Goal: Information Seeking & Learning: Learn about a topic

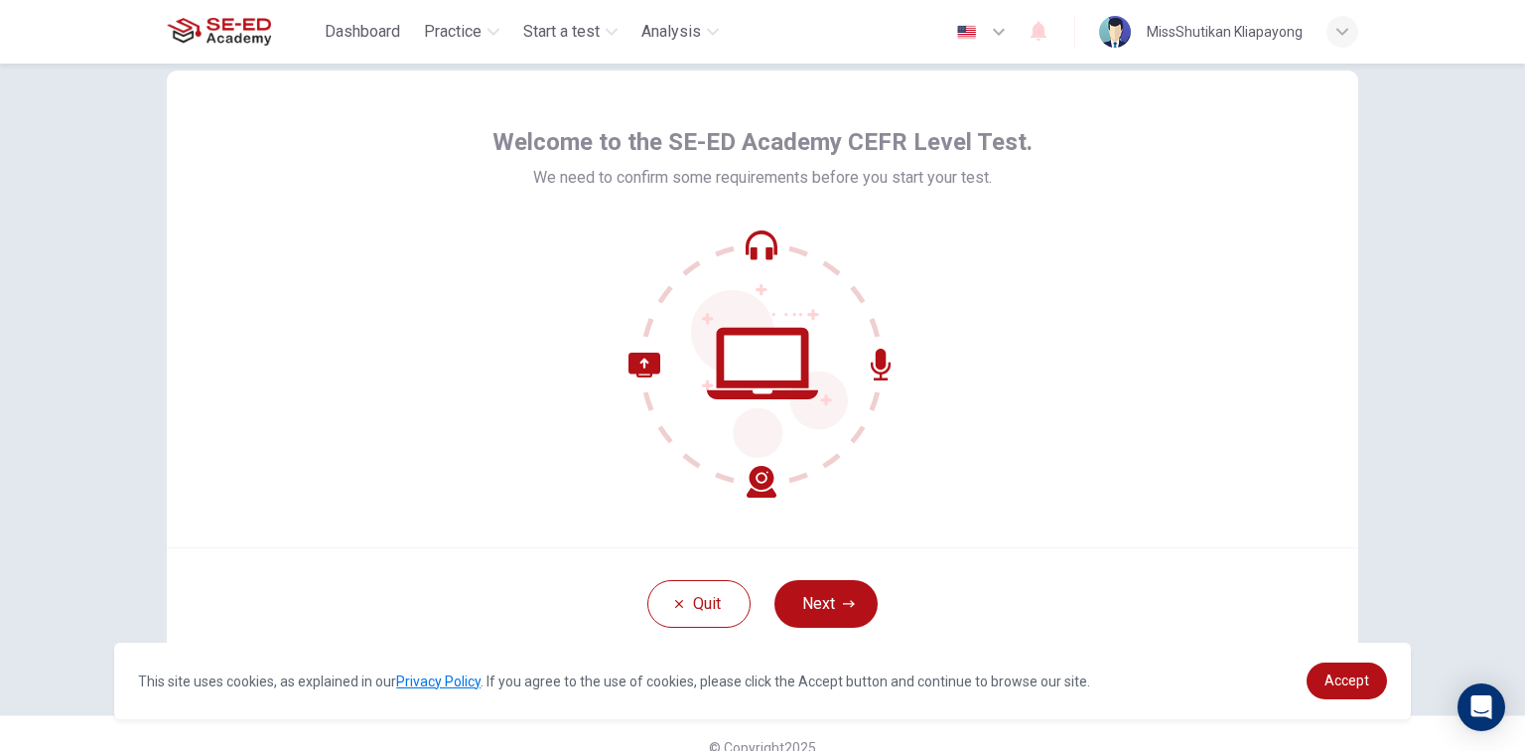
scroll to position [75, 0]
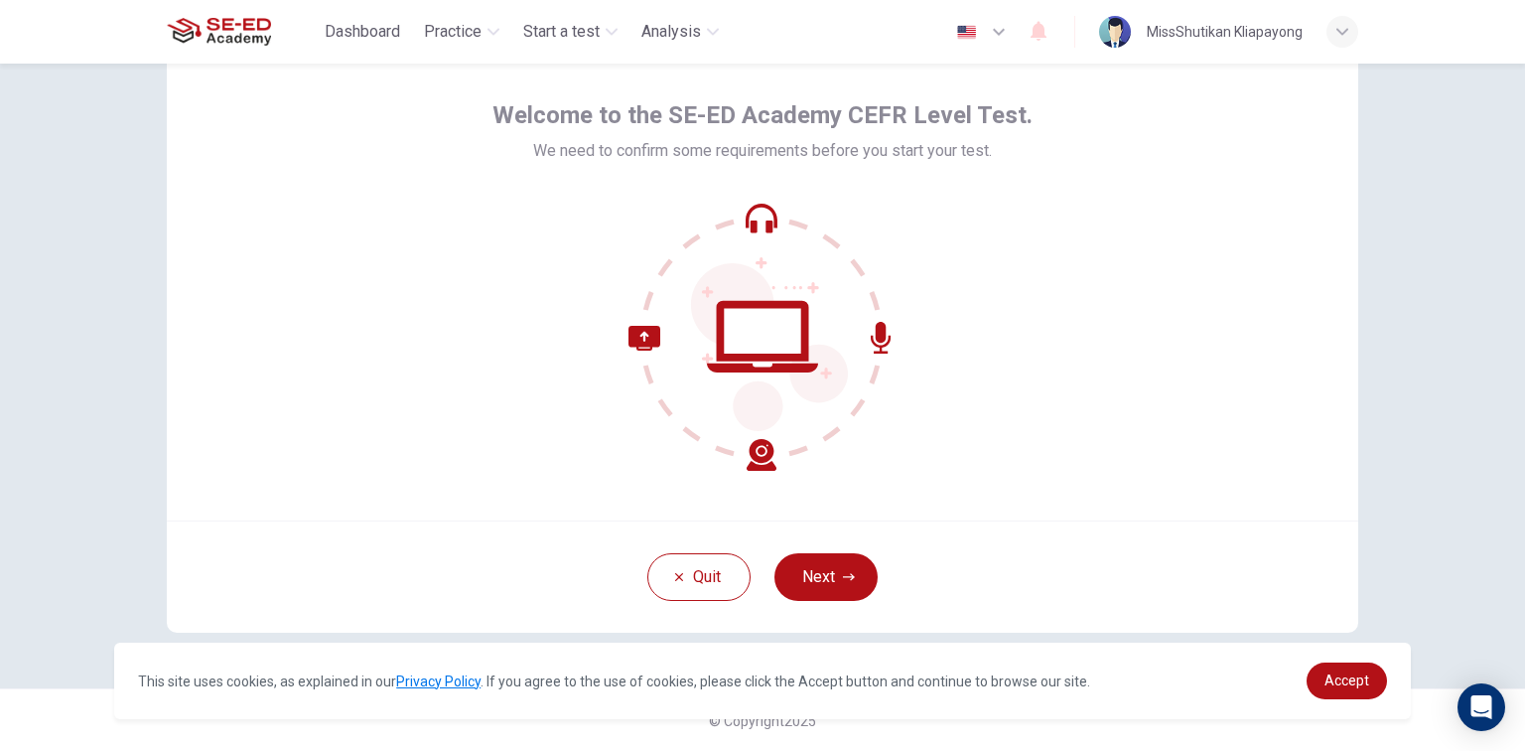
click at [806, 543] on div "Quit Next" at bounding box center [763, 576] width 1192 height 112
click at [852, 592] on button "Next" at bounding box center [826, 577] width 103 height 48
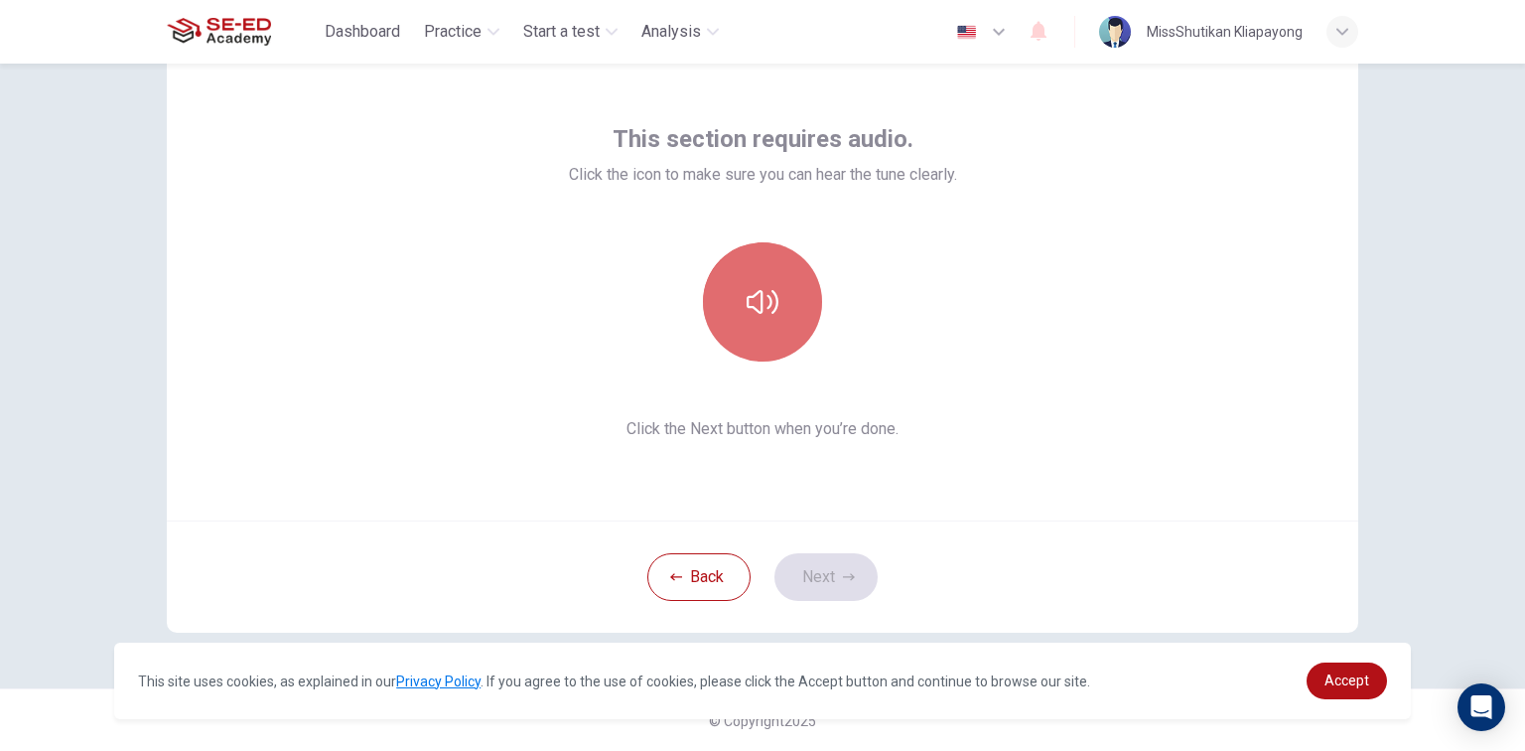
click at [778, 307] on button "button" at bounding box center [762, 301] width 119 height 119
click at [789, 265] on button "button" at bounding box center [762, 301] width 119 height 119
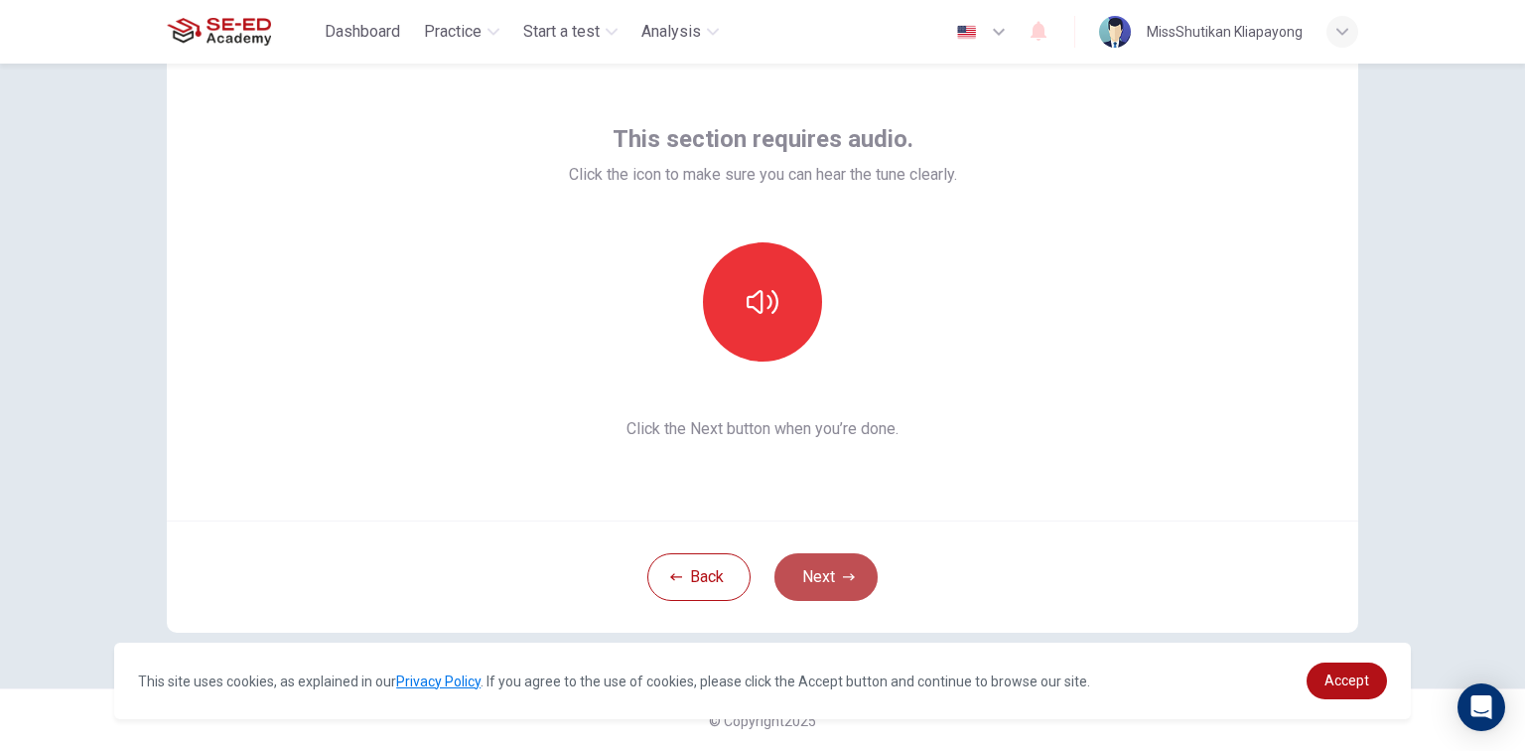
click at [798, 553] on button "Next" at bounding box center [826, 577] width 103 height 48
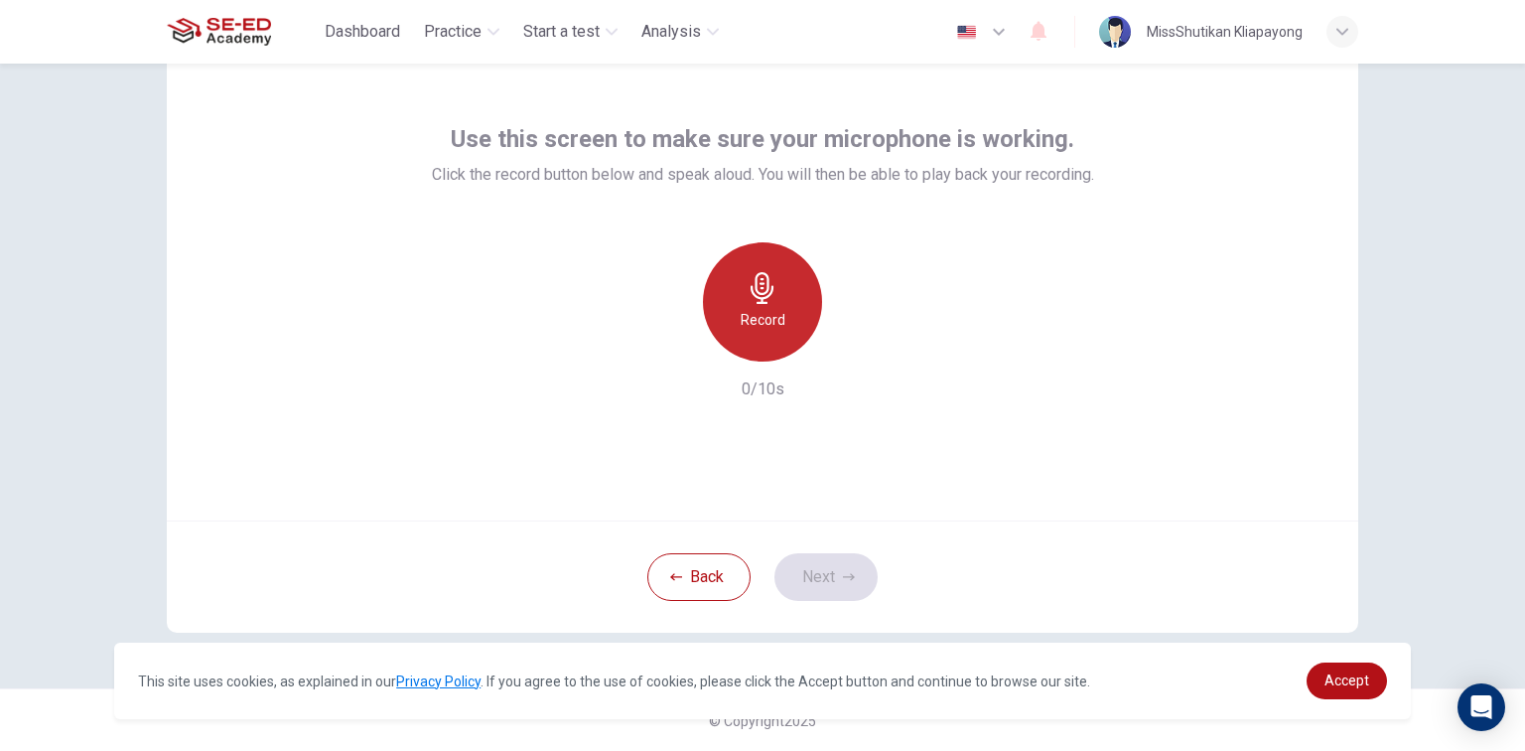
click at [729, 299] on div "Record" at bounding box center [762, 301] width 119 height 119
click at [760, 312] on h6 "Record" at bounding box center [763, 320] width 45 height 24
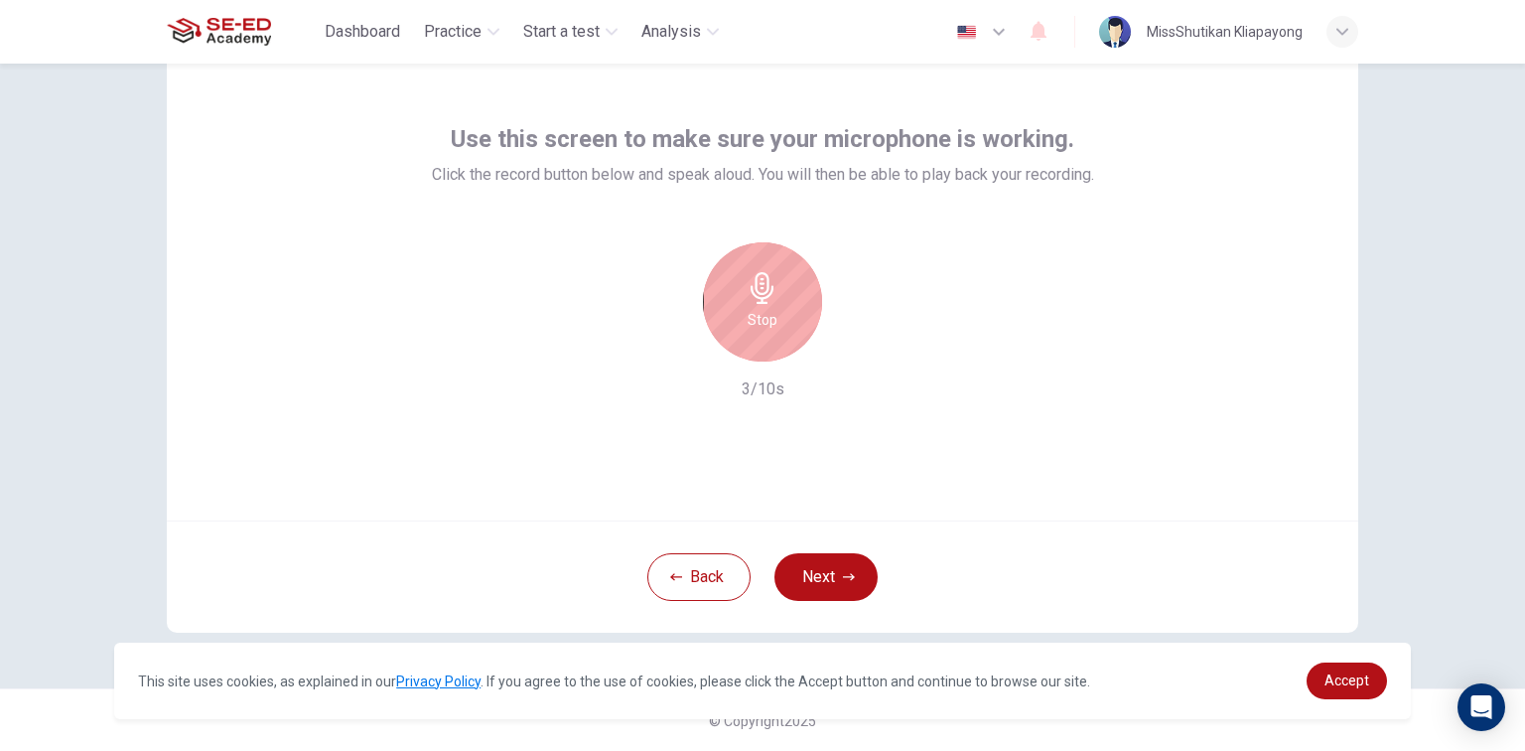
click at [779, 274] on div "Stop" at bounding box center [762, 301] width 119 height 119
click at [663, 350] on icon "button" at bounding box center [671, 346] width 18 height 18
click at [767, 308] on h6 "Record" at bounding box center [763, 320] width 45 height 24
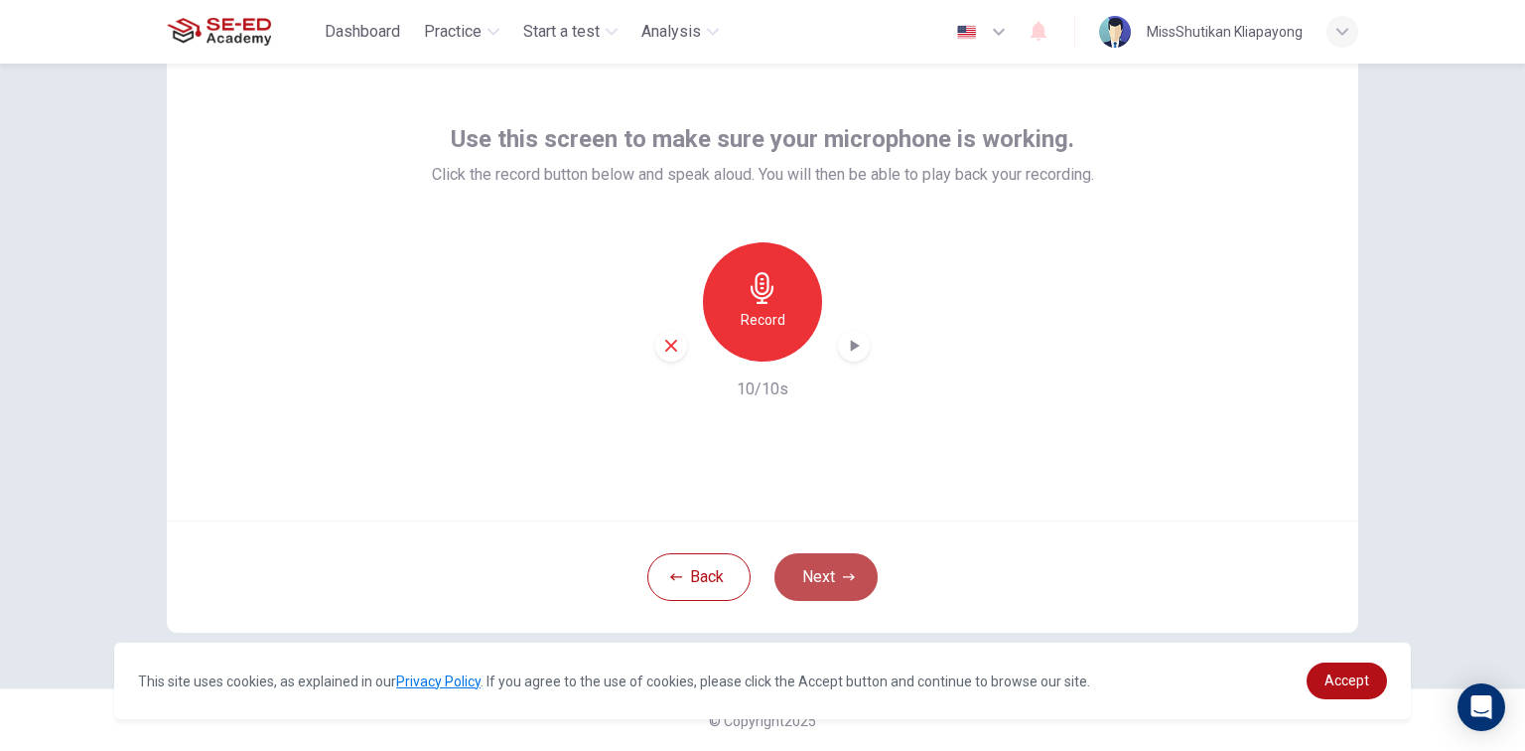
click at [843, 574] on icon "button" at bounding box center [849, 577] width 12 height 12
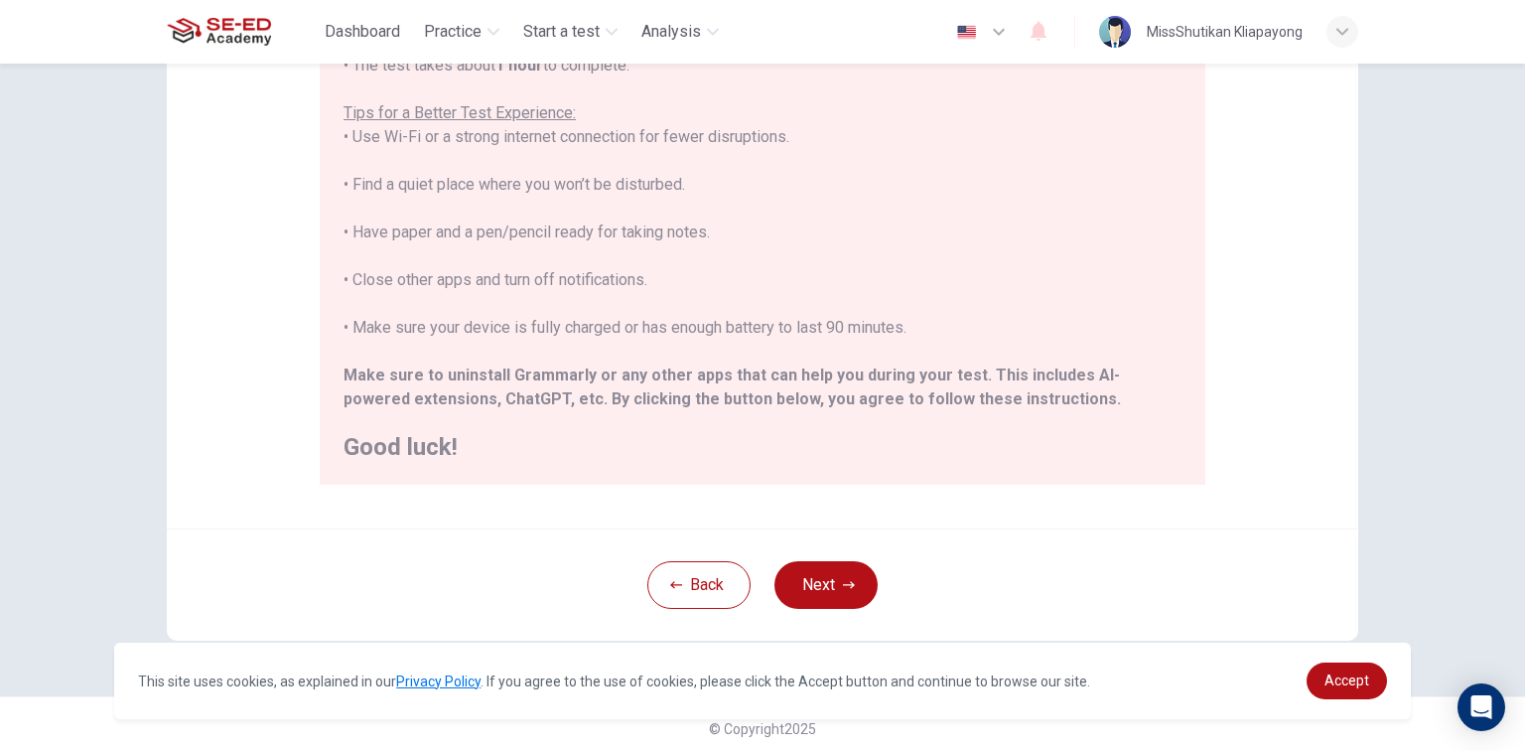
scroll to position [353, 0]
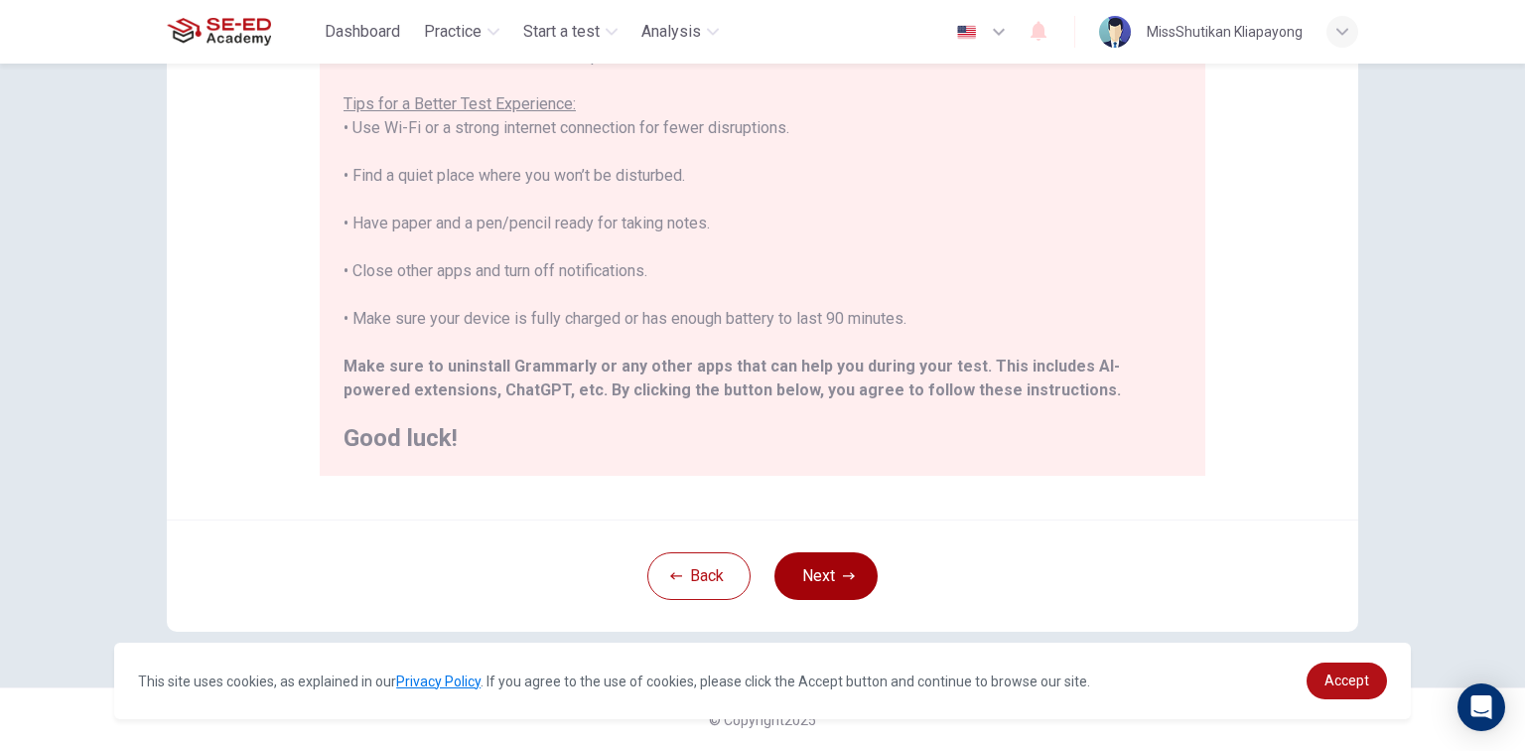
click at [834, 582] on button "Next" at bounding box center [826, 576] width 103 height 48
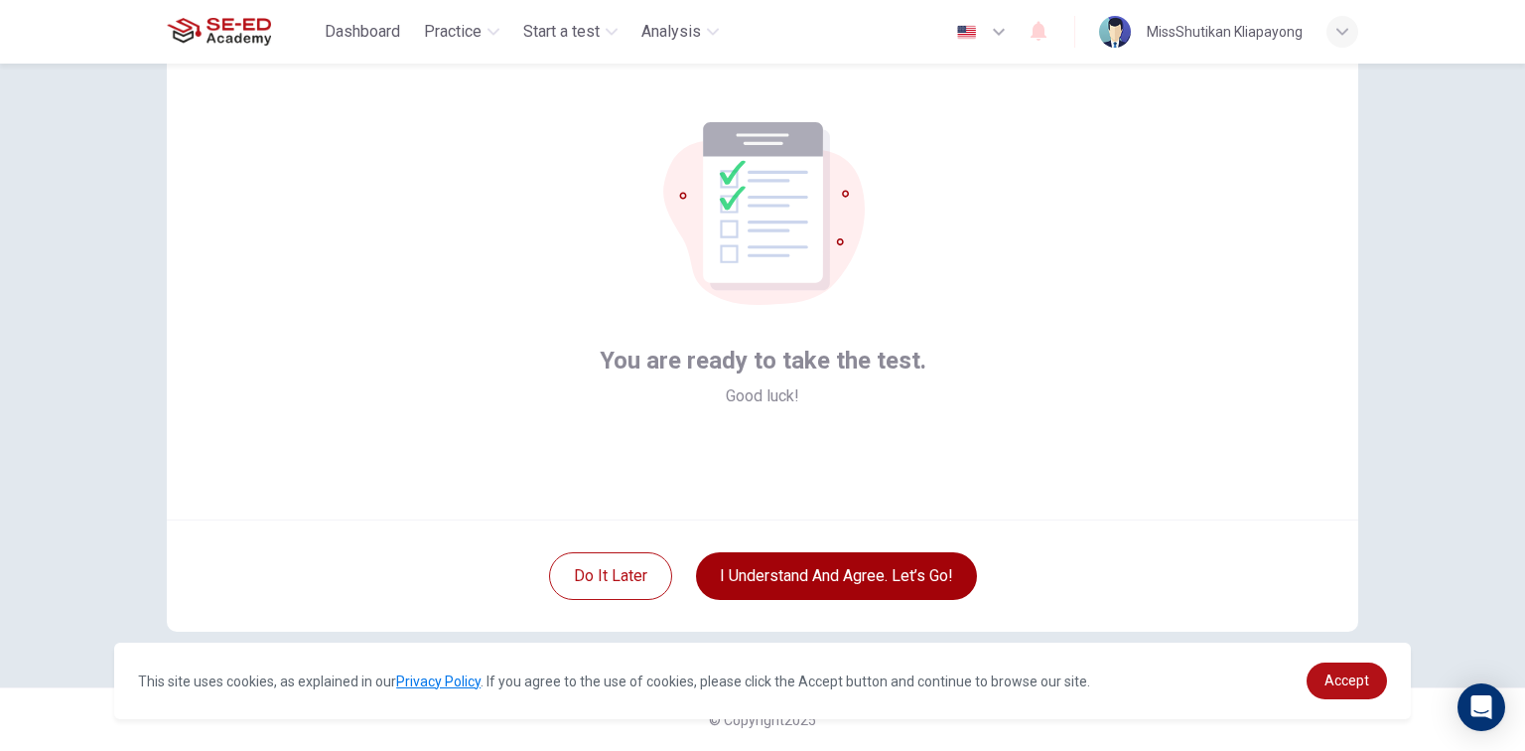
scroll to position [75, 0]
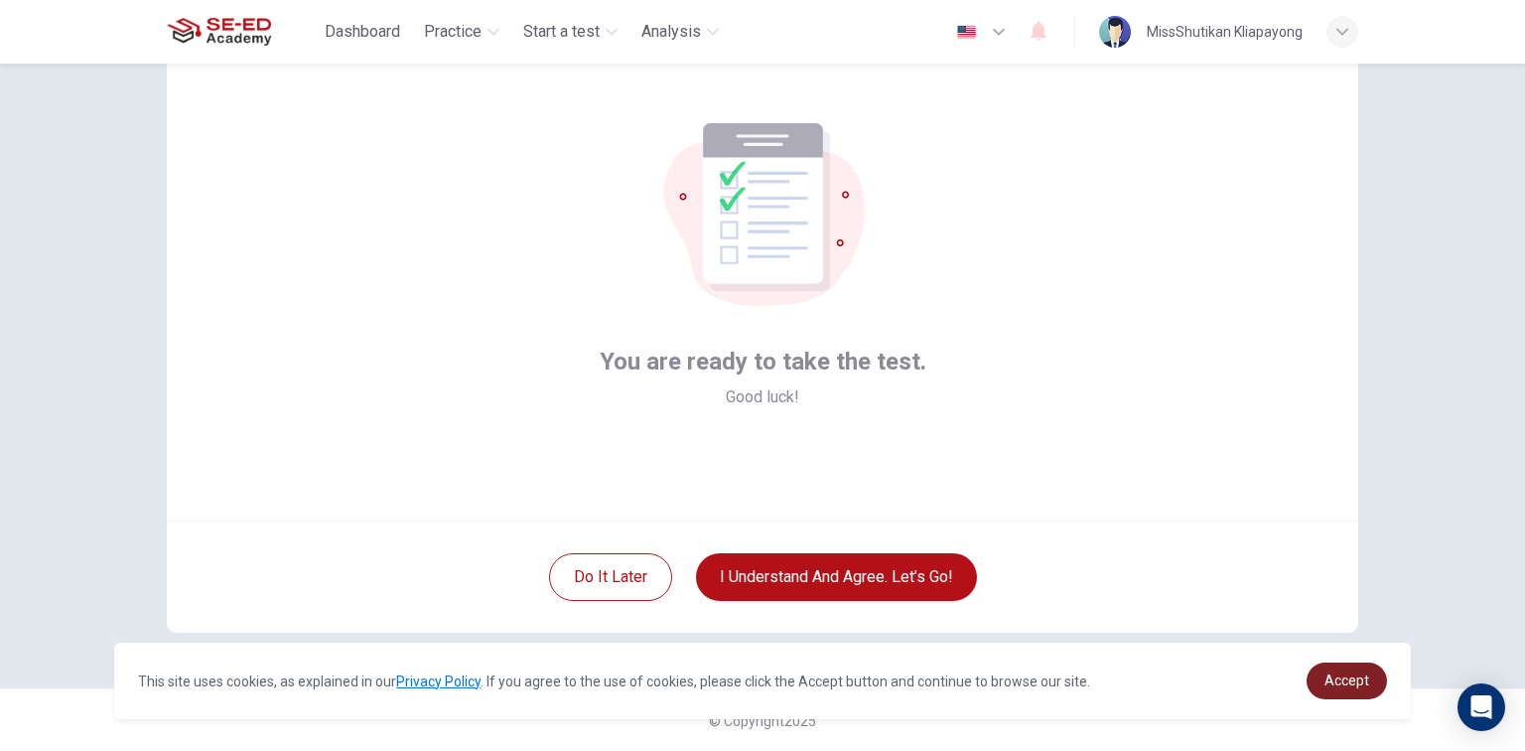
click at [1329, 673] on span "Accept" at bounding box center [1347, 680] width 45 height 16
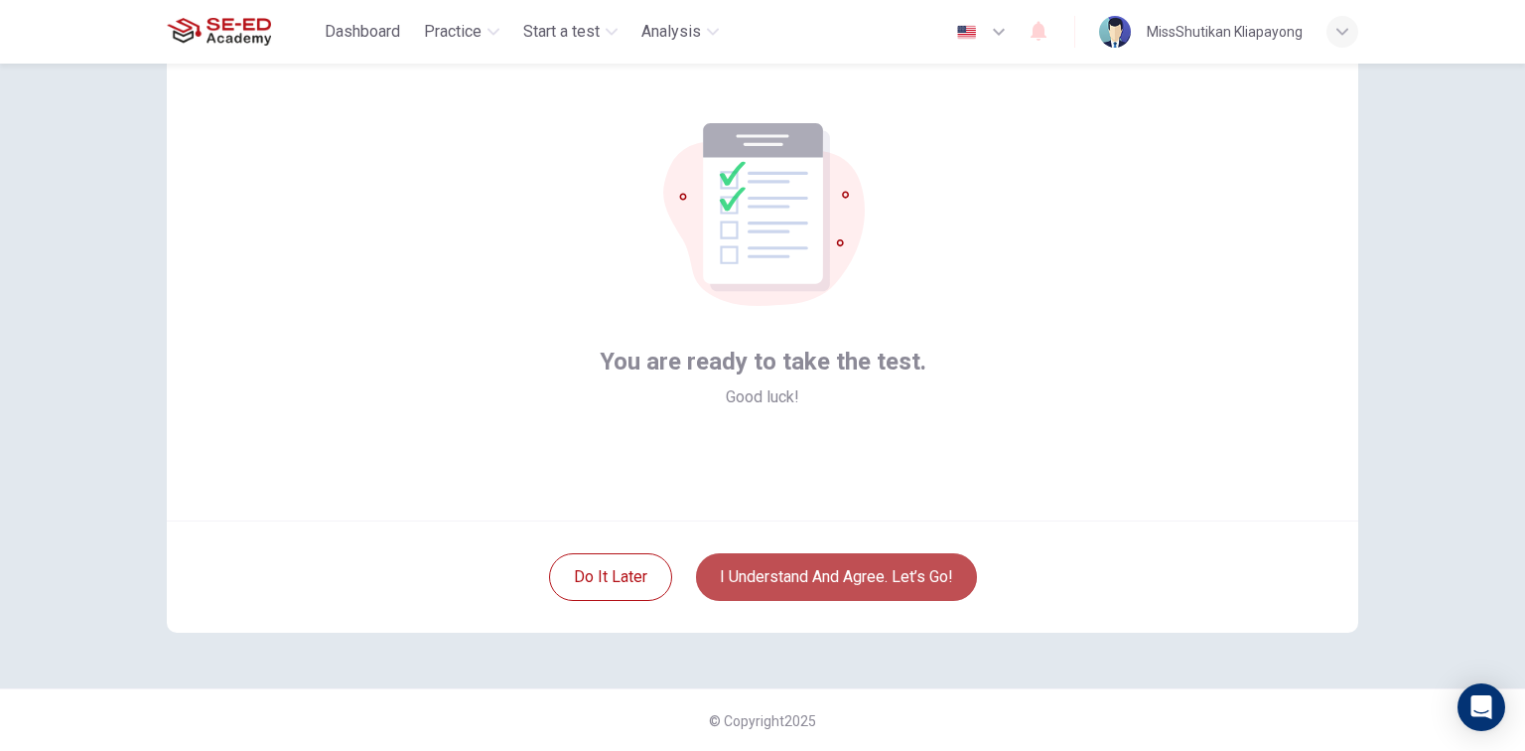
click at [830, 560] on button "I understand and agree. Let’s go!" at bounding box center [836, 577] width 281 height 48
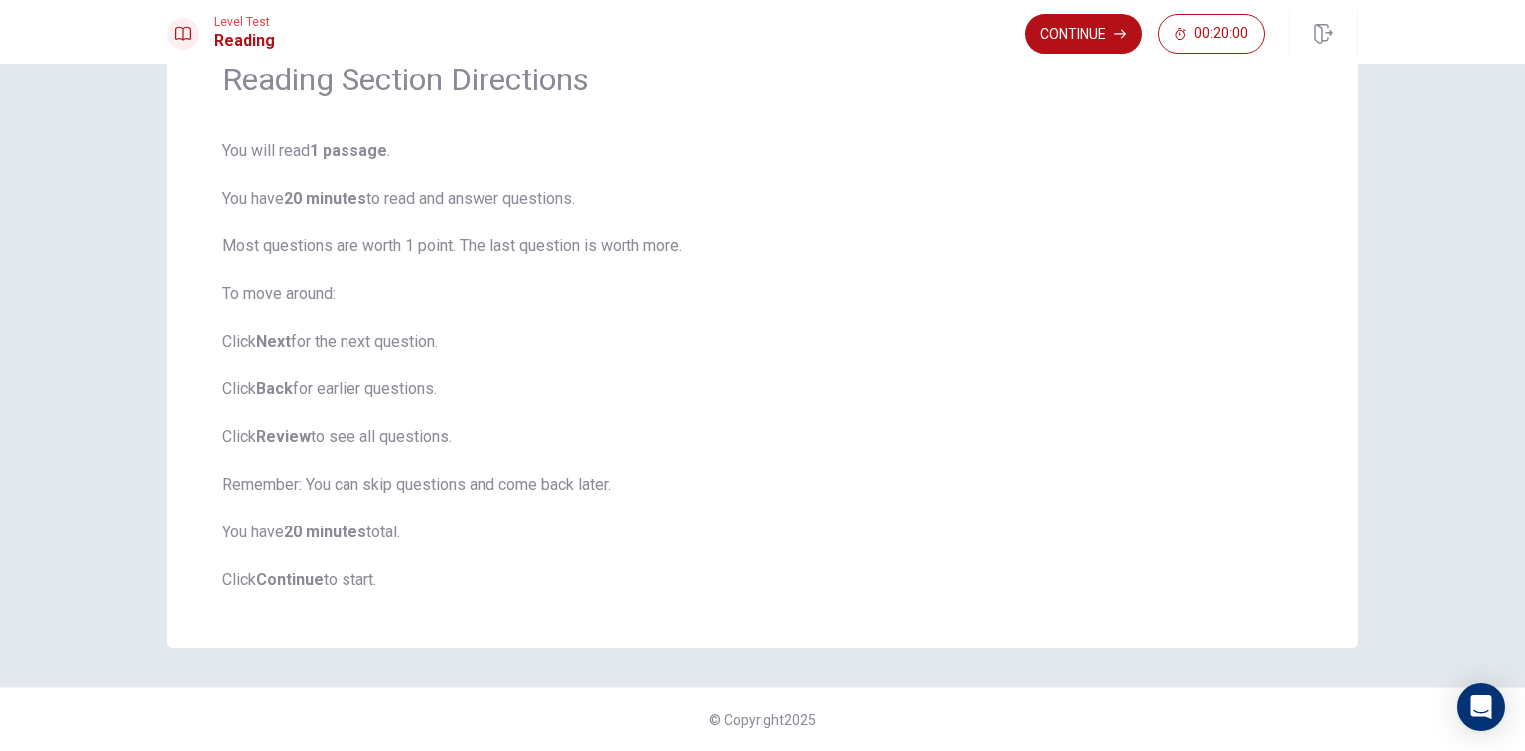
scroll to position [20, 0]
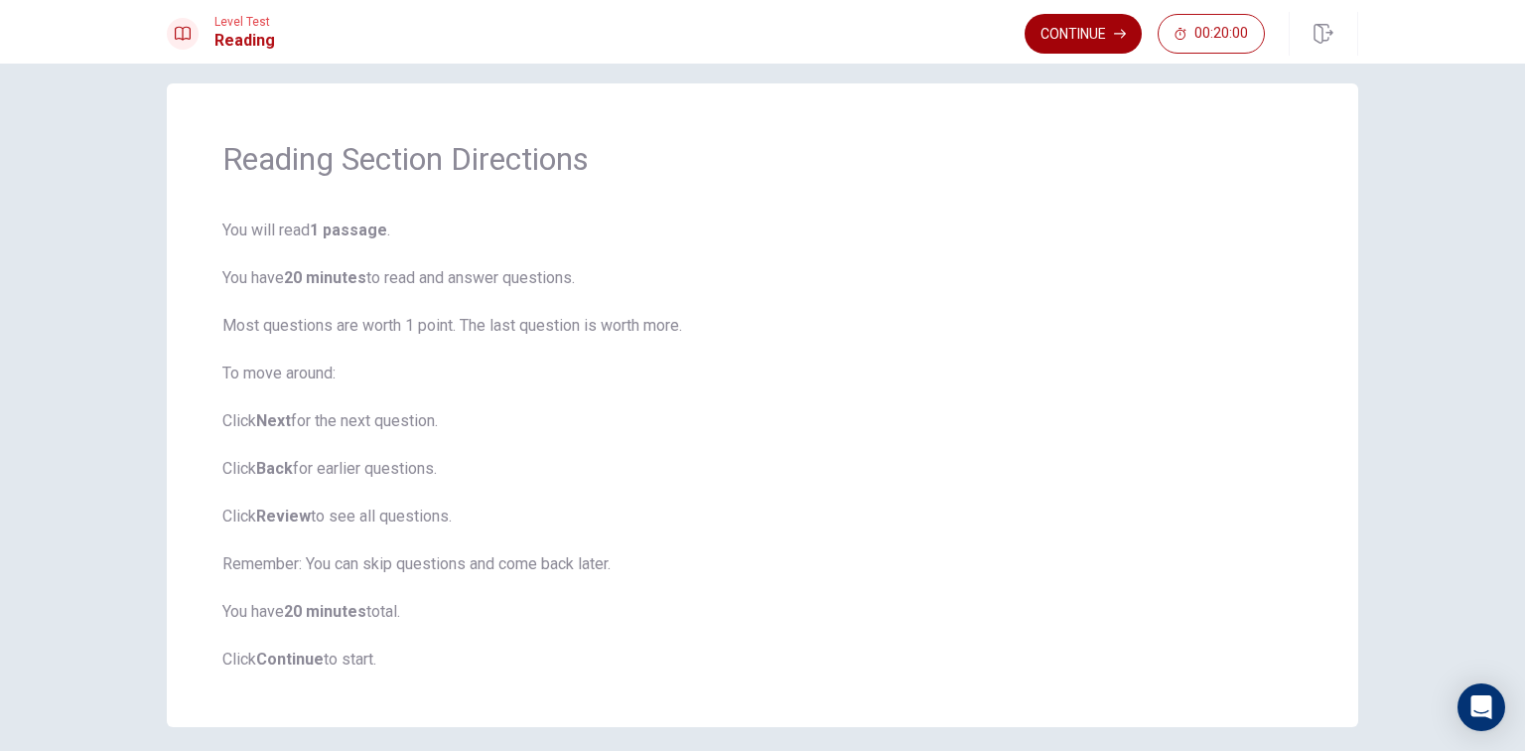
click at [1088, 26] on button "Continue" at bounding box center [1083, 34] width 117 height 40
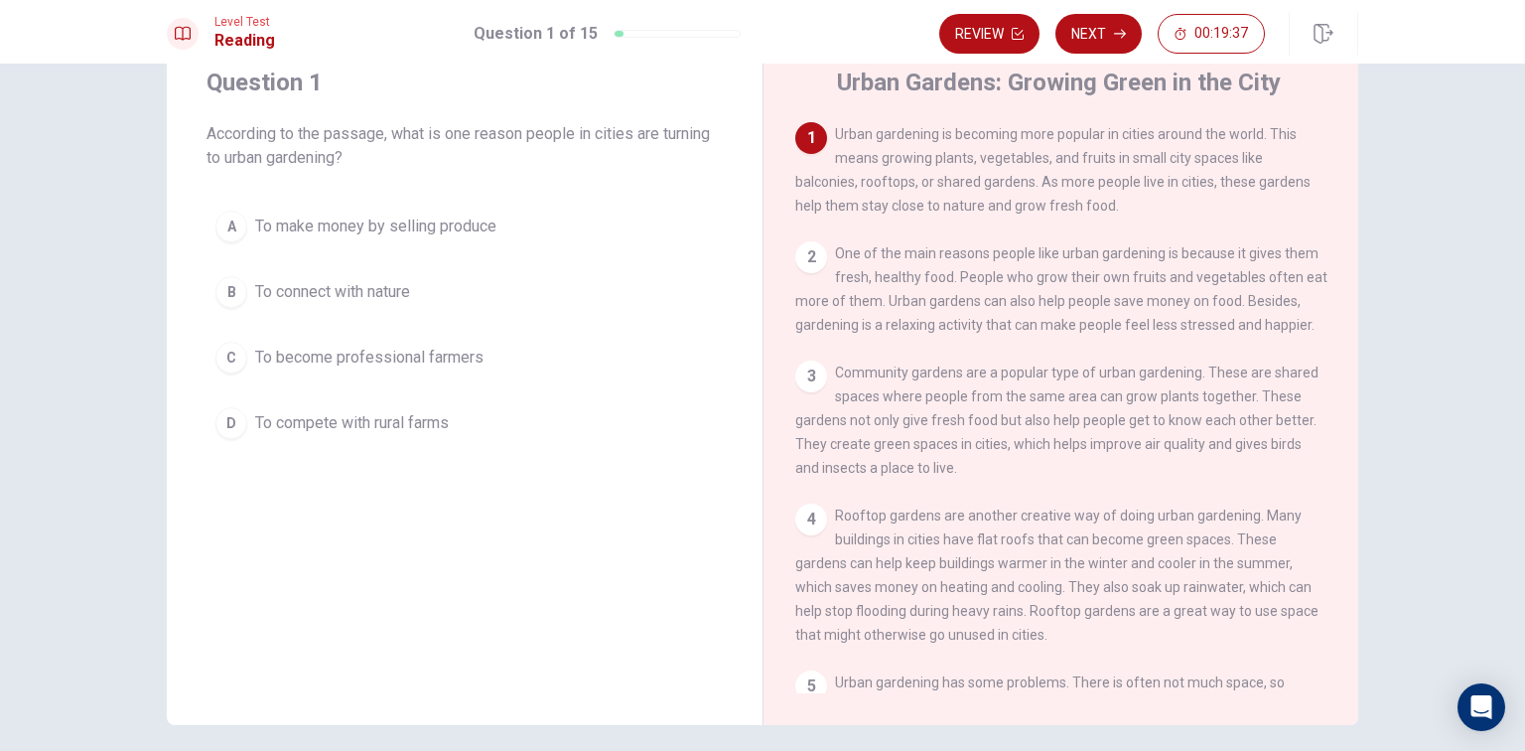
scroll to position [0, 0]
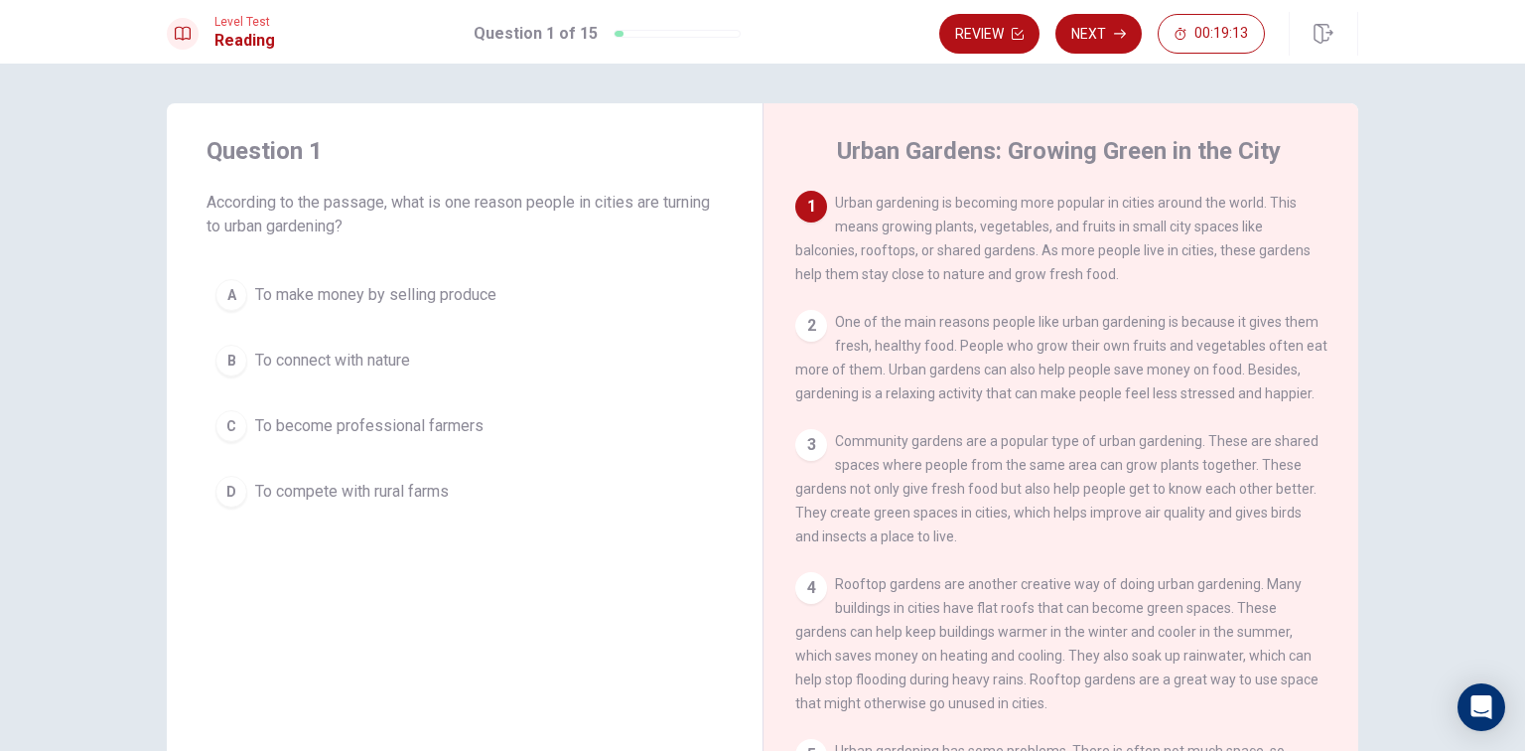
click at [315, 358] on span "To connect with nature" at bounding box center [332, 361] width 155 height 24
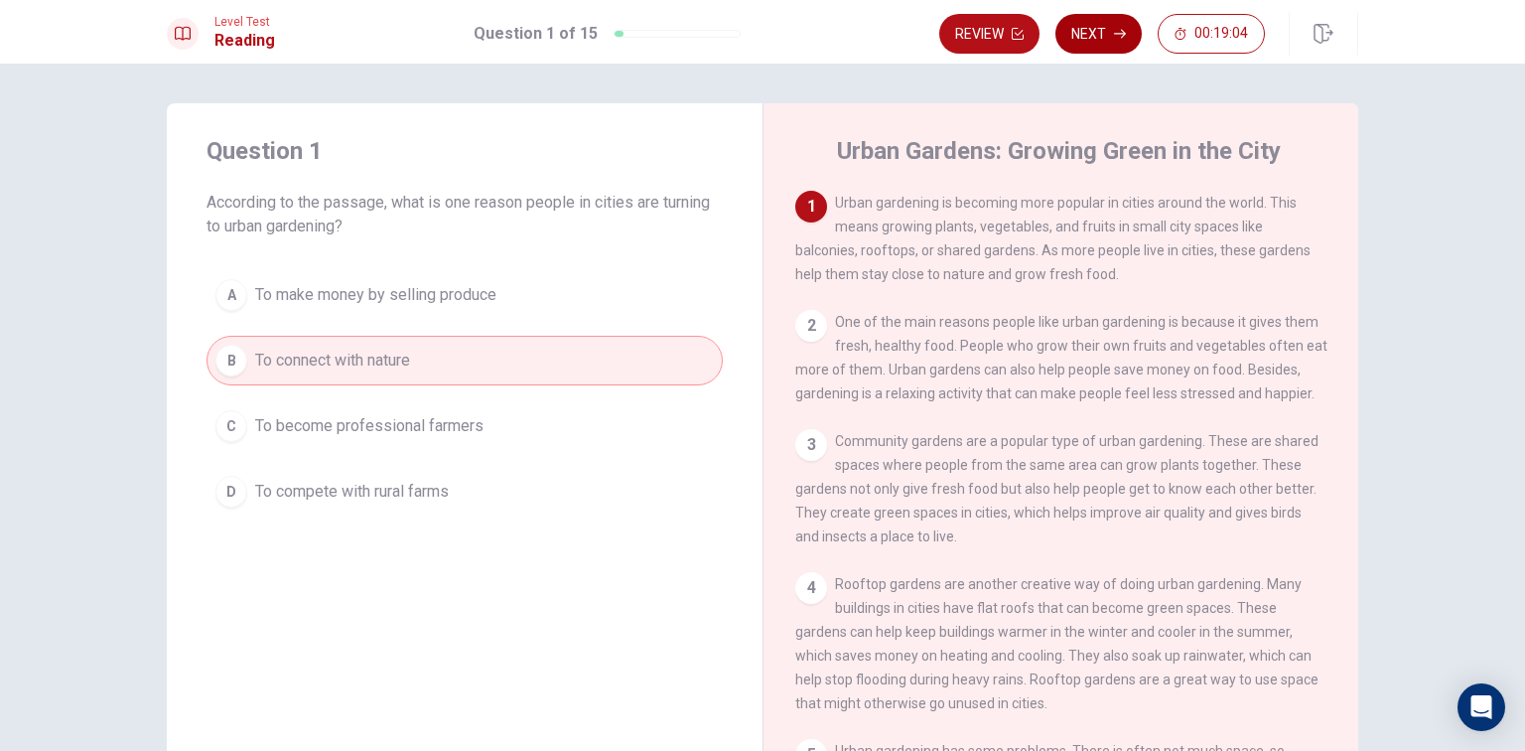
click at [1085, 37] on button "Next" at bounding box center [1099, 34] width 86 height 40
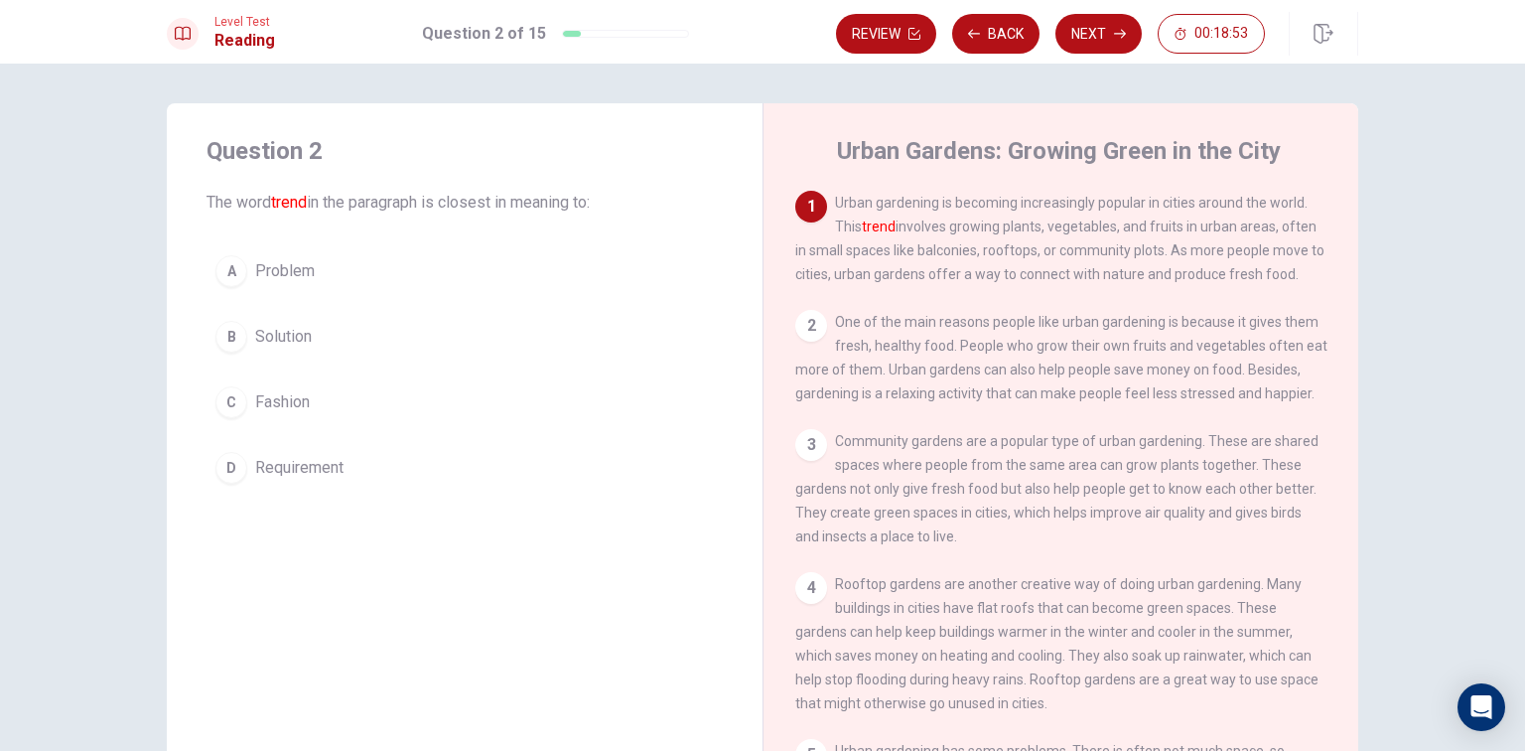
click at [569, 401] on button "C Fashion" at bounding box center [465, 402] width 516 height 50
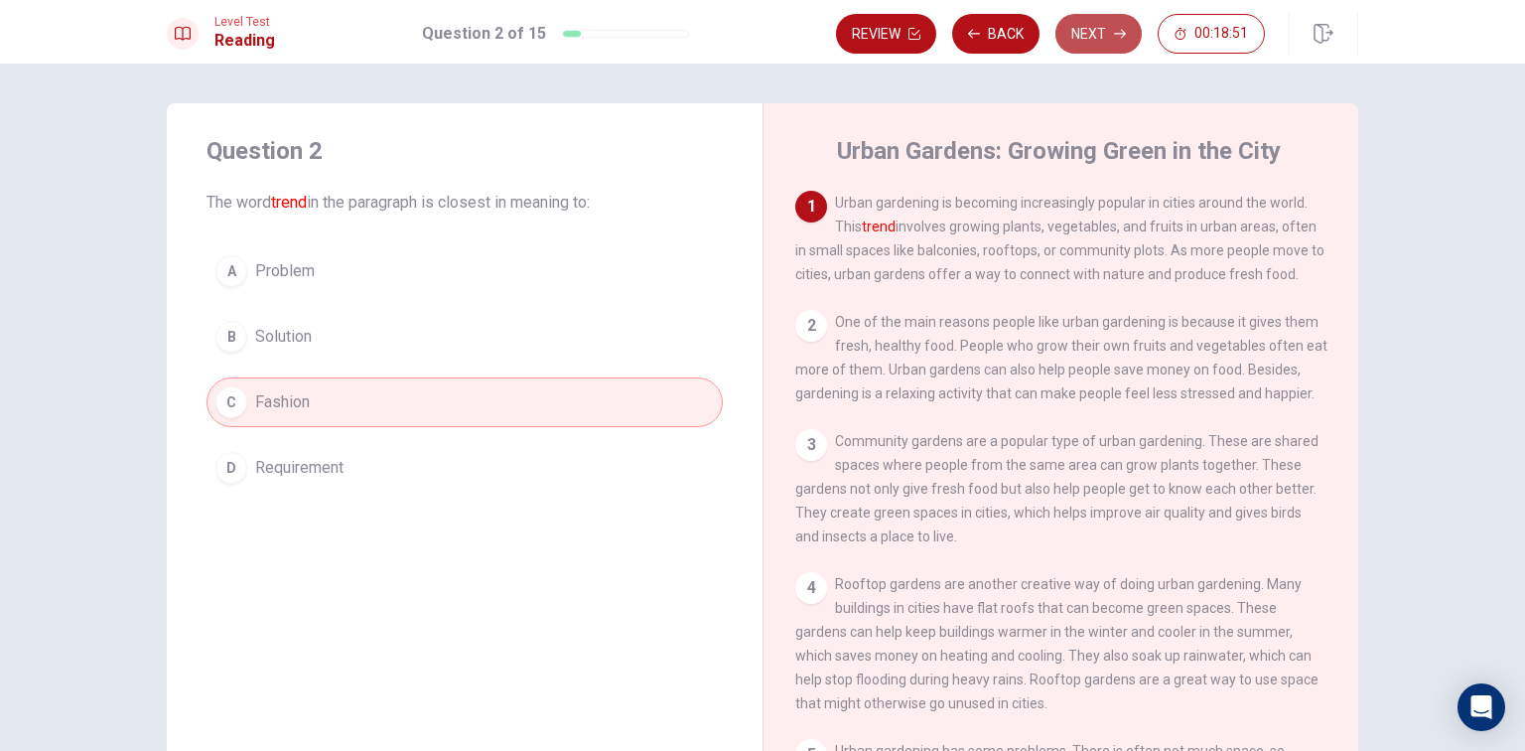
click at [1100, 39] on button "Next" at bounding box center [1099, 34] width 86 height 40
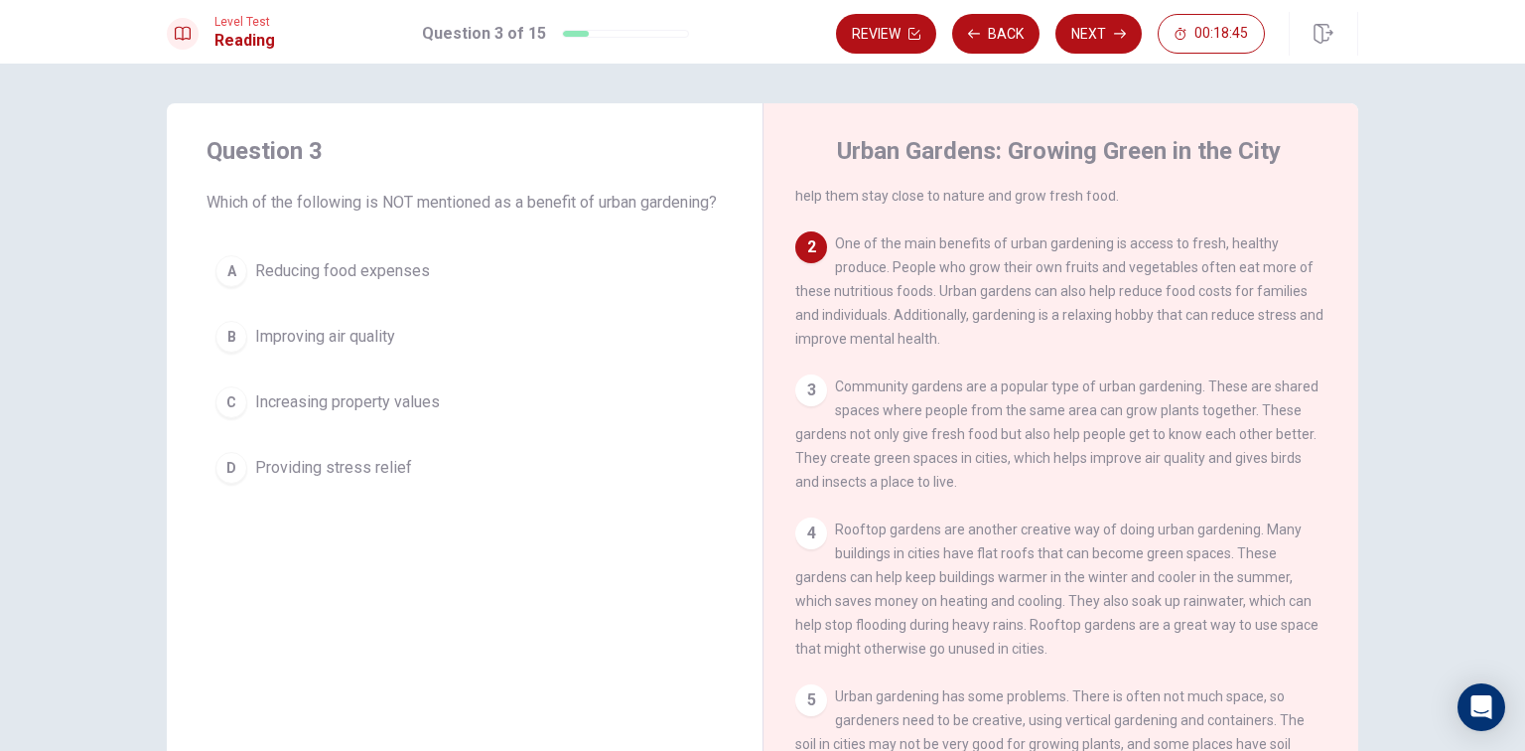
scroll to position [43, 0]
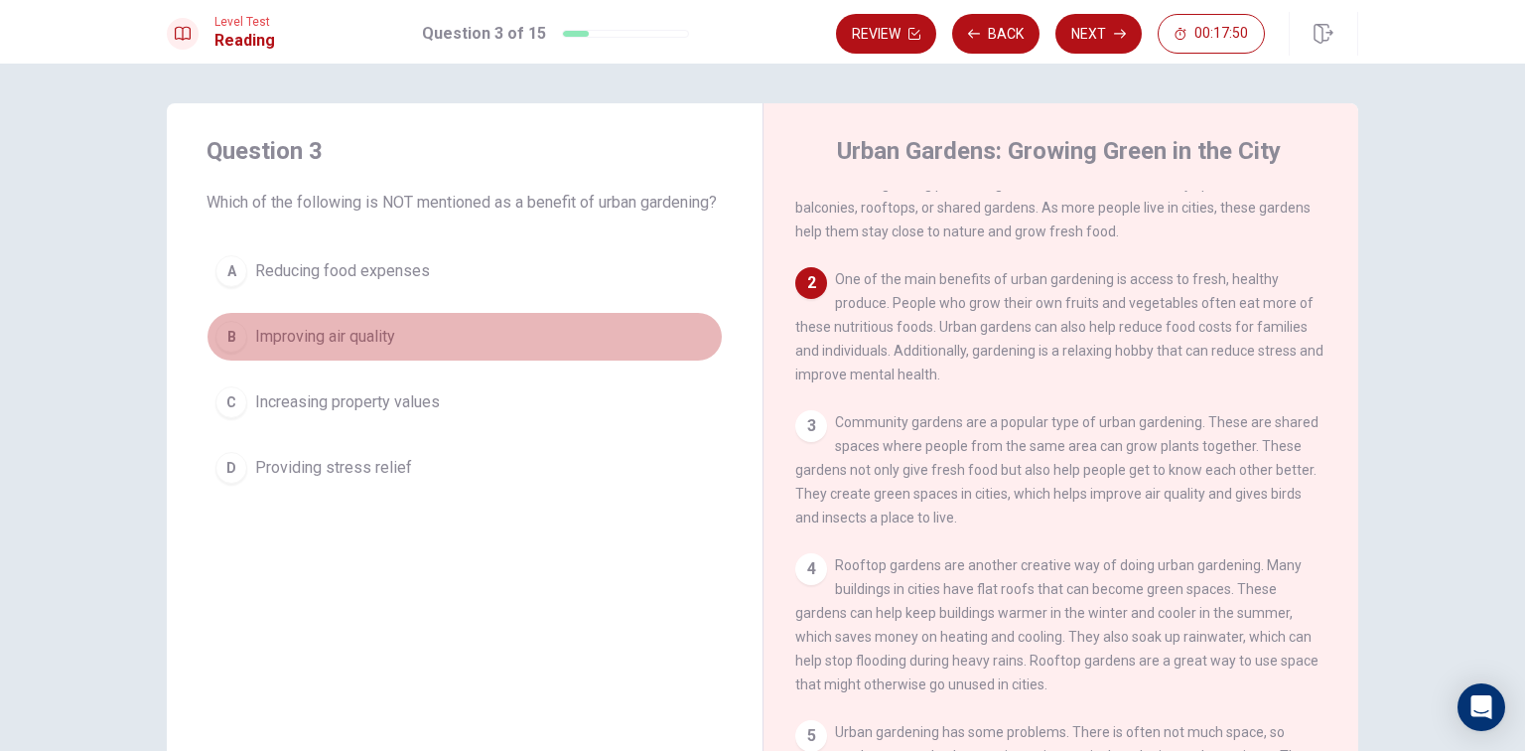
click at [520, 347] on button "B Improving air quality" at bounding box center [465, 337] width 516 height 50
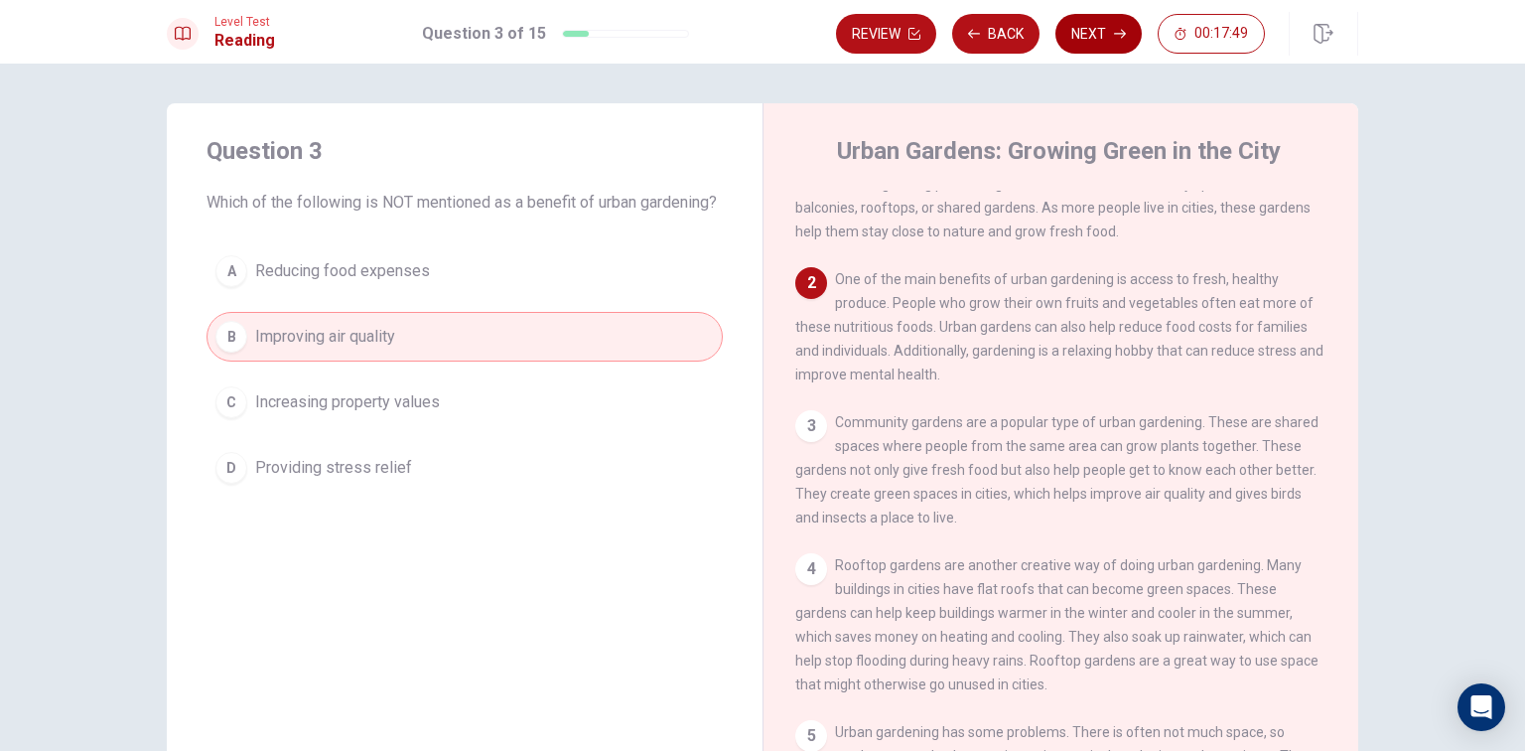
click at [1116, 52] on button "Next" at bounding box center [1099, 34] width 86 height 40
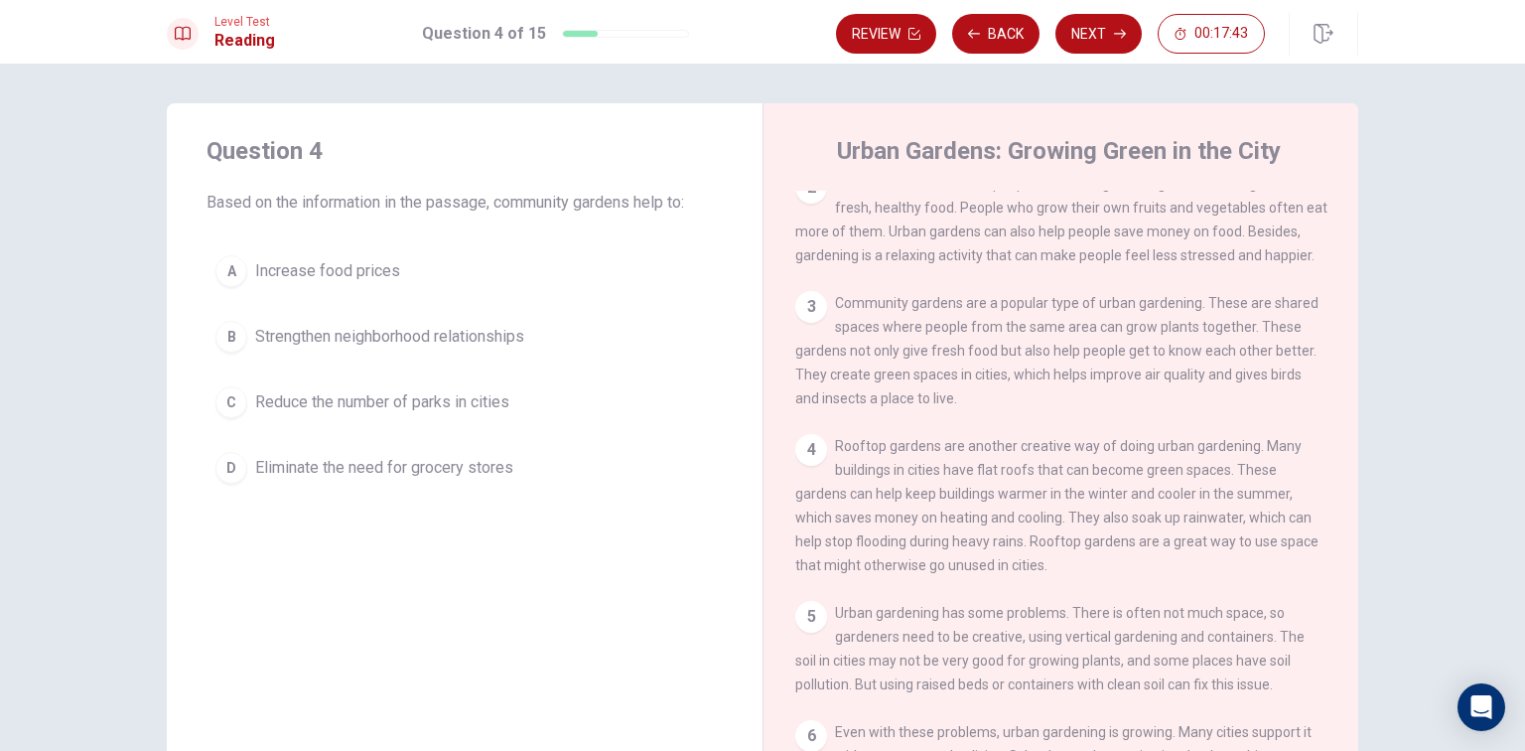
scroll to position [0, 0]
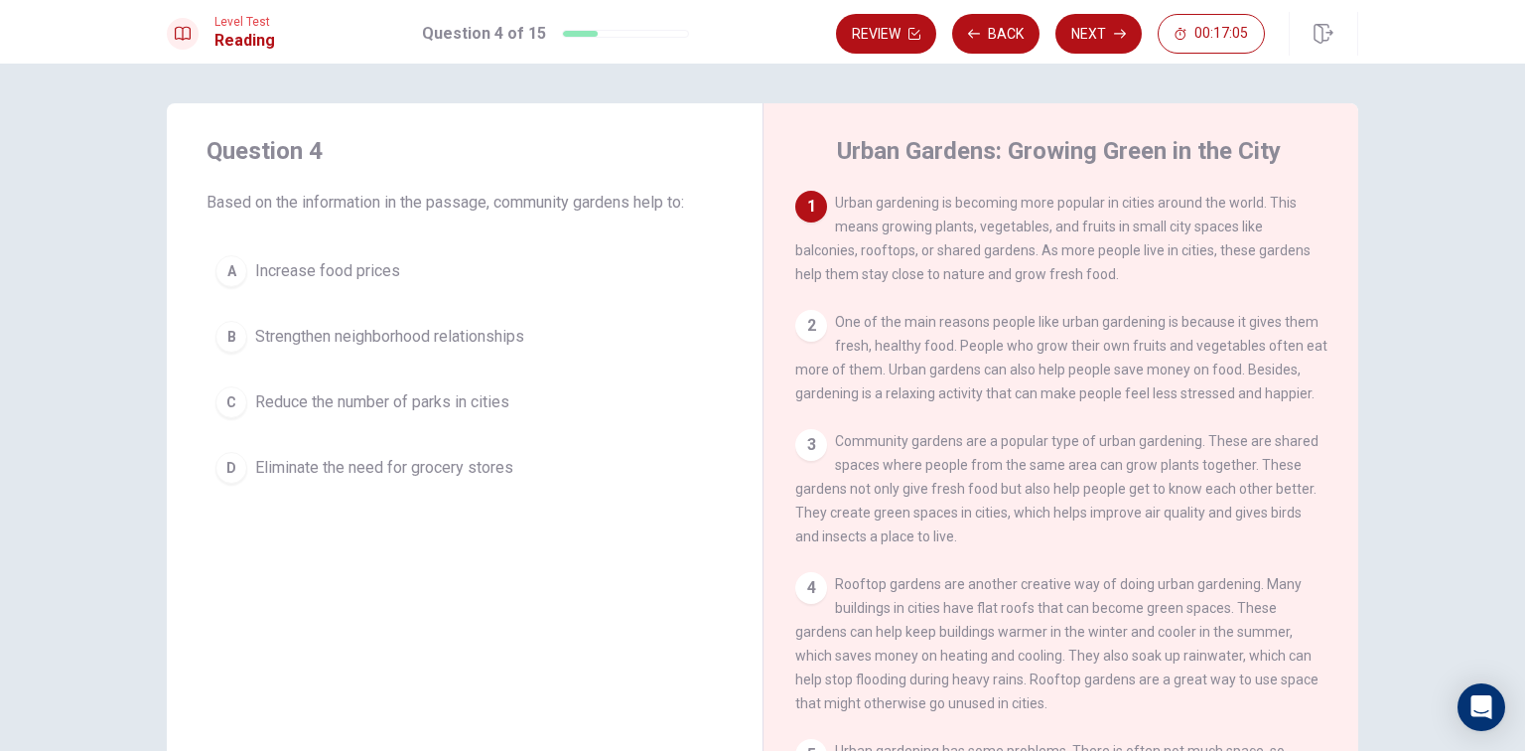
click at [514, 271] on button "A Increase food prices" at bounding box center [465, 271] width 516 height 50
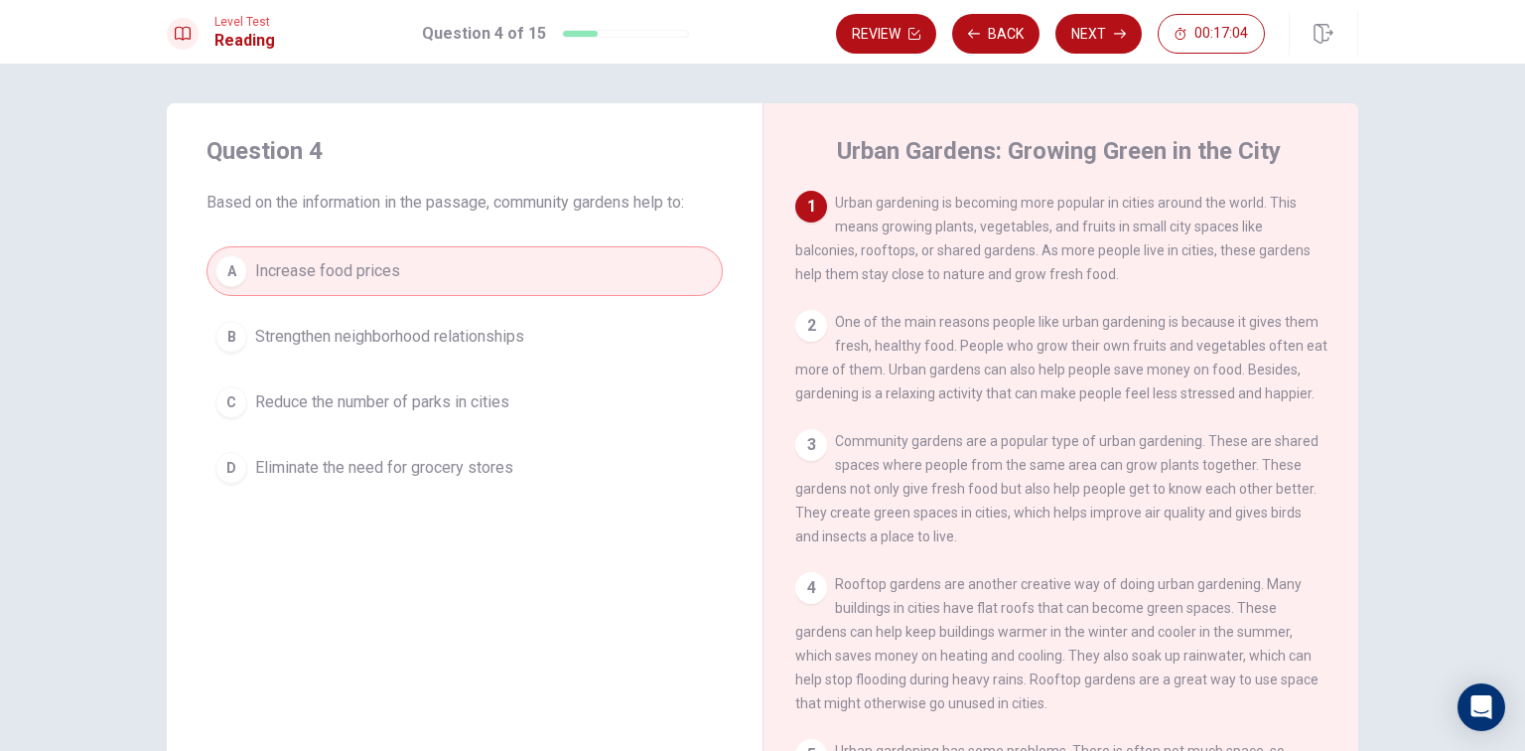
click at [1095, 52] on button "Next" at bounding box center [1099, 34] width 86 height 40
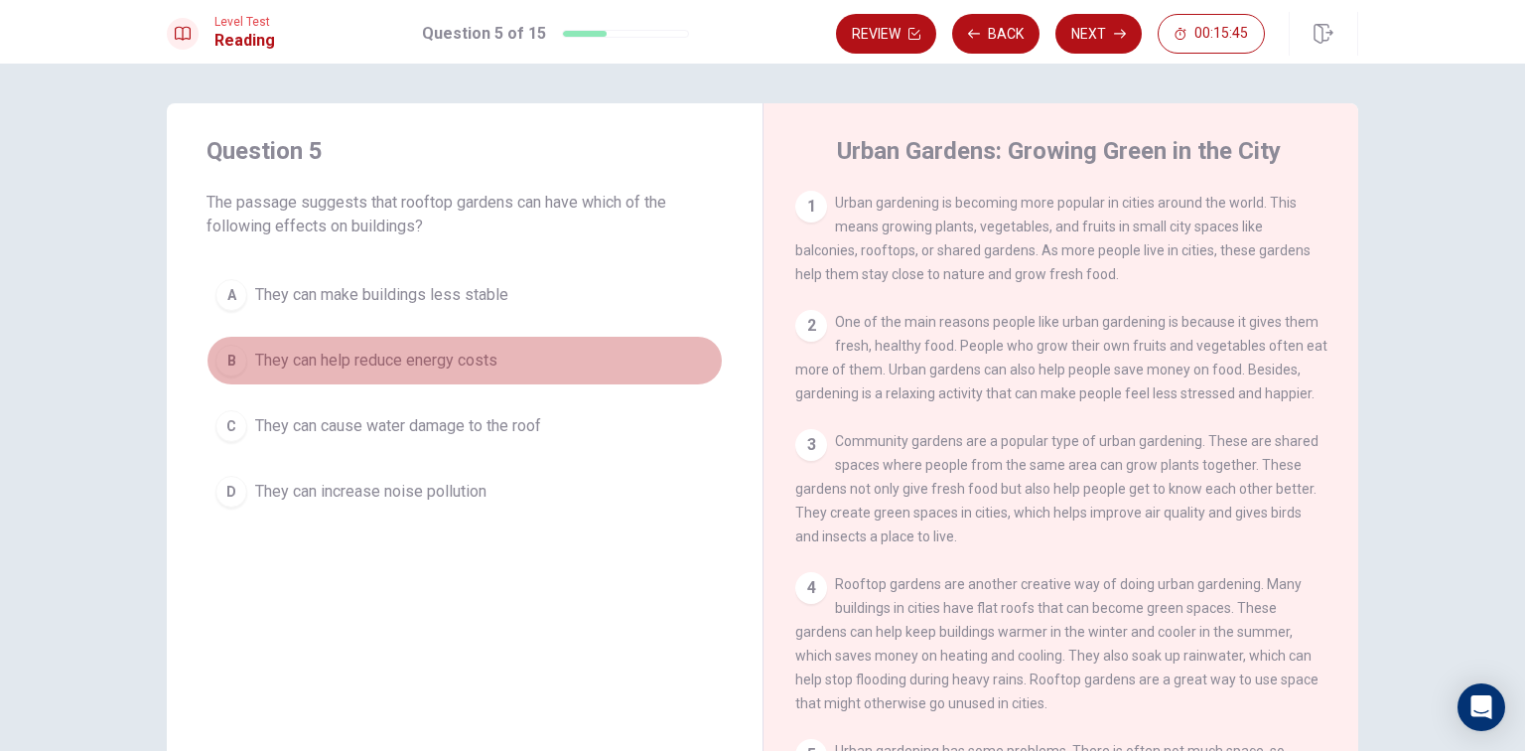
click at [466, 351] on span "They can help reduce energy costs" at bounding box center [376, 361] width 242 height 24
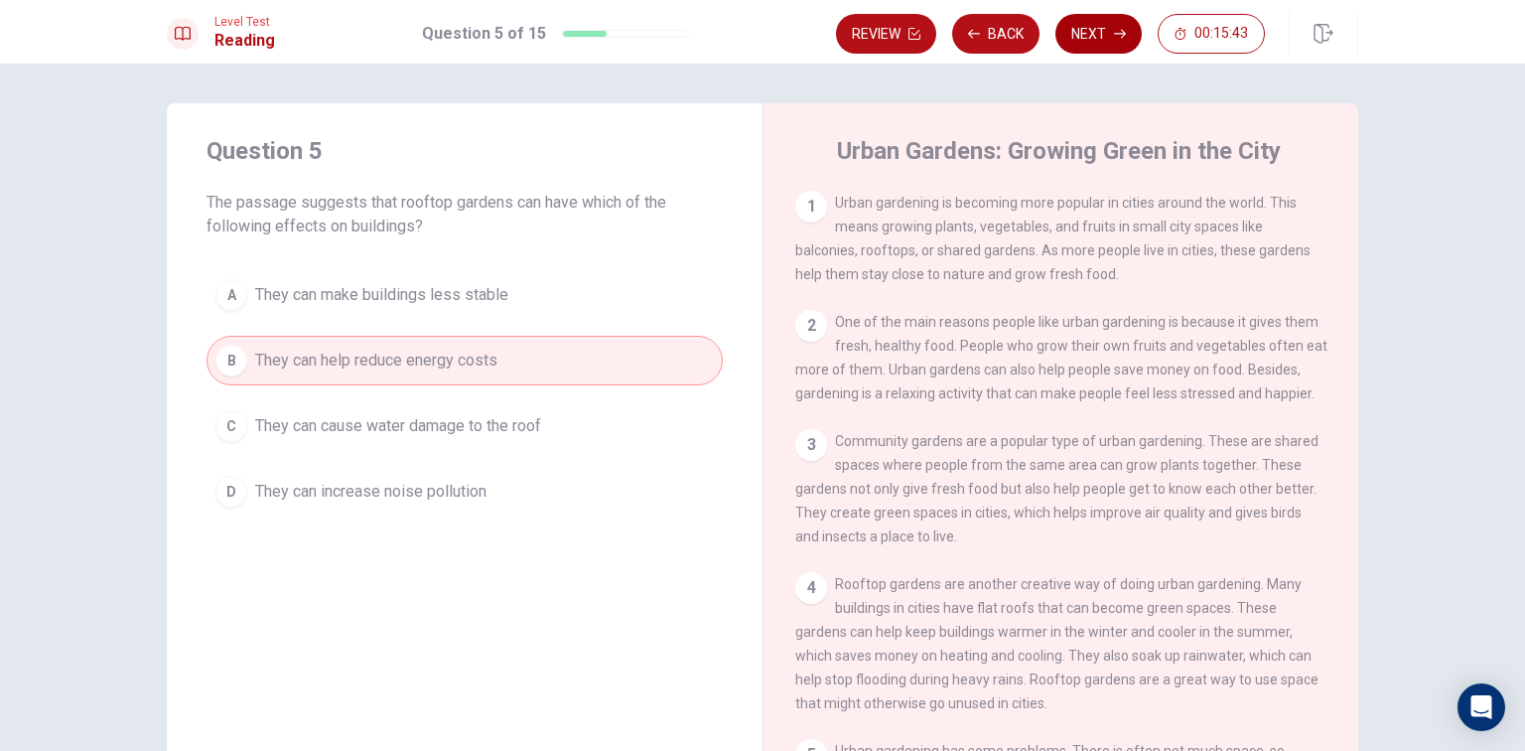
click at [1094, 20] on button "Next" at bounding box center [1099, 34] width 86 height 40
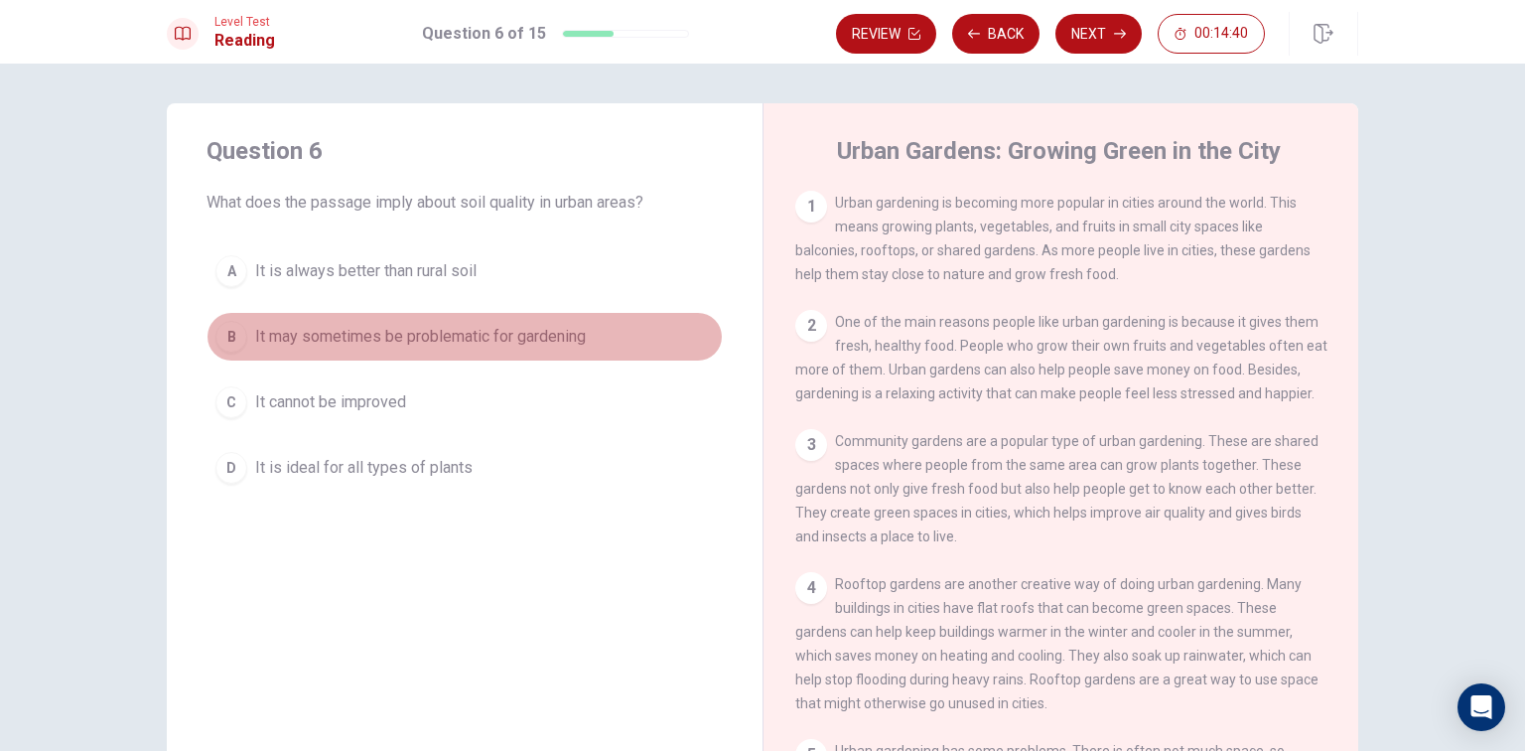
click at [596, 341] on button "B It may sometimes be problematic for gardening" at bounding box center [465, 337] width 516 height 50
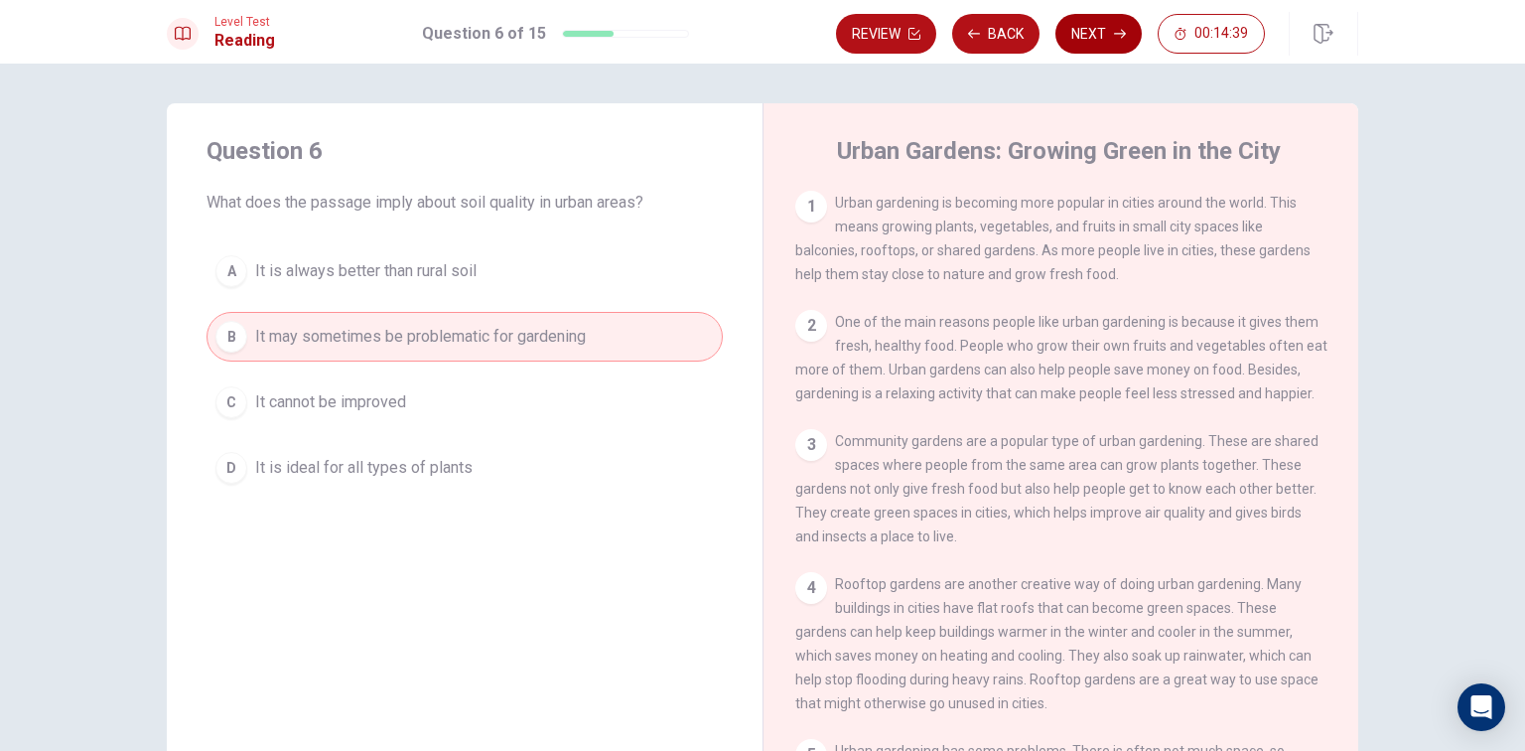
click at [1092, 15] on button "Next" at bounding box center [1099, 34] width 86 height 40
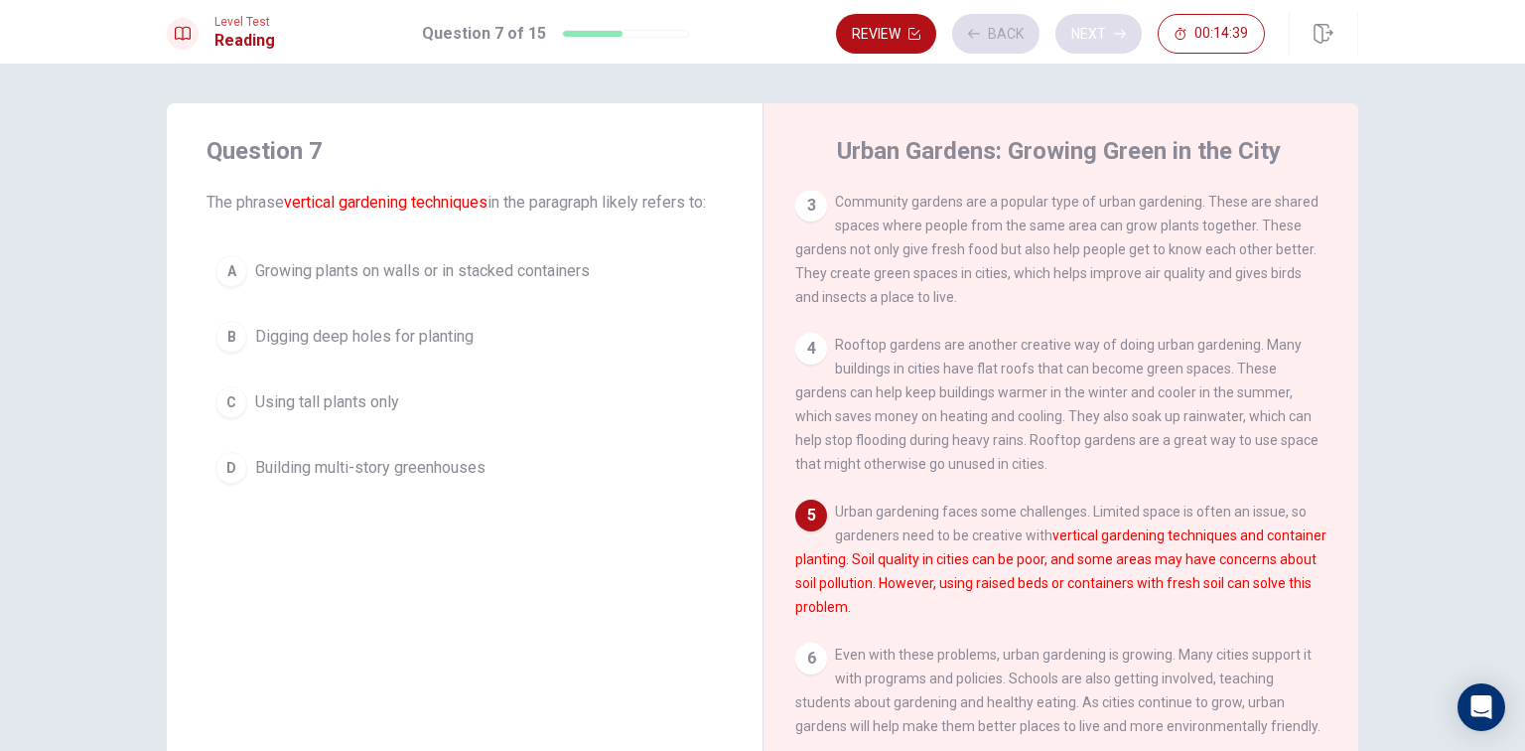
scroll to position [261, 0]
click at [532, 263] on span "Growing plants on walls or in stacked containers" at bounding box center [422, 271] width 335 height 24
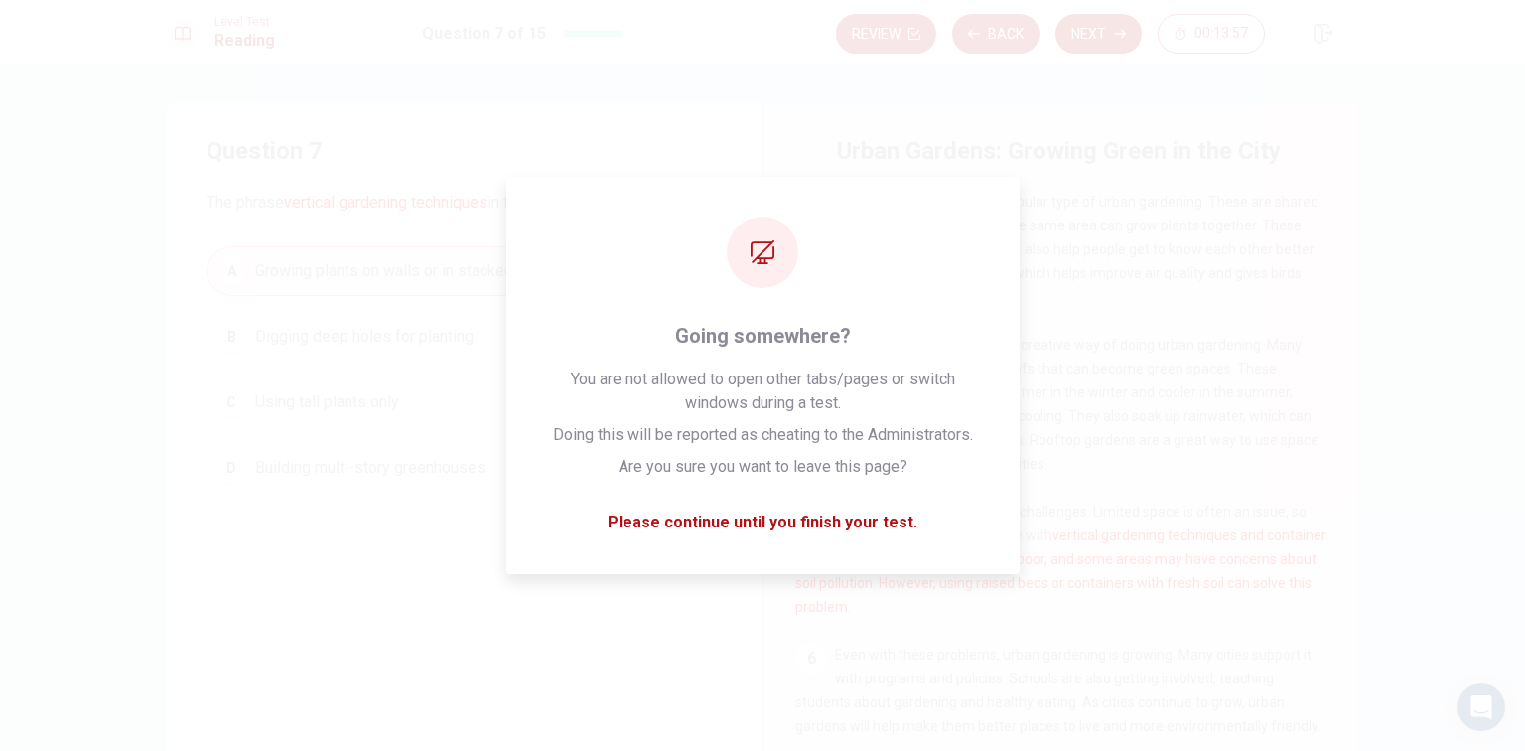
click at [1075, 45] on button "Next" at bounding box center [1099, 34] width 86 height 40
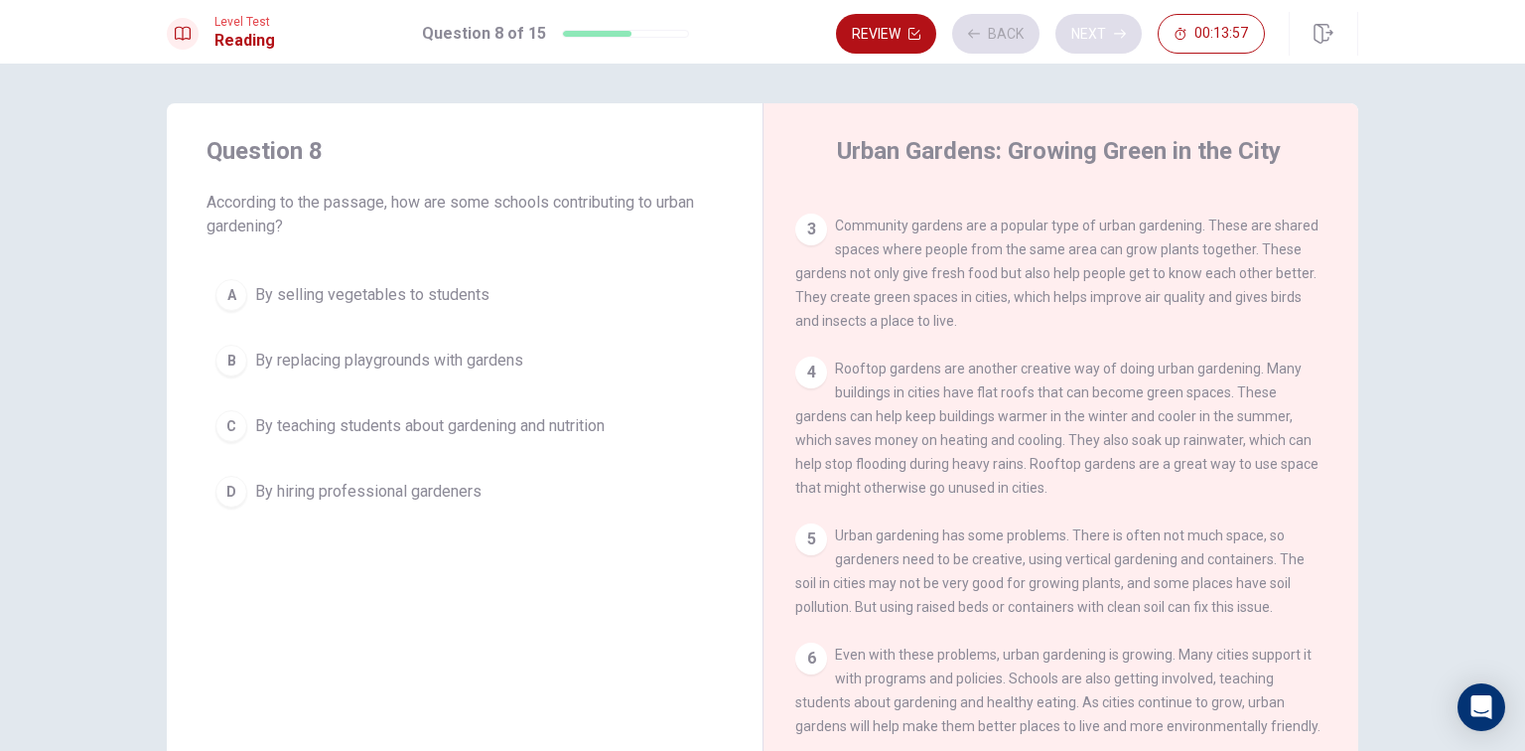
scroll to position [236, 0]
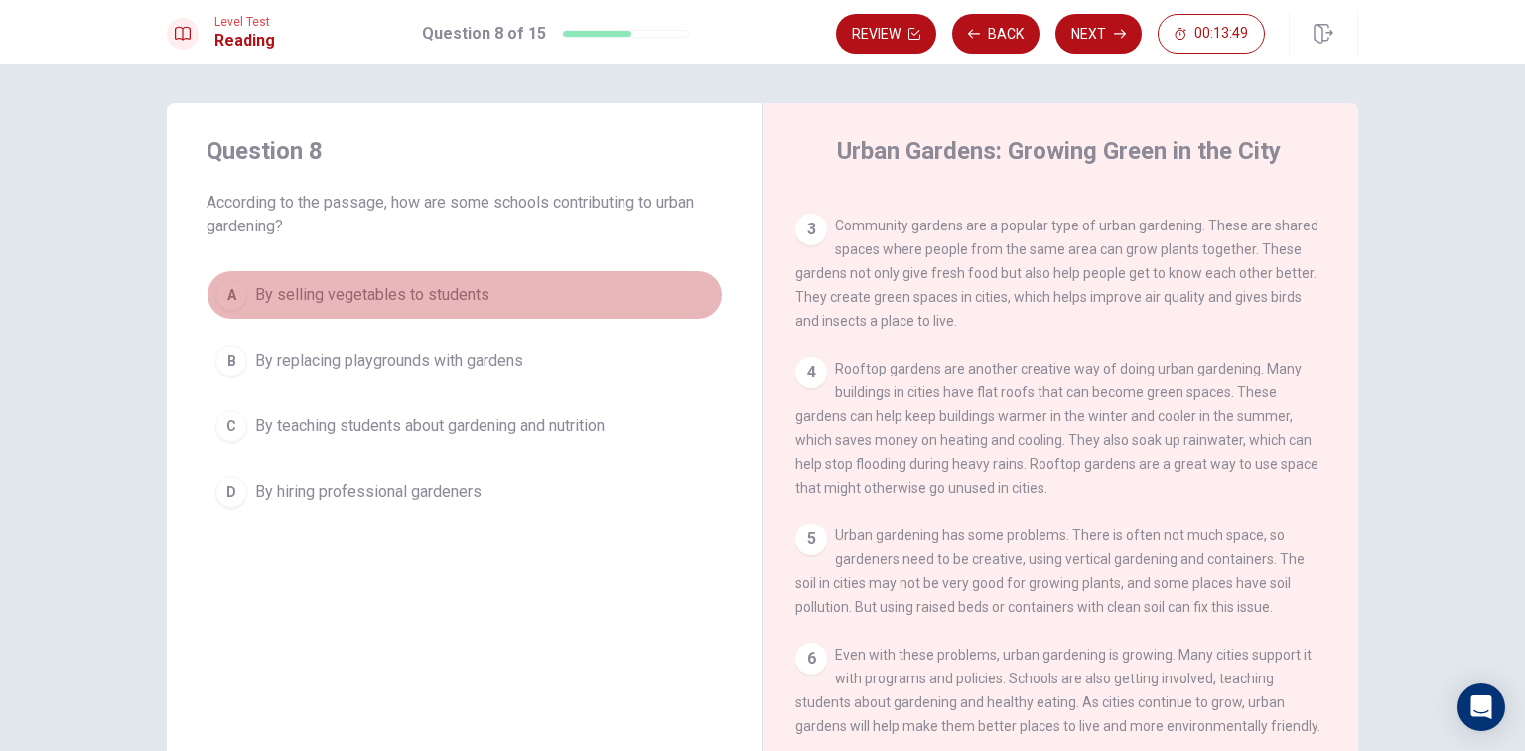
click at [464, 274] on button "A By selling vegetables to students" at bounding box center [465, 295] width 516 height 50
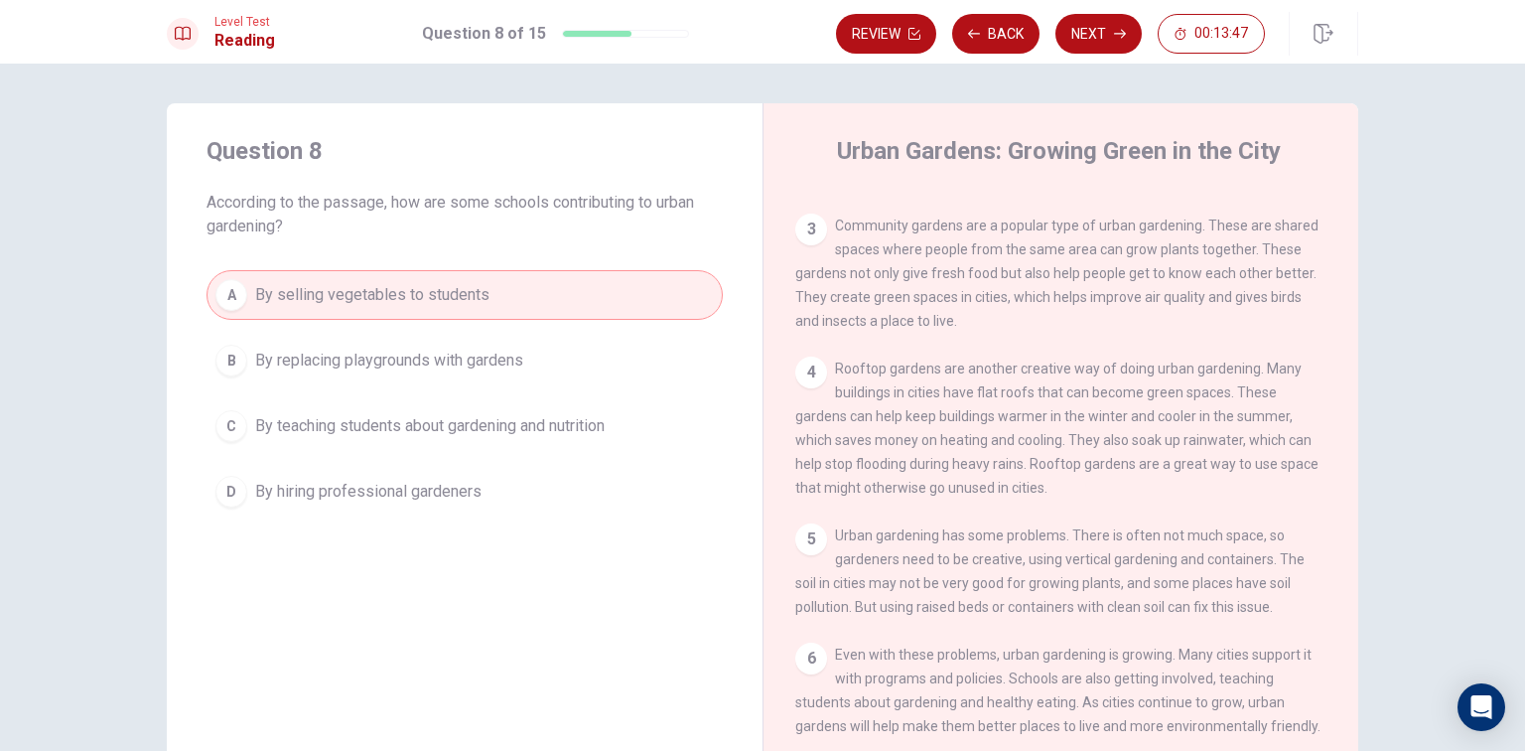
click at [465, 474] on button "D By hiring professional gardeners" at bounding box center [465, 492] width 516 height 50
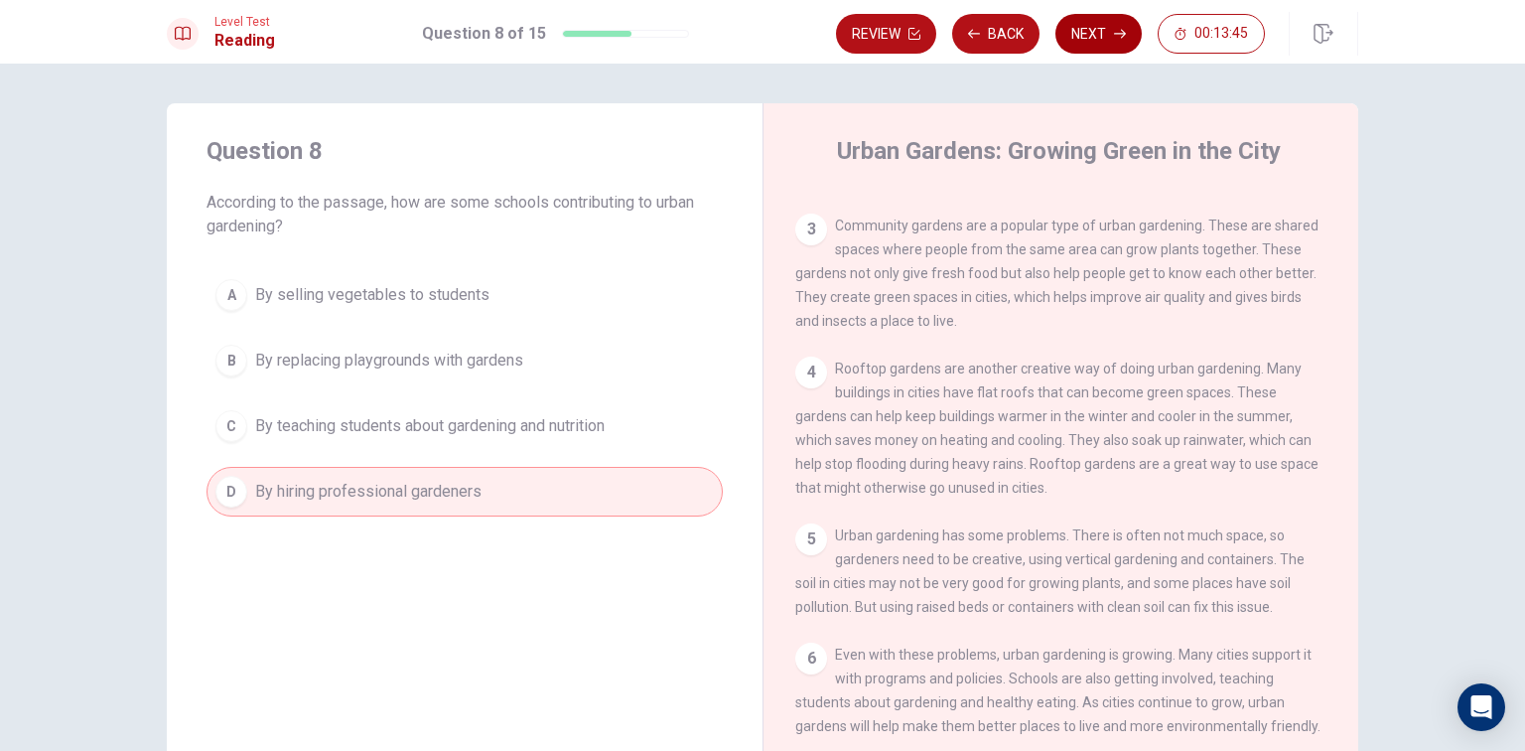
click at [1060, 37] on button "Next" at bounding box center [1099, 34] width 86 height 40
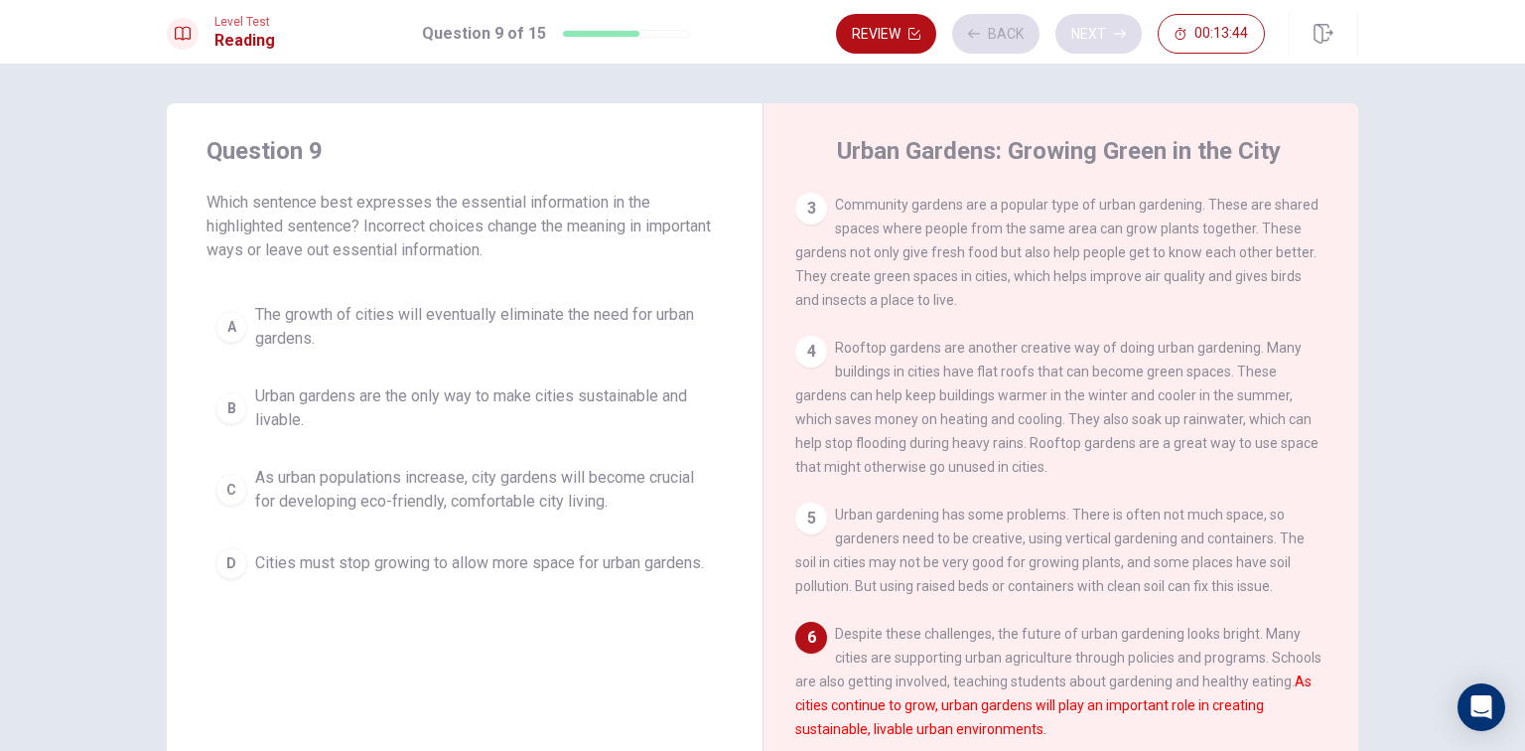
scroll to position [261, 0]
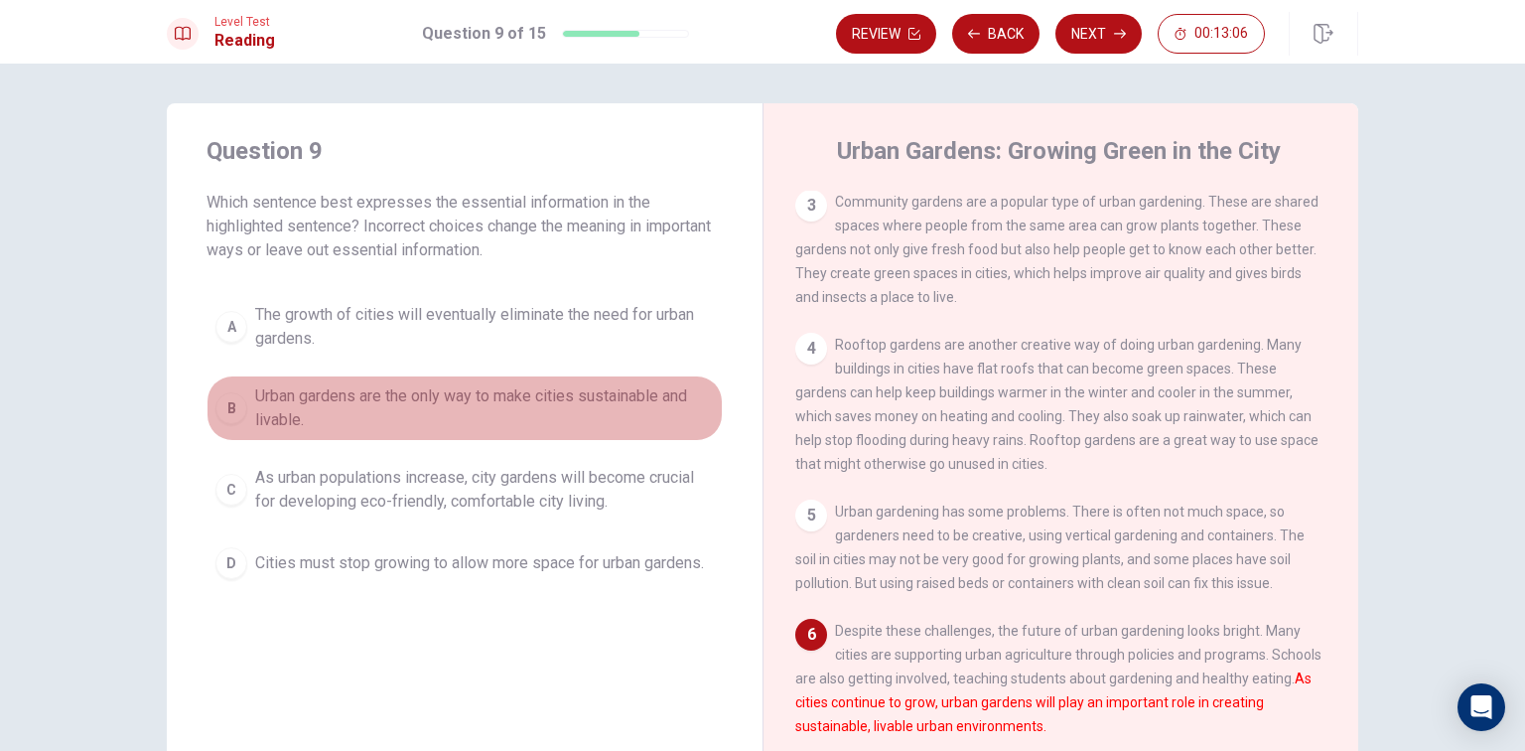
click at [667, 418] on span "Urban gardens are the only way to make cities sustainable and livable." at bounding box center [484, 408] width 459 height 48
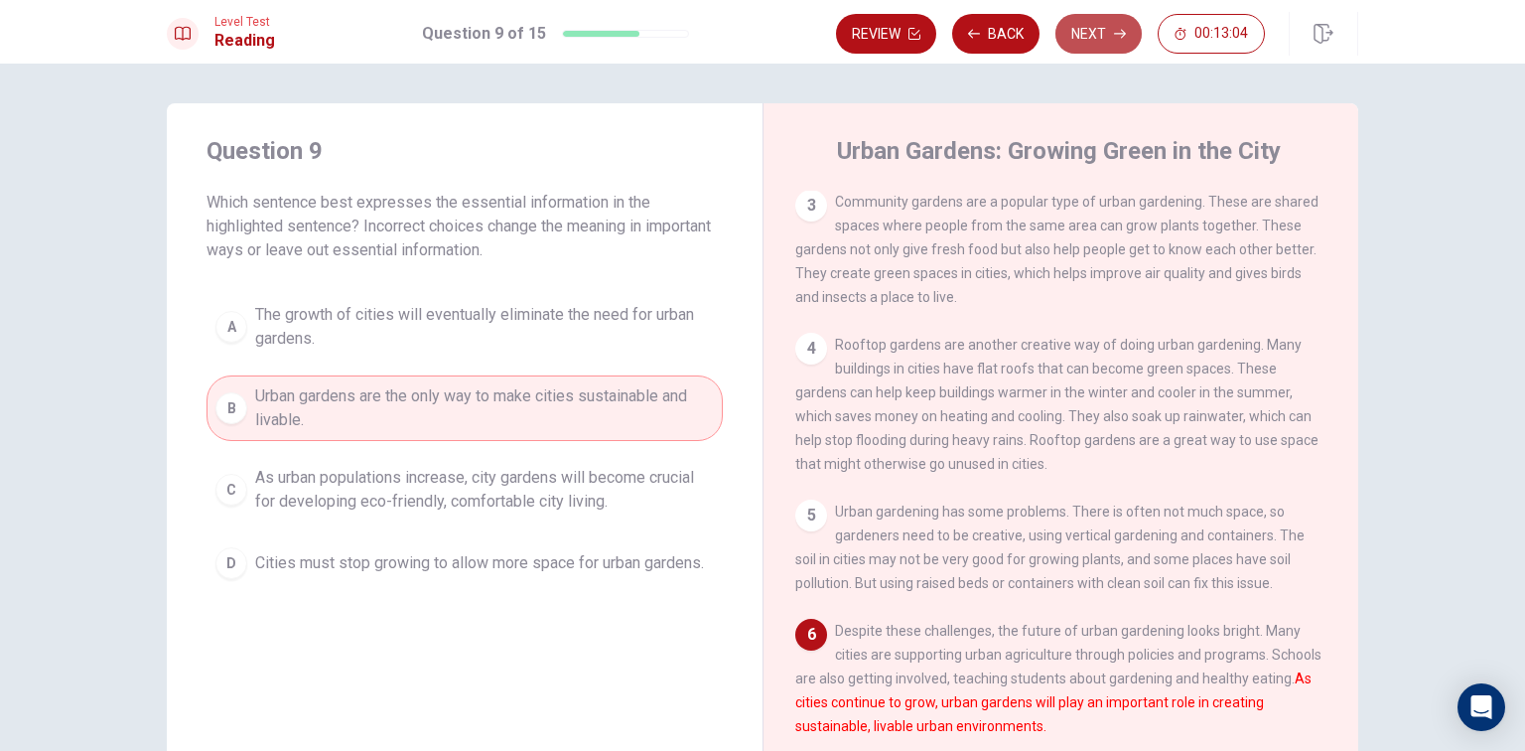
click at [1110, 40] on button "Next" at bounding box center [1099, 34] width 86 height 40
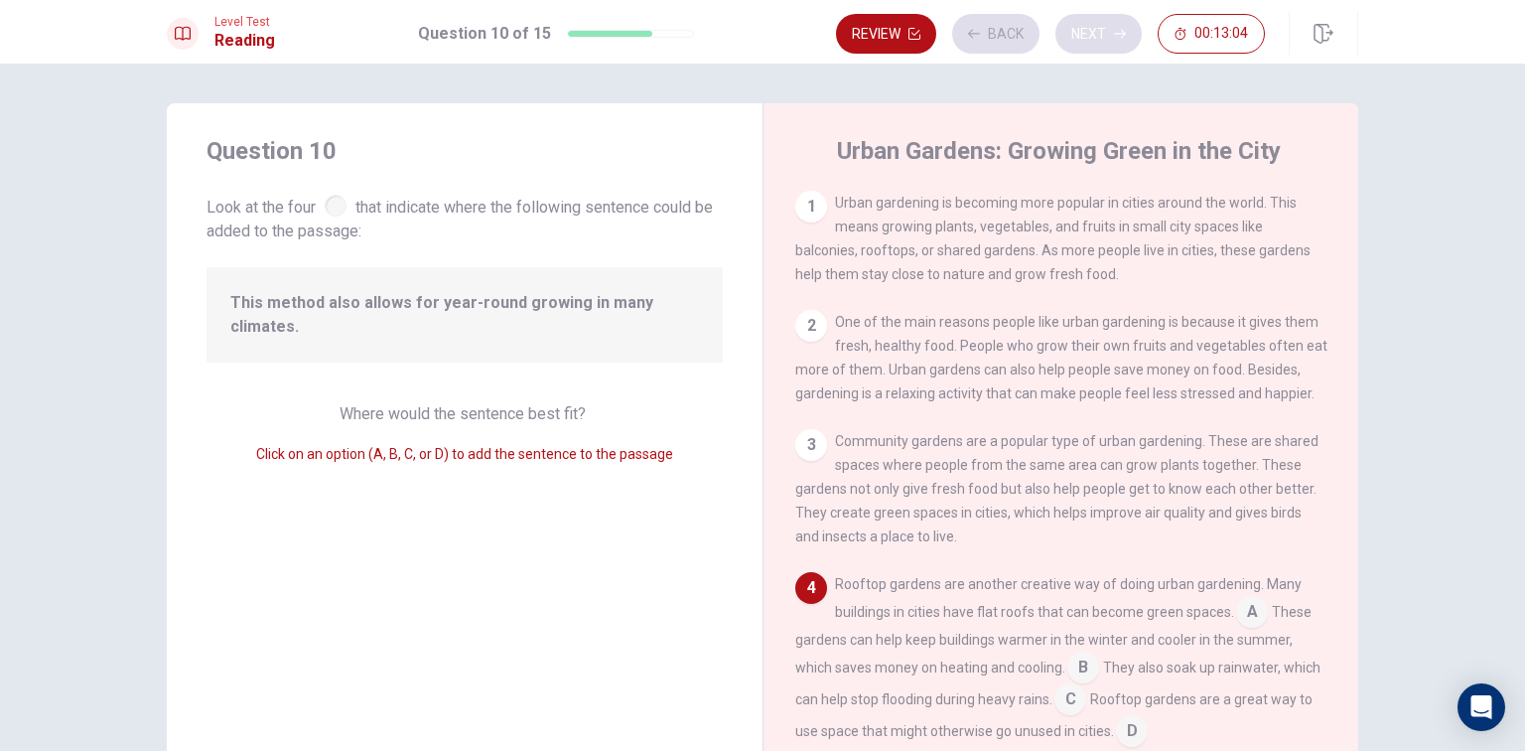
scroll to position [194, 0]
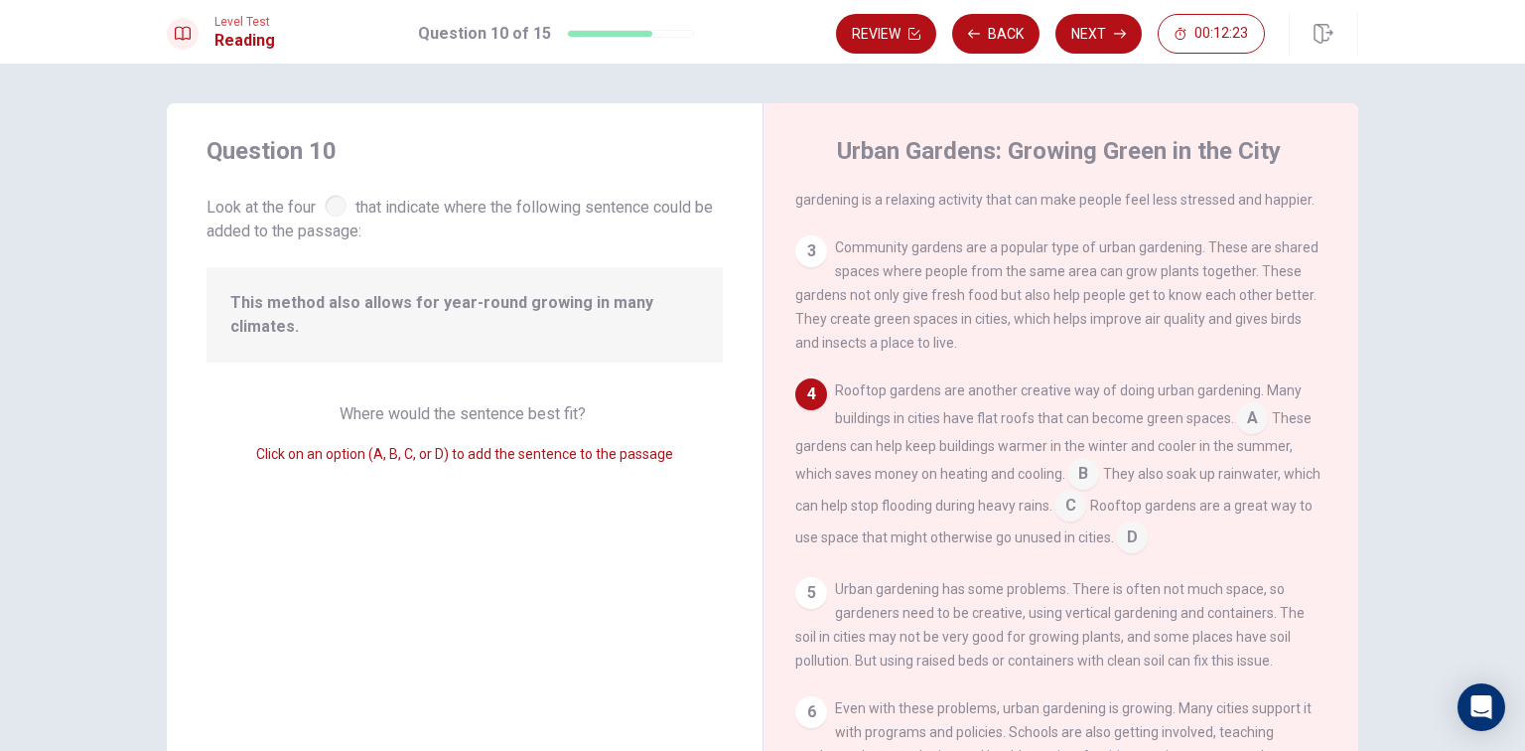
click at [1080, 477] on input at bounding box center [1083, 476] width 32 height 32
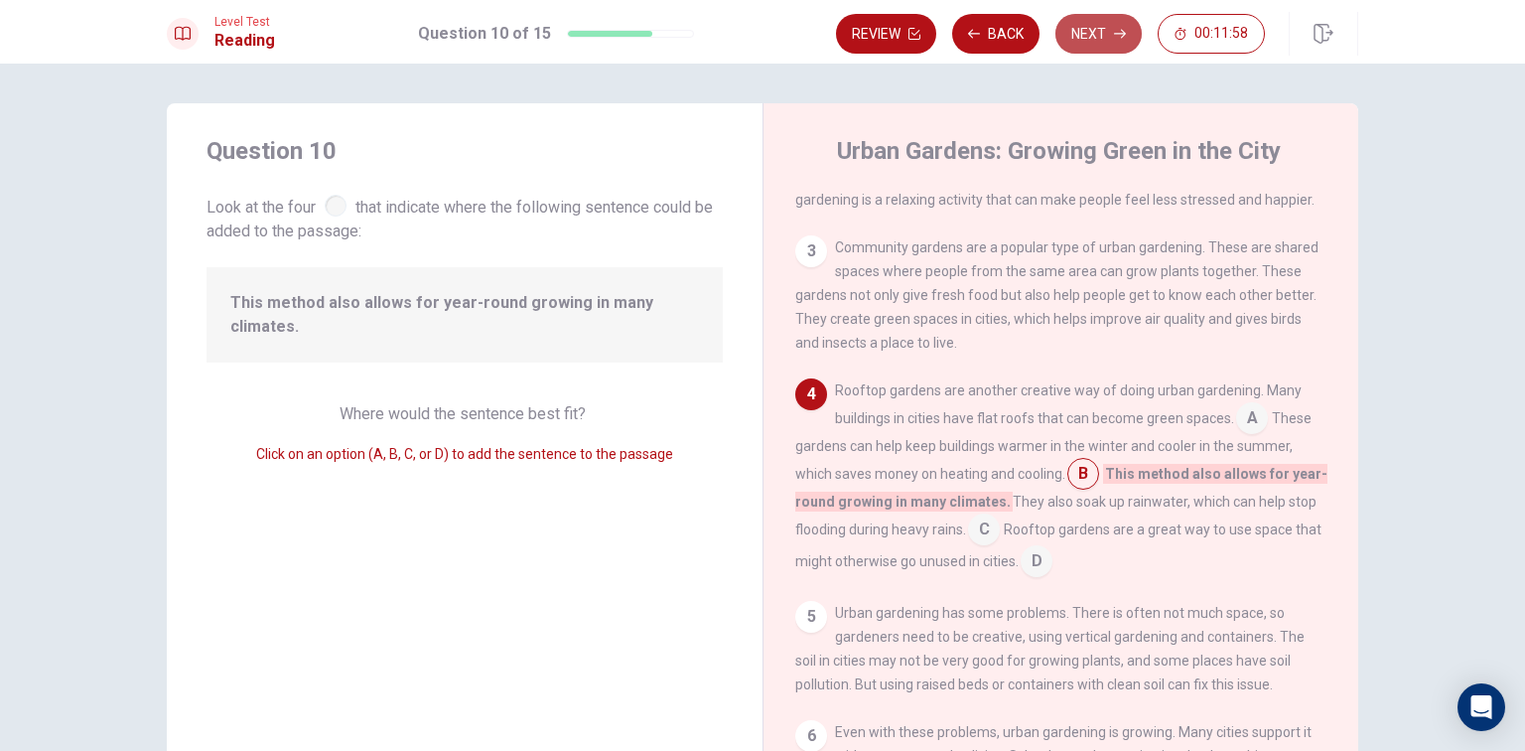
click at [1103, 28] on button "Next" at bounding box center [1099, 34] width 86 height 40
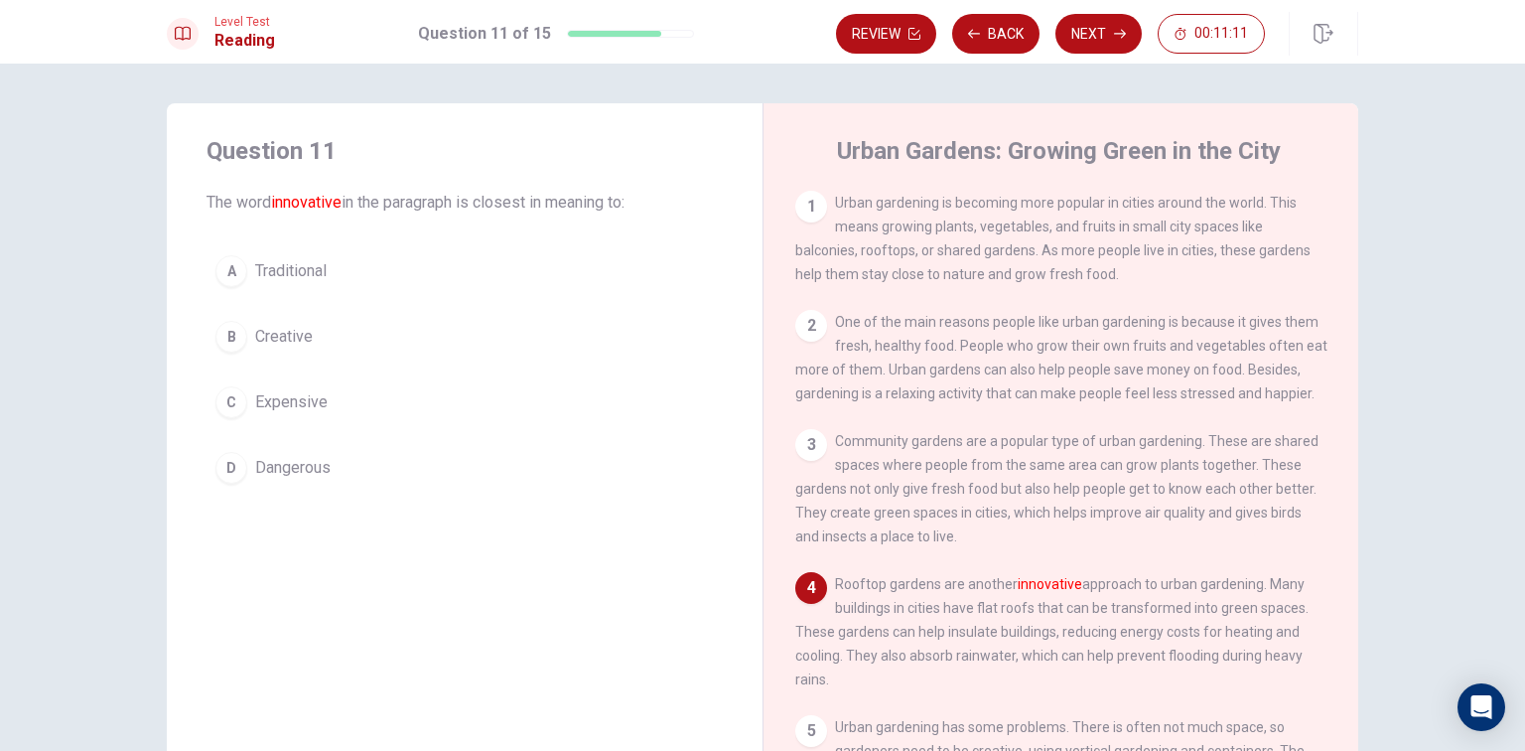
click at [490, 274] on button "A Traditional" at bounding box center [465, 271] width 516 height 50
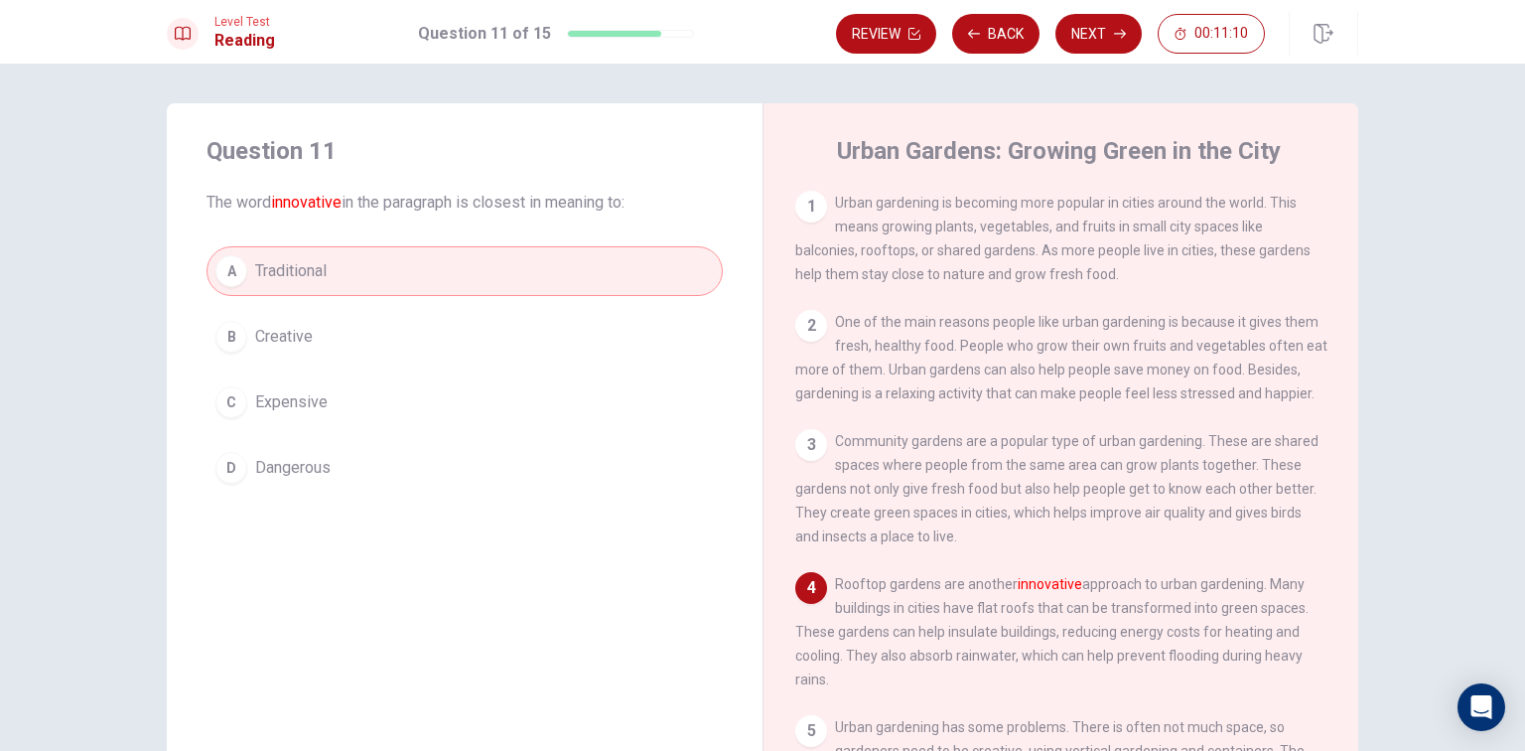
click at [1103, 7] on div "Level Test Reading Question 11 of 15 Review Back Next 00:11:10" at bounding box center [762, 32] width 1525 height 64
click at [1092, 29] on button "Next" at bounding box center [1099, 34] width 86 height 40
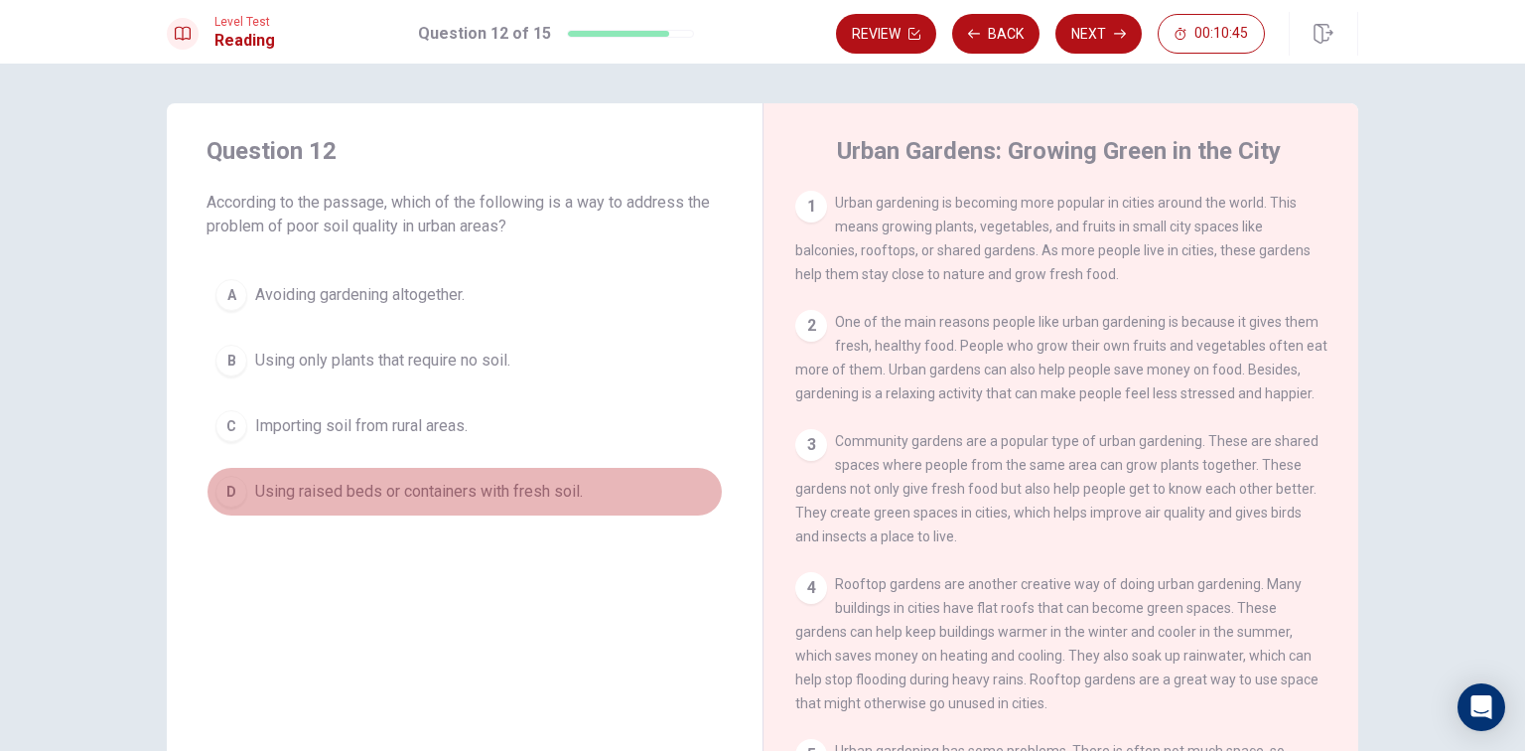
click at [474, 481] on span "Using raised beds or containers with fresh soil." at bounding box center [419, 492] width 328 height 24
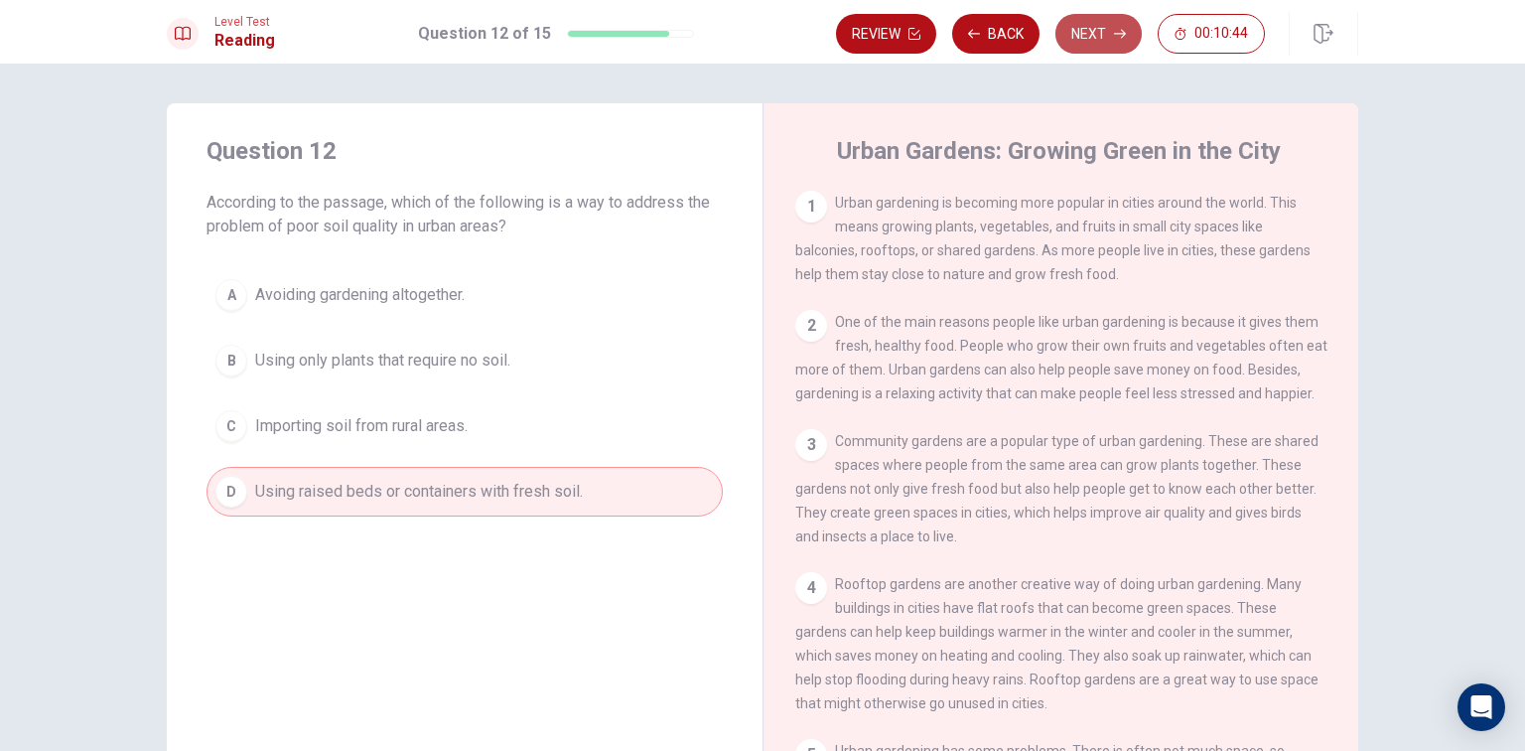
click at [1140, 31] on button "Next" at bounding box center [1099, 34] width 86 height 40
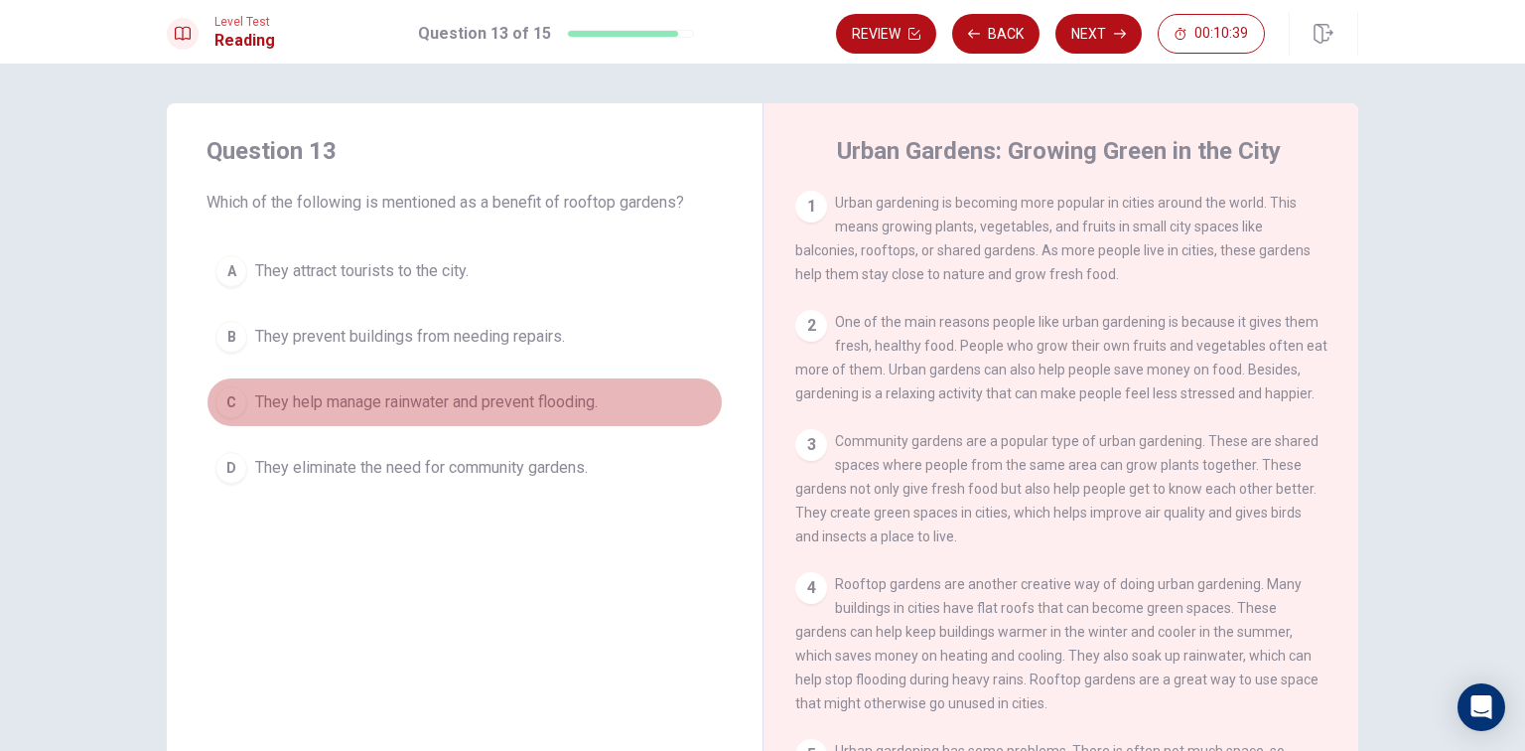
click at [437, 393] on span "They help manage rainwater and prevent flooding." at bounding box center [426, 402] width 343 height 24
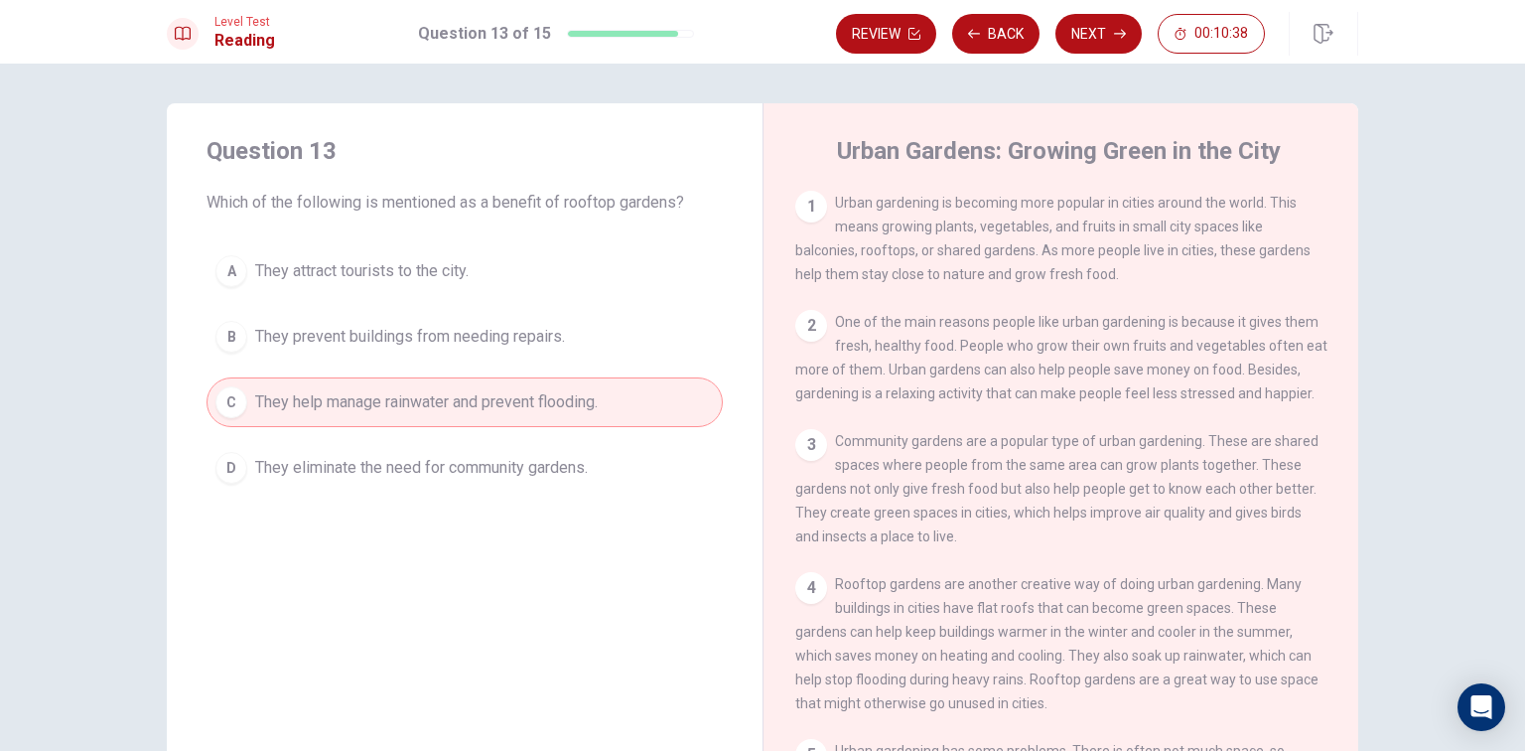
click at [1101, 58] on div "Level Test Reading Question 13 of 15 Review Back Next 00:10:38" at bounding box center [762, 32] width 1525 height 64
click at [1111, 32] on button "Next" at bounding box center [1099, 34] width 86 height 40
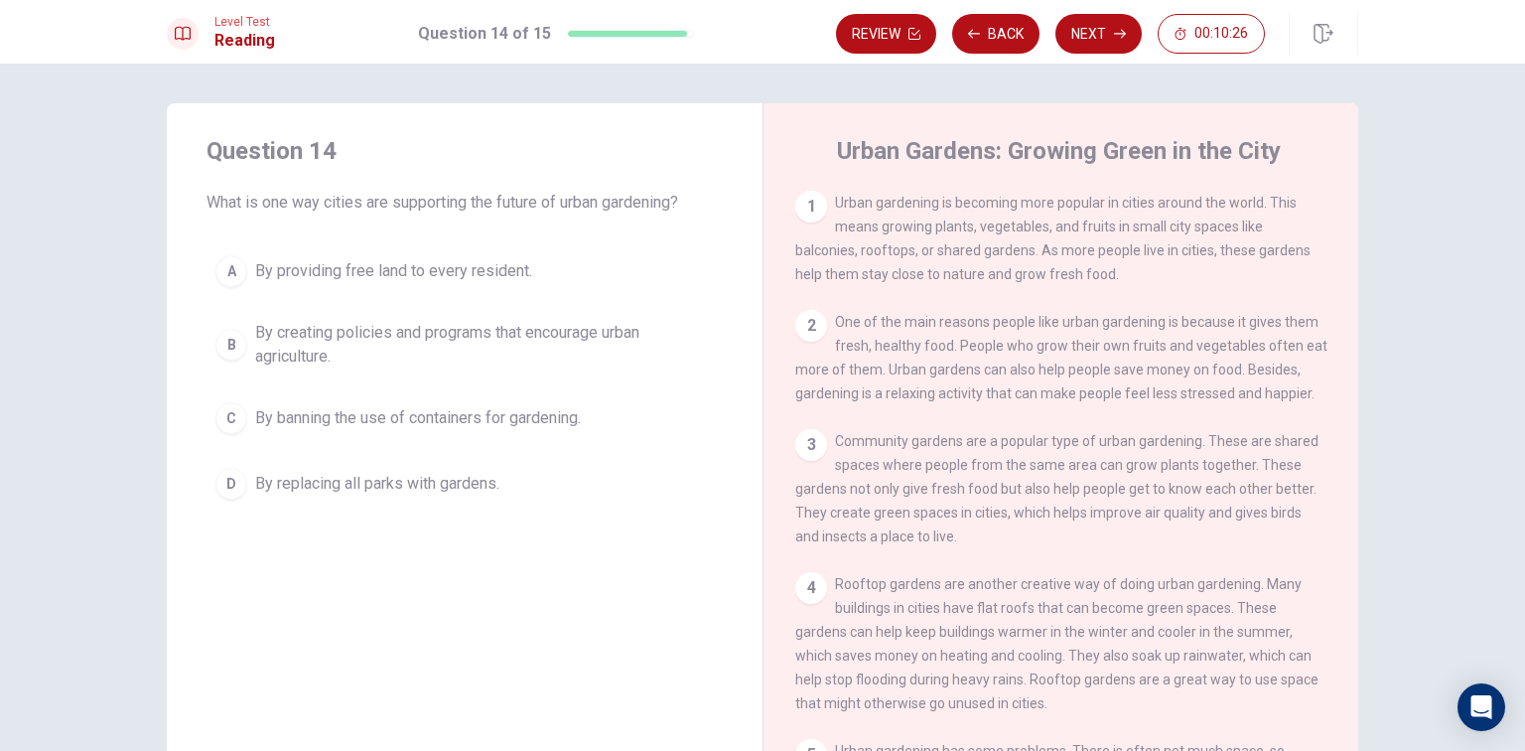
click at [527, 417] on span "By banning the use of containers for gardening." at bounding box center [418, 418] width 326 height 24
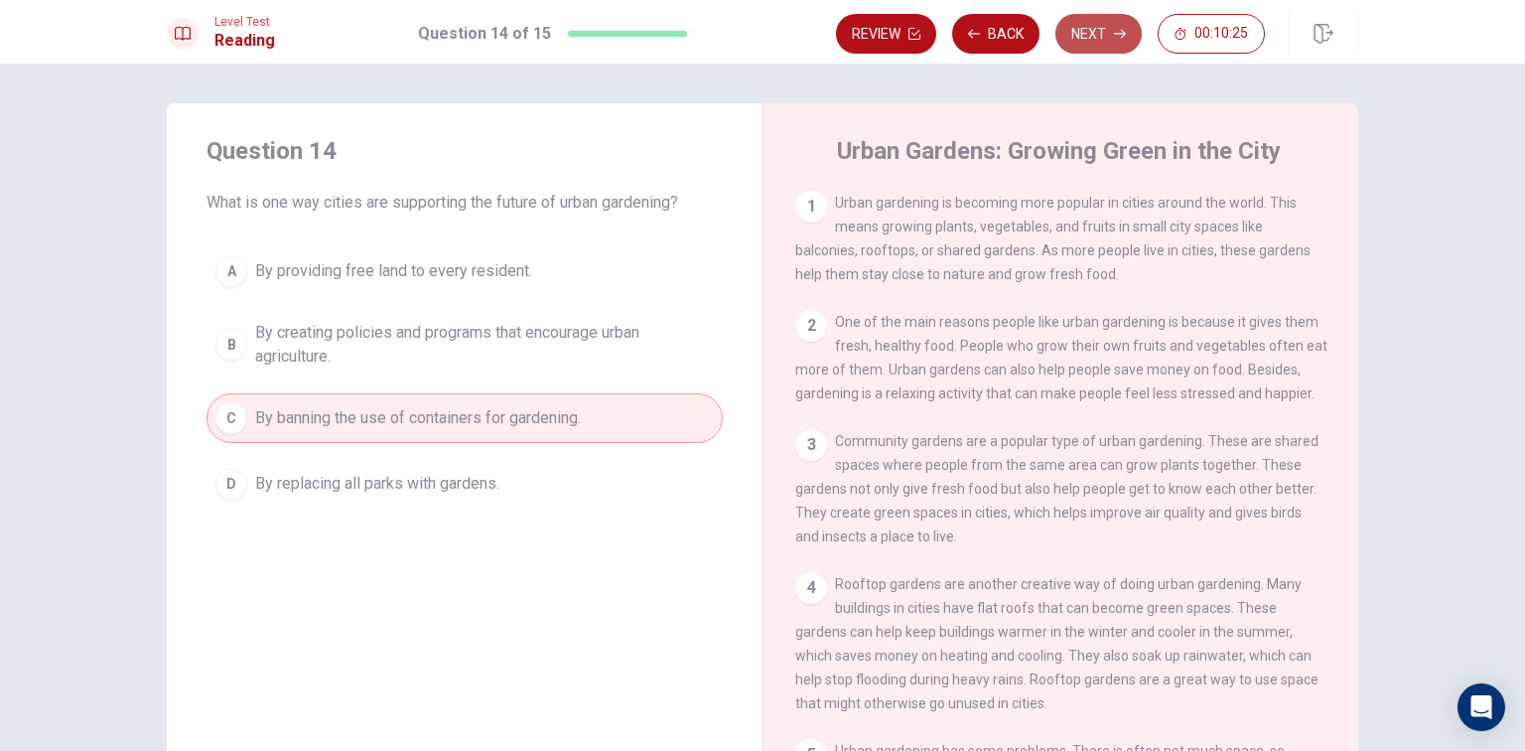
click at [1104, 14] on button "Next" at bounding box center [1099, 34] width 86 height 40
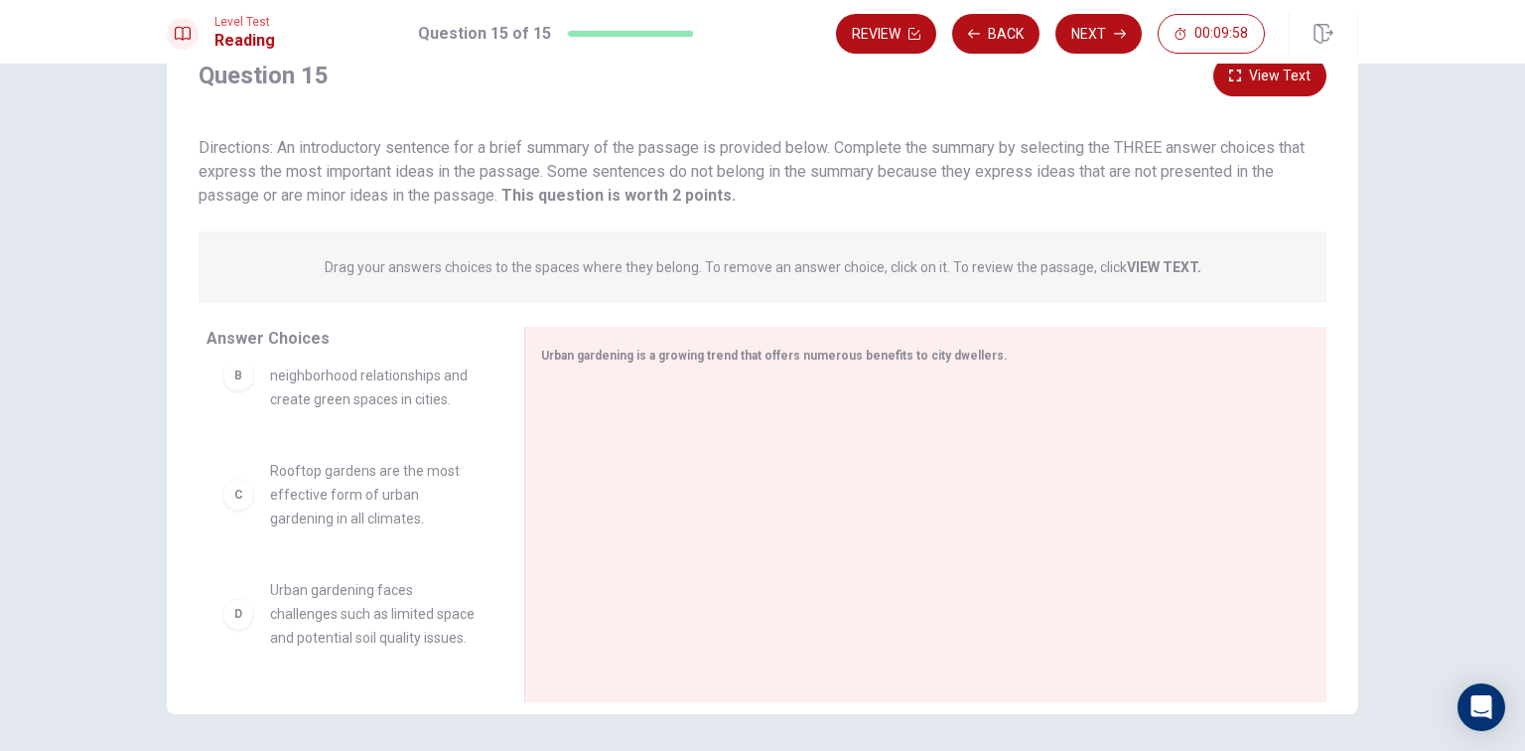
scroll to position [0, 0]
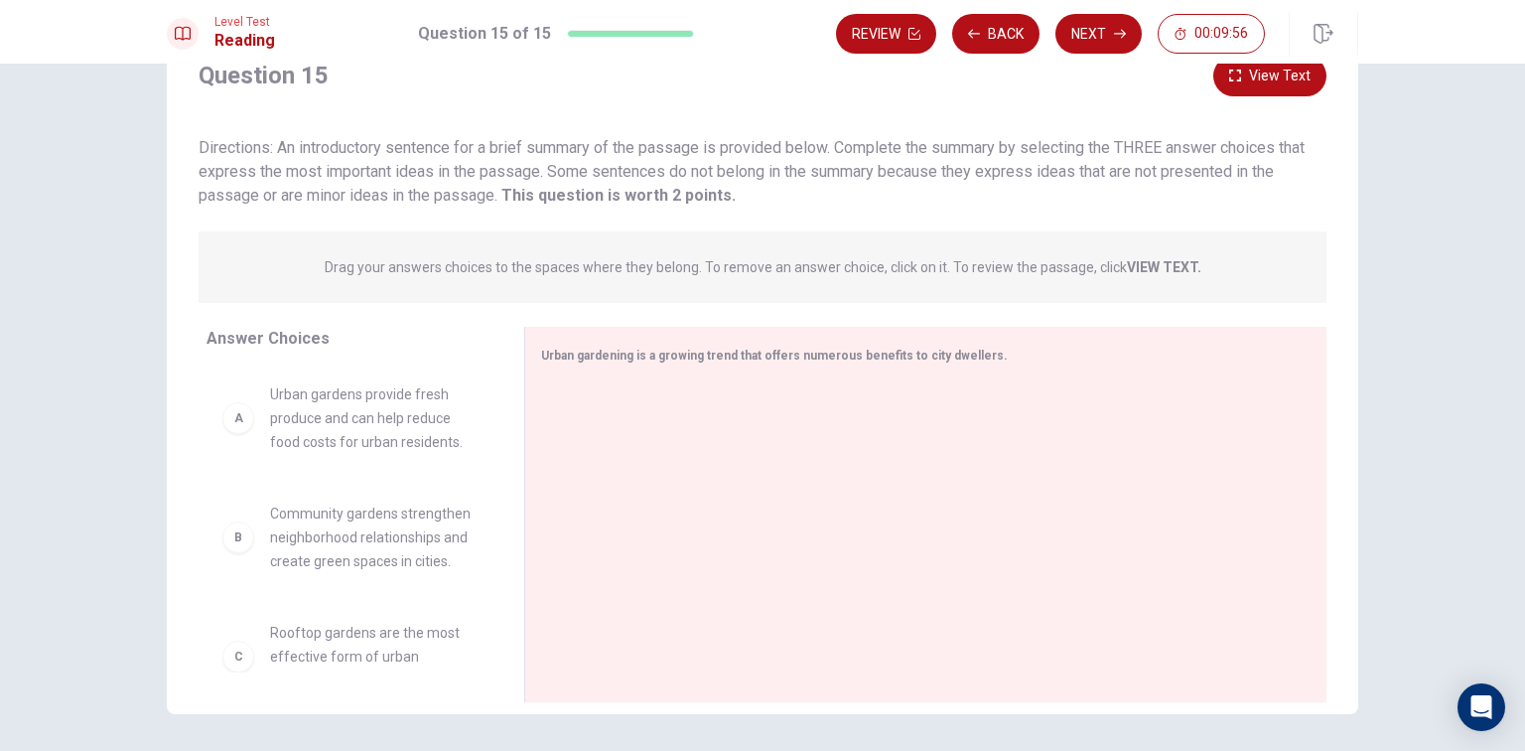
click at [347, 444] on span "Urban gardens provide fresh produce and can help reduce food costs for urban re…" at bounding box center [373, 417] width 207 height 71
click at [226, 434] on div "A Urban gardens provide fresh produce and can help reduce food costs for urban …" at bounding box center [349, 417] width 254 height 71
drag, startPoint x: 246, startPoint y: 428, endPoint x: 567, endPoint y: 425, distance: 320.7
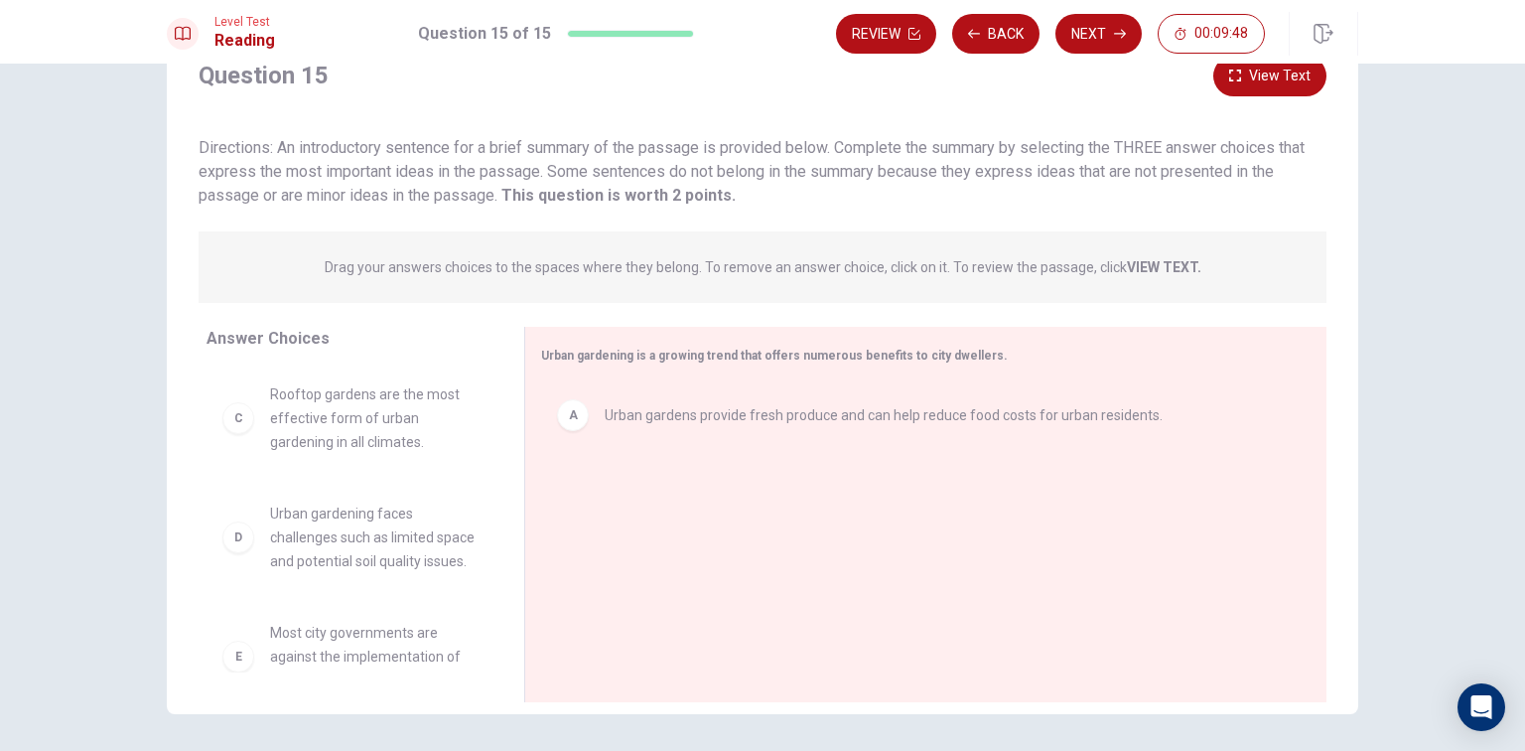
scroll to position [159, 0]
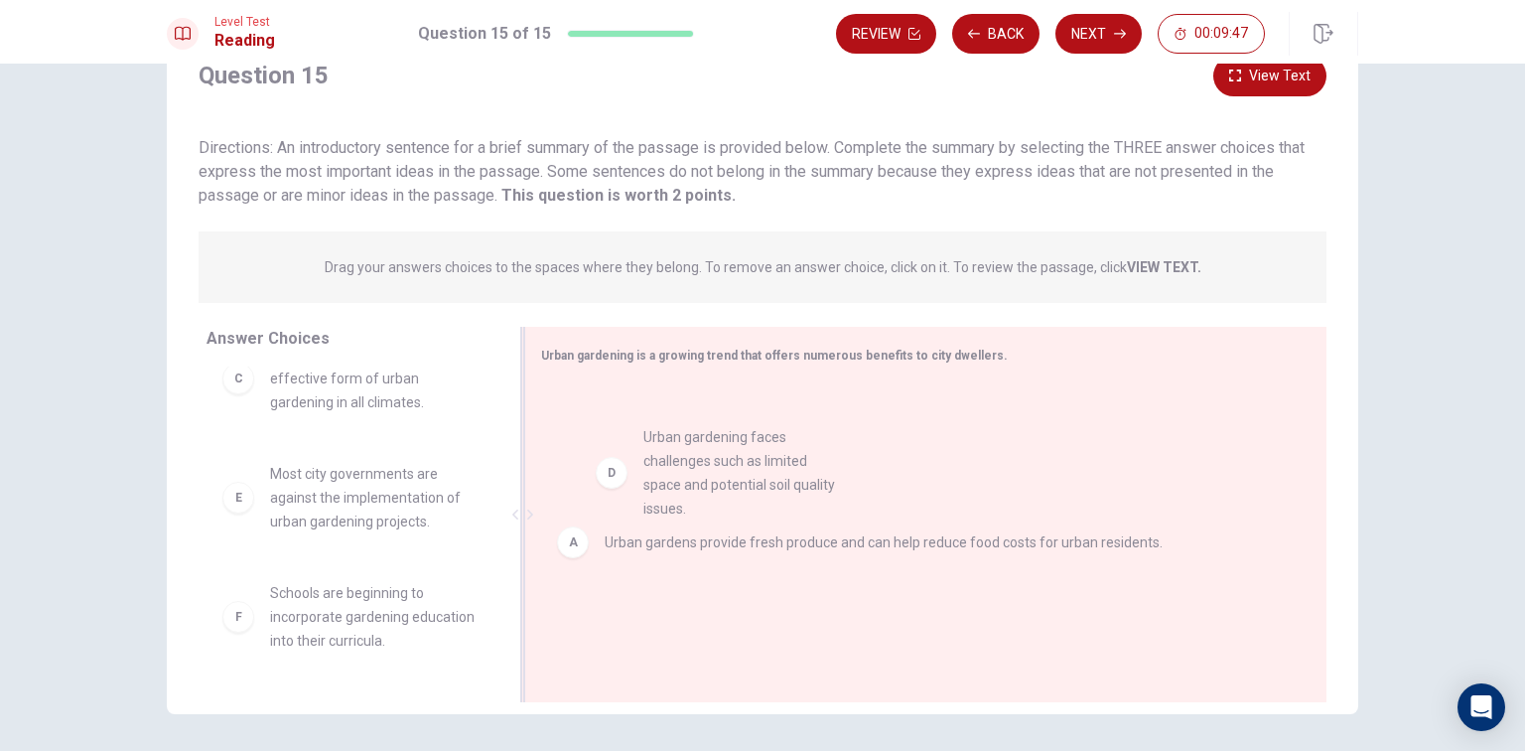
drag, startPoint x: 242, startPoint y: 510, endPoint x: 635, endPoint y: 472, distance: 395.1
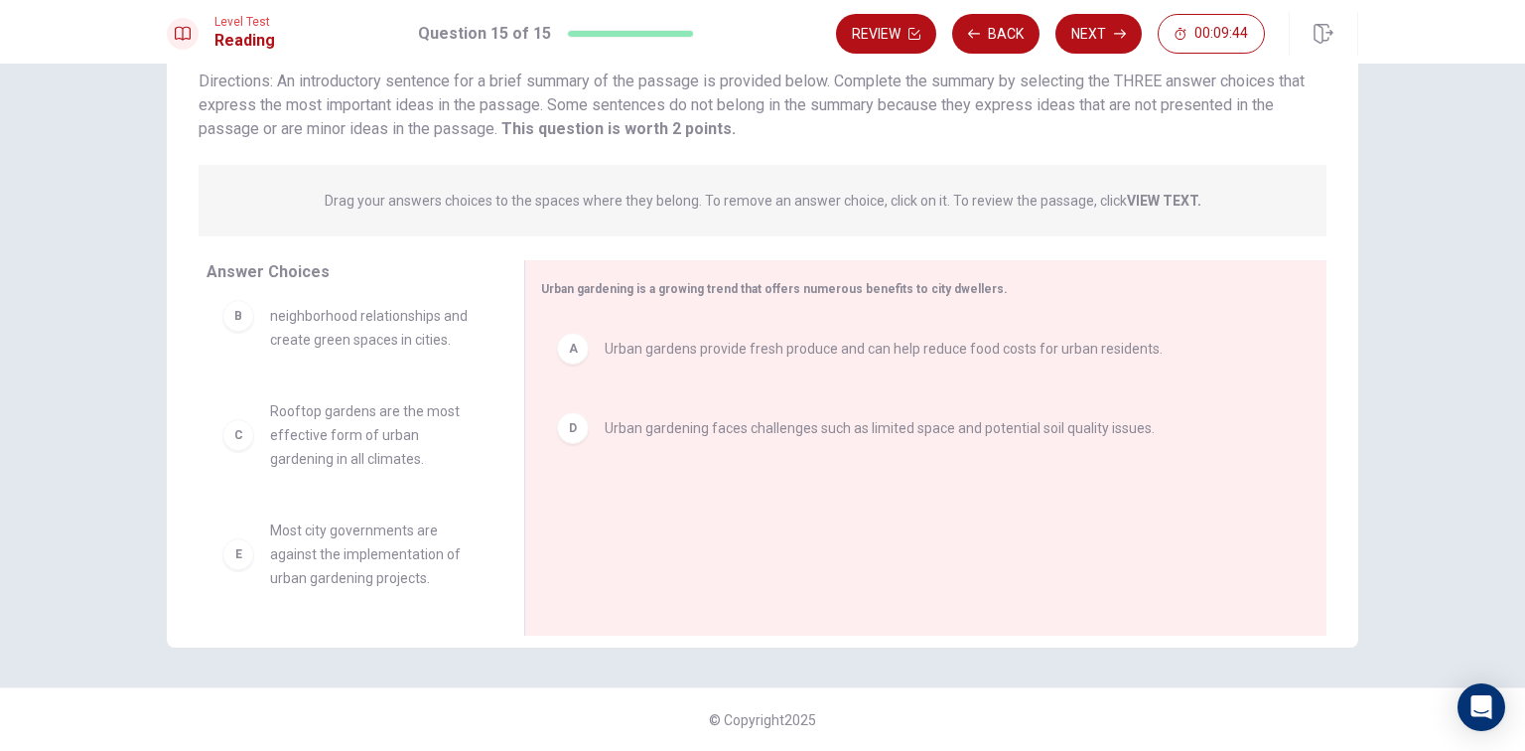
scroll to position [0, 0]
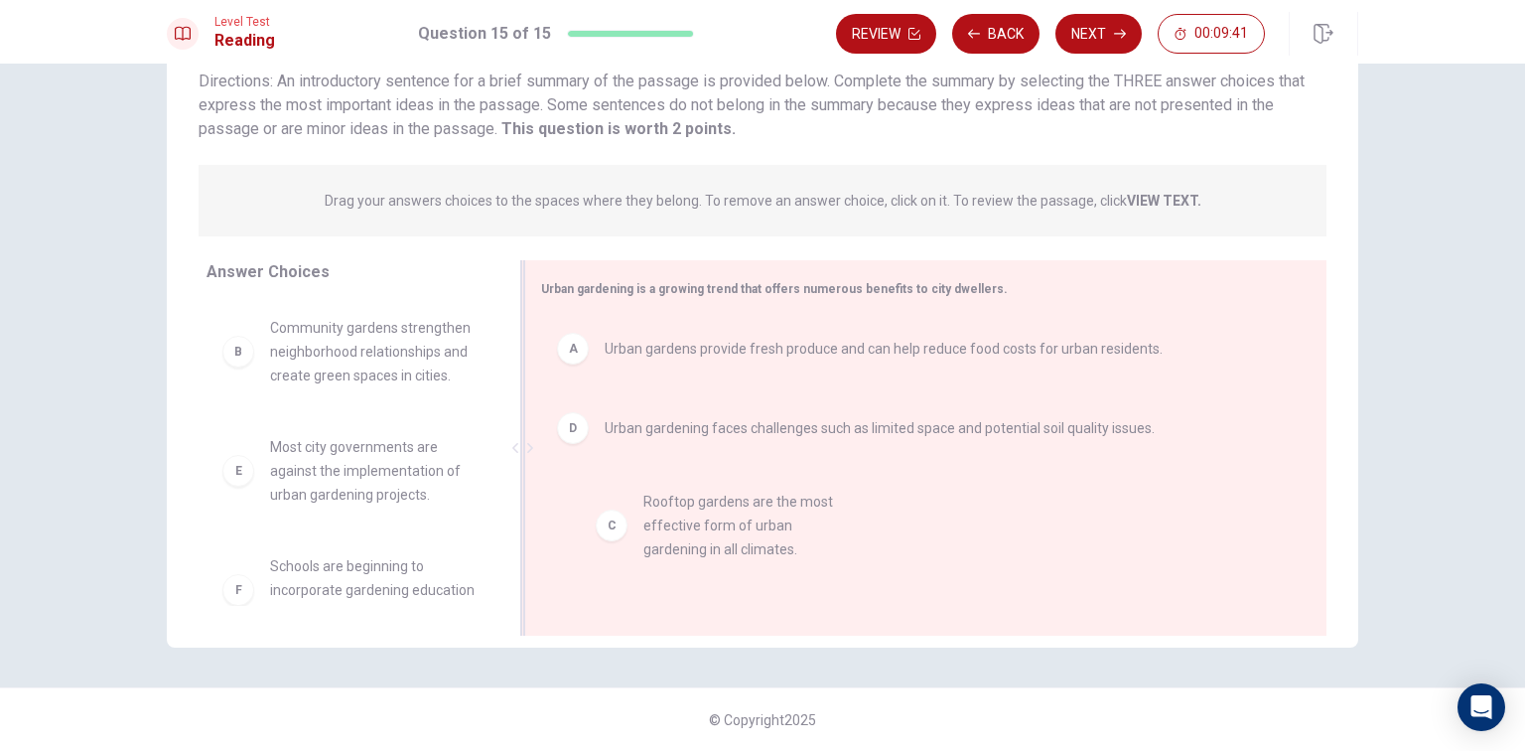
drag, startPoint x: 240, startPoint y: 489, endPoint x: 626, endPoint y: 540, distance: 388.7
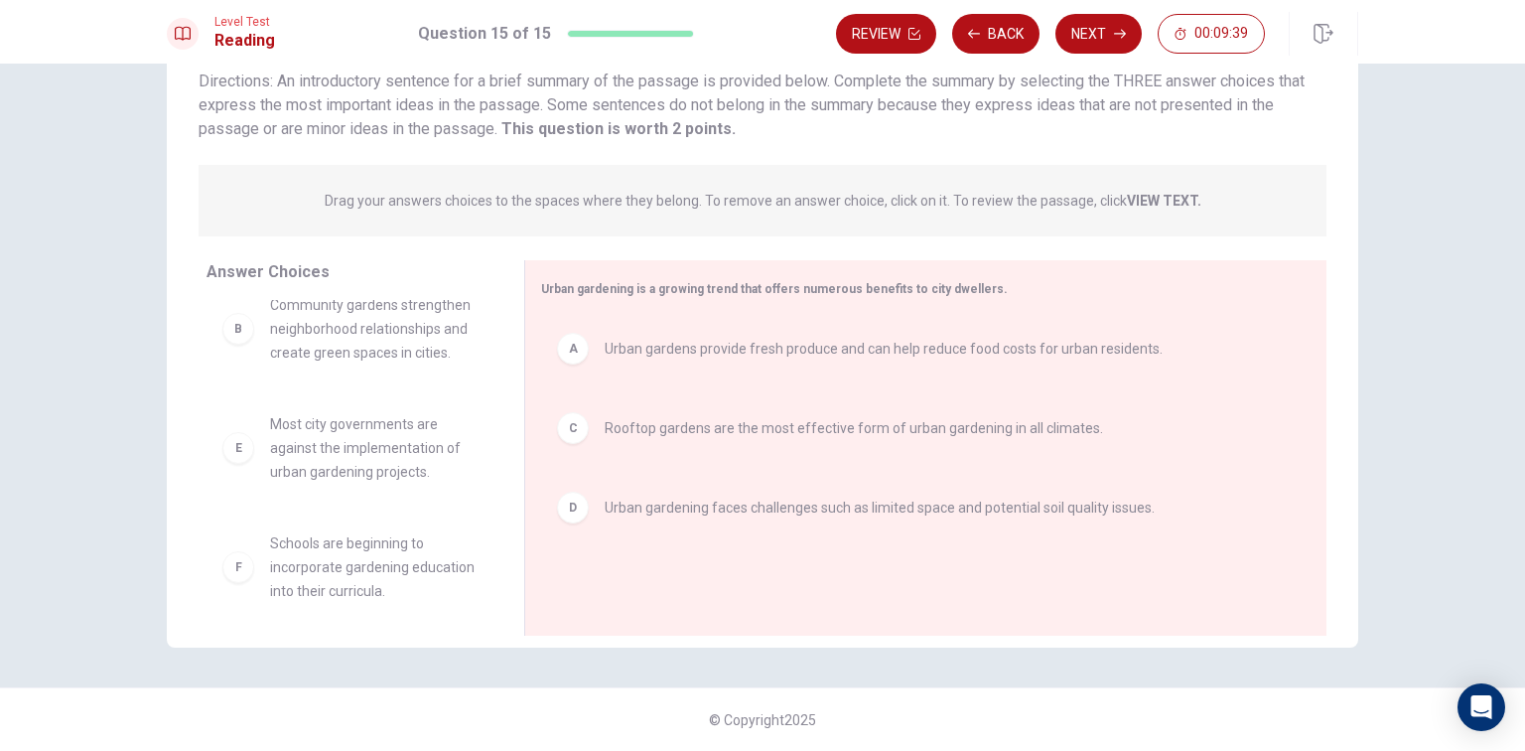
scroll to position [36, 0]
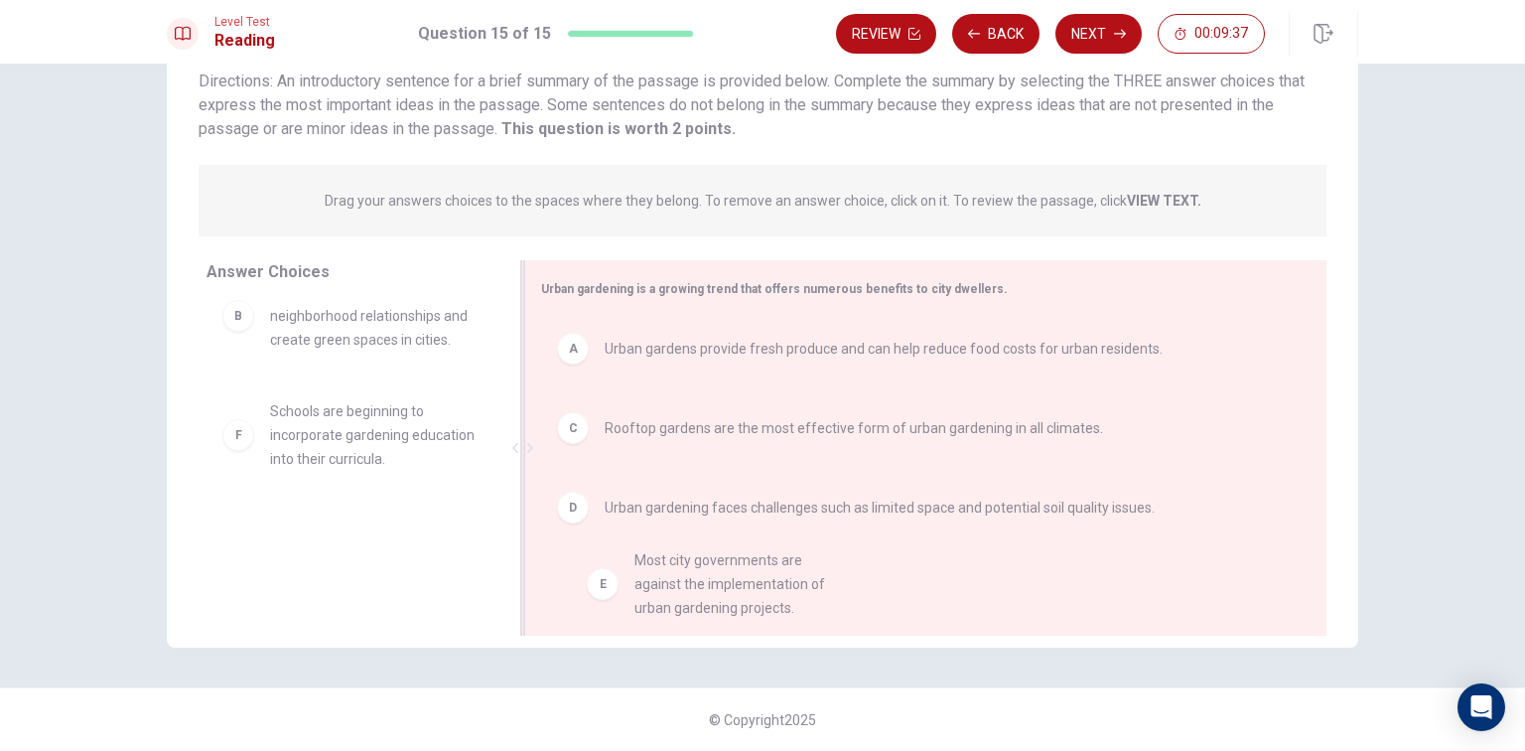
drag, startPoint x: 234, startPoint y: 446, endPoint x: 613, endPoint y: 594, distance: 406.2
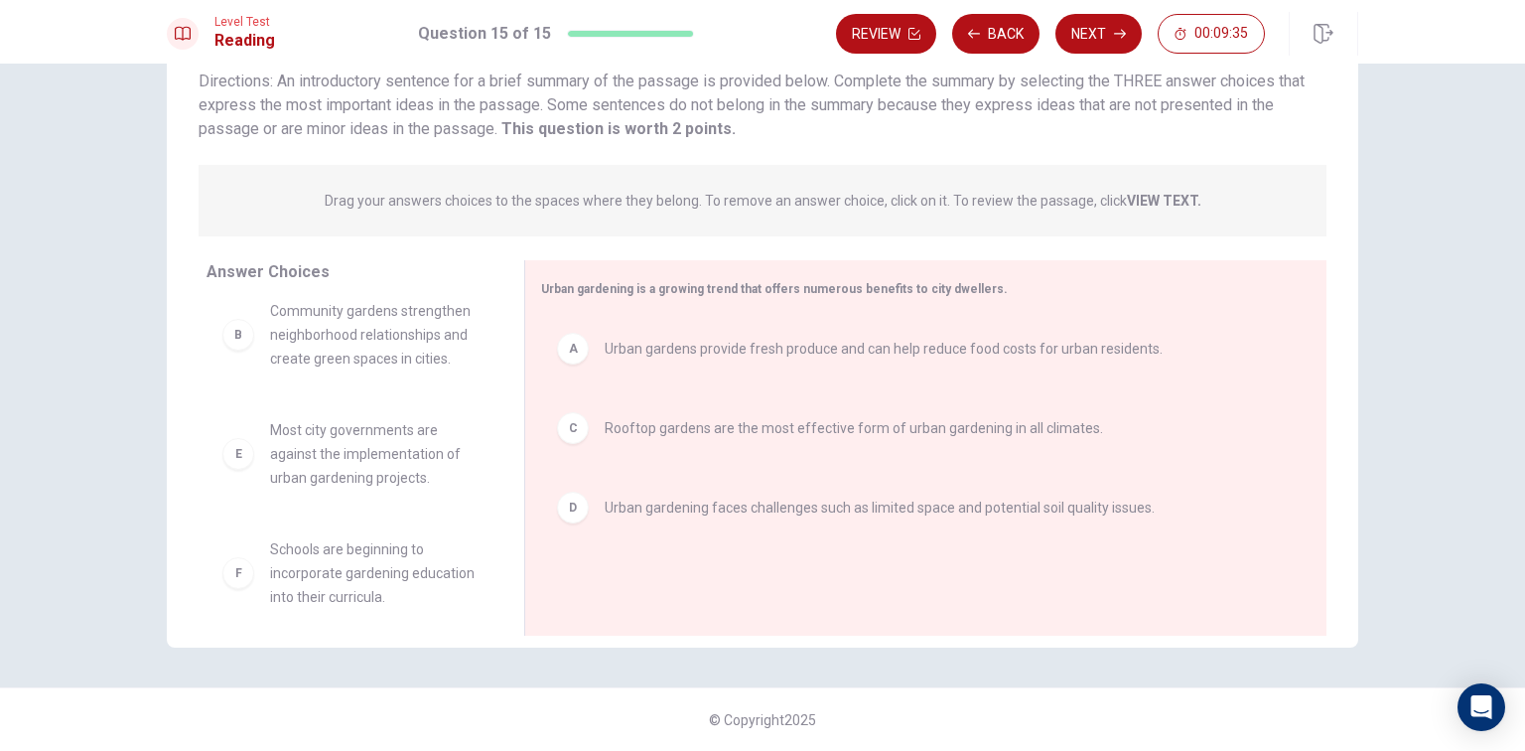
scroll to position [0, 0]
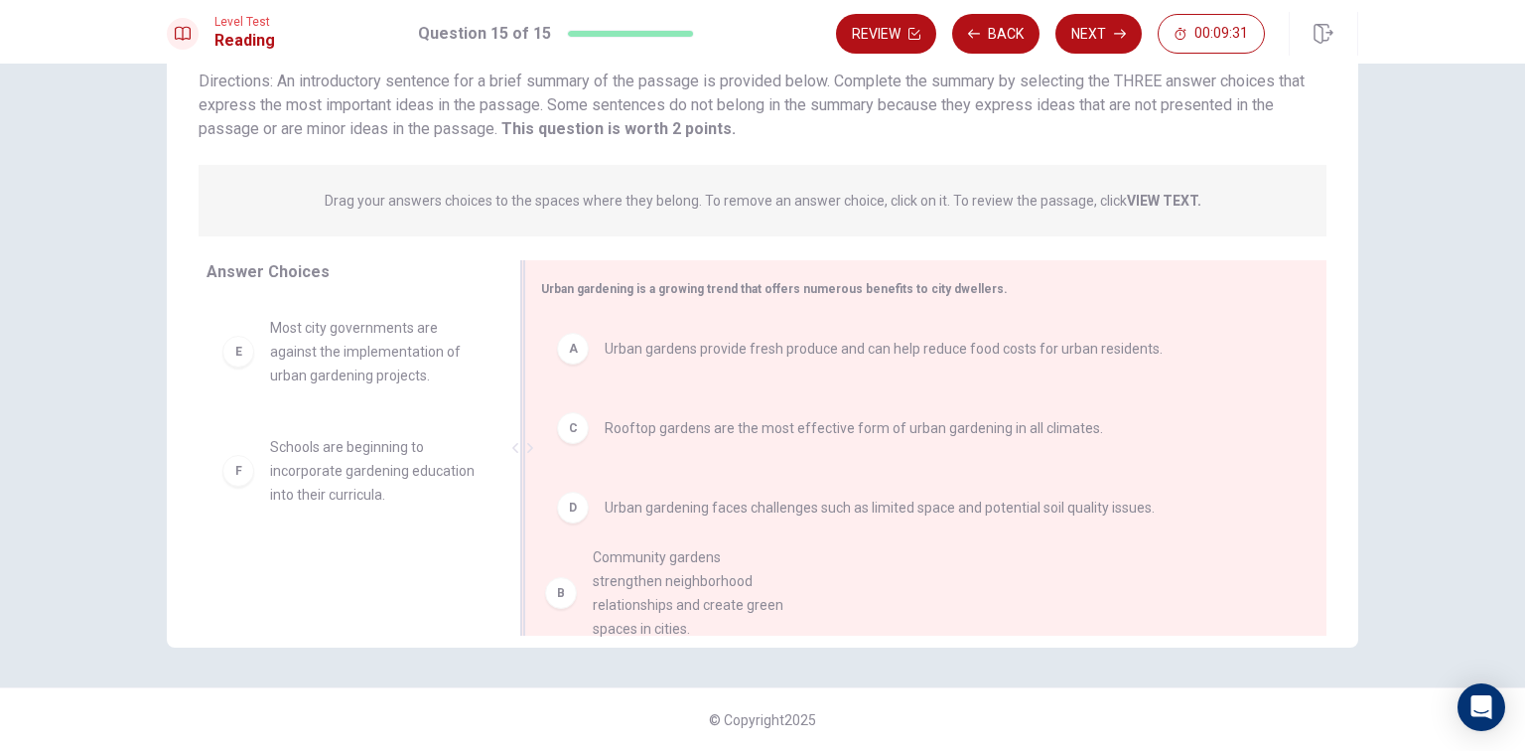
drag, startPoint x: 241, startPoint y: 365, endPoint x: 584, endPoint y: 608, distance: 419.6
drag, startPoint x: 237, startPoint y: 369, endPoint x: 602, endPoint y: 620, distance: 442.1
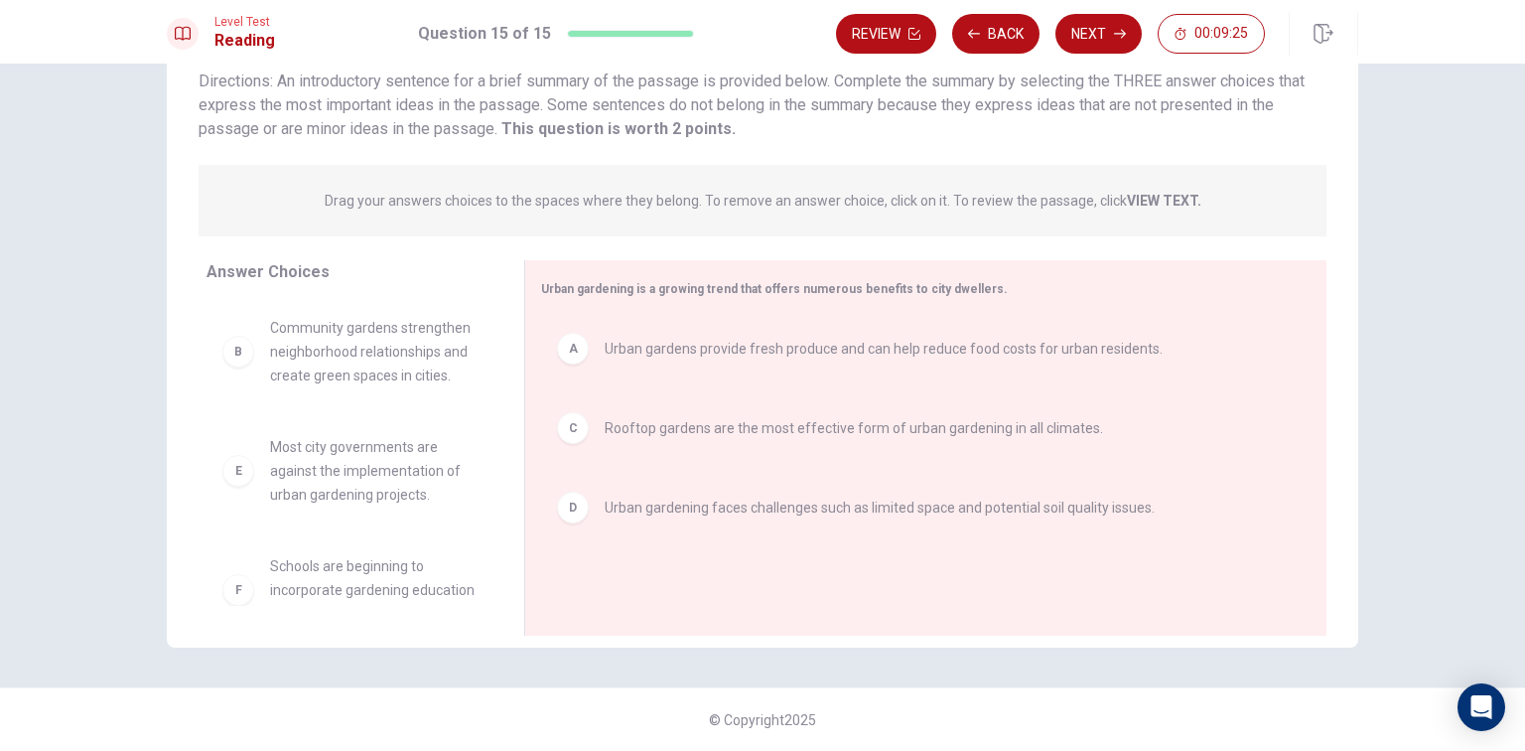
scroll to position [67, 0]
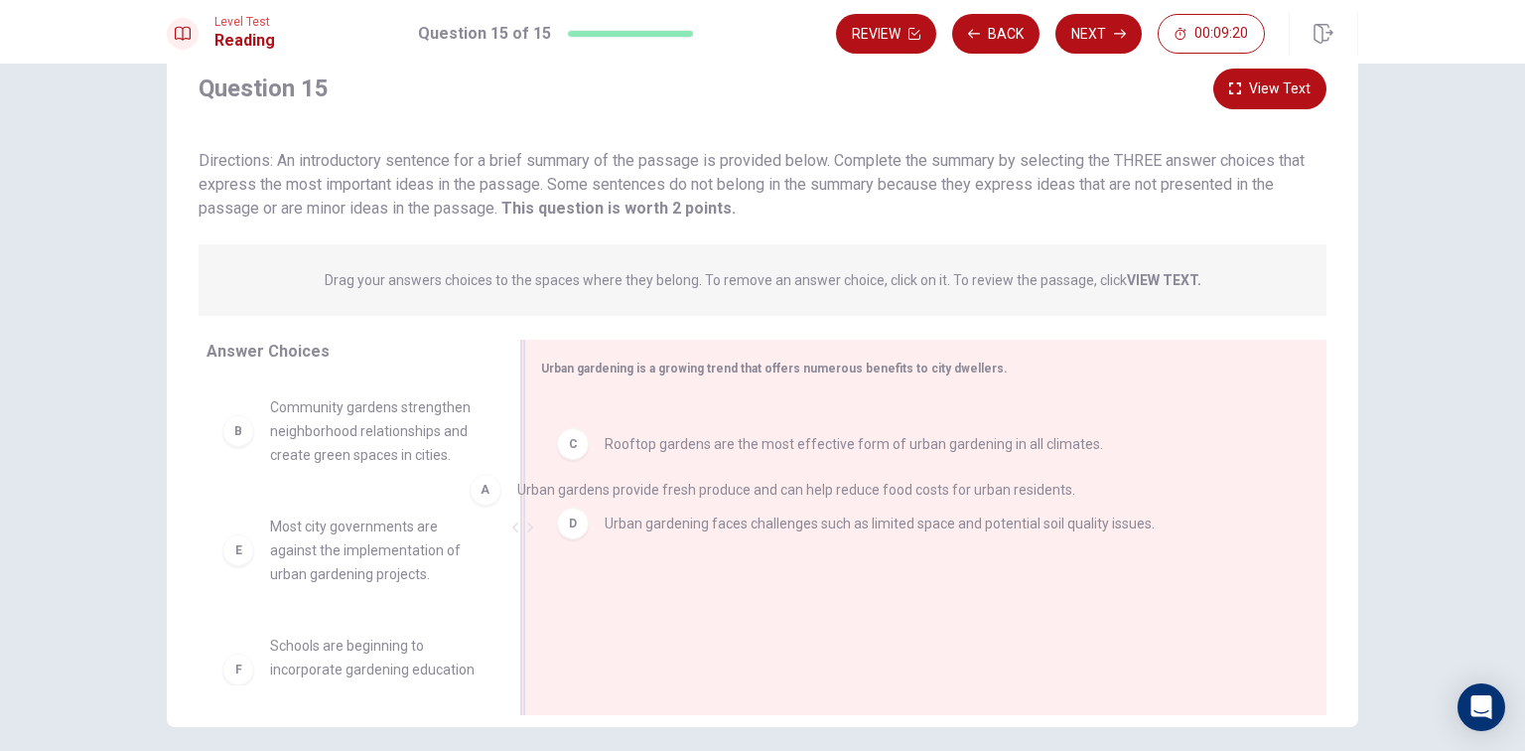
drag, startPoint x: 555, startPoint y: 433, endPoint x: 457, endPoint y: 498, distance: 118.1
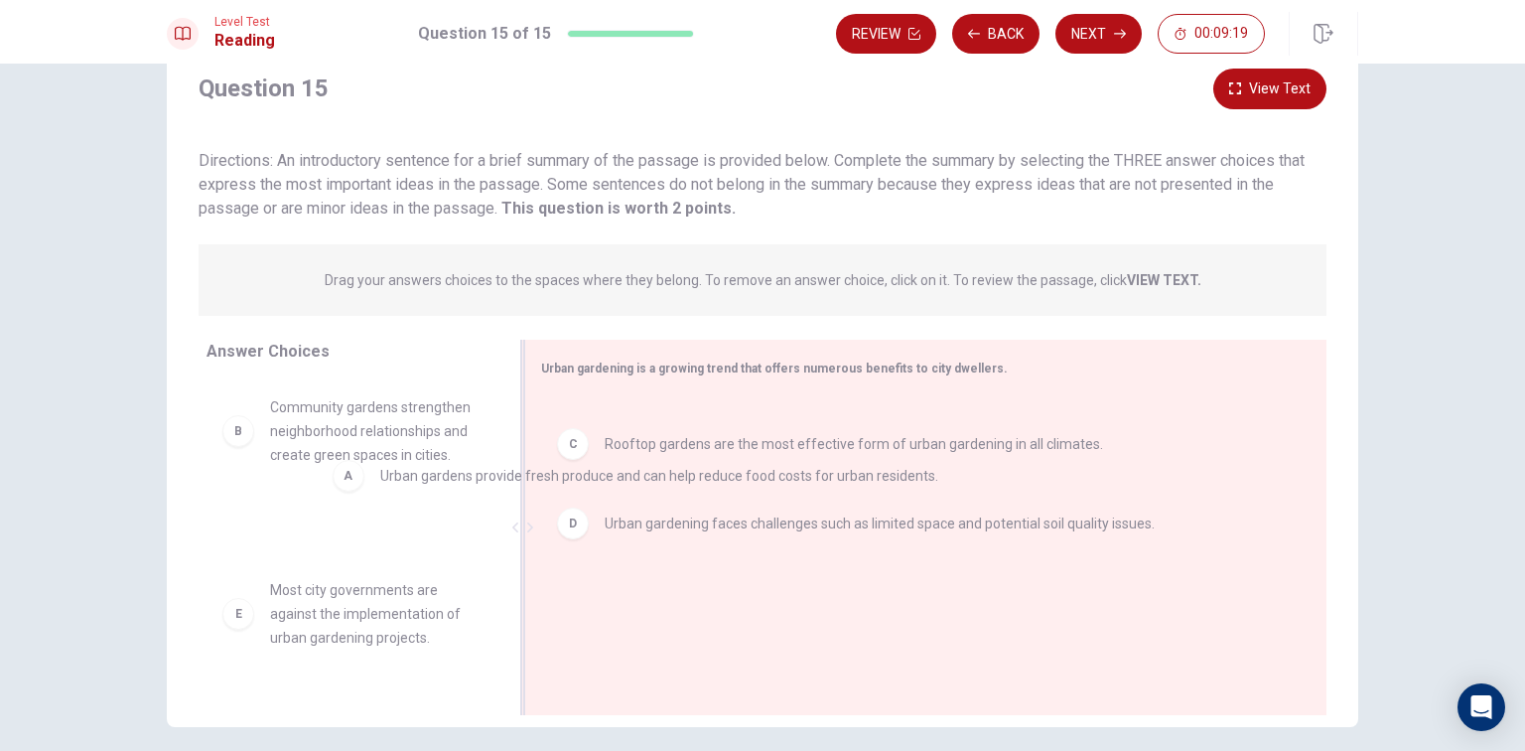
drag, startPoint x: 567, startPoint y: 408, endPoint x: 380, endPoint y: 457, distance: 192.9
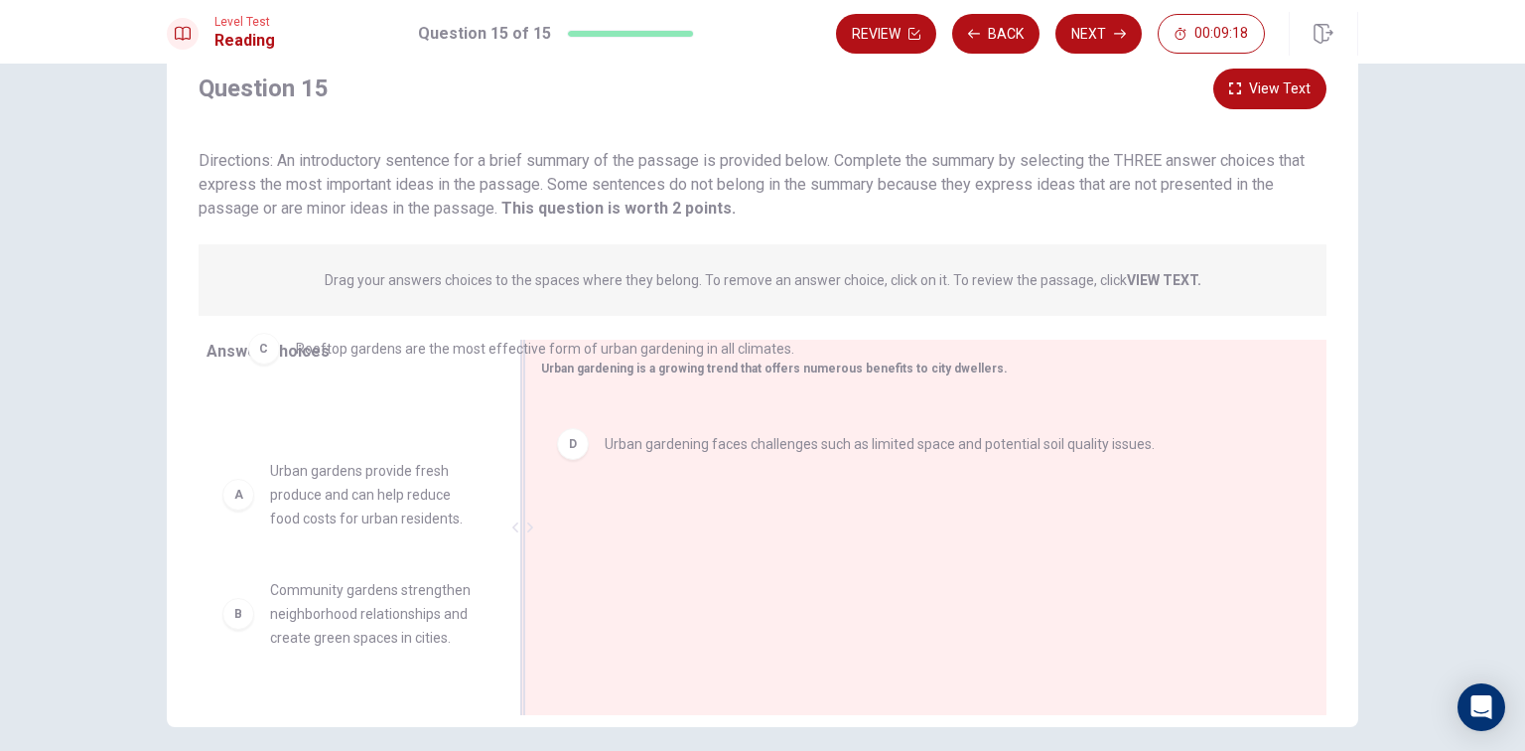
drag, startPoint x: 580, startPoint y: 421, endPoint x: 228, endPoint y: 337, distance: 361.5
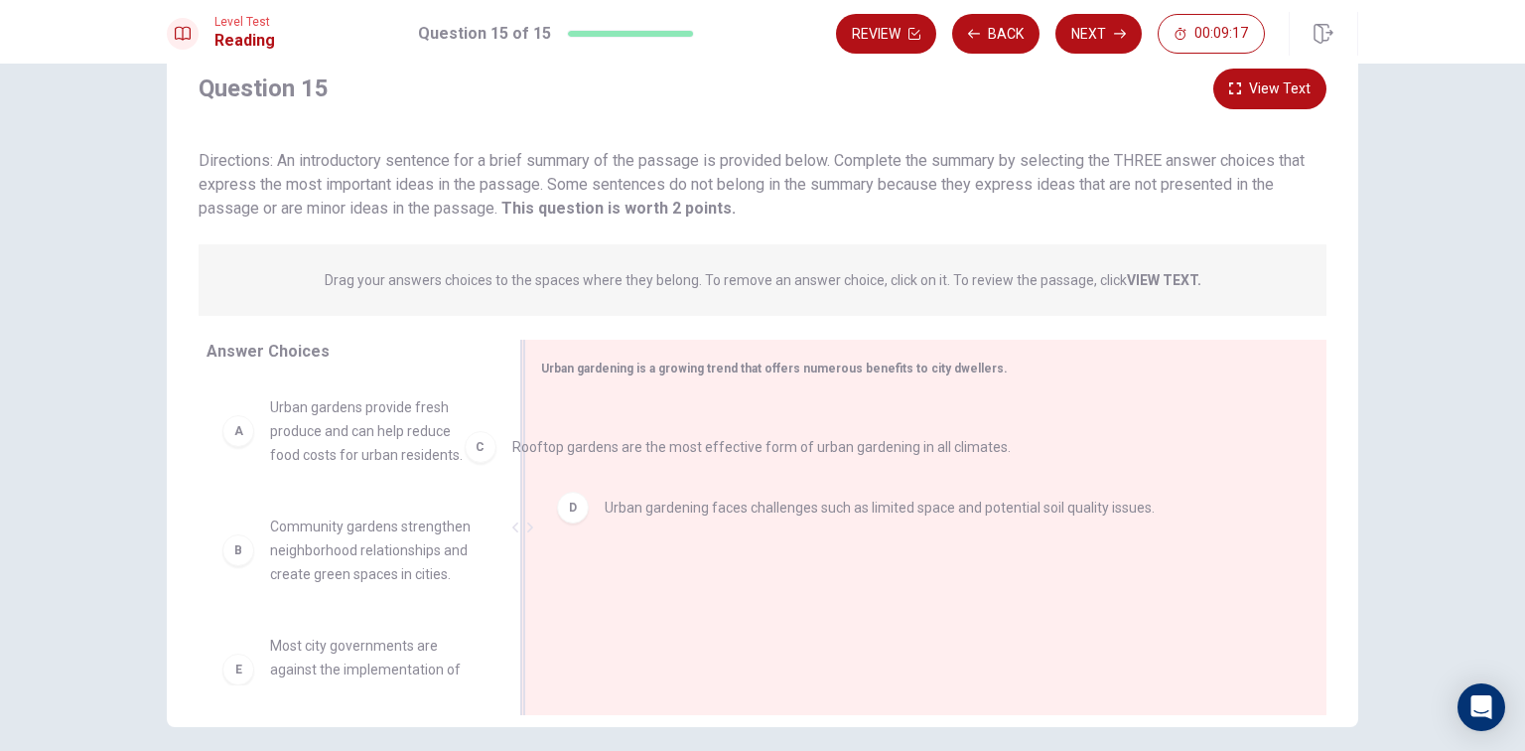
drag, startPoint x: 564, startPoint y: 426, endPoint x: 314, endPoint y: 486, distance: 257.2
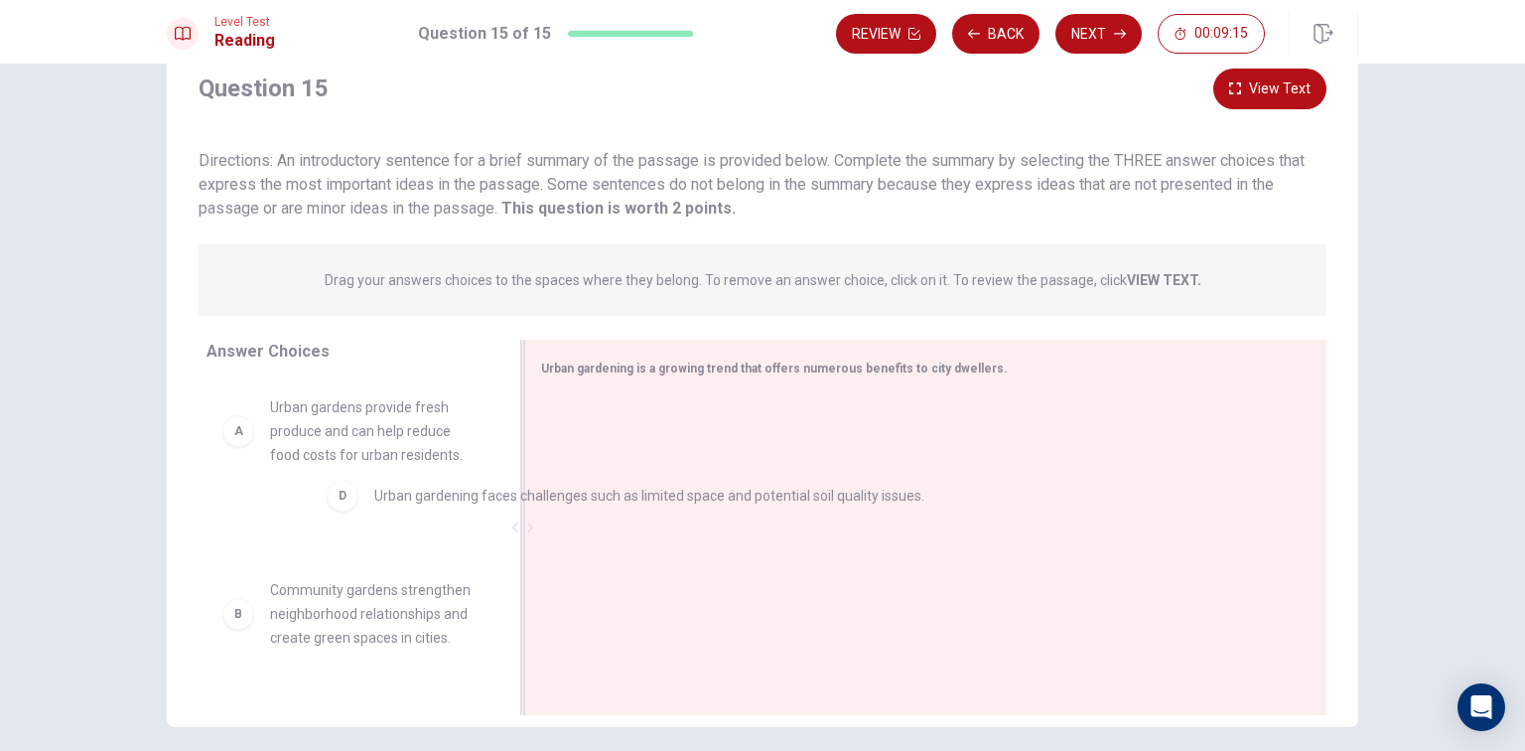
drag, startPoint x: 560, startPoint y: 434, endPoint x: 289, endPoint y: 510, distance: 281.7
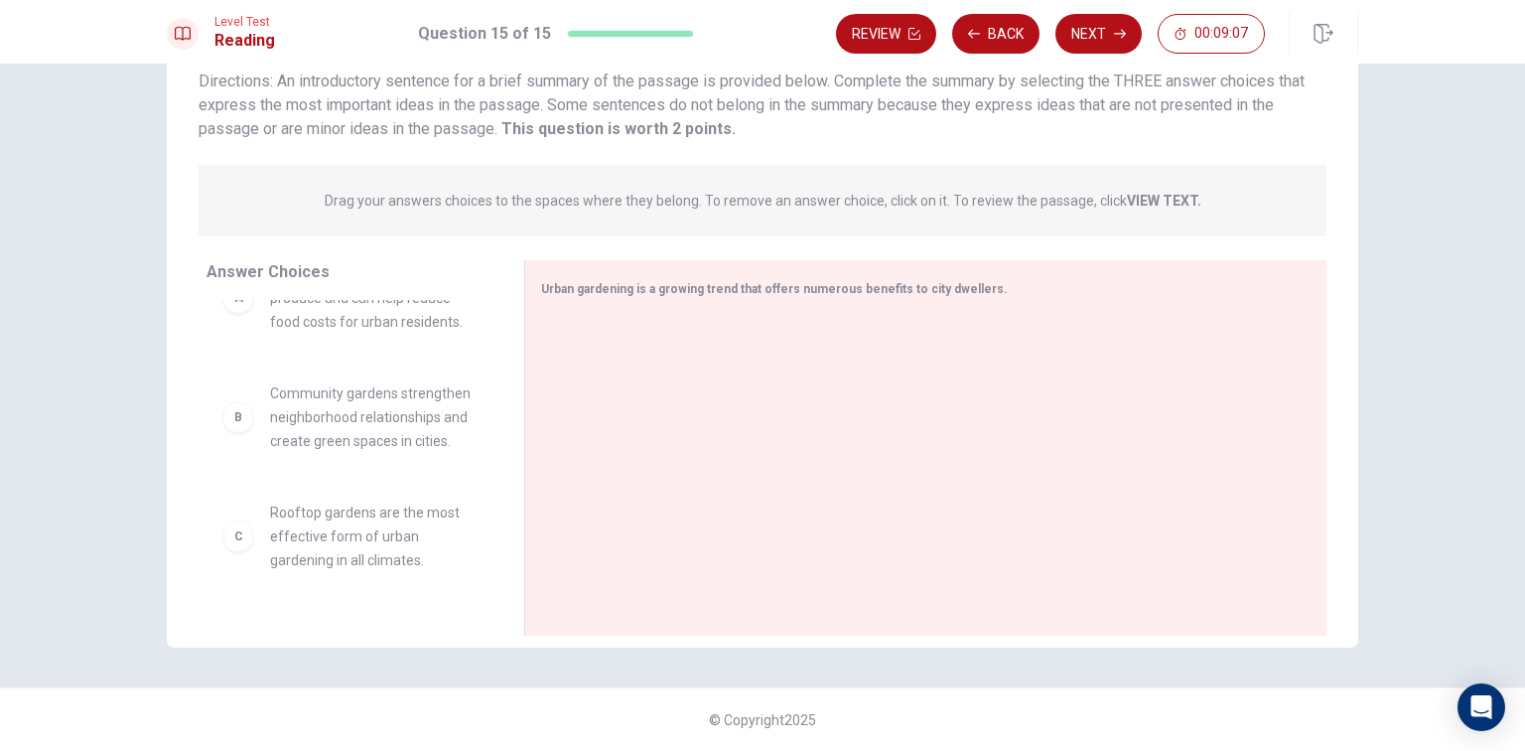
scroll to position [79, 0]
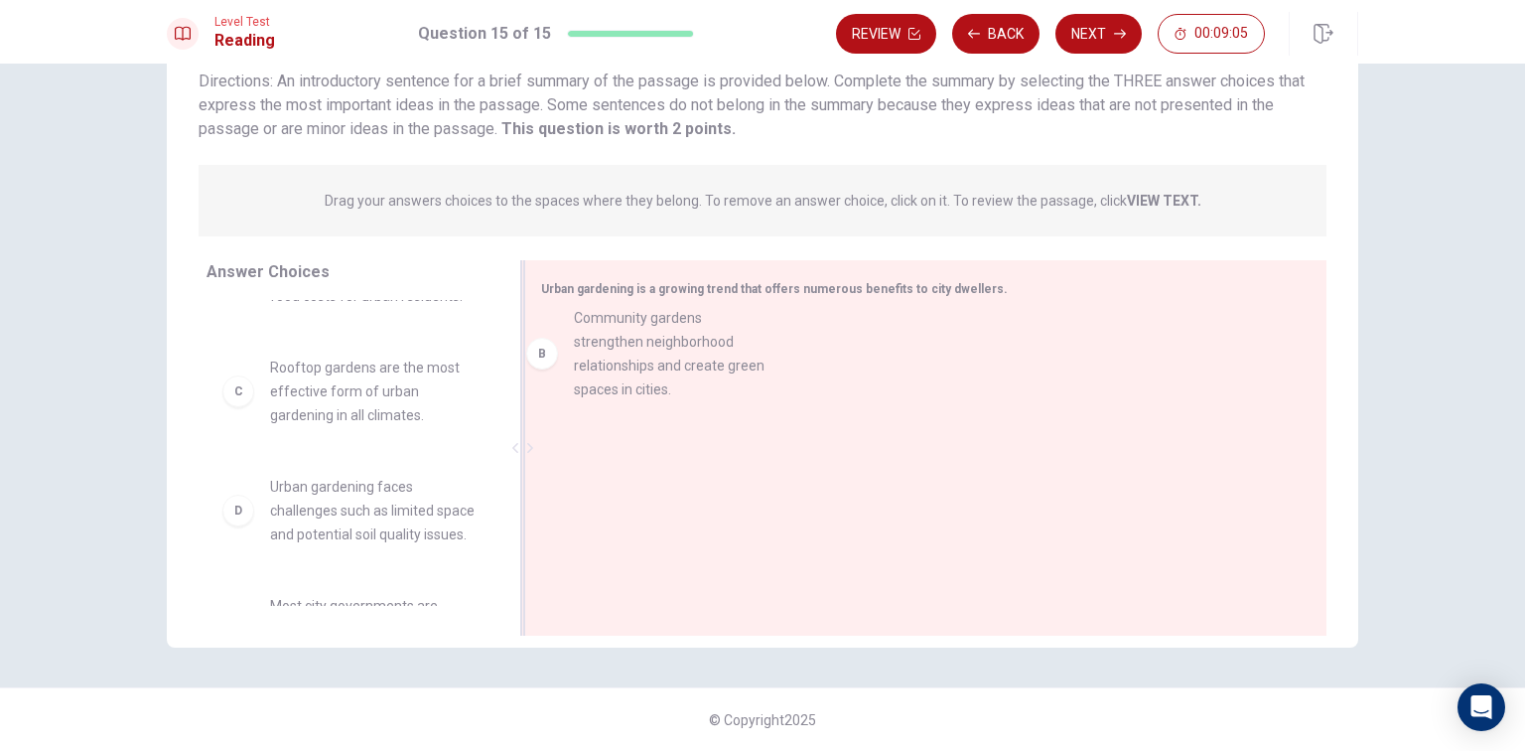
drag, startPoint x: 235, startPoint y: 401, endPoint x: 568, endPoint y: 350, distance: 336.6
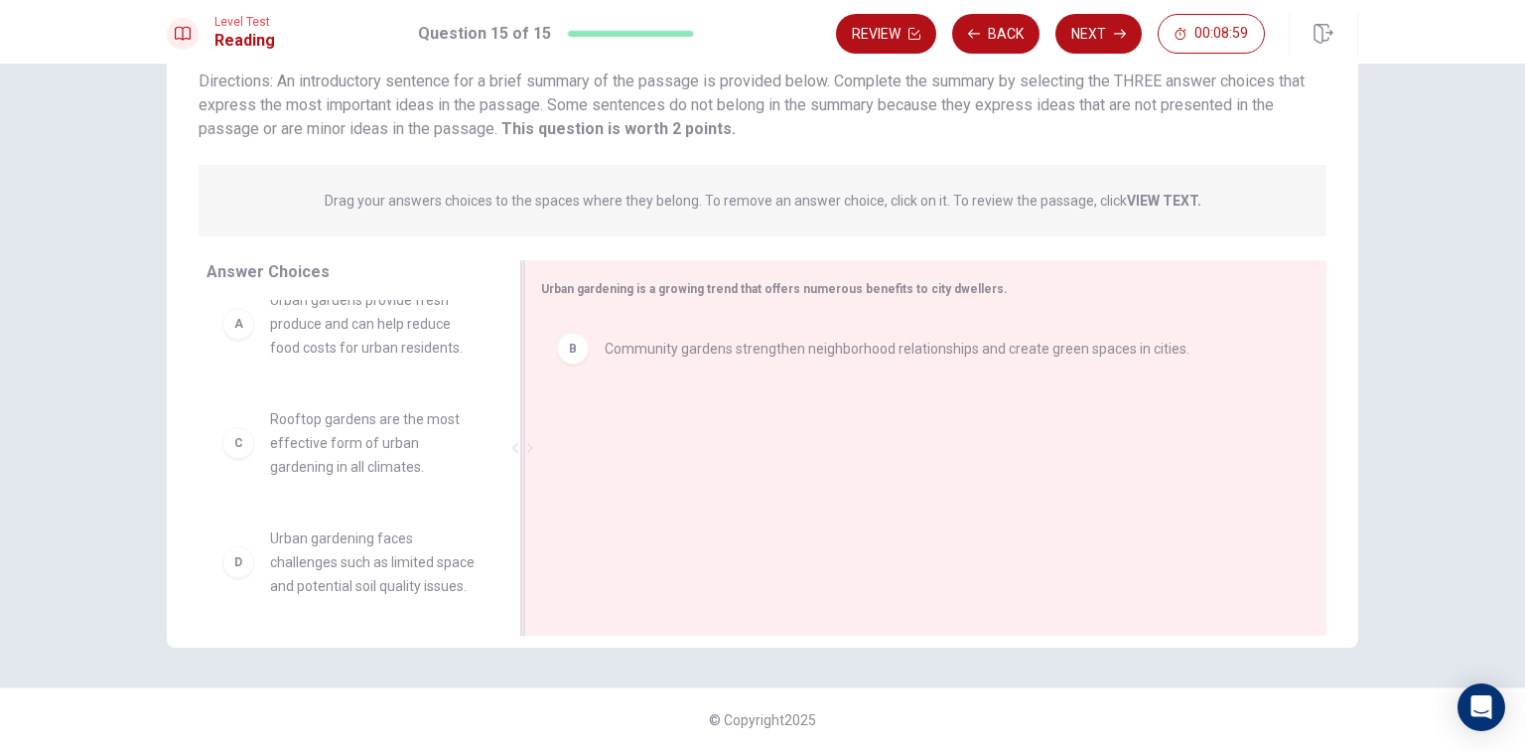
scroll to position [0, 0]
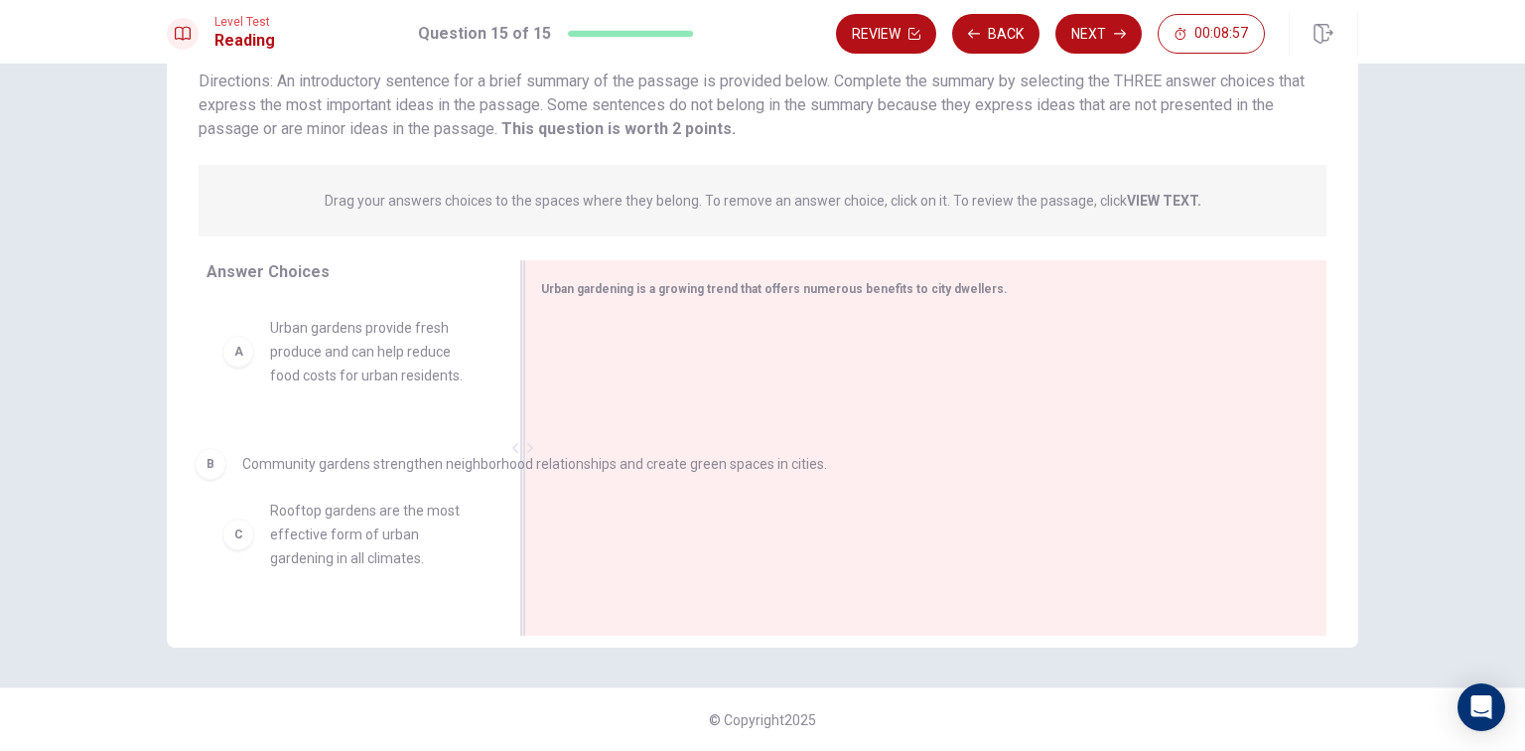
drag, startPoint x: 589, startPoint y: 368, endPoint x: 214, endPoint y: 481, distance: 390.8
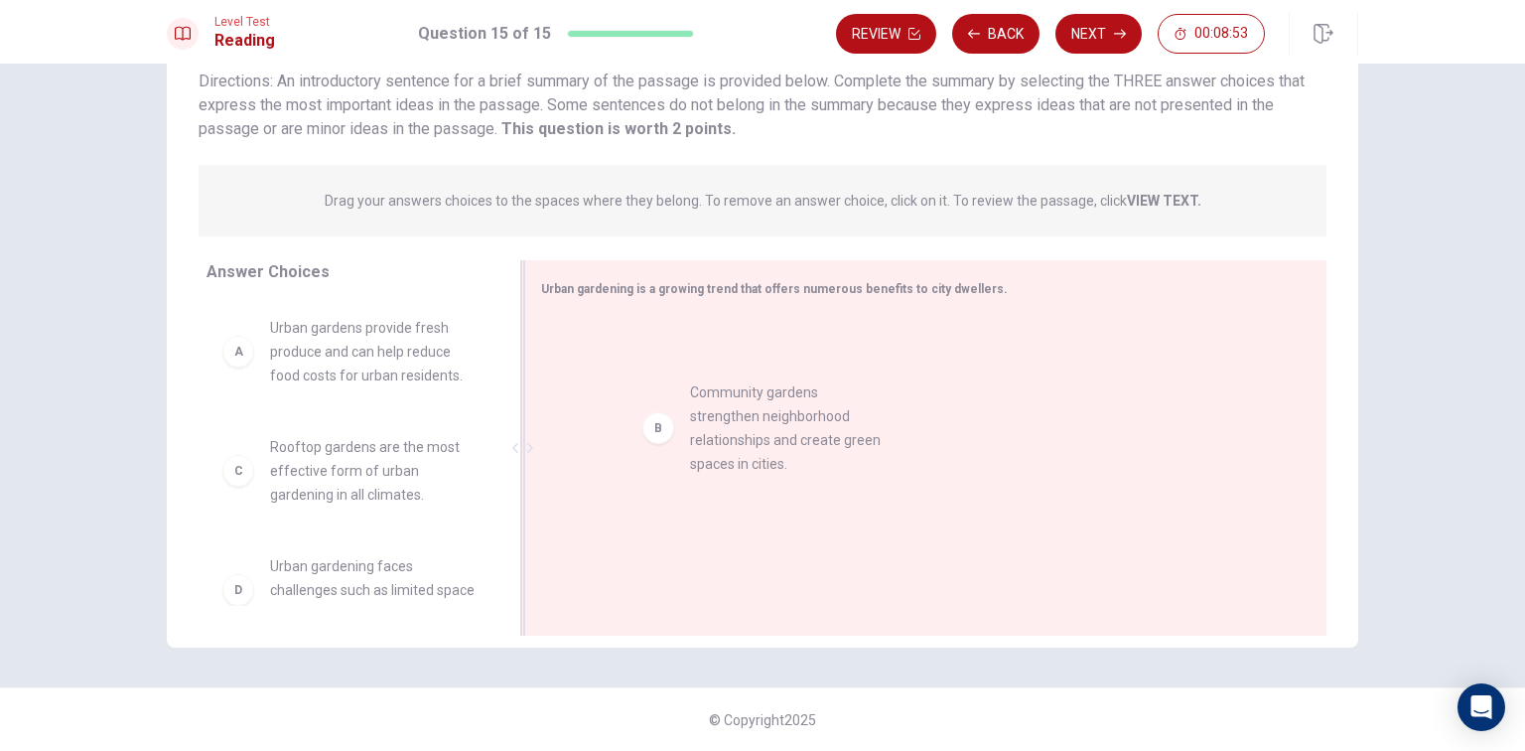
drag, startPoint x: 220, startPoint y: 474, endPoint x: 681, endPoint y: 411, distance: 465.0
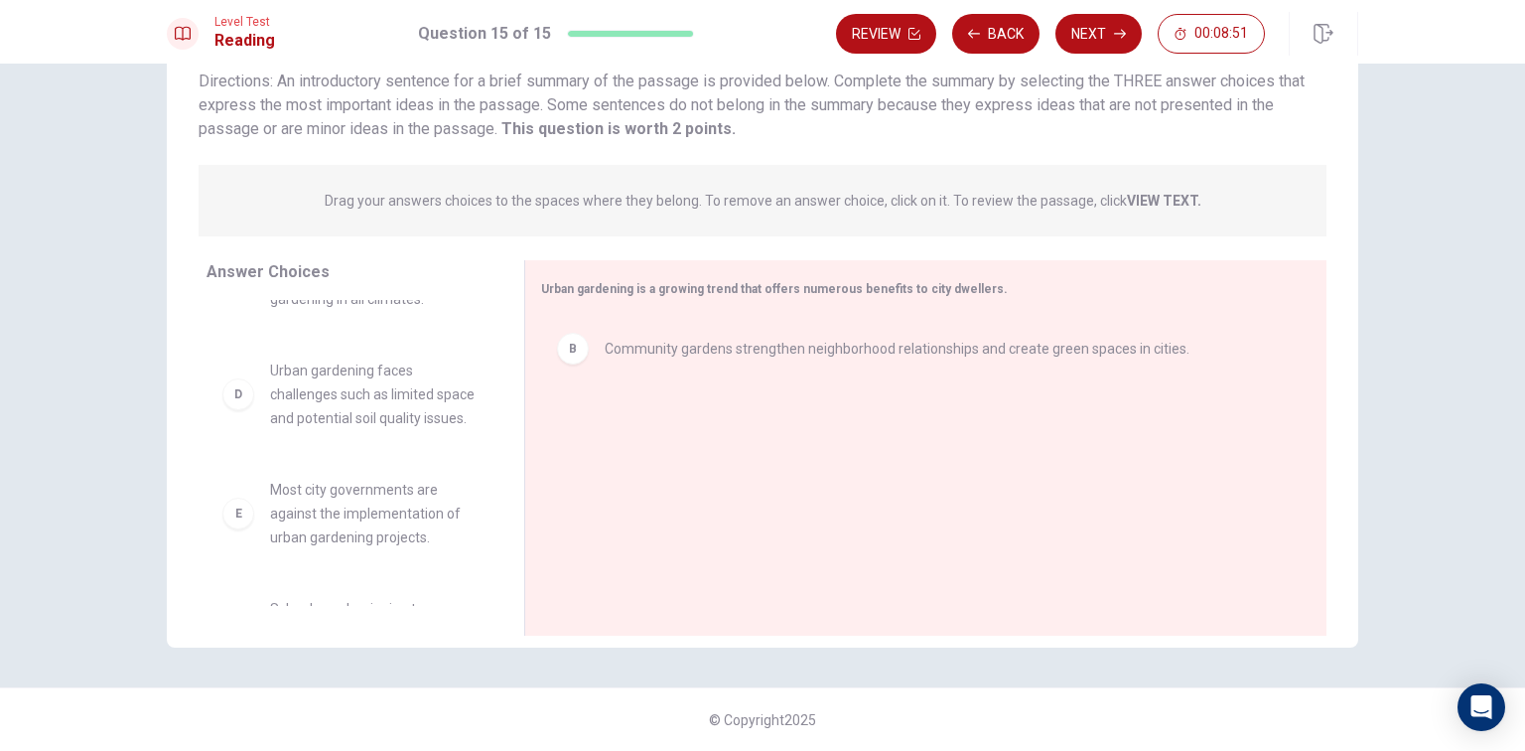
scroll to position [238, 0]
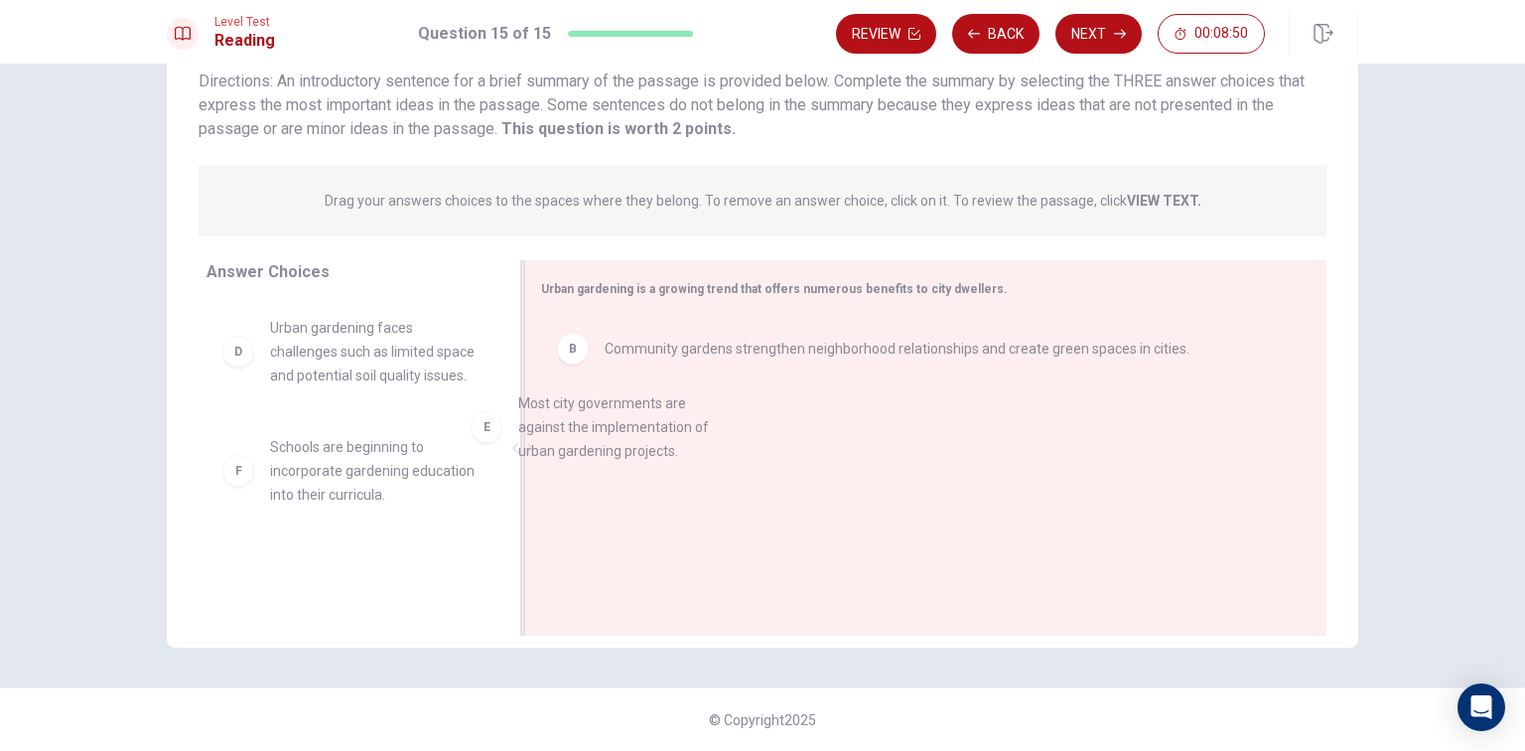
drag, startPoint x: 248, startPoint y: 499, endPoint x: 568, endPoint y: 417, distance: 330.2
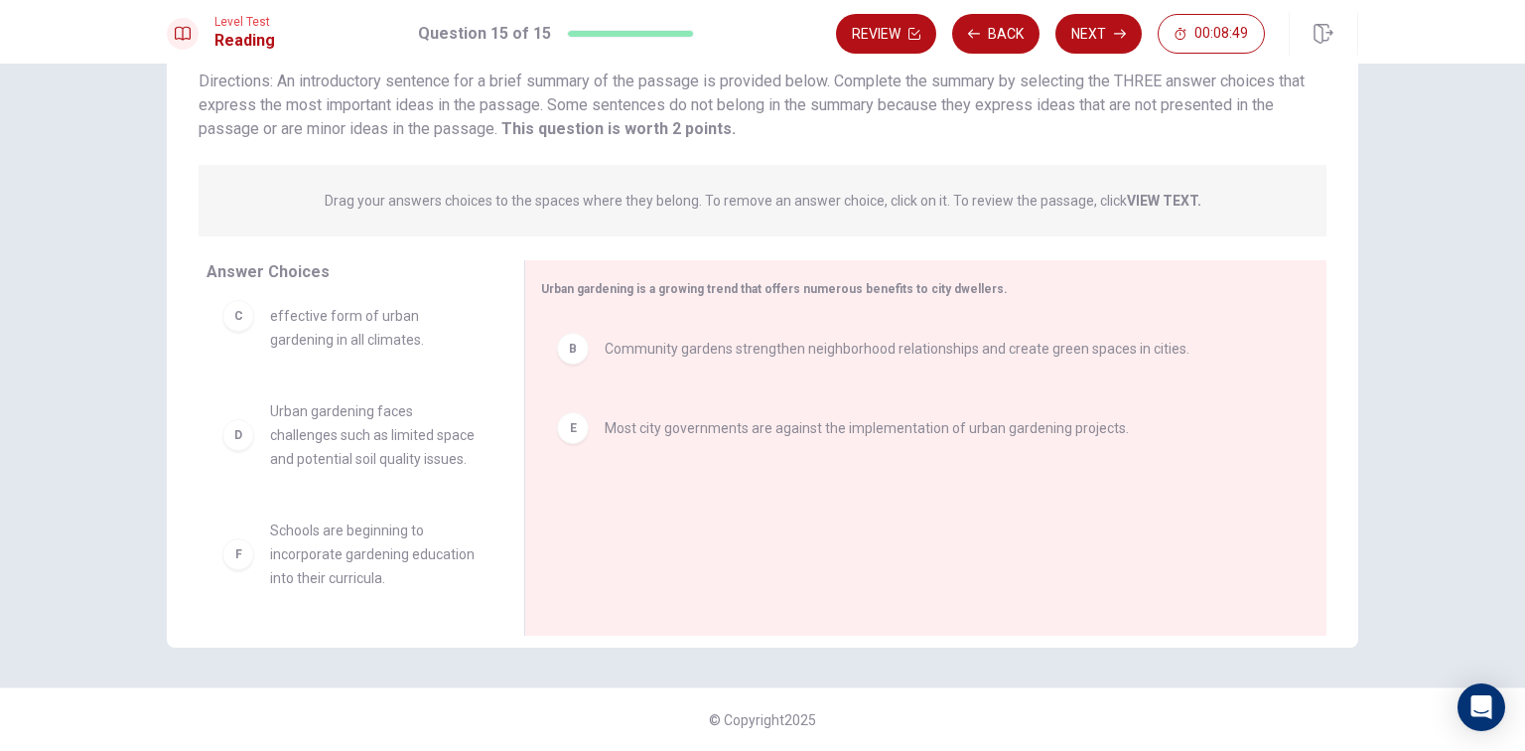
scroll to position [179, 0]
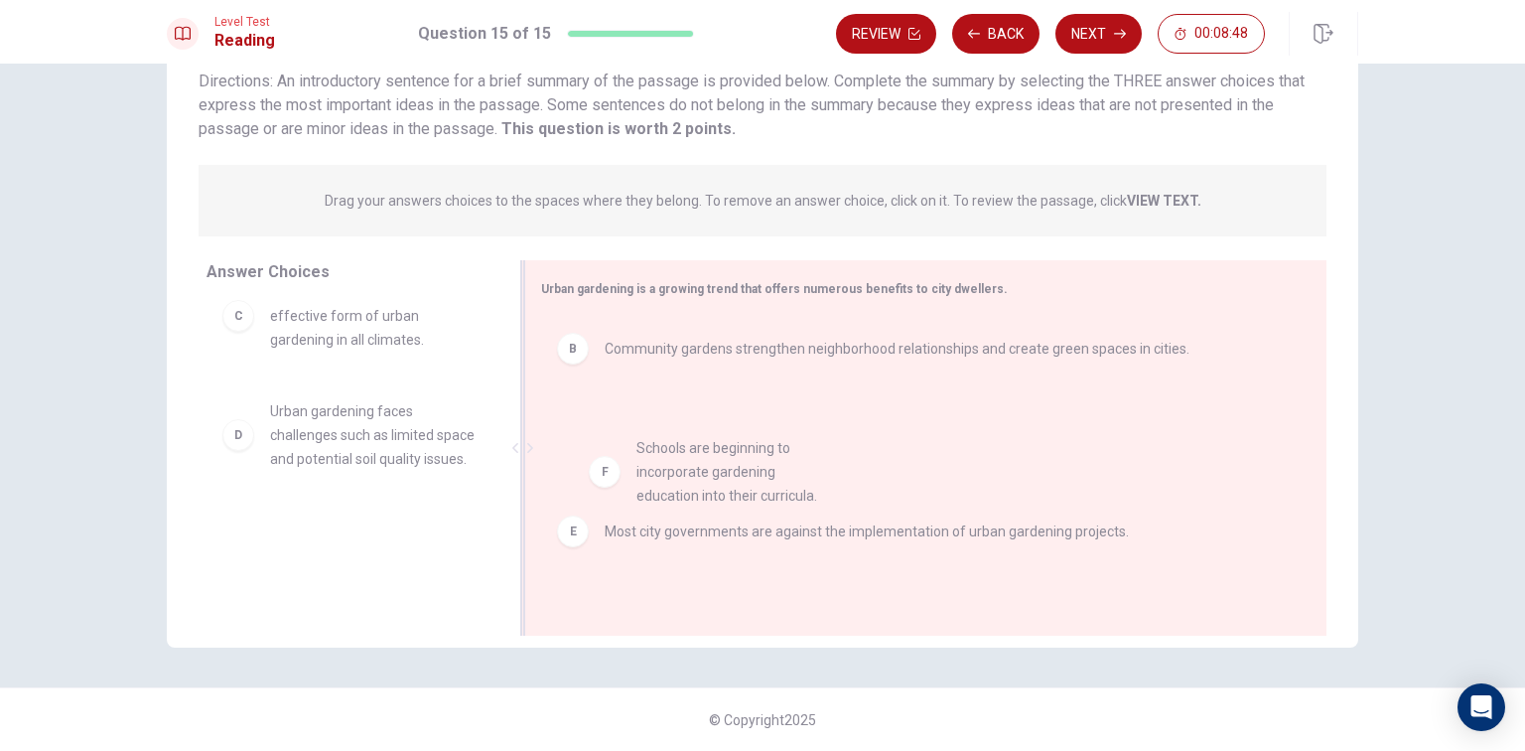
drag, startPoint x: 230, startPoint y: 551, endPoint x: 612, endPoint y: 467, distance: 390.5
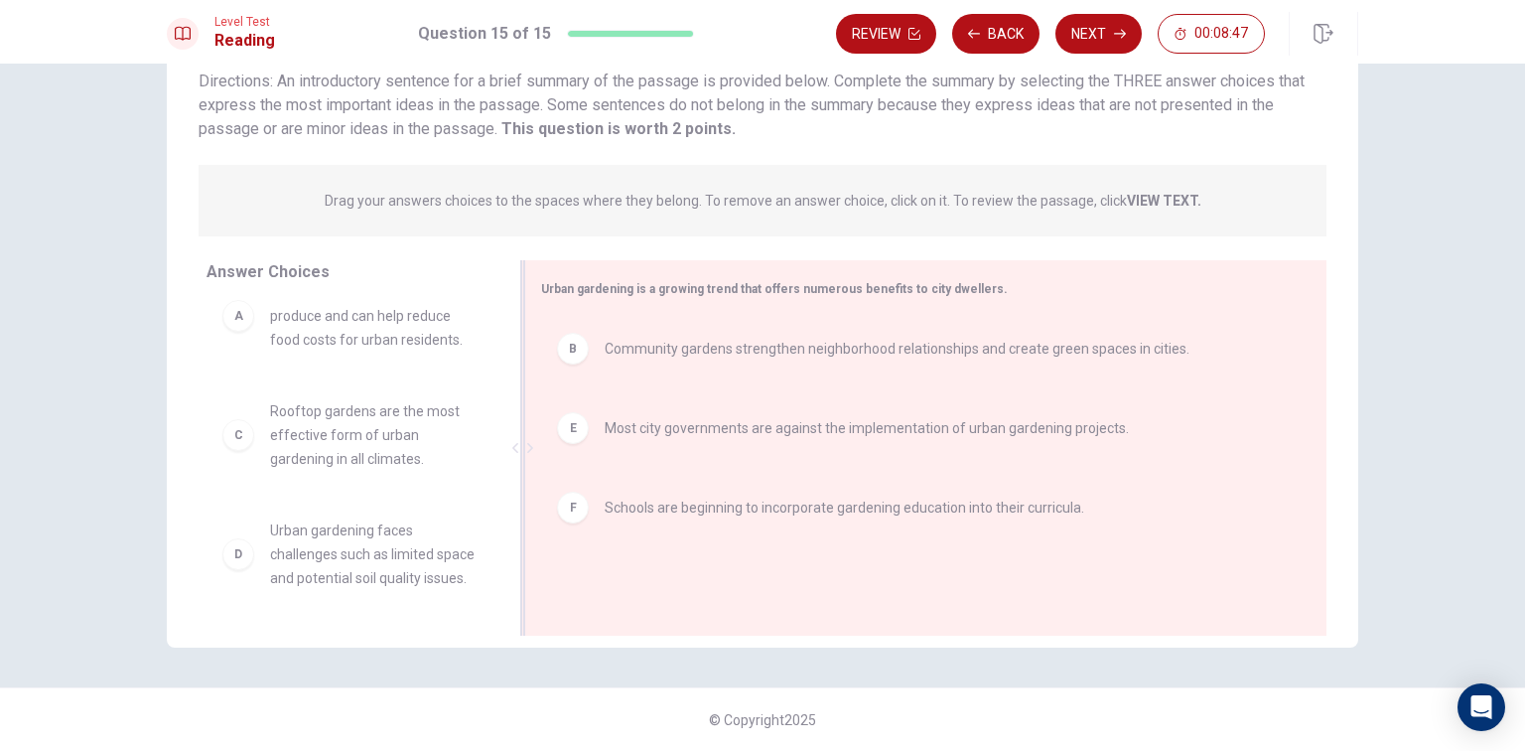
scroll to position [60, 0]
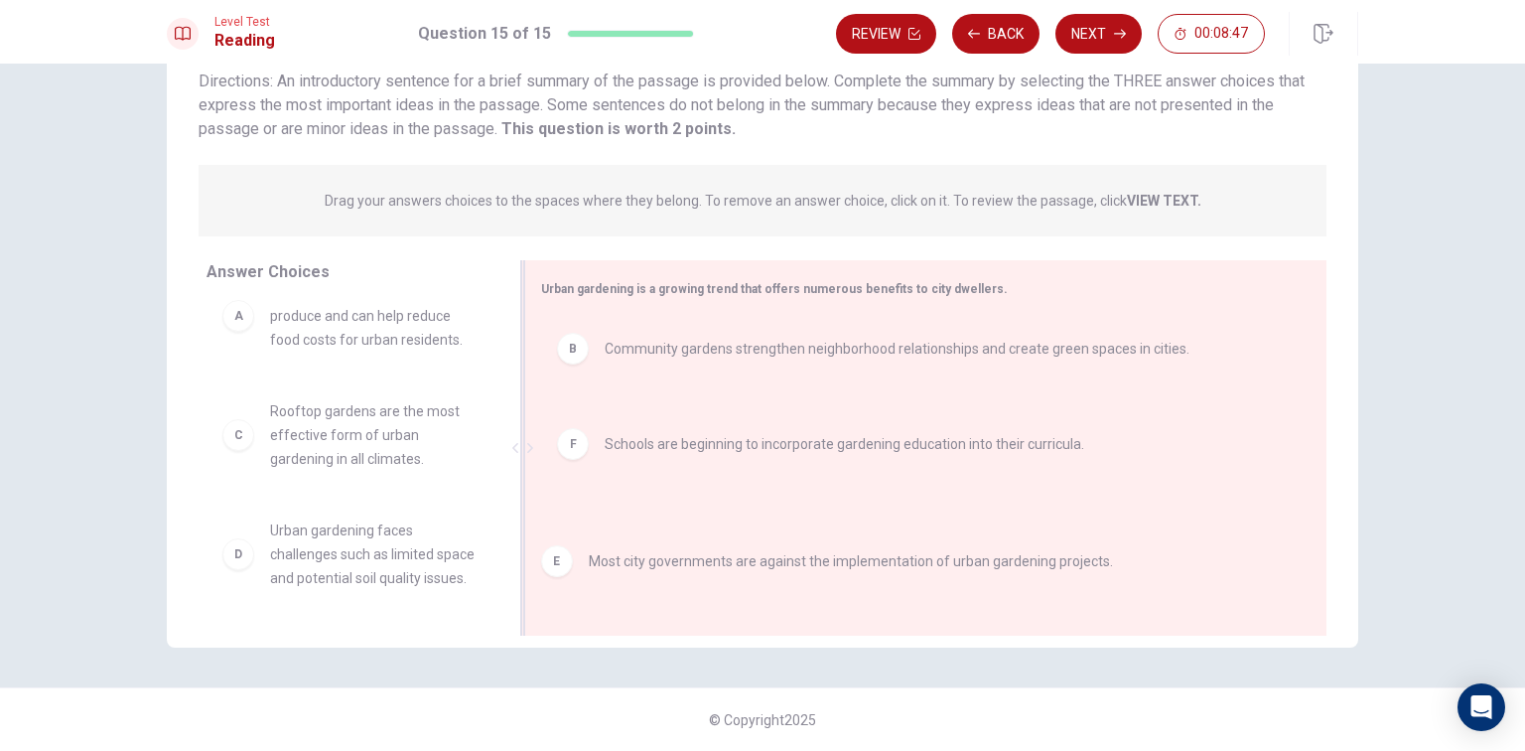
drag, startPoint x: 570, startPoint y: 415, endPoint x: 559, endPoint y: 572, distance: 157.3
drag, startPoint x: 571, startPoint y: 441, endPoint x: 385, endPoint y: 468, distance: 187.6
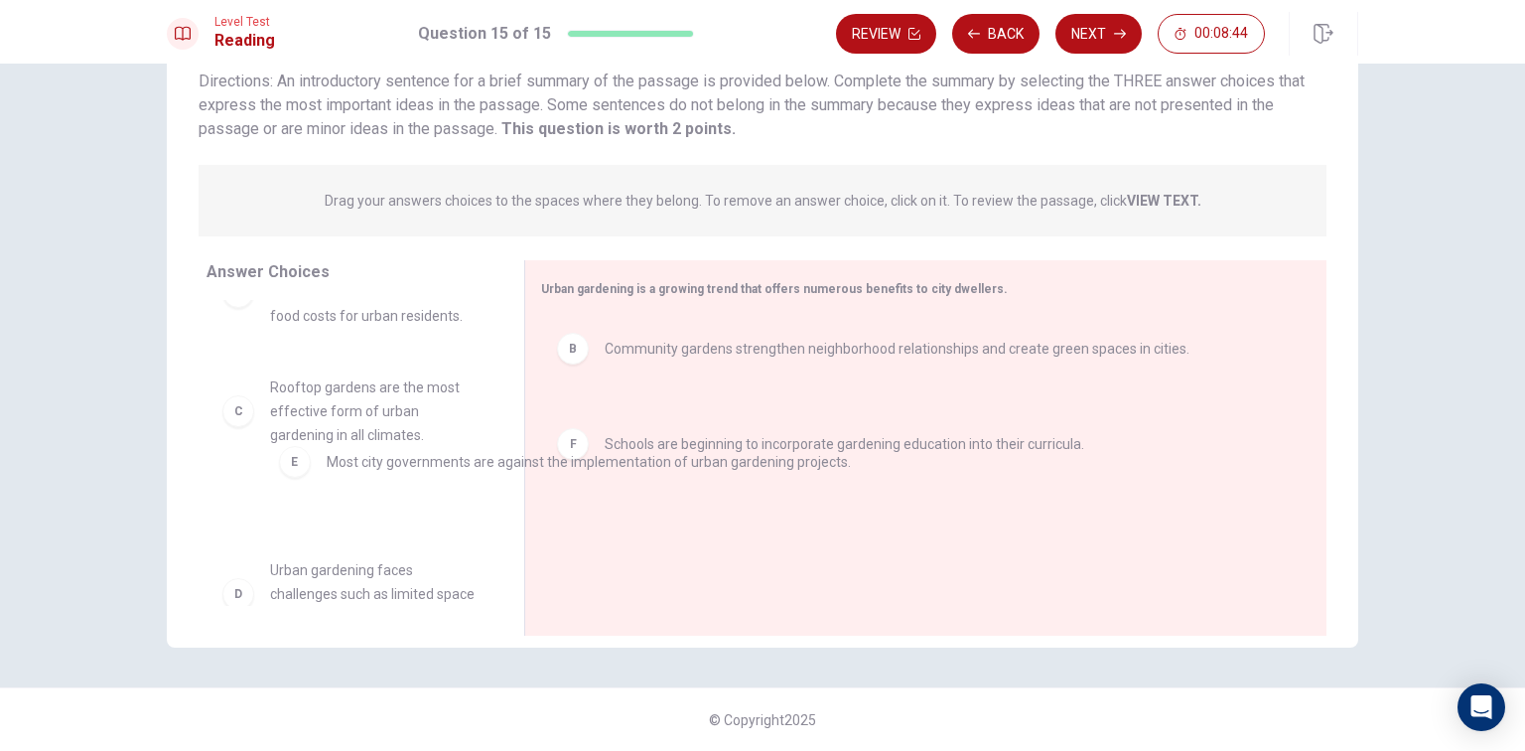
drag, startPoint x: 574, startPoint y: 437, endPoint x: 290, endPoint y: 471, distance: 286.0
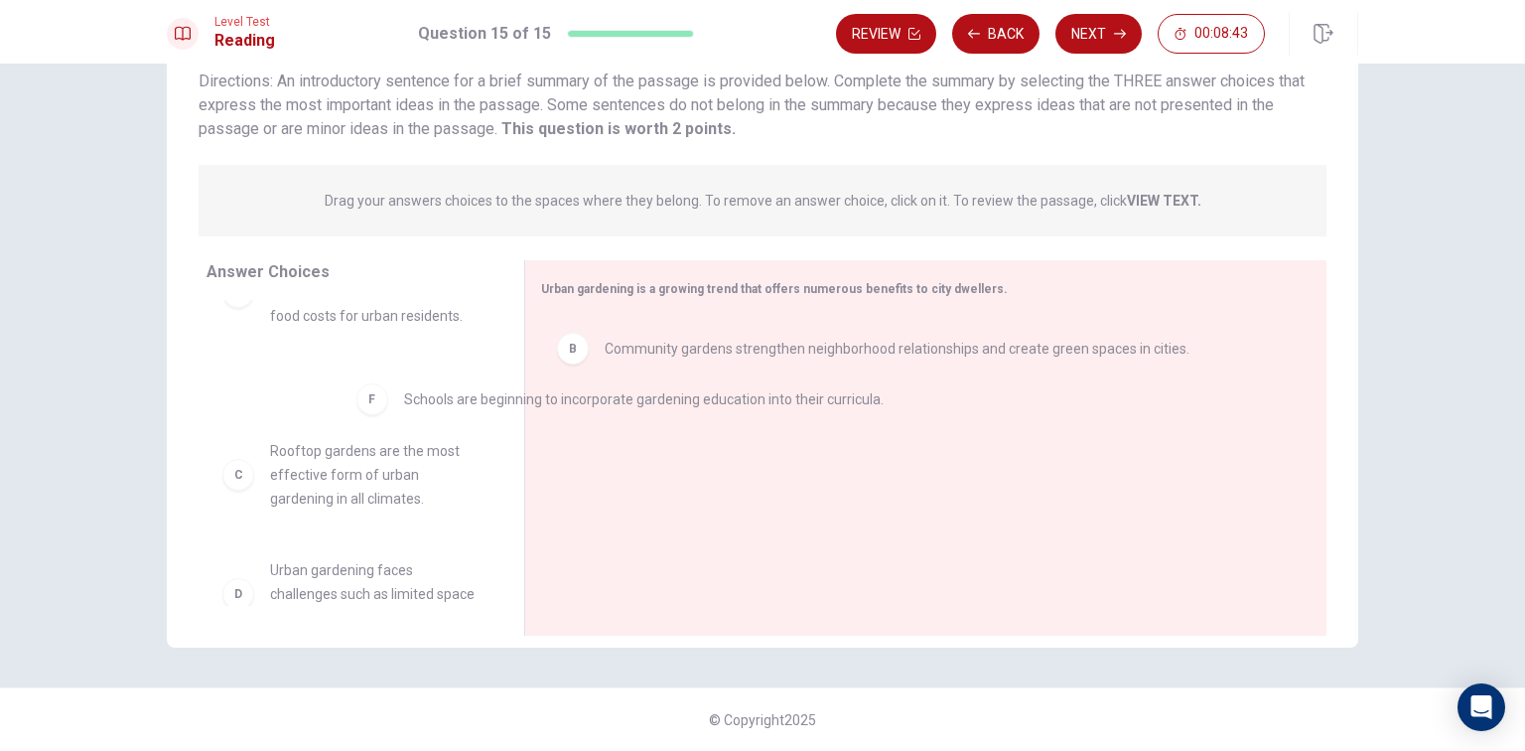
drag, startPoint x: 564, startPoint y: 431, endPoint x: 328, endPoint y: 439, distance: 236.5
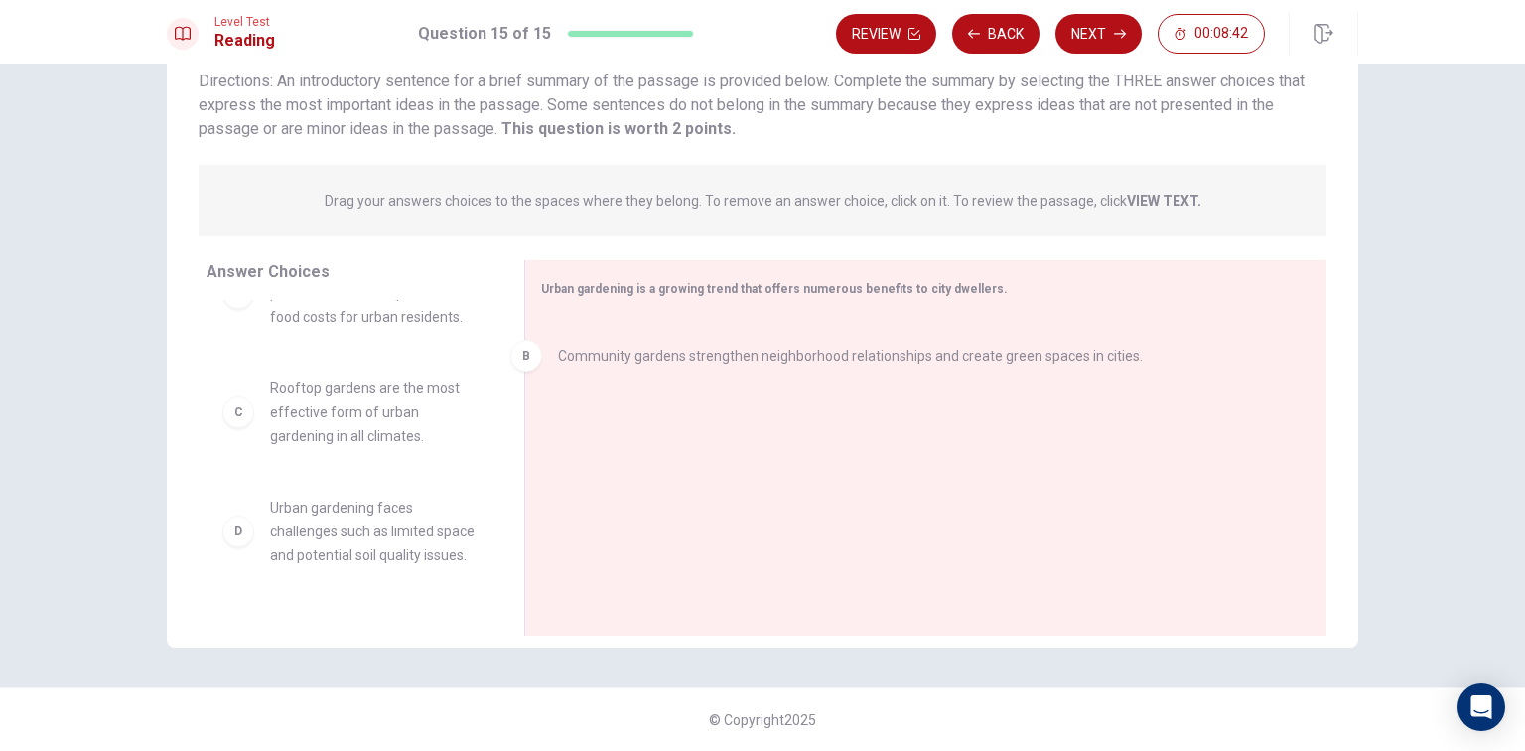
drag, startPoint x: 512, startPoint y: 363, endPoint x: 294, endPoint y: 395, distance: 220.8
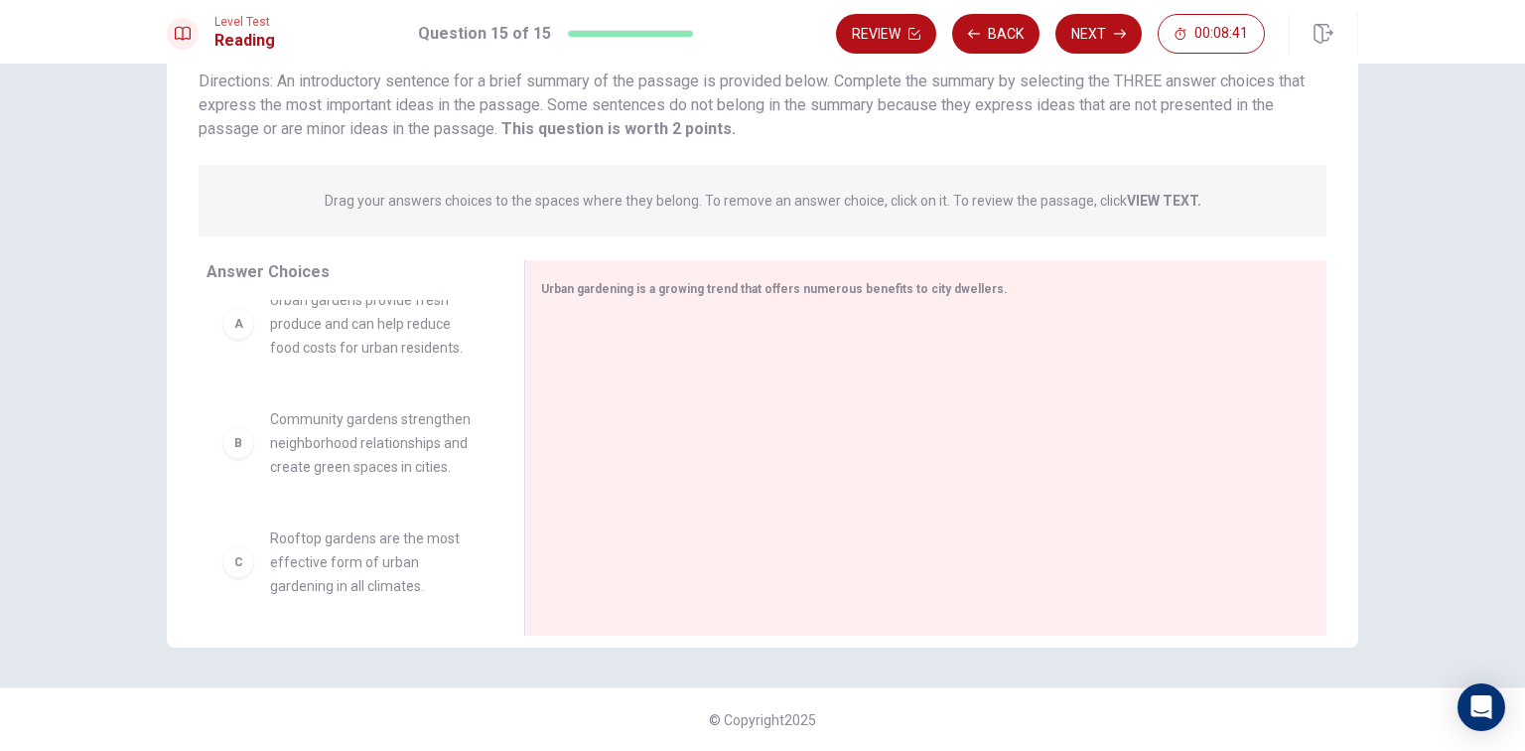
scroll to position [0, 0]
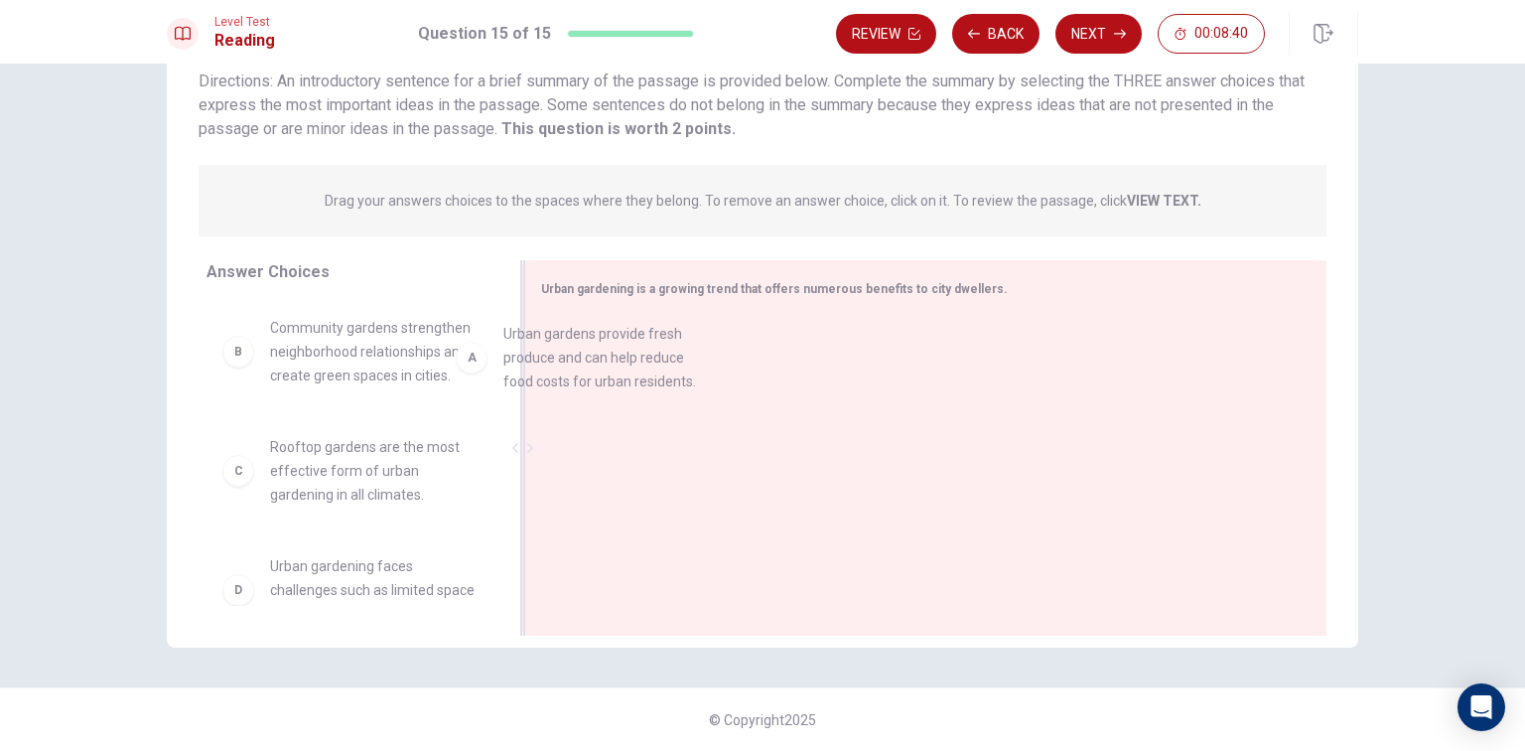
drag, startPoint x: 377, startPoint y: 346, endPoint x: 675, endPoint y: 342, distance: 297.9
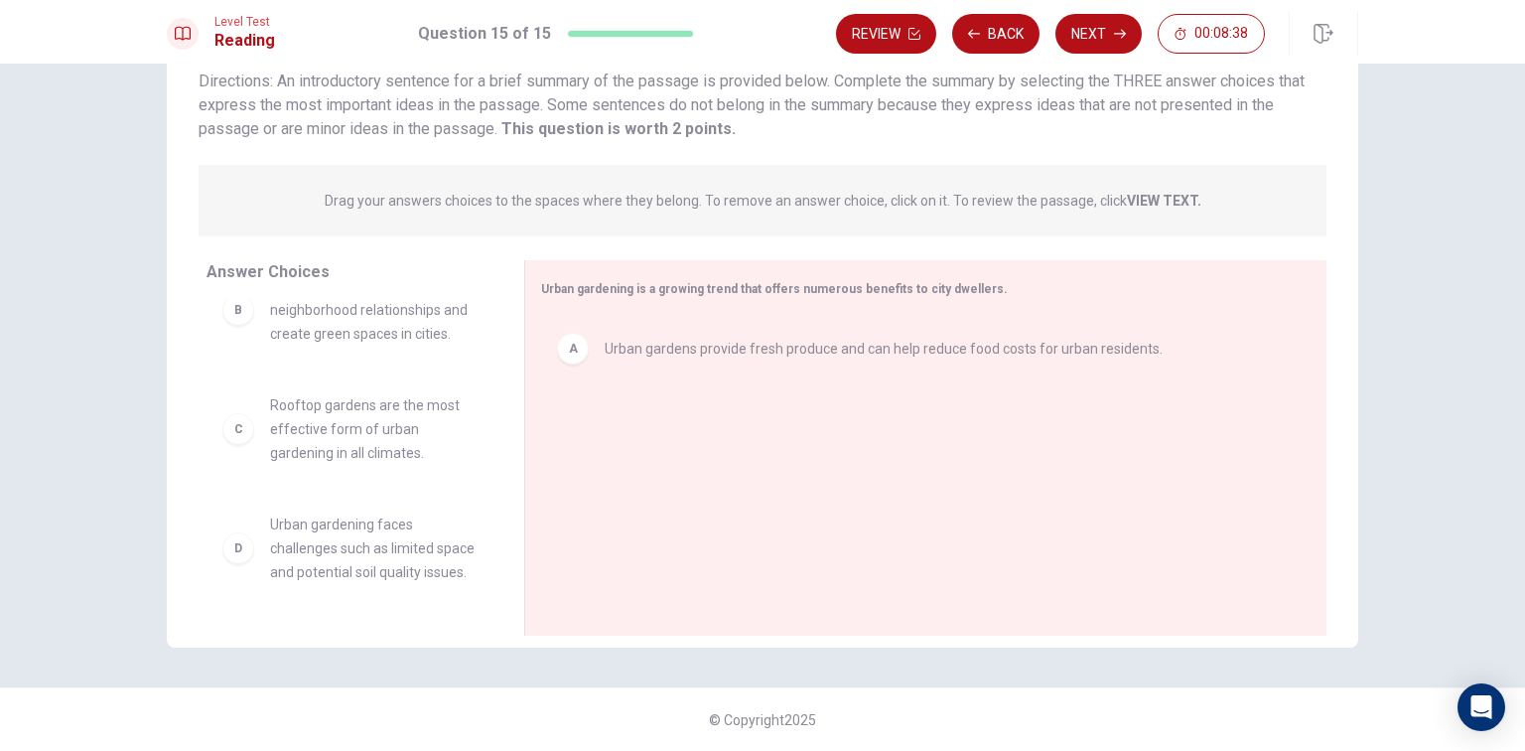
scroll to position [79, 0]
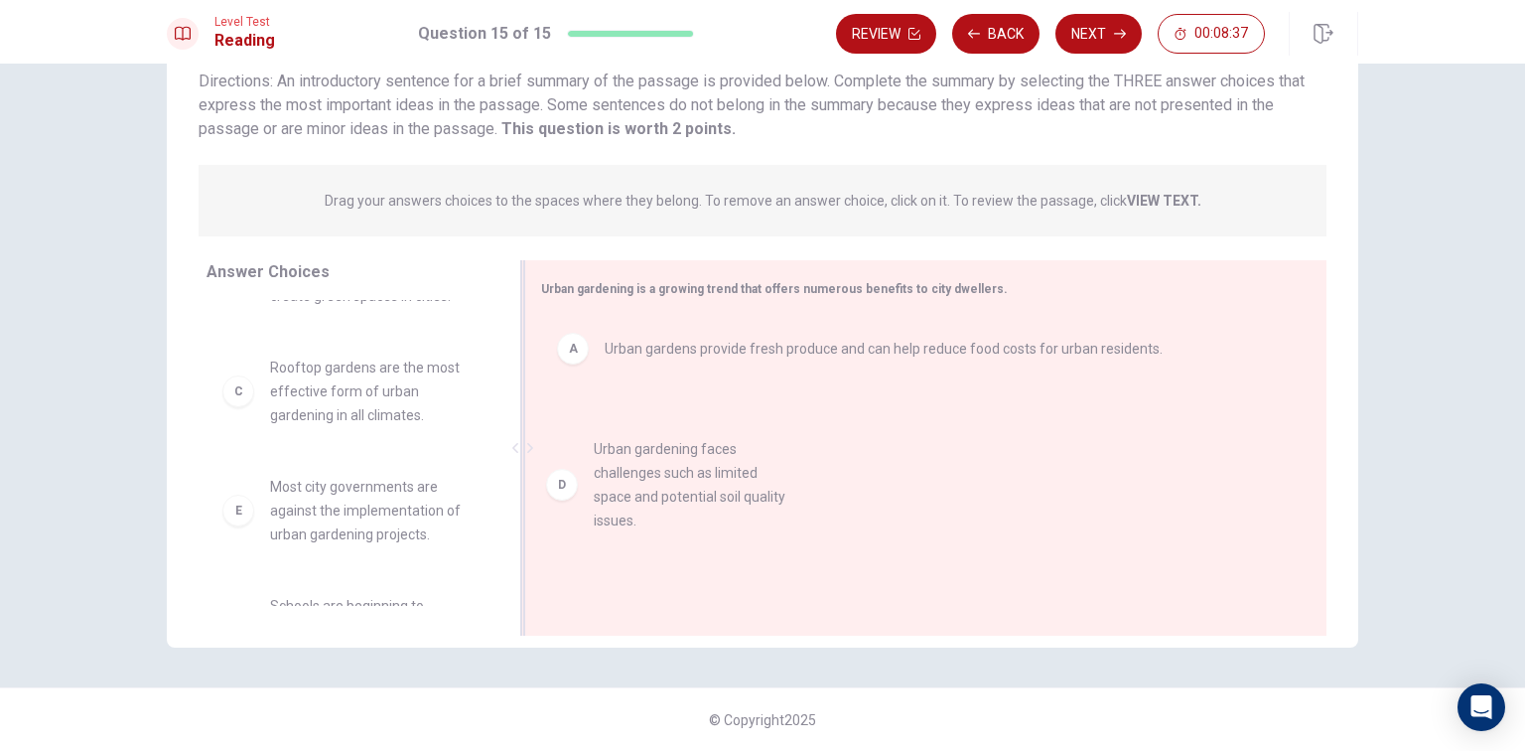
drag, startPoint x: 346, startPoint y: 501, endPoint x: 687, endPoint y: 462, distance: 343.9
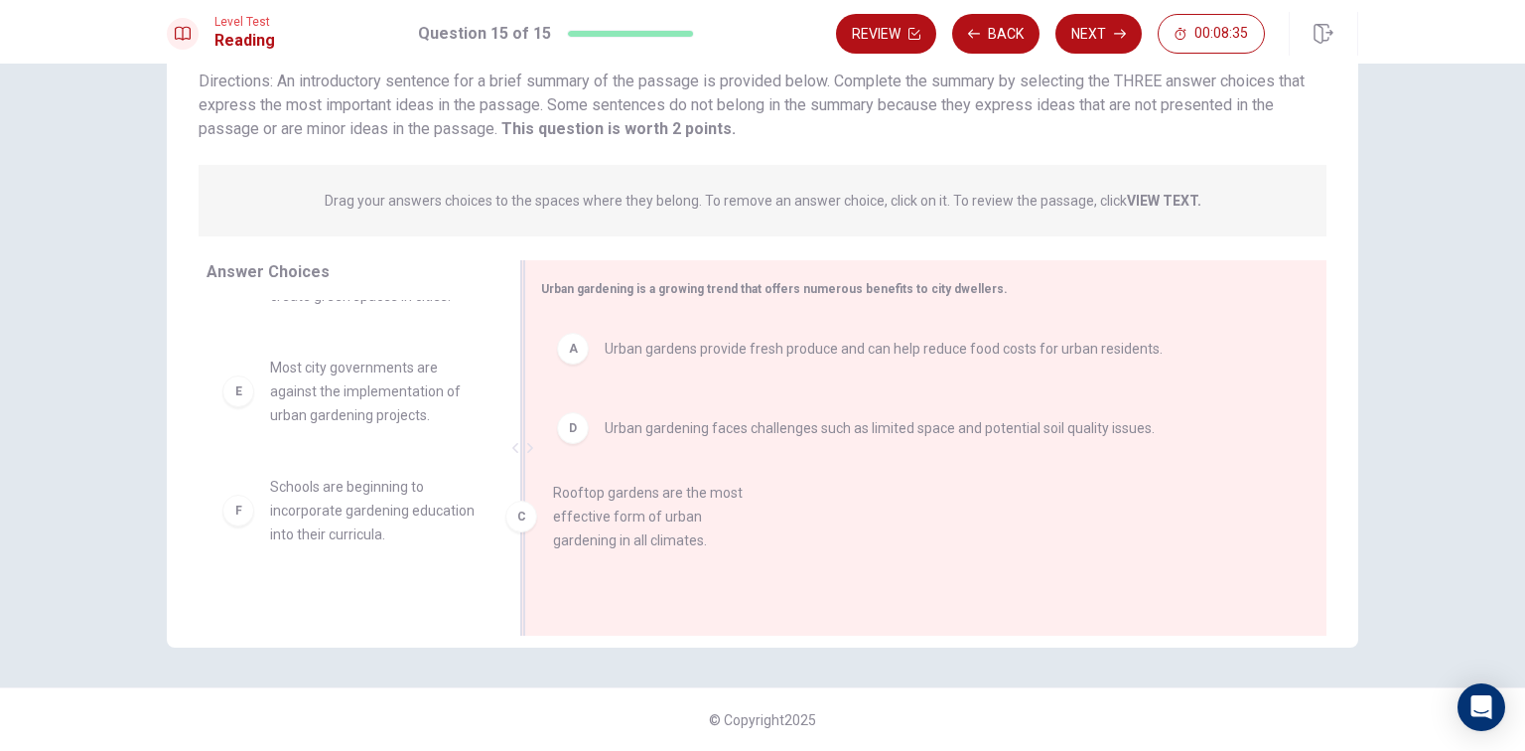
drag, startPoint x: 361, startPoint y: 402, endPoint x: 663, endPoint y: 535, distance: 329.9
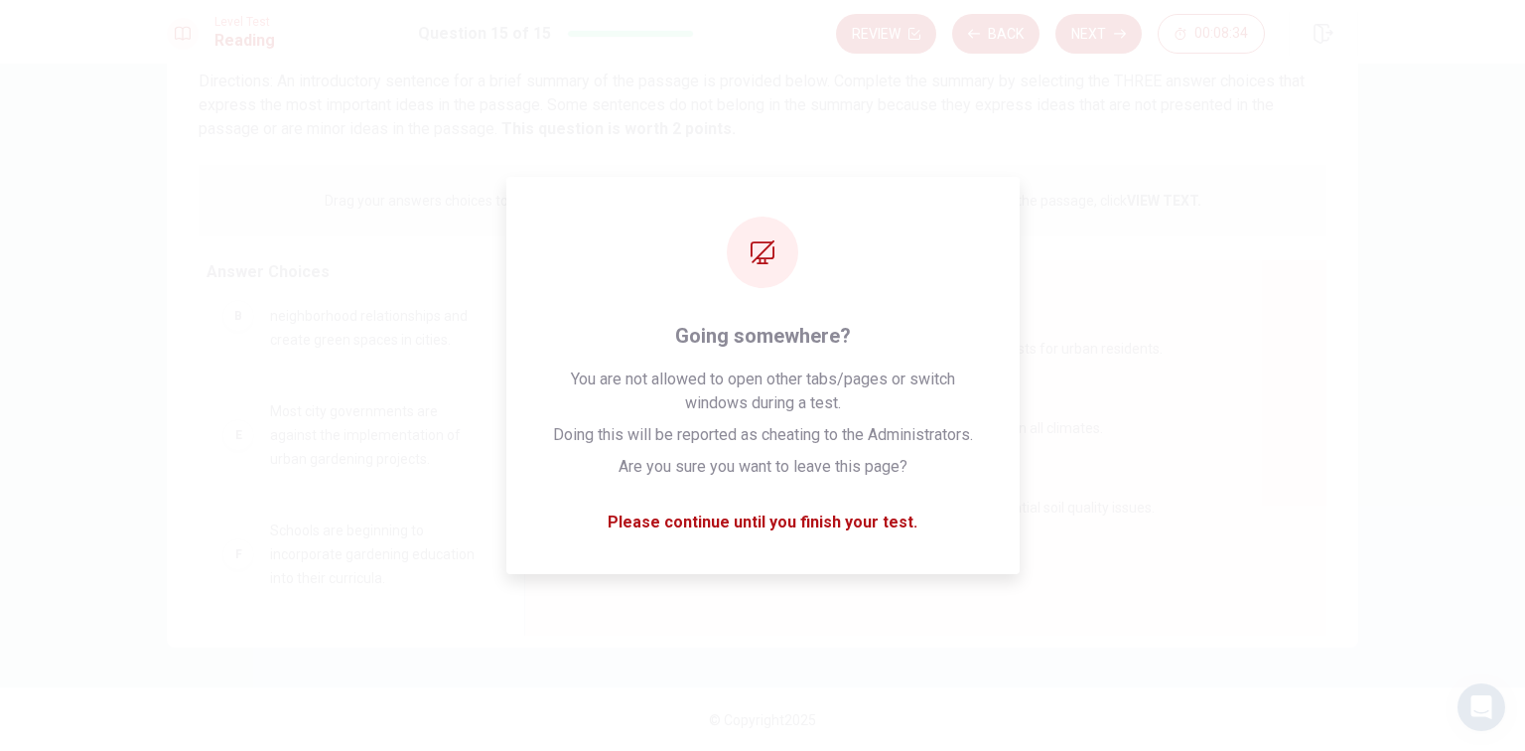
scroll to position [36, 0]
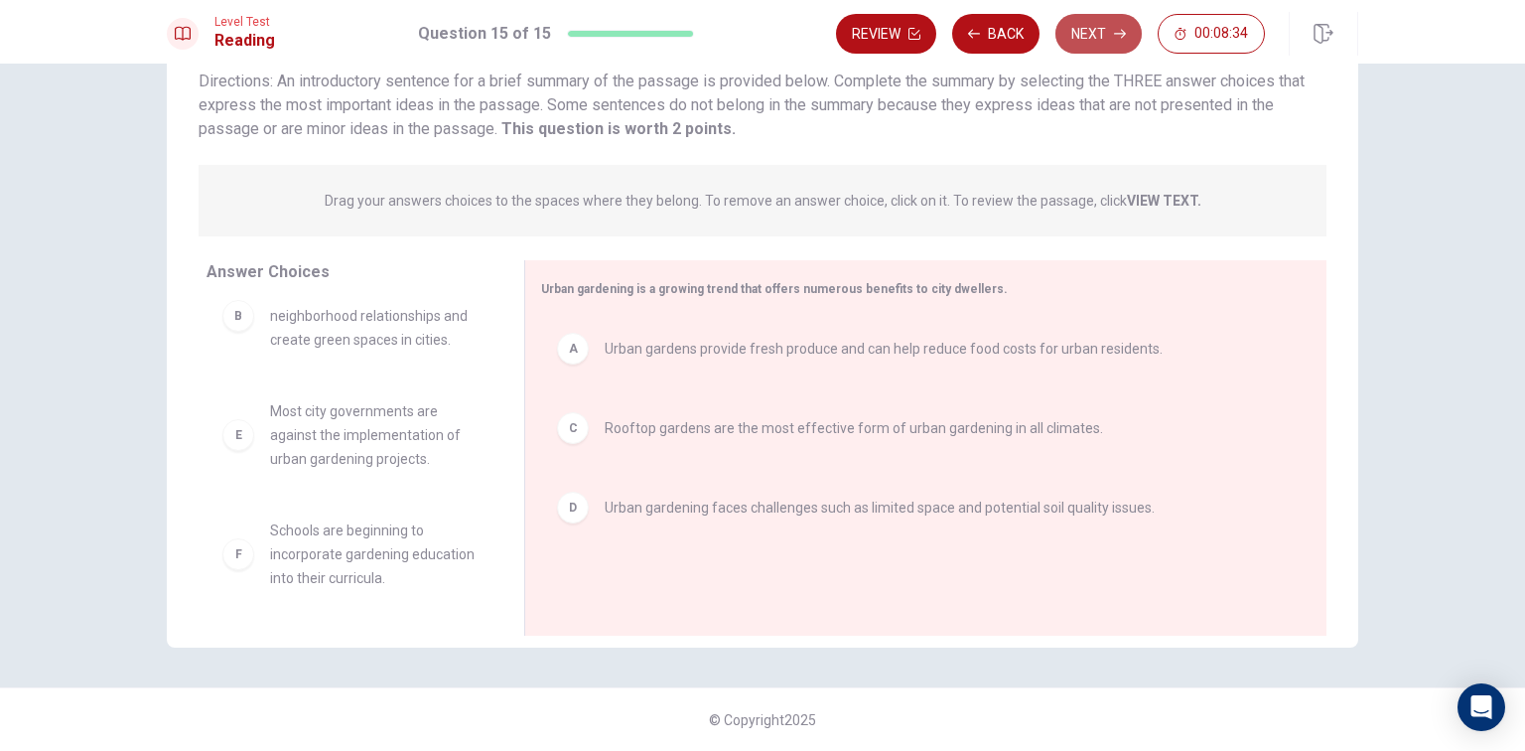
click at [1096, 36] on button "Next" at bounding box center [1099, 34] width 86 height 40
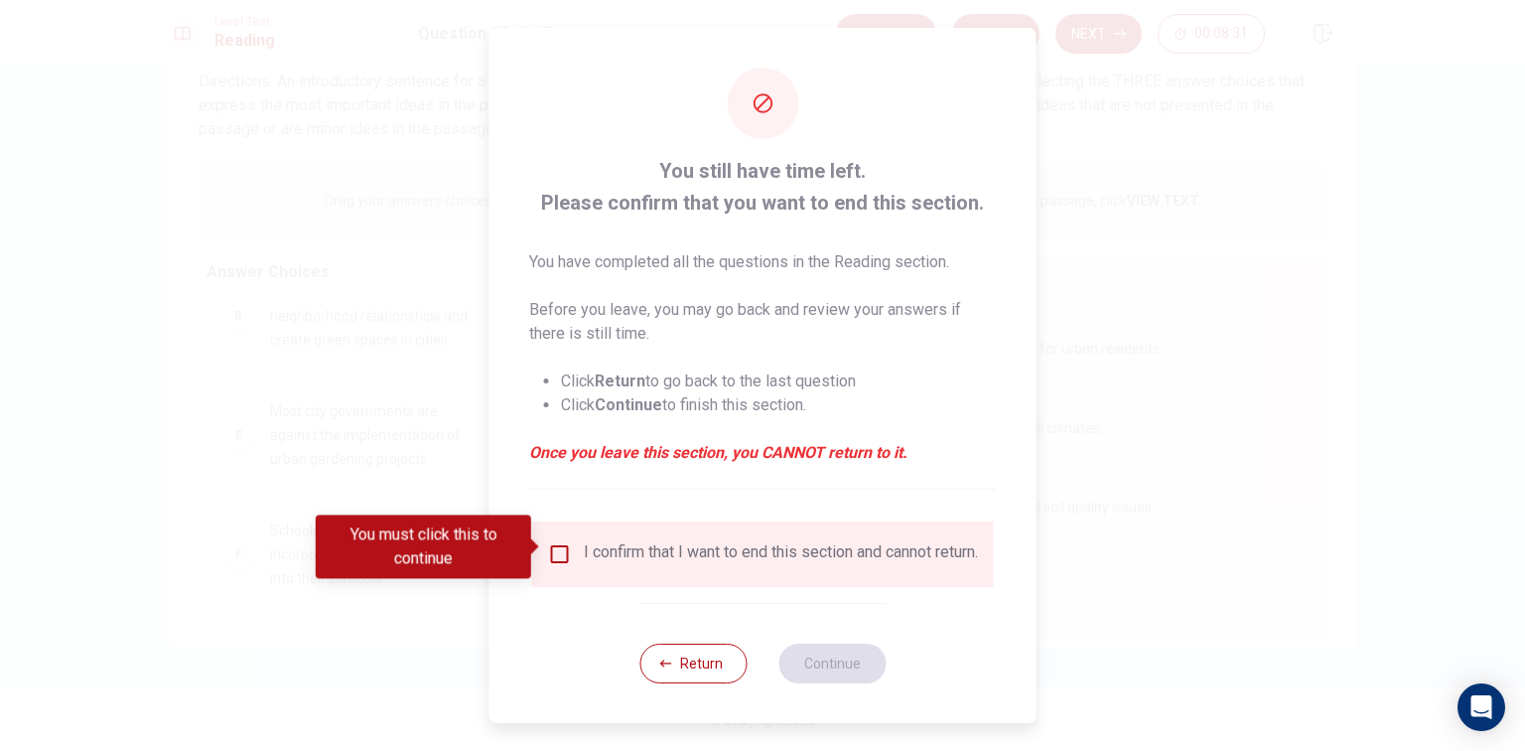
click at [562, 560] on div "I confirm that I want to end this section and cannot return." at bounding box center [763, 554] width 430 height 24
click at [549, 542] on input "You must click this to continue" at bounding box center [560, 554] width 24 height 24
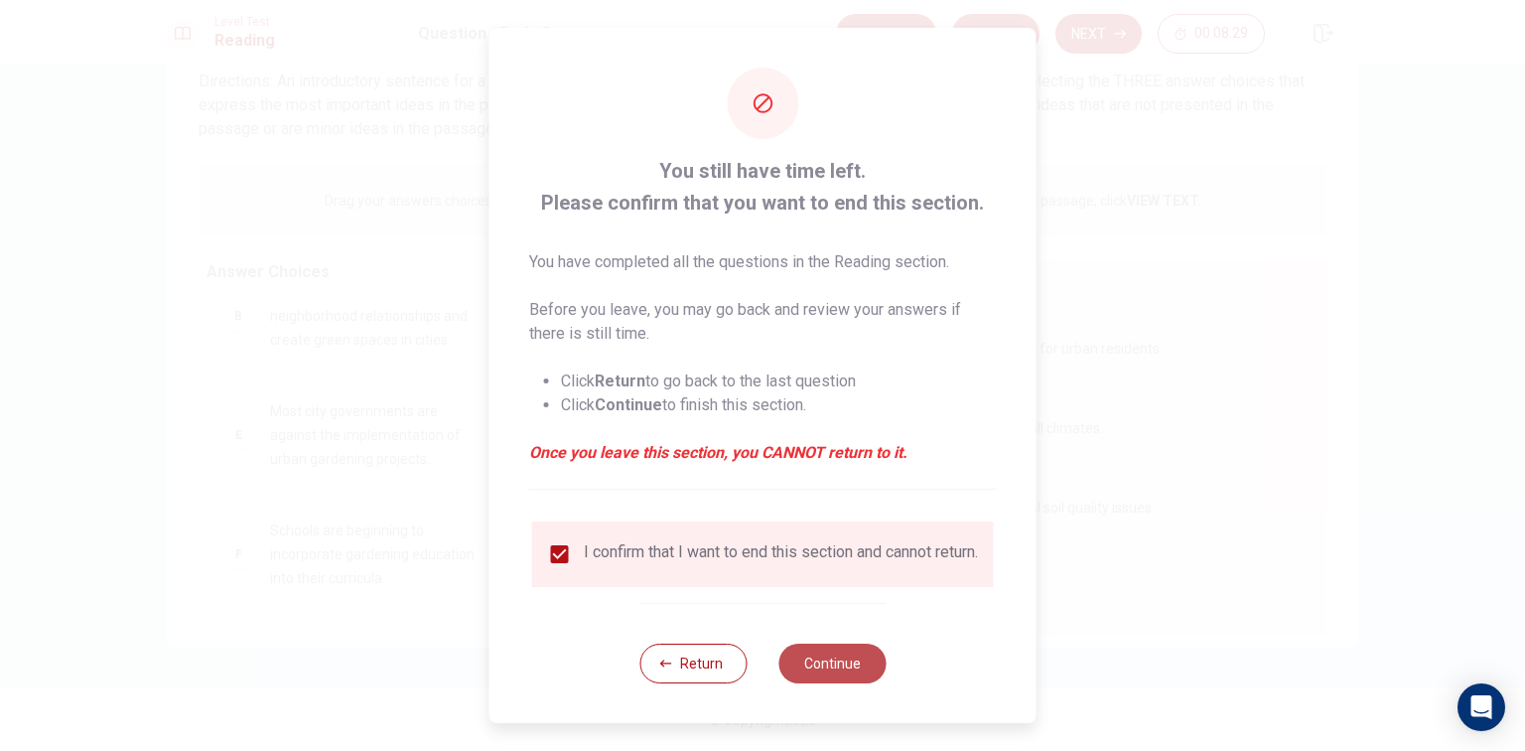
click at [814, 662] on button "Continue" at bounding box center [831, 663] width 107 height 40
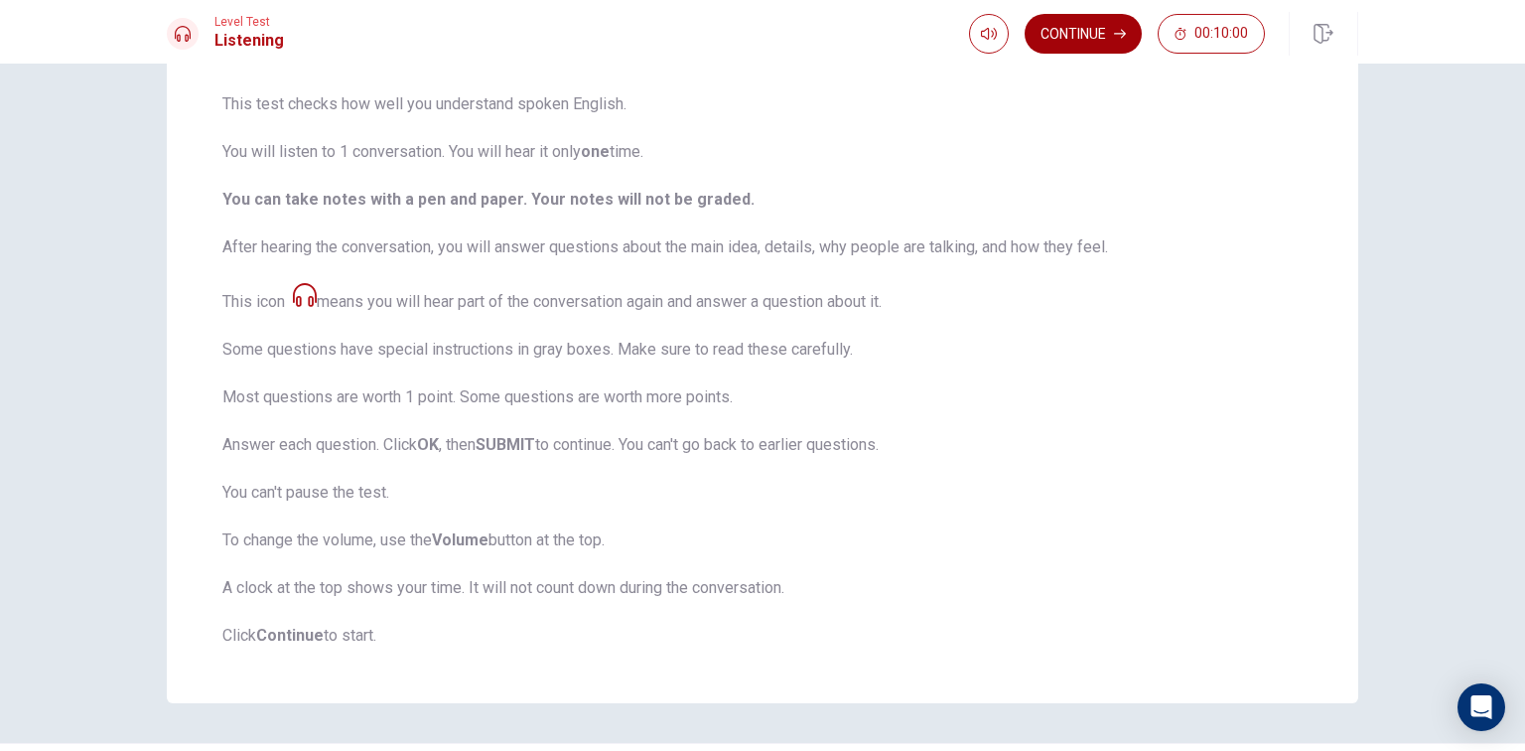
click at [1085, 50] on button "Continue" at bounding box center [1083, 34] width 117 height 40
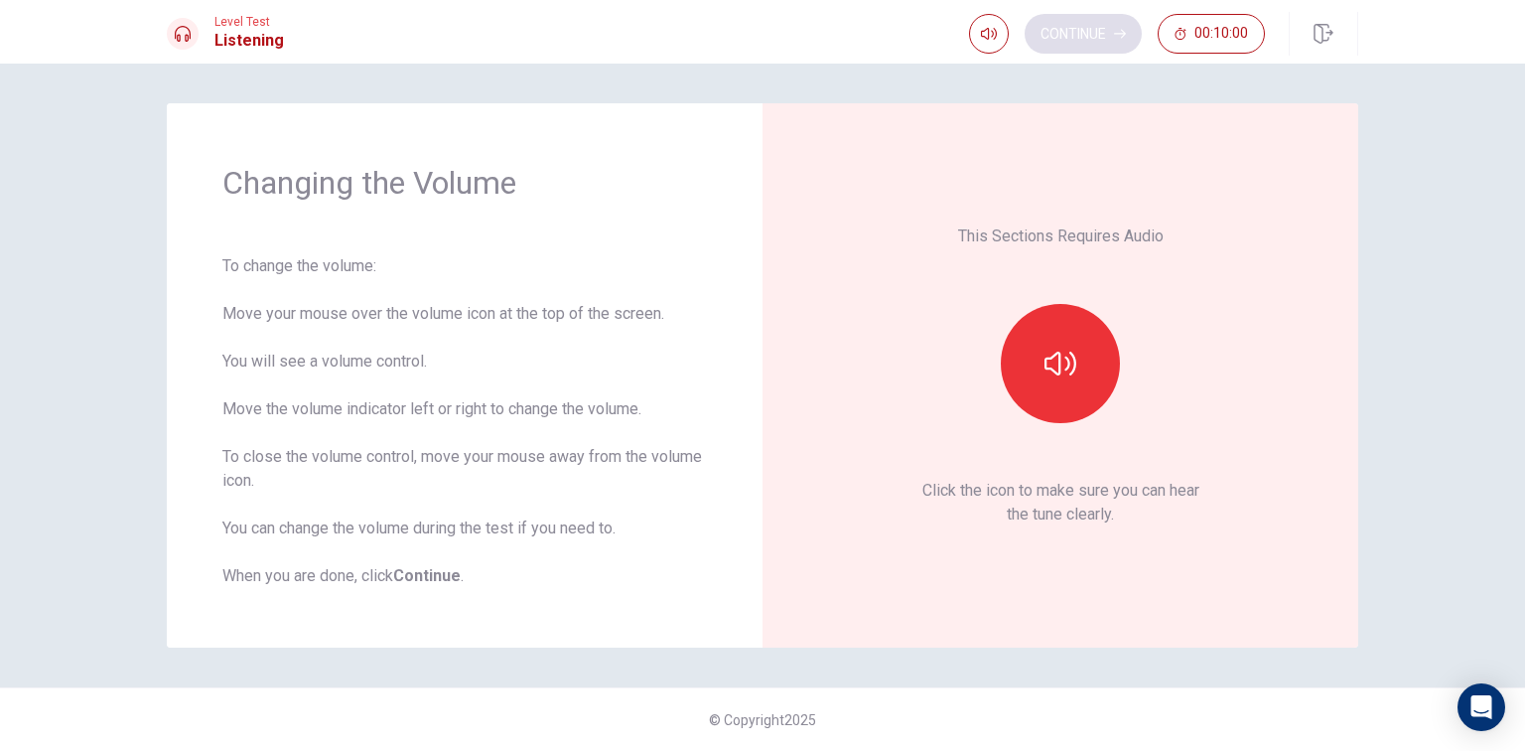
scroll to position [0, 0]
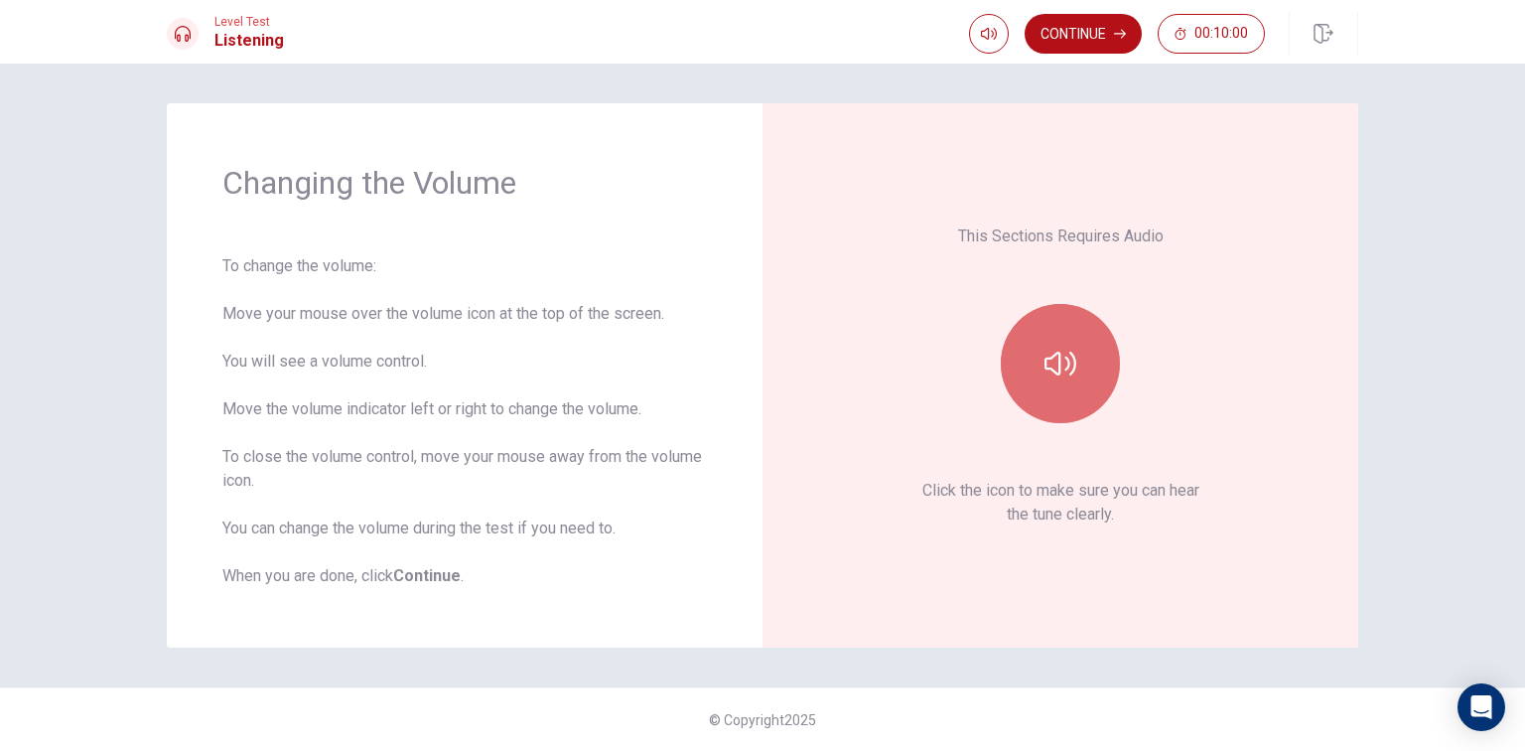
click at [1029, 387] on button "button" at bounding box center [1060, 363] width 119 height 119
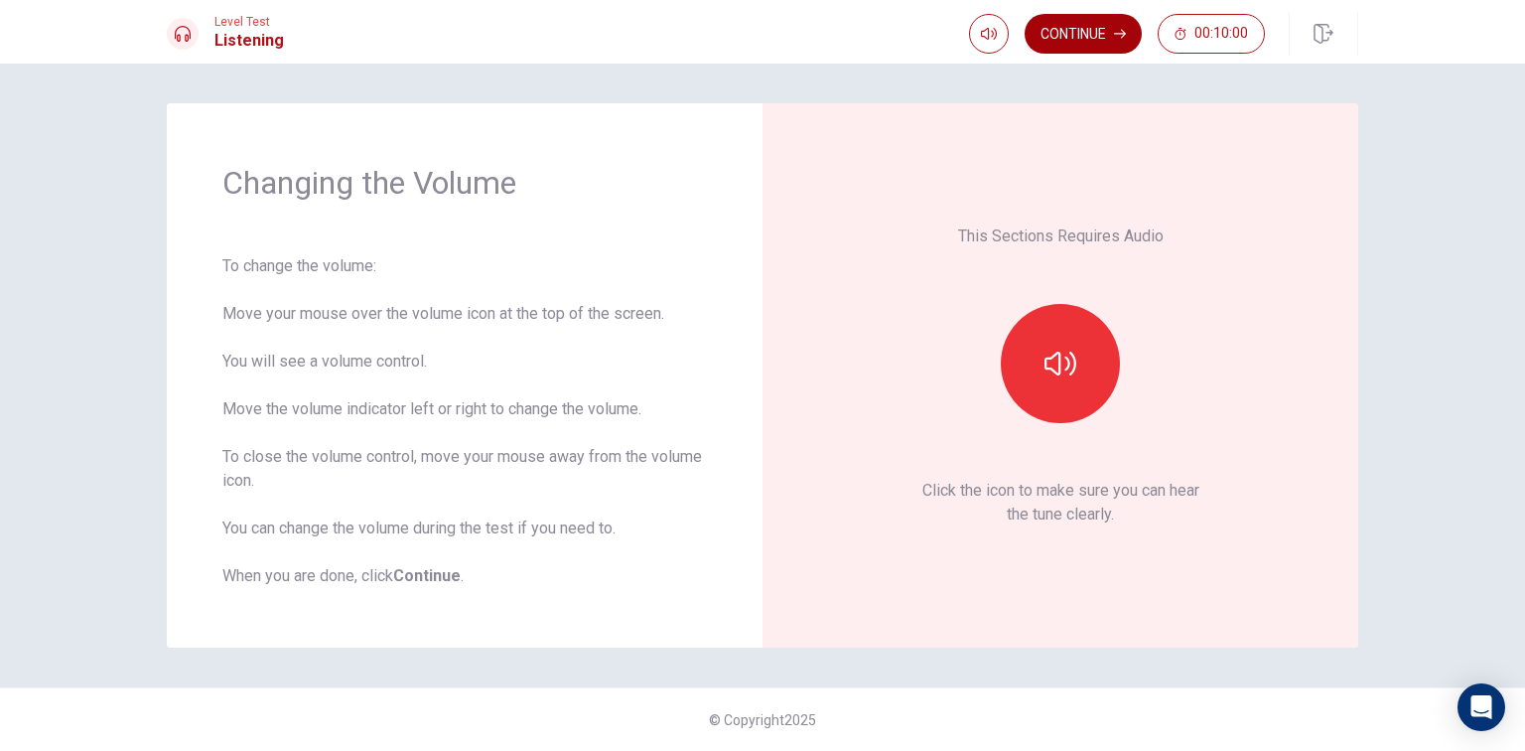
click at [1077, 33] on button "Continue" at bounding box center [1083, 34] width 117 height 40
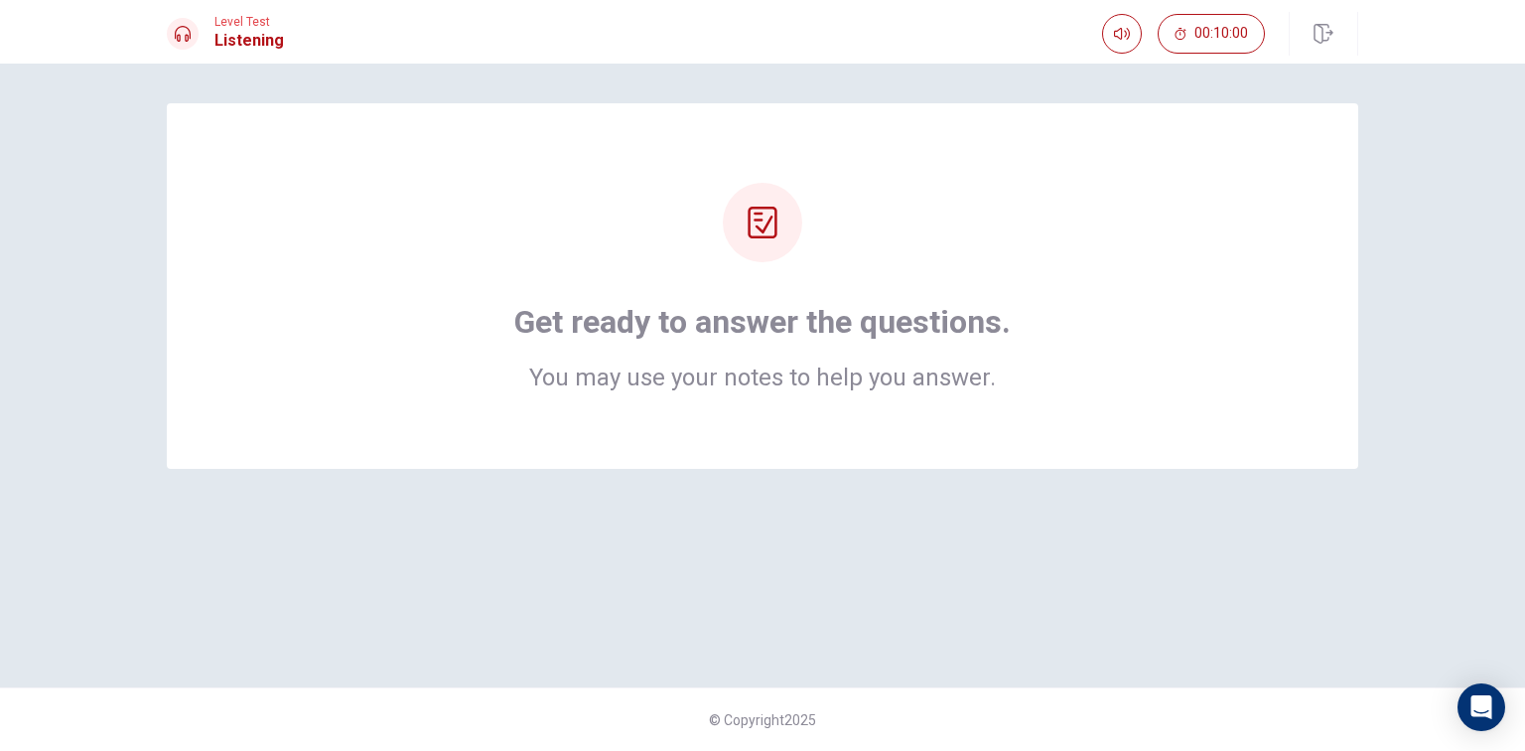
click at [769, 244] on div at bounding box center [762, 222] width 79 height 79
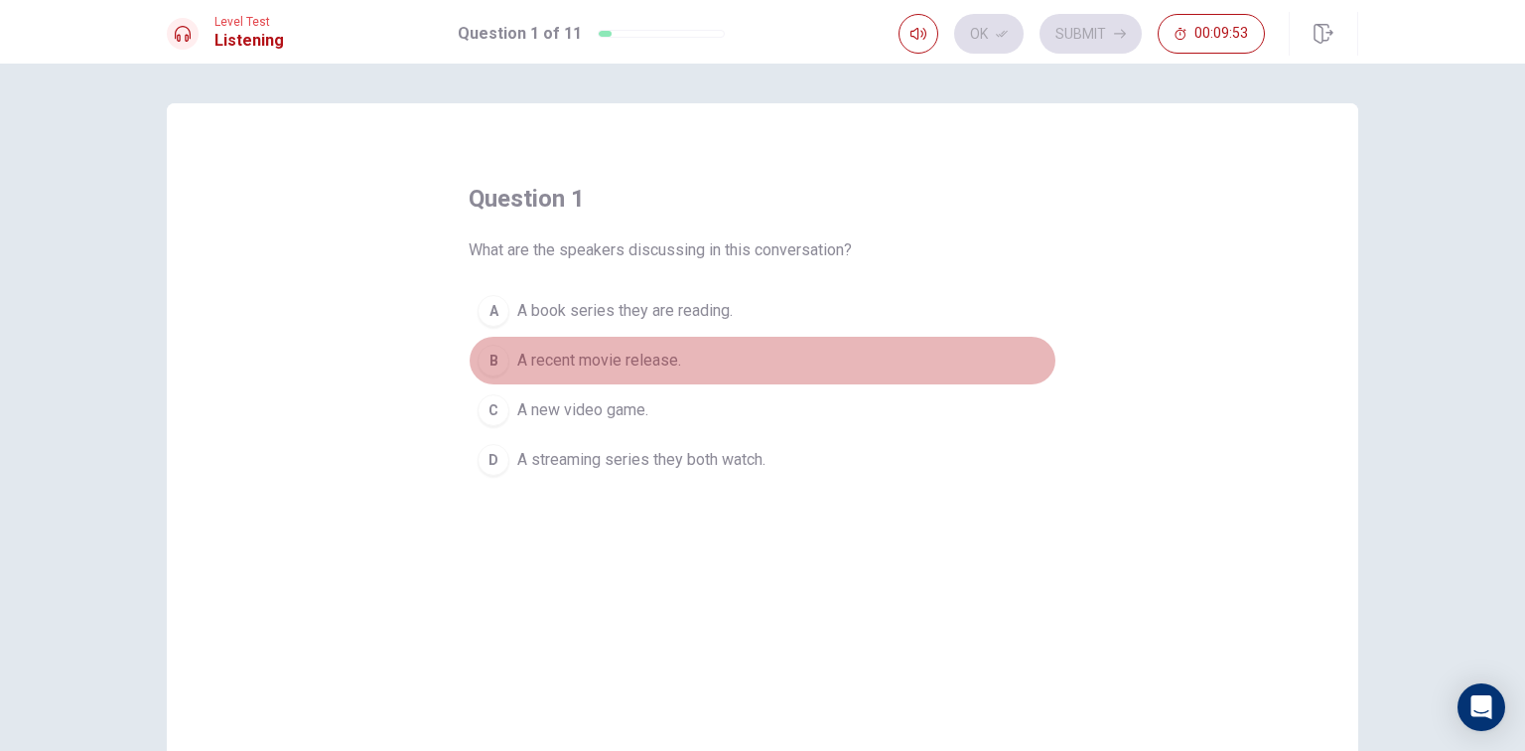
click at [633, 365] on span "A recent movie release." at bounding box center [599, 361] width 164 height 24
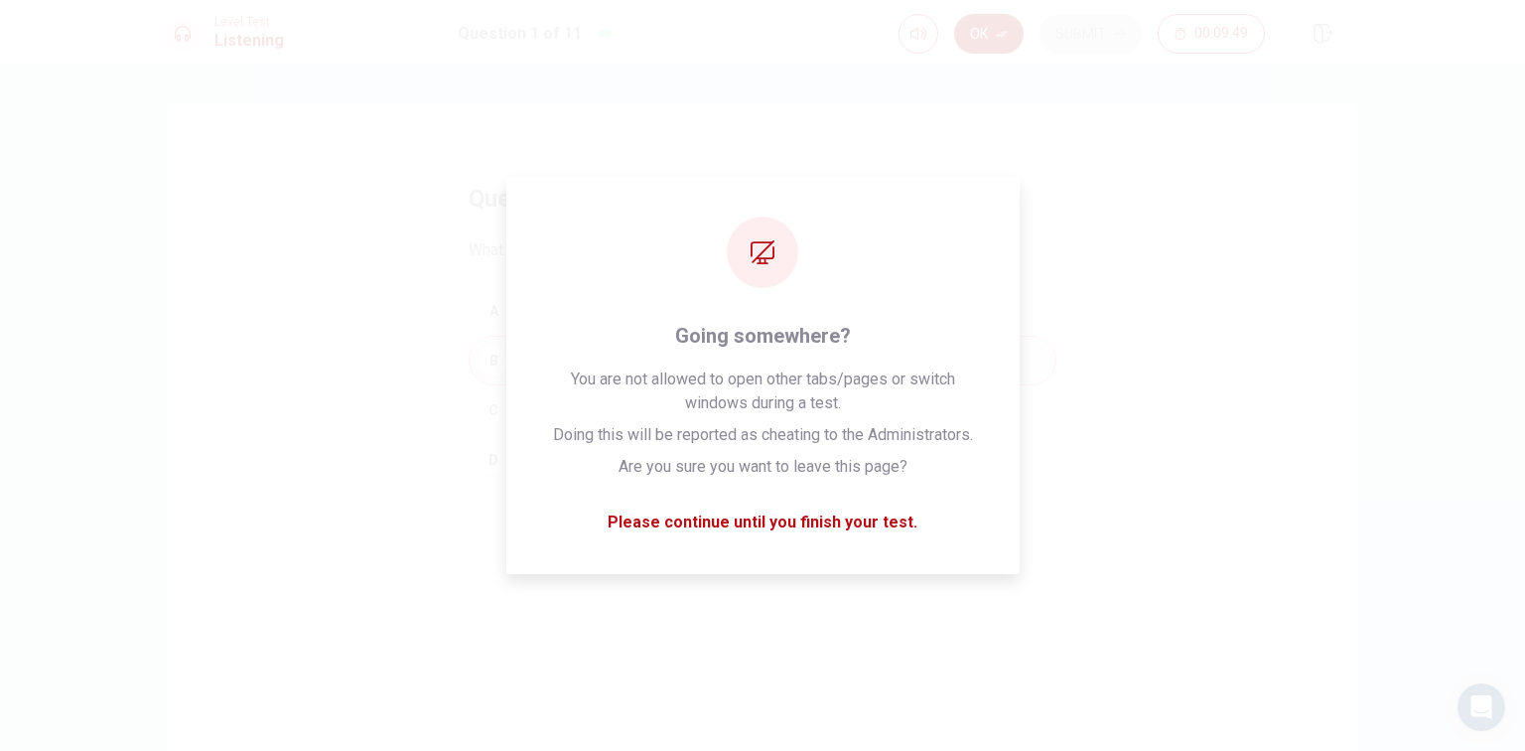
click at [986, 47] on button "Ok" at bounding box center [989, 34] width 70 height 40
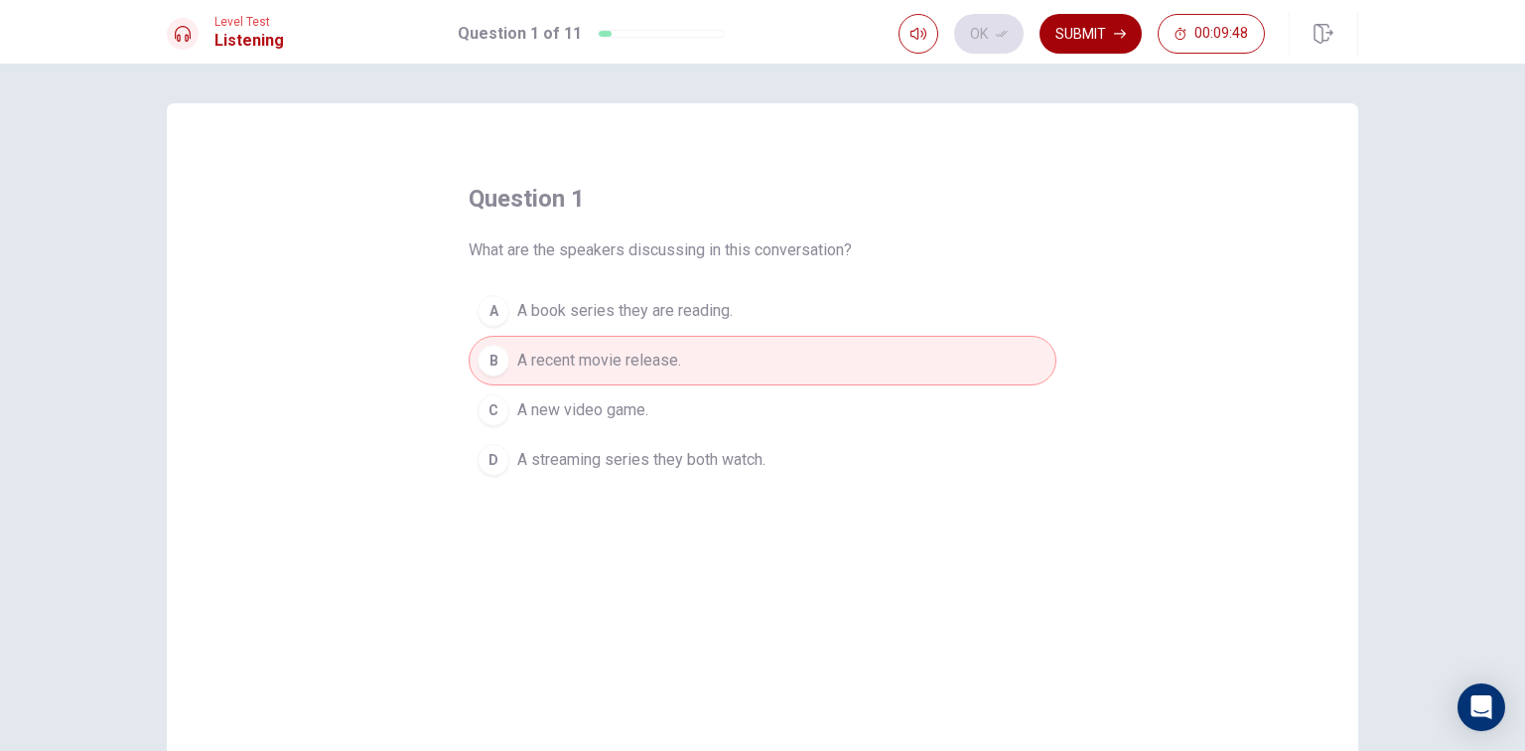
click at [1071, 20] on button "Submit" at bounding box center [1091, 34] width 102 height 40
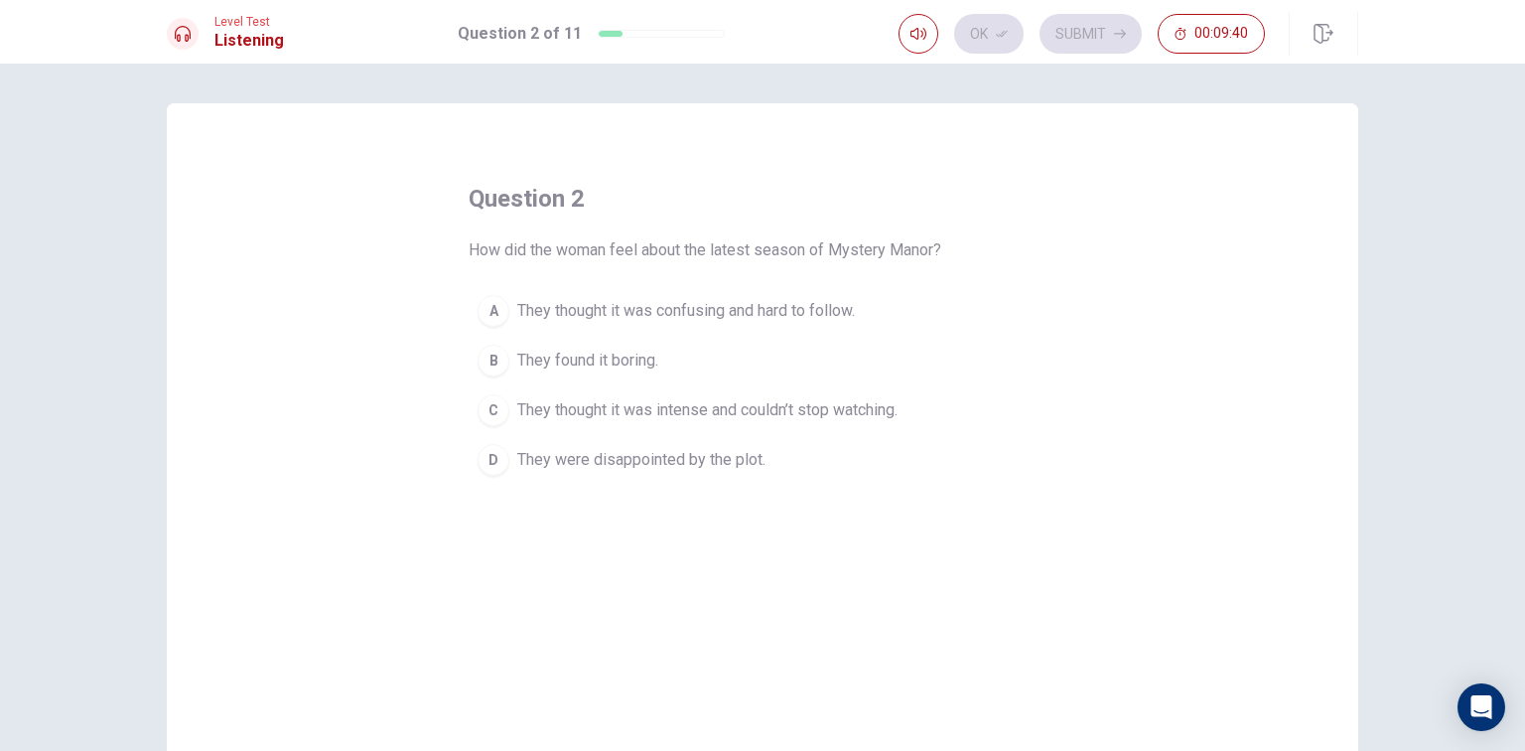
click at [700, 456] on span "They were disappointed by the plot." at bounding box center [641, 460] width 248 height 24
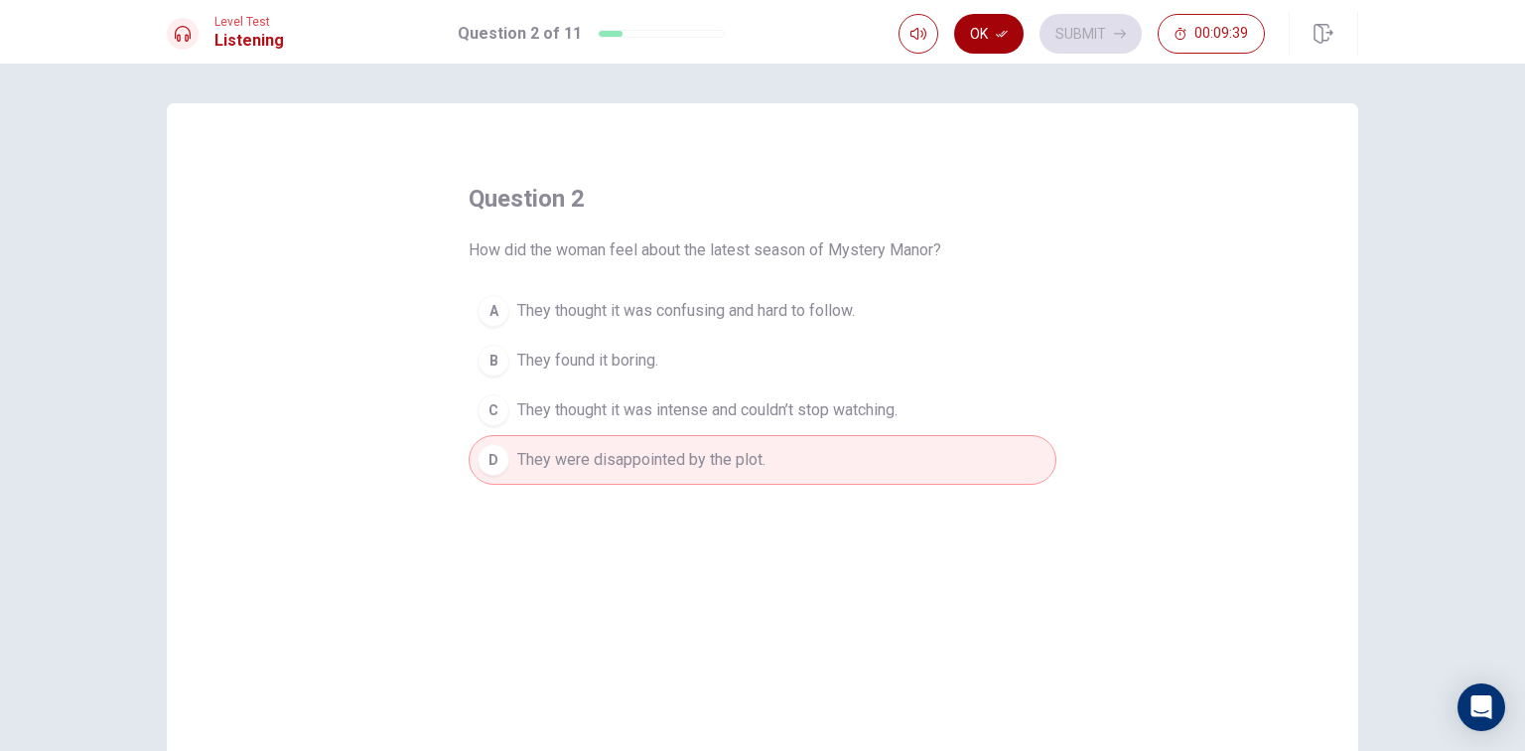
click at [1015, 50] on button "Ok" at bounding box center [989, 34] width 70 height 40
click at [1090, 28] on button "Submit" at bounding box center [1091, 34] width 102 height 40
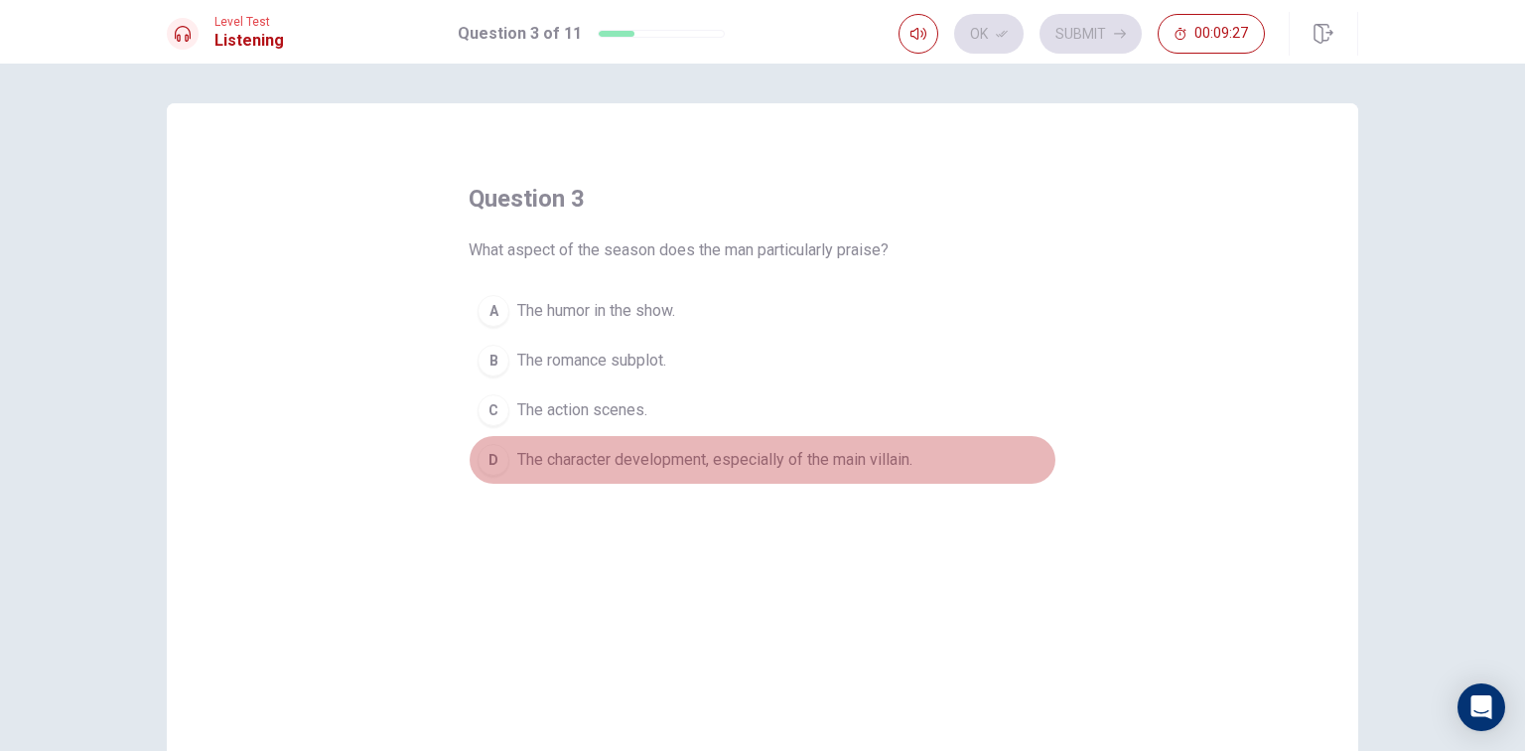
click at [643, 445] on button "D The character development, especially of the main villain." at bounding box center [763, 460] width 588 height 50
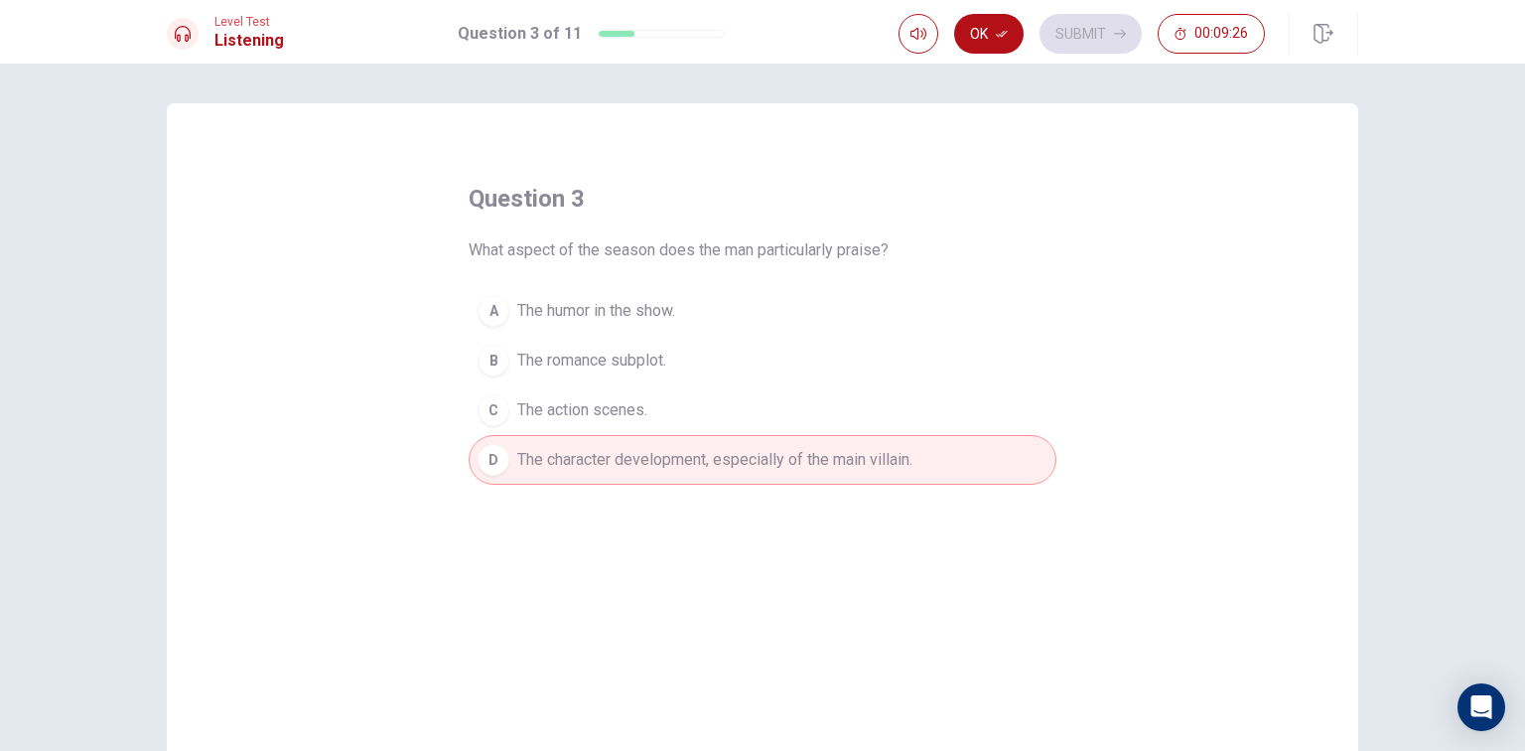
click at [996, 12] on div "Ok Submit 00:09:26" at bounding box center [1129, 34] width 460 height 44
click at [993, 29] on button "Ok" at bounding box center [989, 34] width 70 height 40
click at [1062, 8] on div "Level Test Listening Question 3 of 11 Ok Submit 00:09:25" at bounding box center [762, 32] width 1525 height 64
click at [1059, 48] on button "Submit" at bounding box center [1091, 34] width 102 height 40
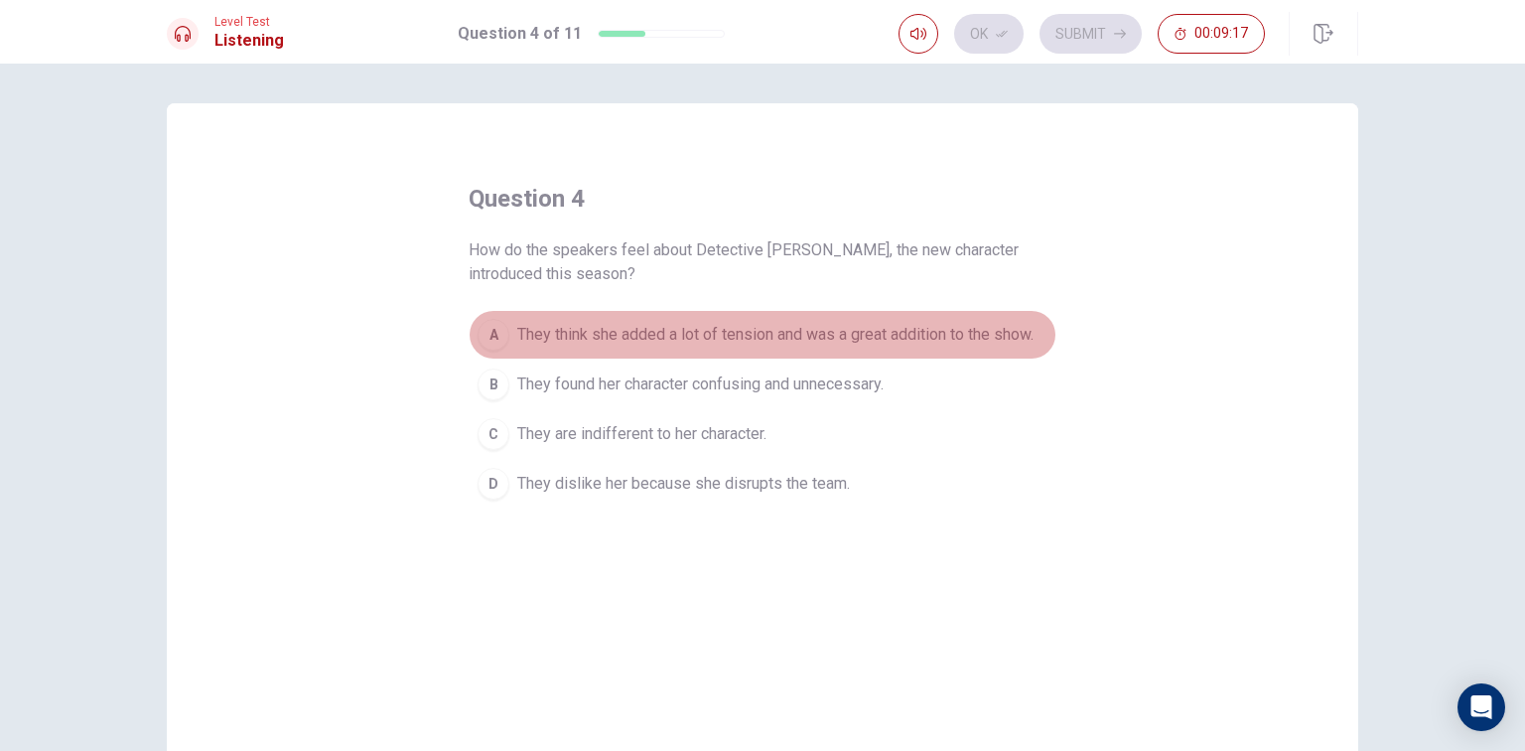
click at [769, 337] on span "They think she added a lot of tension and was a great addition to the show." at bounding box center [775, 335] width 516 height 24
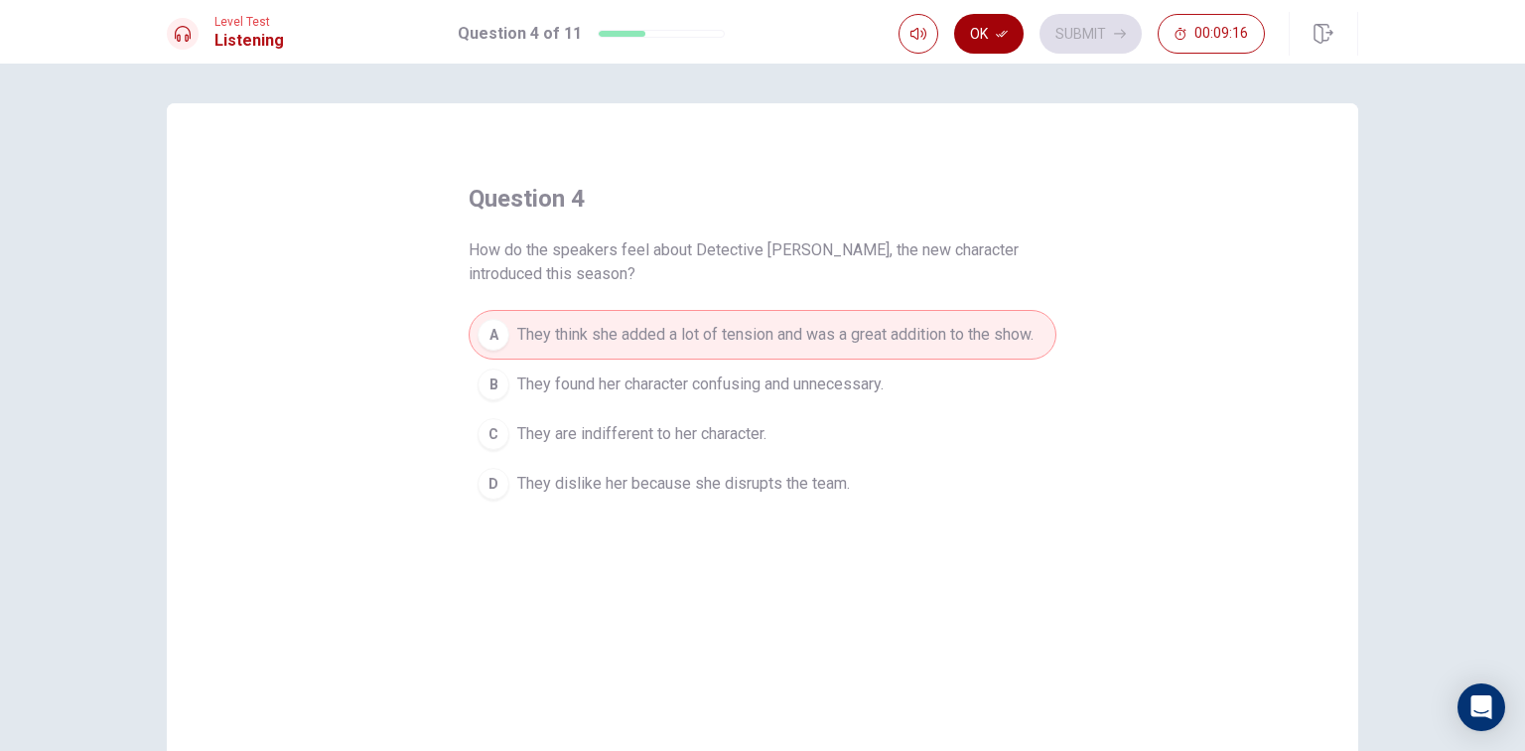
click at [1011, 48] on button "Ok" at bounding box center [989, 34] width 70 height 40
click at [1086, 30] on button "Submit" at bounding box center [1091, 34] width 102 height 40
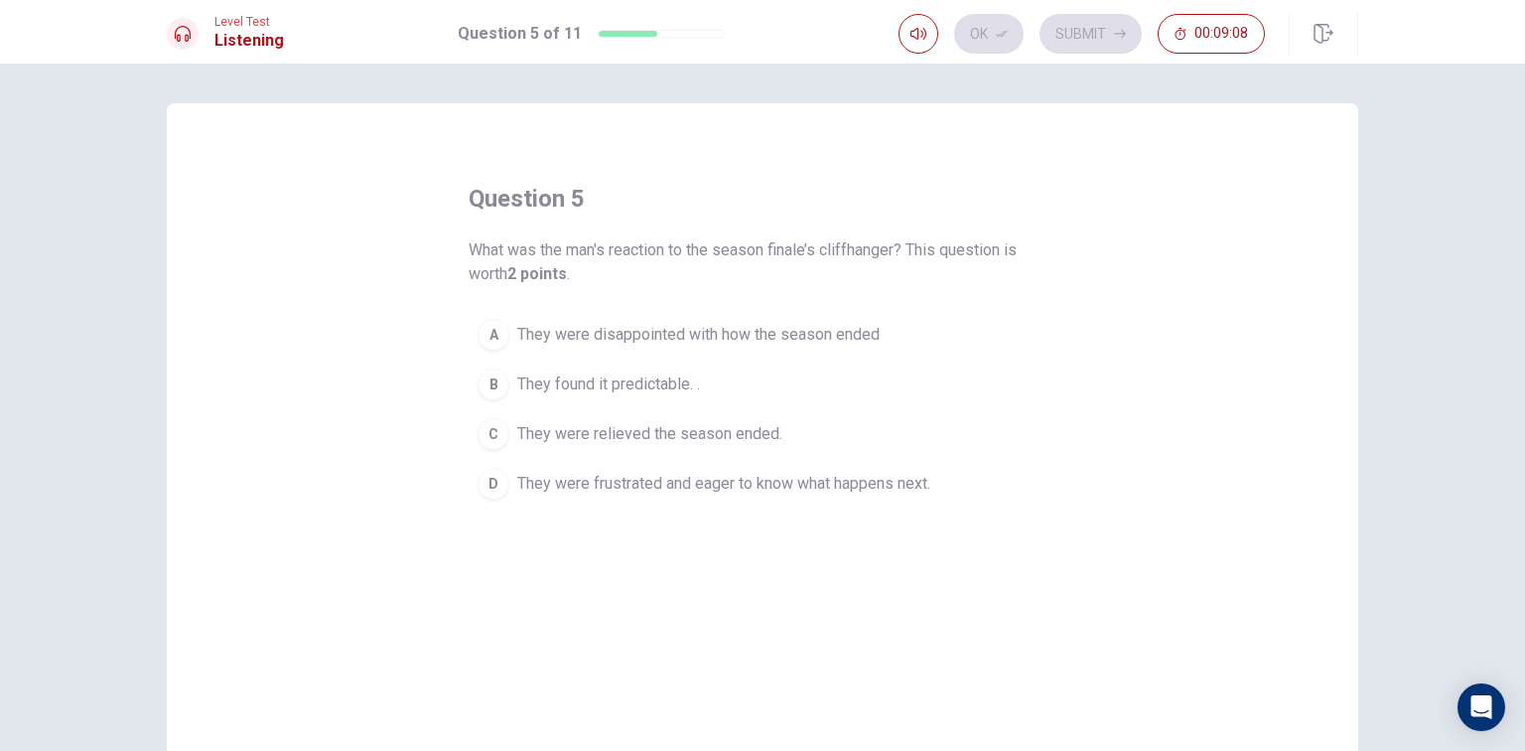
click at [761, 497] on button "D They were frustrated and eager to know what happens next." at bounding box center [763, 484] width 588 height 50
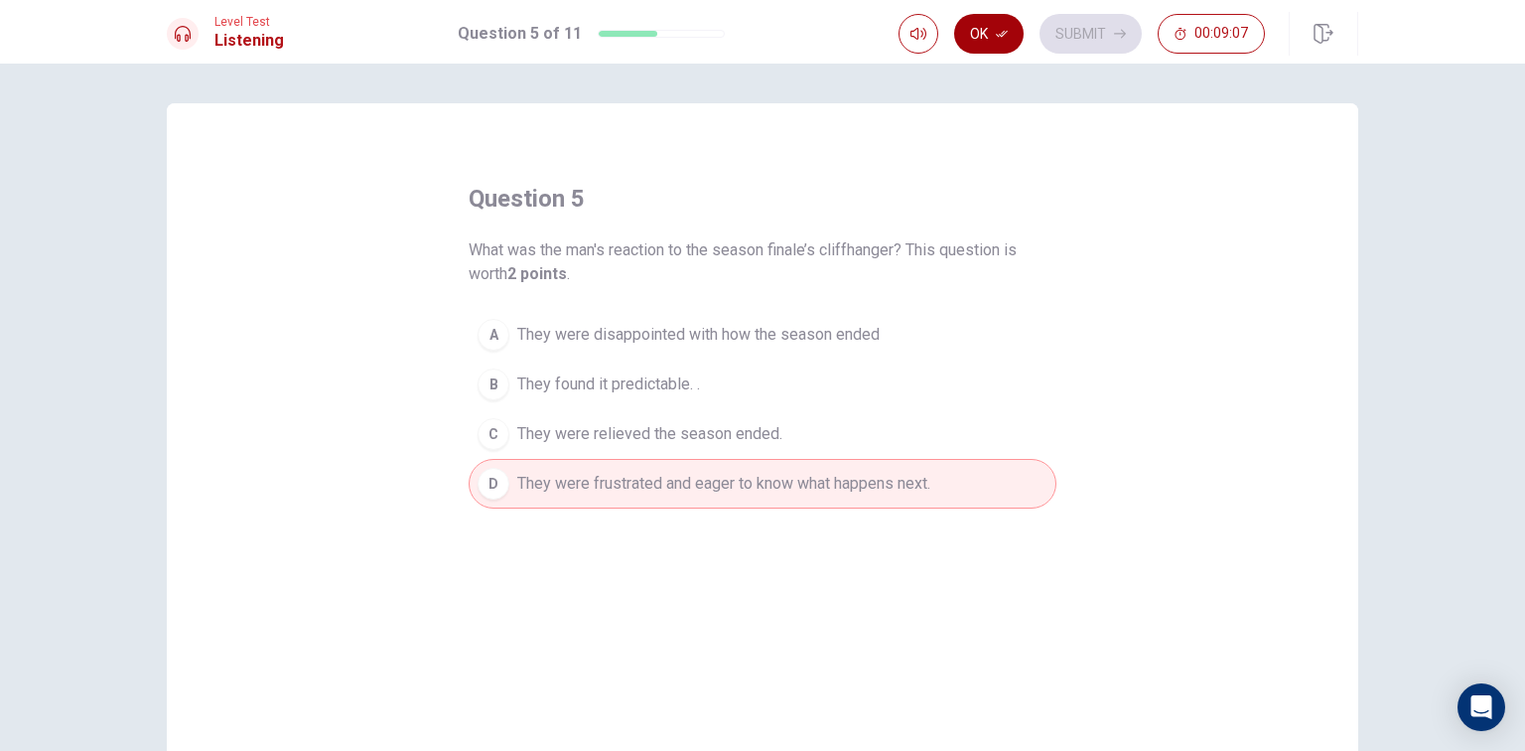
click at [978, 30] on button "Ok" at bounding box center [989, 34] width 70 height 40
click at [1088, 33] on button "Submit" at bounding box center [1091, 34] width 102 height 40
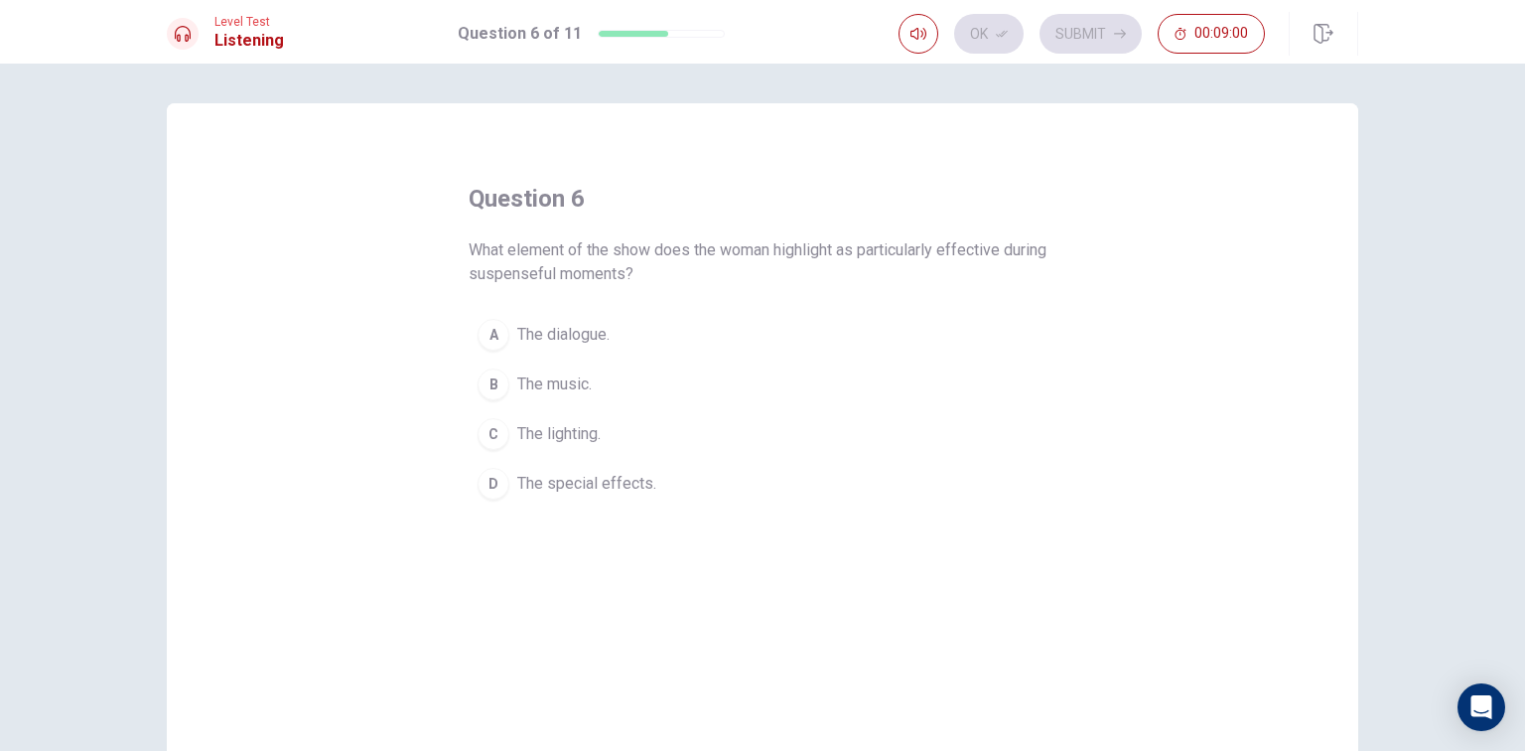
click at [599, 341] on span "The dialogue." at bounding box center [563, 335] width 92 height 24
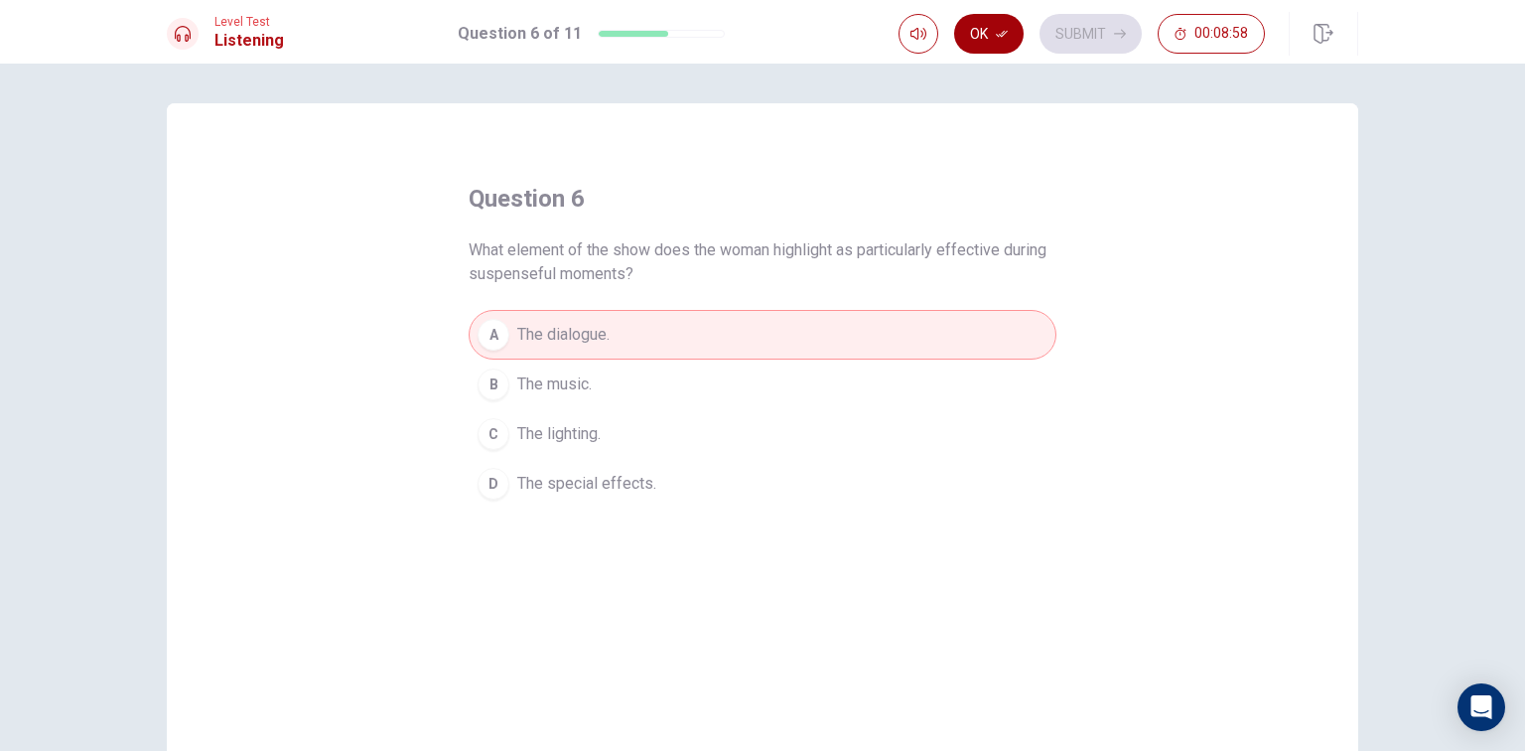
click at [975, 15] on button "Ok" at bounding box center [989, 34] width 70 height 40
click at [1089, 32] on button "Submit" at bounding box center [1091, 34] width 102 height 40
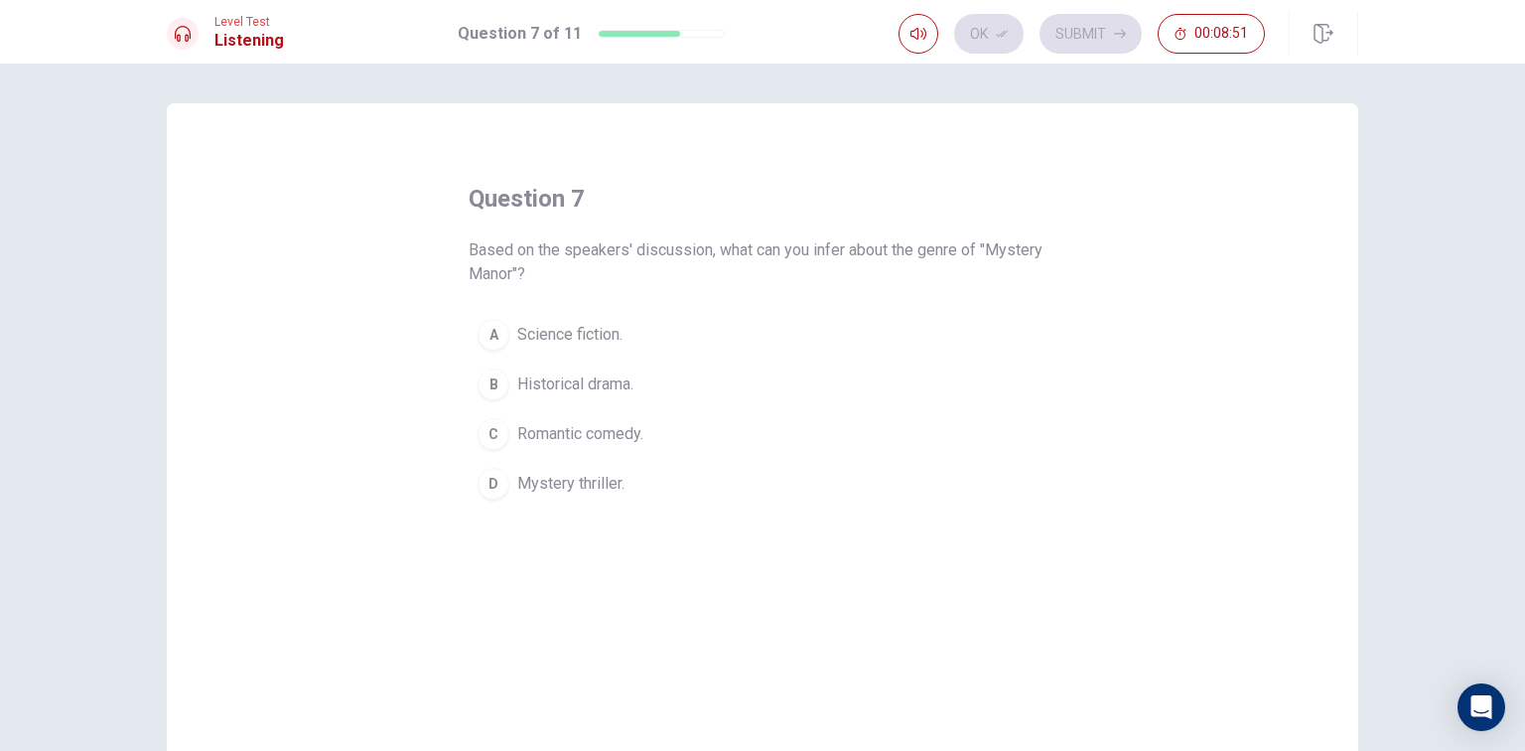
click at [632, 495] on button "D Mystery thriller." at bounding box center [763, 484] width 588 height 50
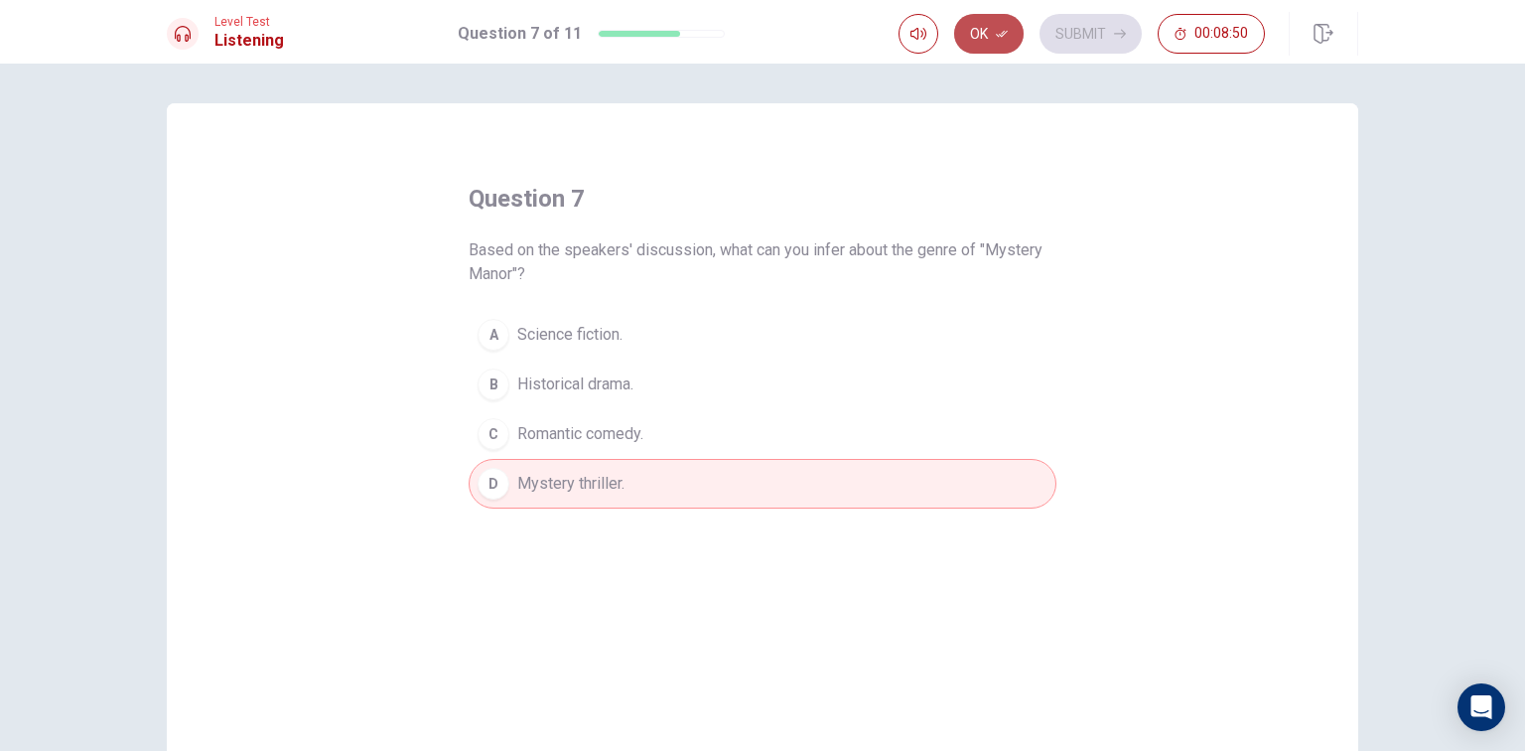
click at [966, 24] on button "Ok" at bounding box center [989, 34] width 70 height 40
click at [1059, 25] on button "Submit" at bounding box center [1091, 34] width 102 height 40
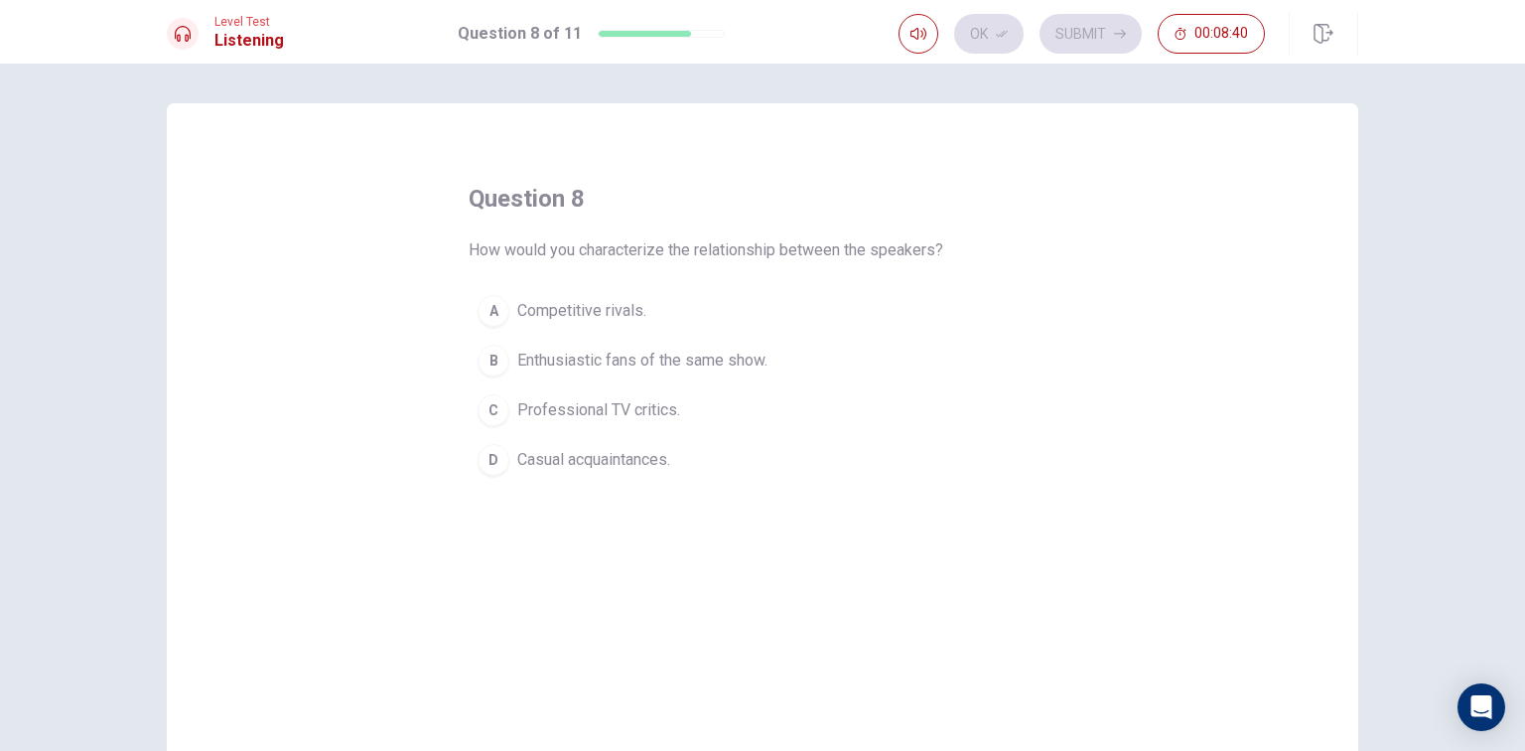
click at [659, 349] on span "Enthusiastic fans of the same show." at bounding box center [642, 361] width 250 height 24
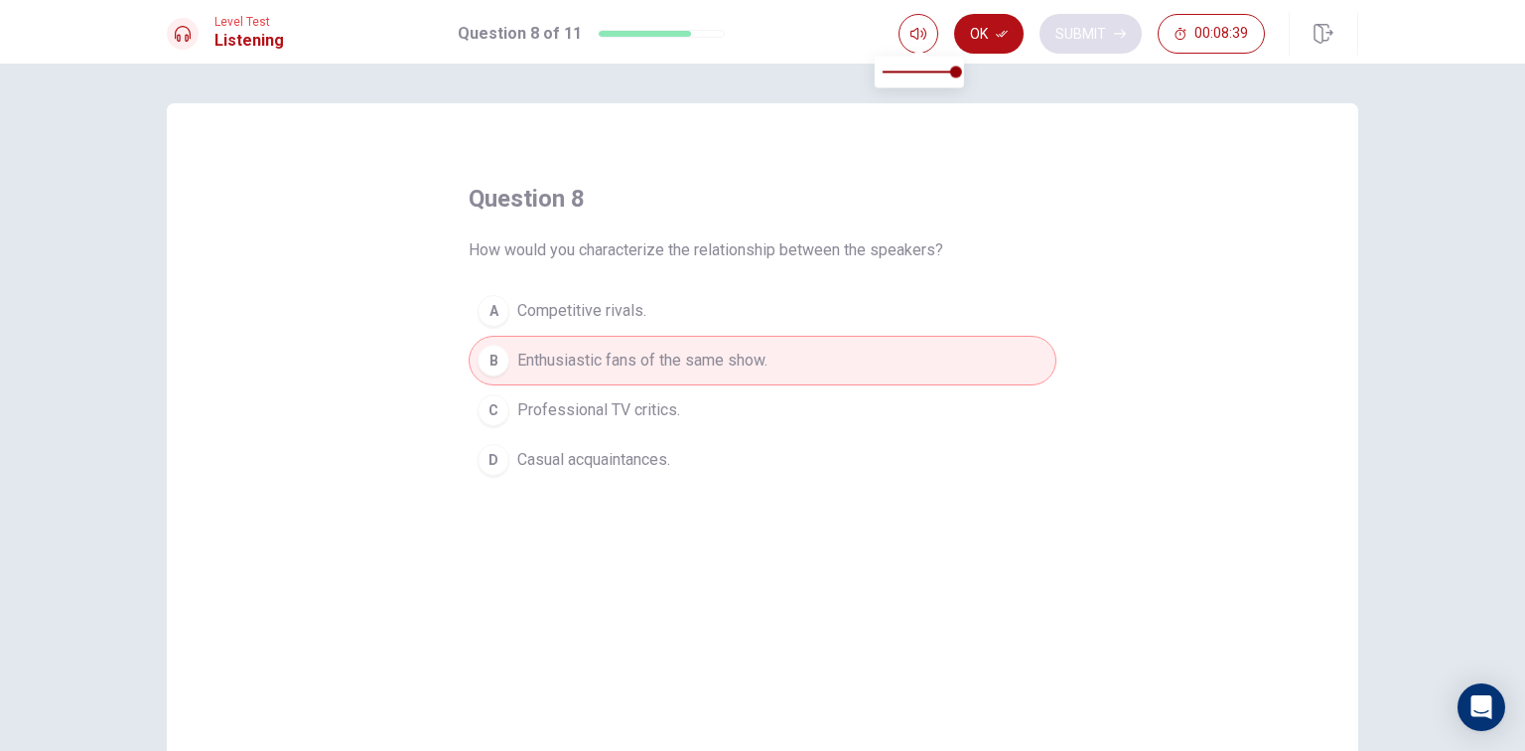
drag, startPoint x: 994, startPoint y: 40, endPoint x: 1054, endPoint y: 27, distance: 61.0
click at [995, 40] on button "Ok" at bounding box center [989, 34] width 70 height 40
click at [1064, 30] on button "Submit" at bounding box center [1091, 34] width 102 height 40
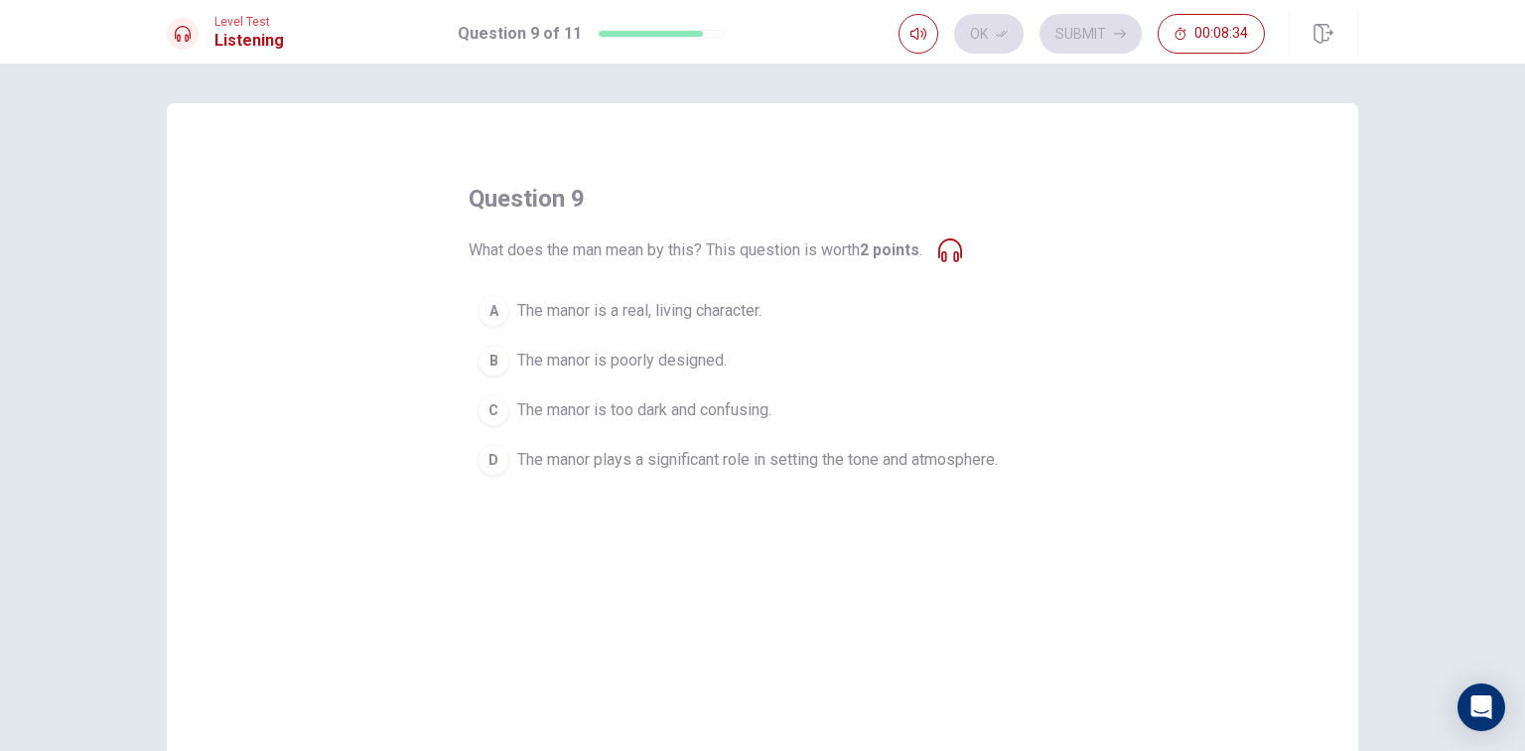
click at [708, 308] on span "The manor is a real, living character." at bounding box center [639, 311] width 244 height 24
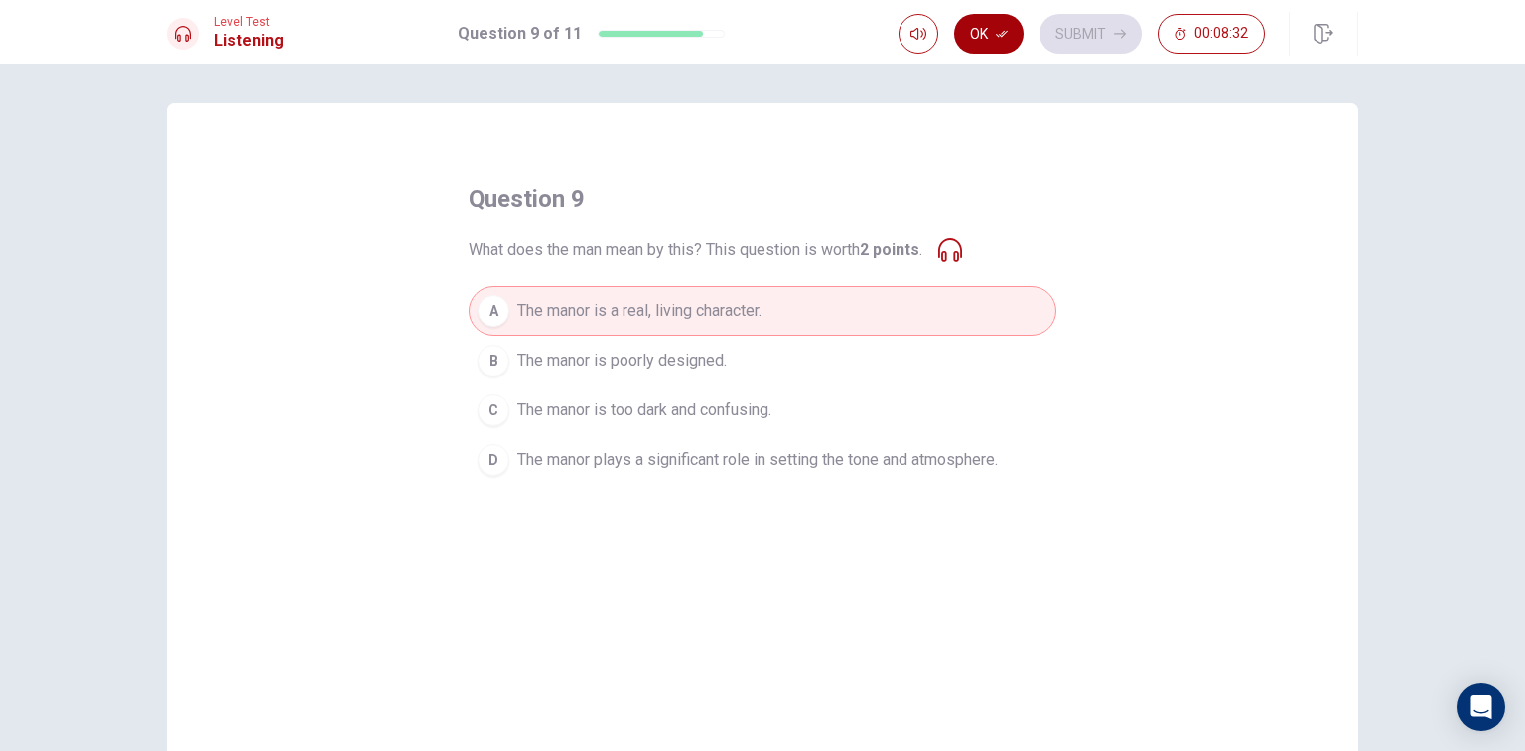
click at [1005, 38] on icon "button" at bounding box center [1002, 34] width 12 height 12
click at [1080, 25] on button "Submit" at bounding box center [1091, 34] width 102 height 40
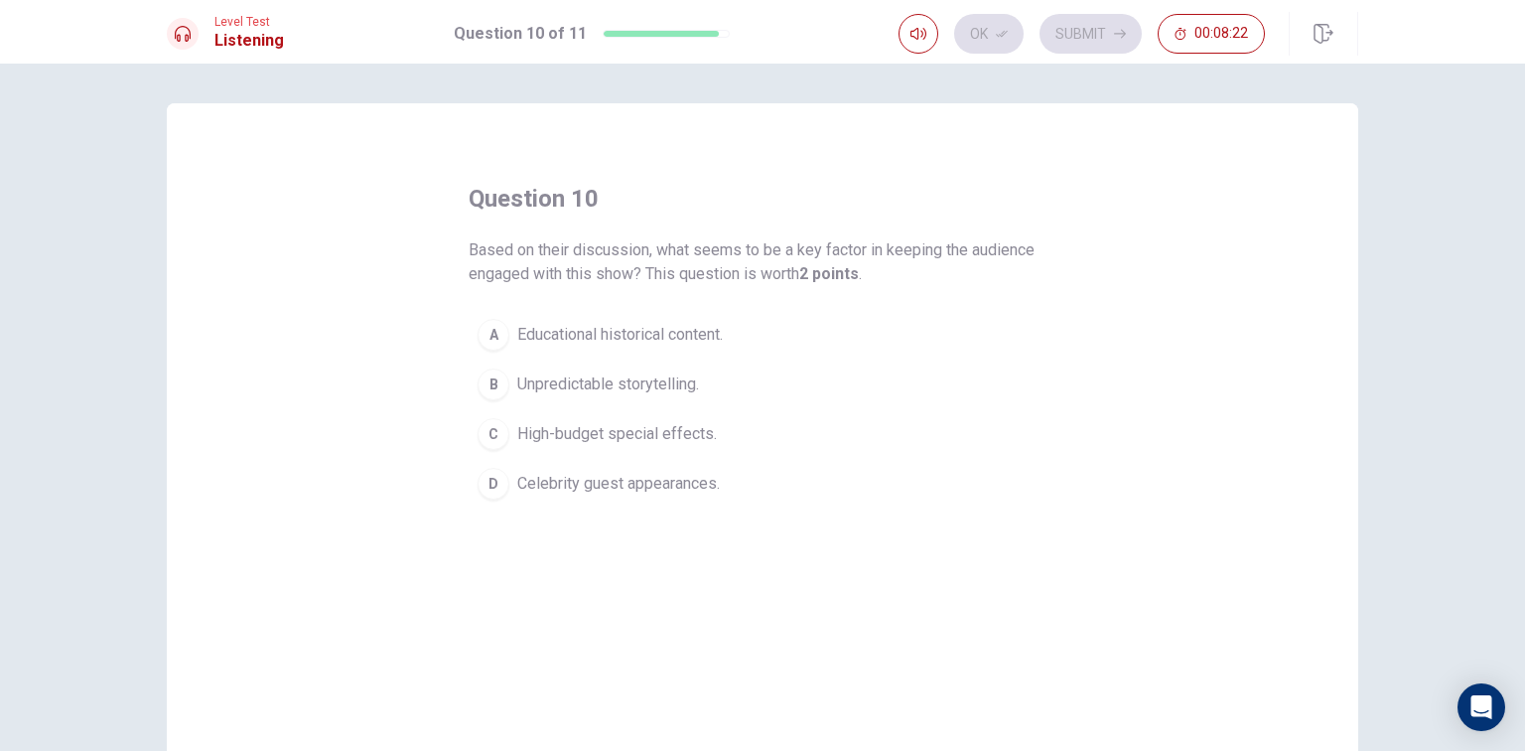
click at [693, 423] on span "High-budget special effects." at bounding box center [617, 434] width 200 height 24
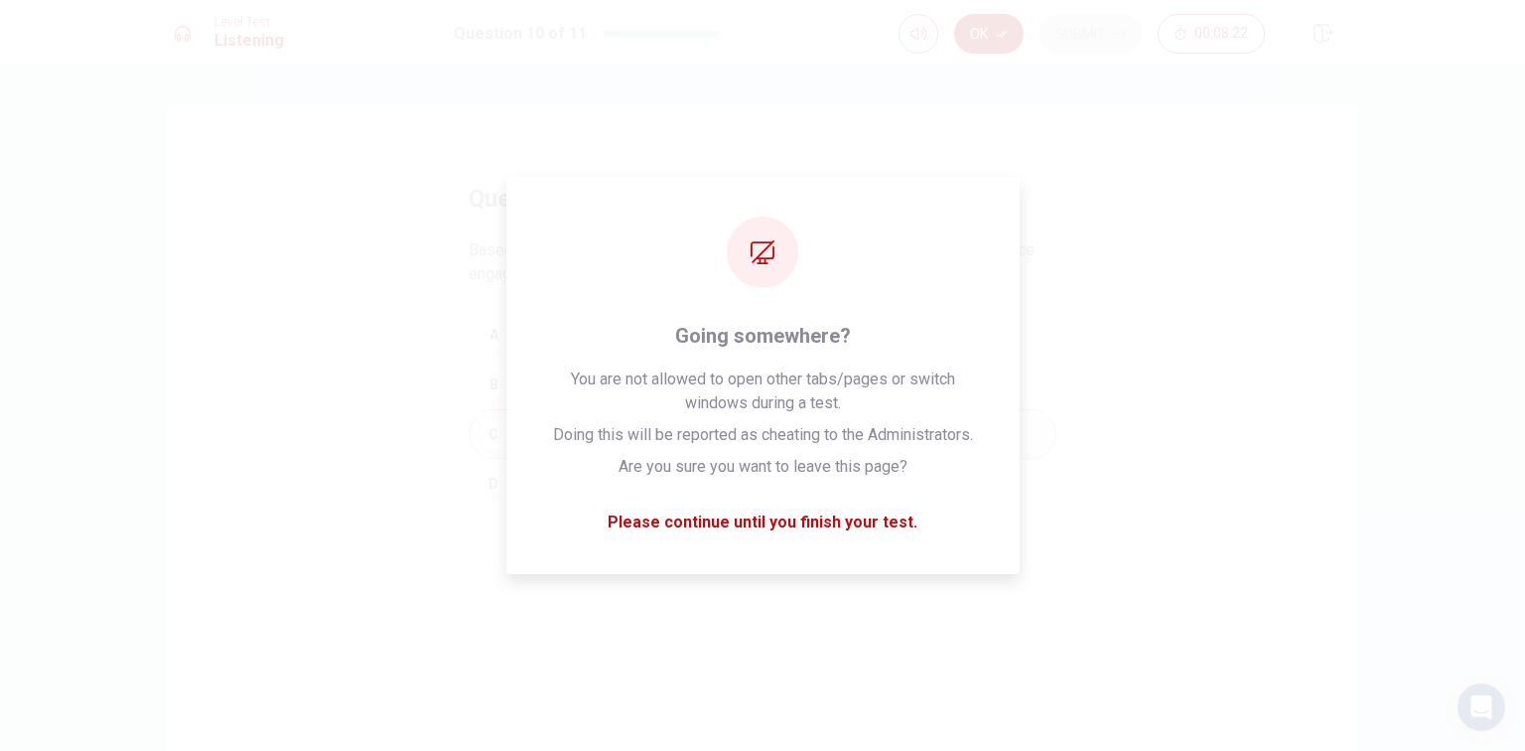
click at [979, 22] on button "Ok" at bounding box center [989, 34] width 70 height 40
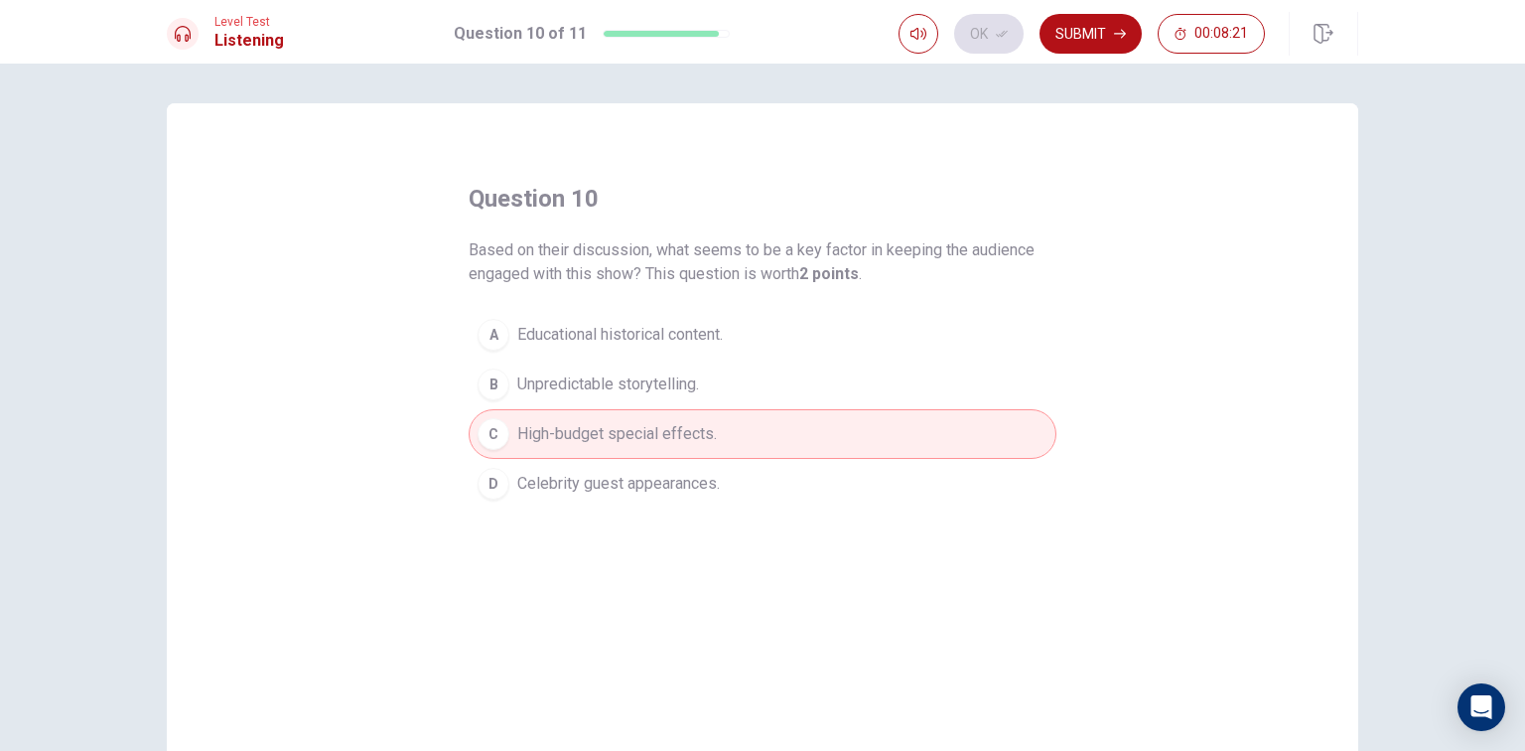
click at [1101, 29] on button "Submit" at bounding box center [1091, 34] width 102 height 40
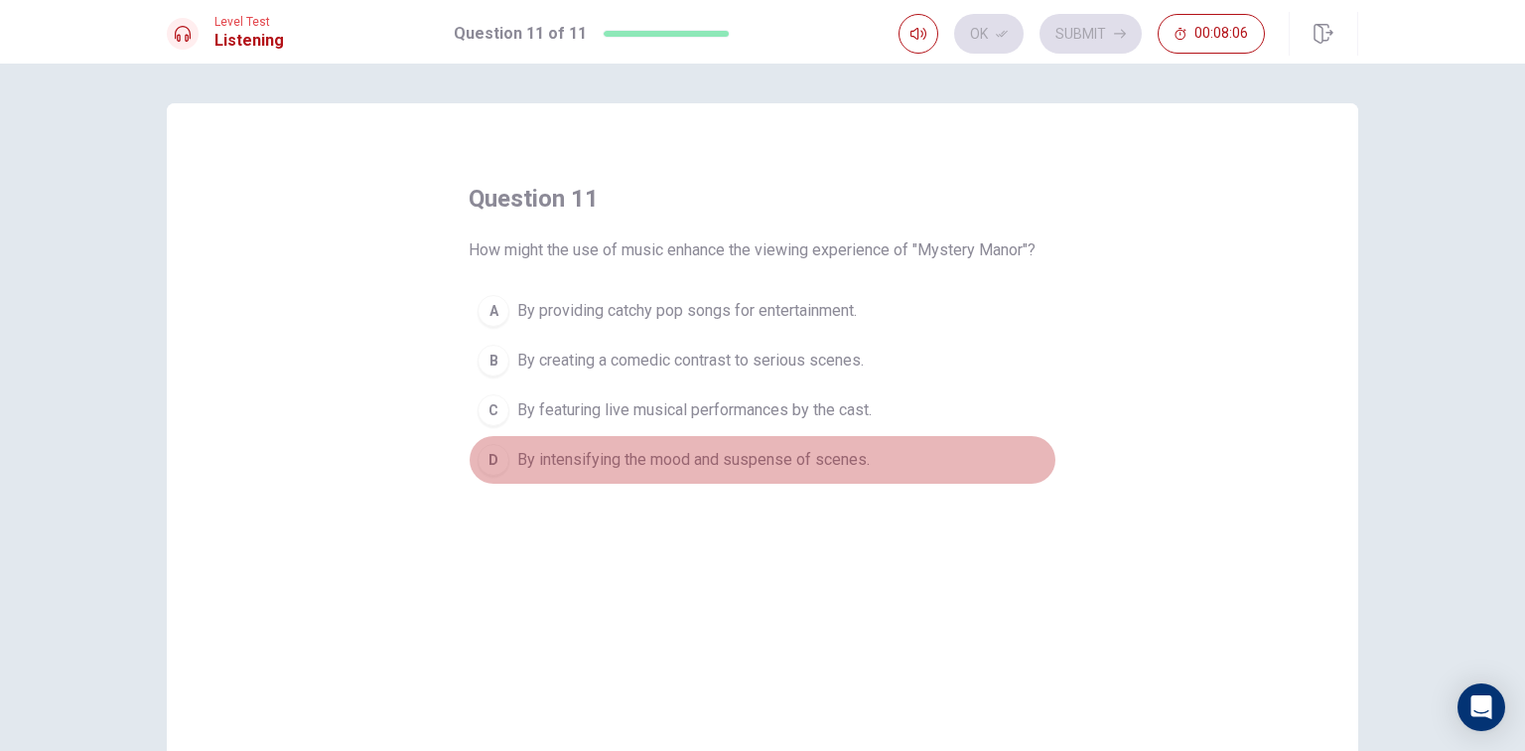
click at [771, 454] on span "By intensifying the mood and suspense of scenes." at bounding box center [693, 460] width 353 height 24
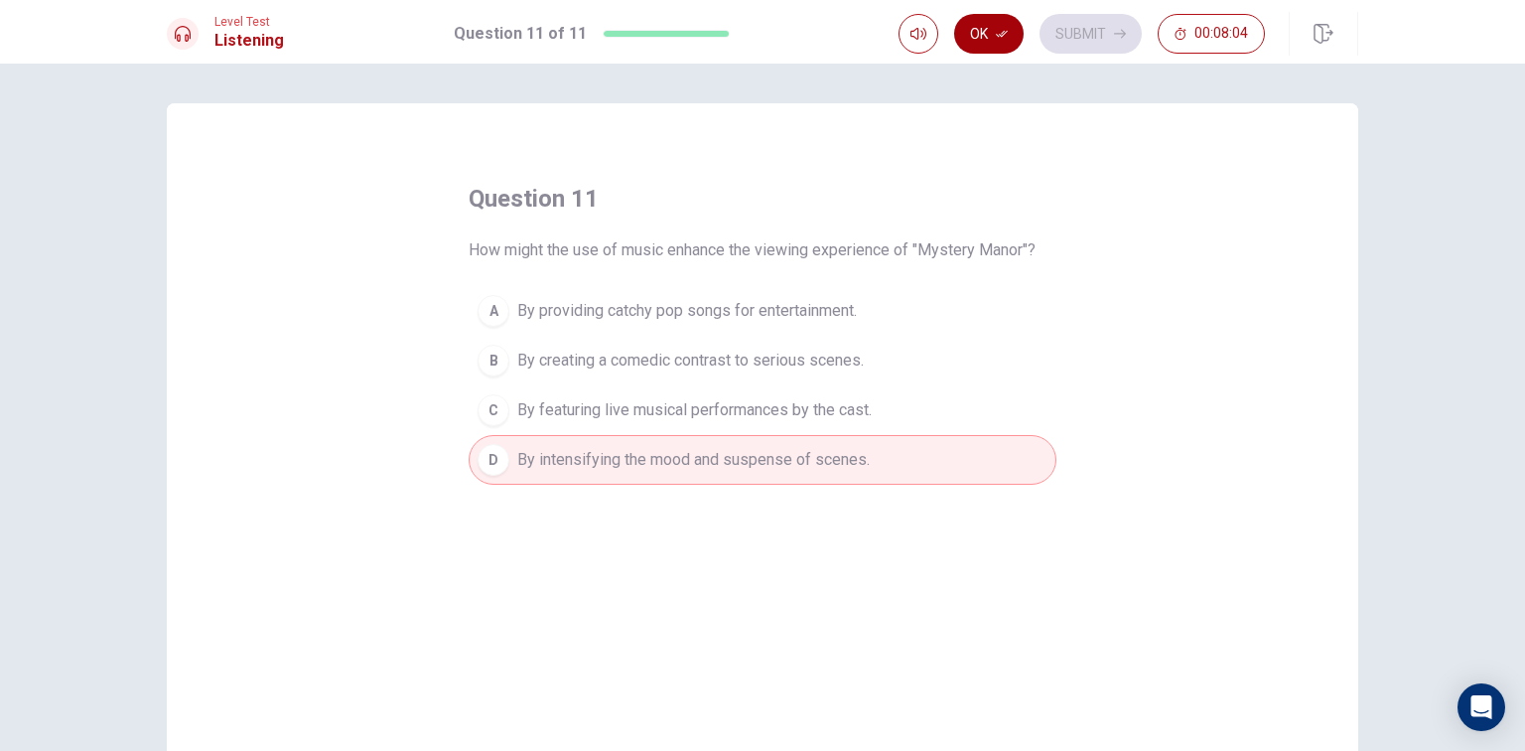
click at [989, 26] on button "Ok" at bounding box center [989, 34] width 70 height 40
drag, startPoint x: 1055, startPoint y: 11, endPoint x: 1089, endPoint y: 24, distance: 37.1
click at [1087, 24] on div "Level Test Listening Question 11 of 11 Ok Submit 00:08:04" at bounding box center [762, 32] width 1525 height 64
click at [1089, 24] on button "Submit" at bounding box center [1091, 34] width 102 height 40
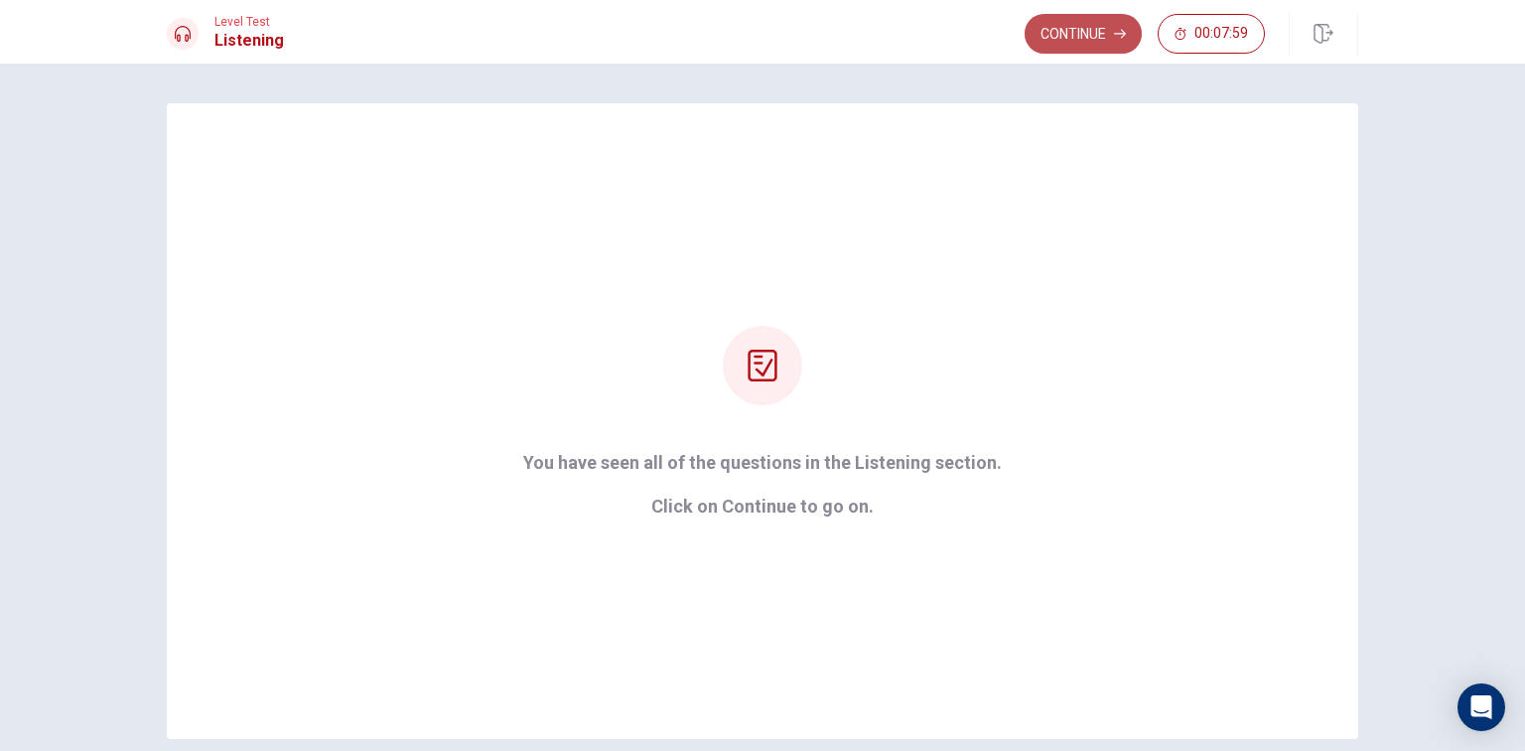
click at [1088, 42] on button "Continue" at bounding box center [1083, 34] width 117 height 40
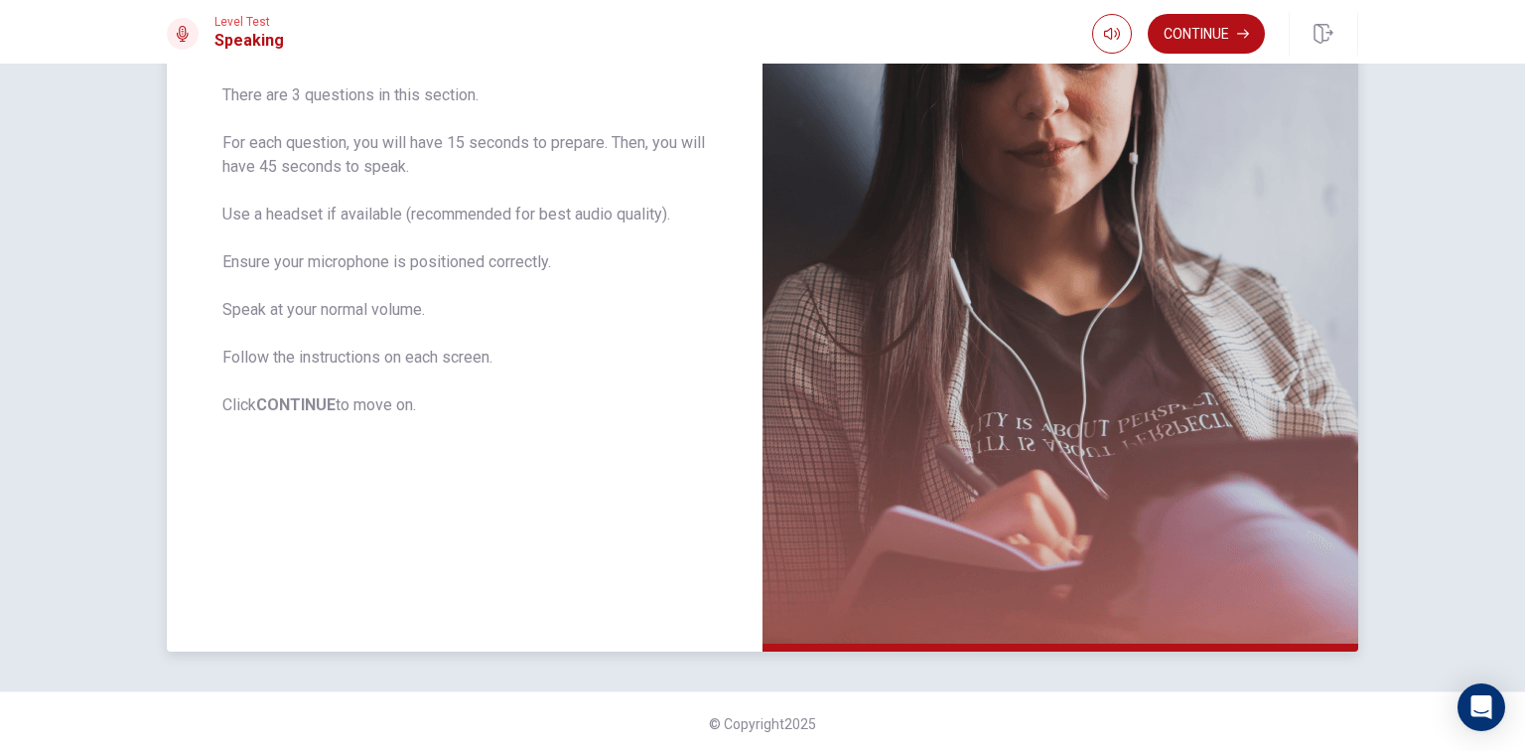
scroll to position [238, 0]
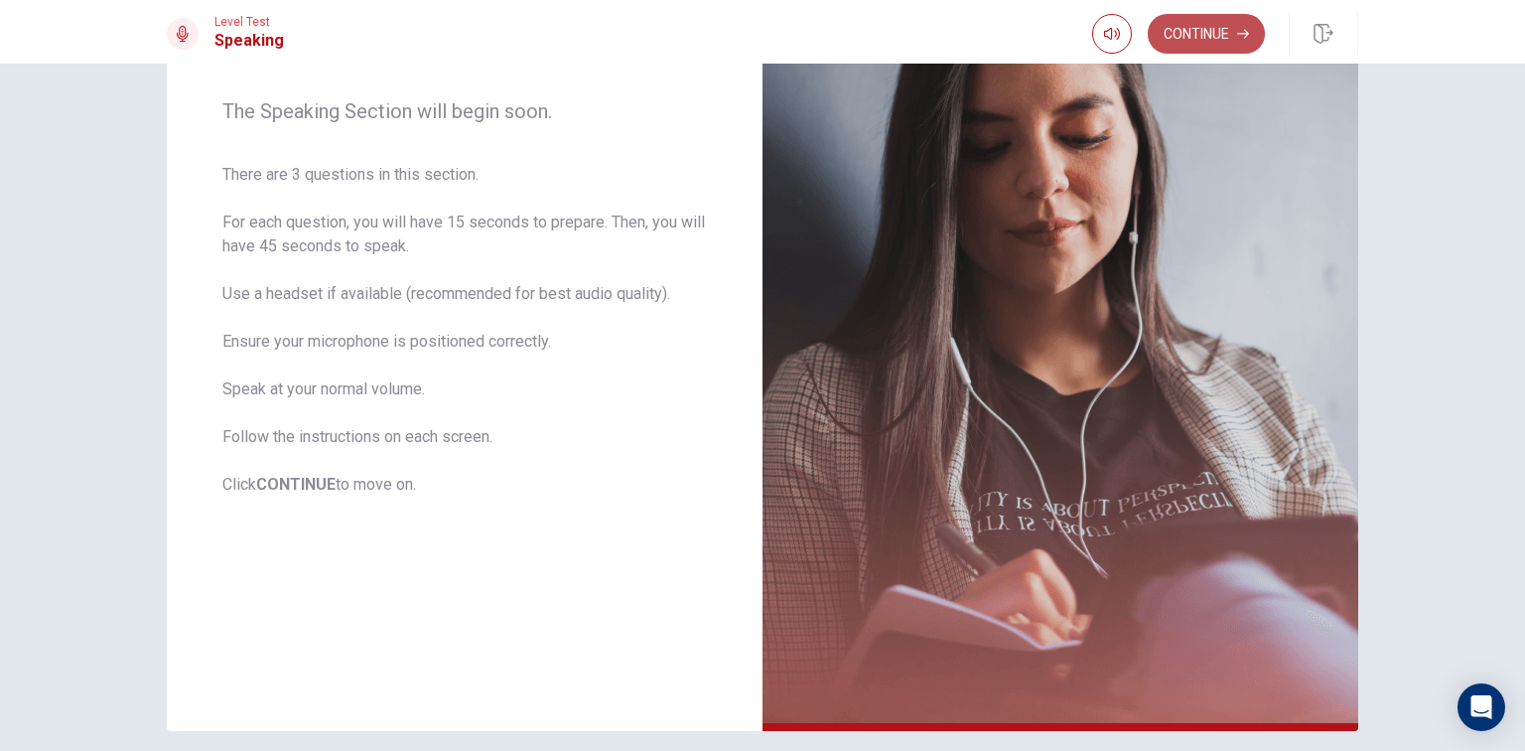
click at [1227, 32] on button "Continue" at bounding box center [1206, 34] width 117 height 40
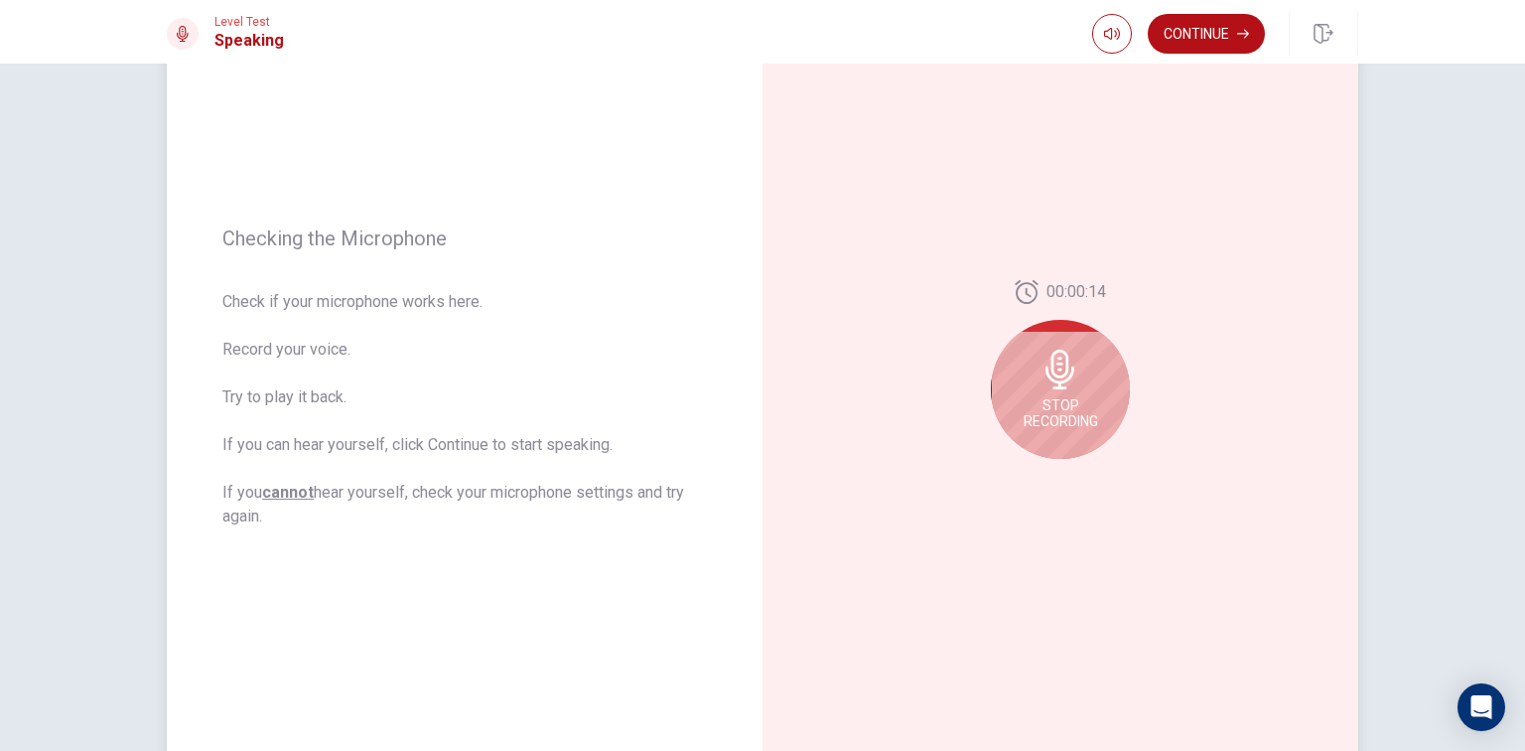
scroll to position [159, 0]
click at [1055, 359] on icon at bounding box center [1060, 370] width 29 height 40
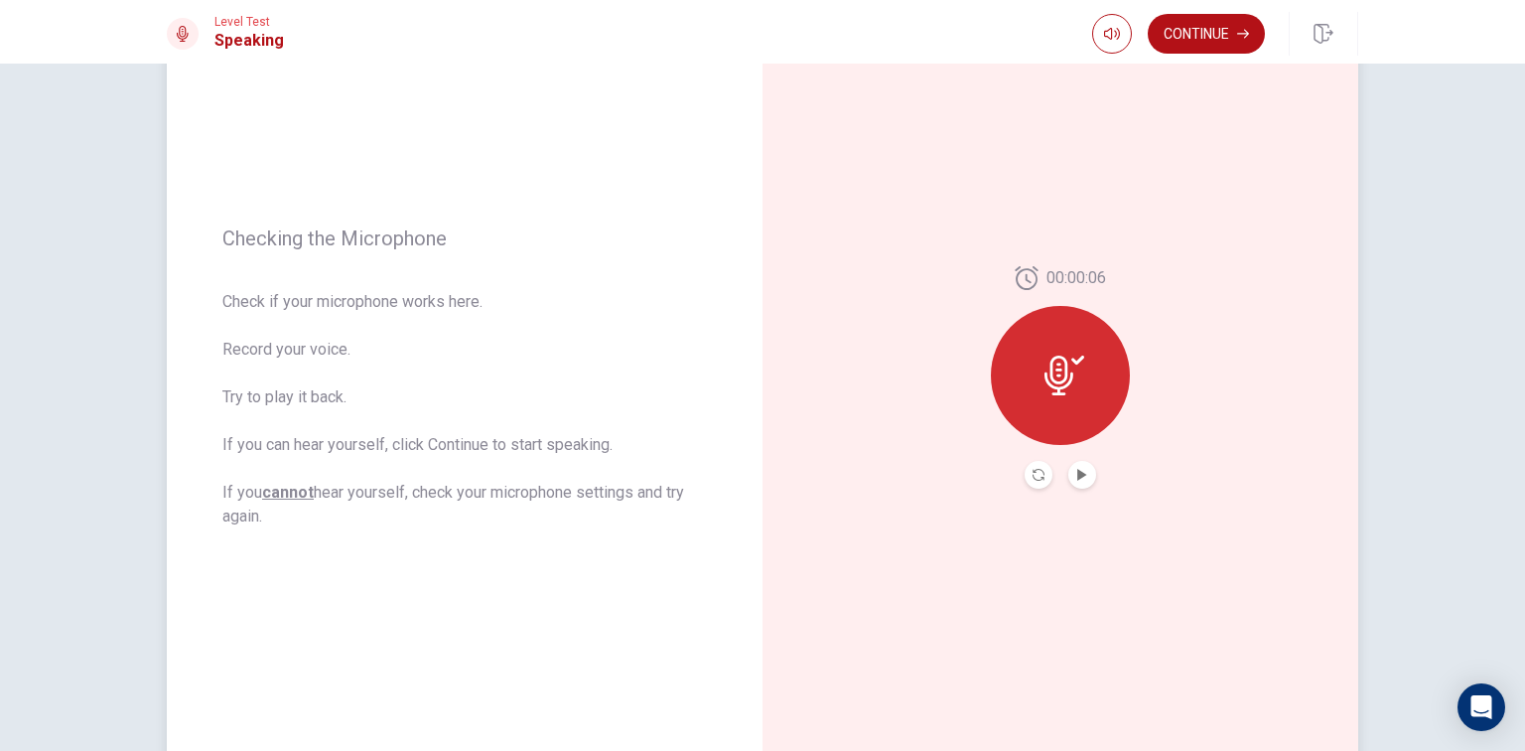
click at [1055, 359] on icon at bounding box center [1065, 375] width 40 height 40
click at [1065, 458] on div "00:00:06" at bounding box center [1060, 377] width 139 height 222
click at [1092, 471] on div "00:00:06" at bounding box center [1060, 377] width 139 height 222
click at [1079, 477] on icon "Play Audio" at bounding box center [1082, 475] width 12 height 12
click at [1079, 477] on icon "Pause Audio" at bounding box center [1082, 475] width 10 height 12
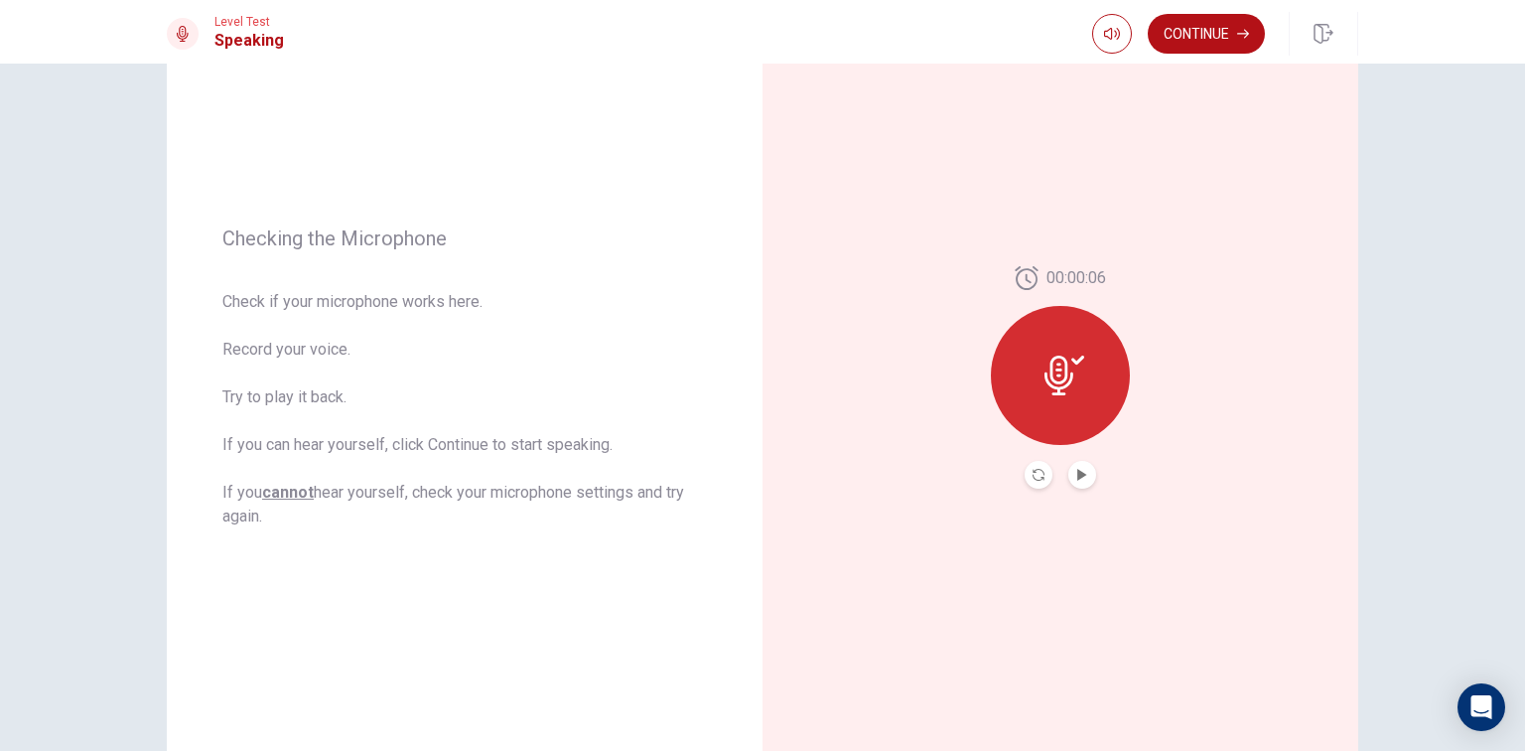
drag, startPoint x: 1186, startPoint y: 44, endPoint x: 1196, endPoint y: 42, distance: 10.1
click at [1190, 44] on button "Continue" at bounding box center [1206, 34] width 117 height 40
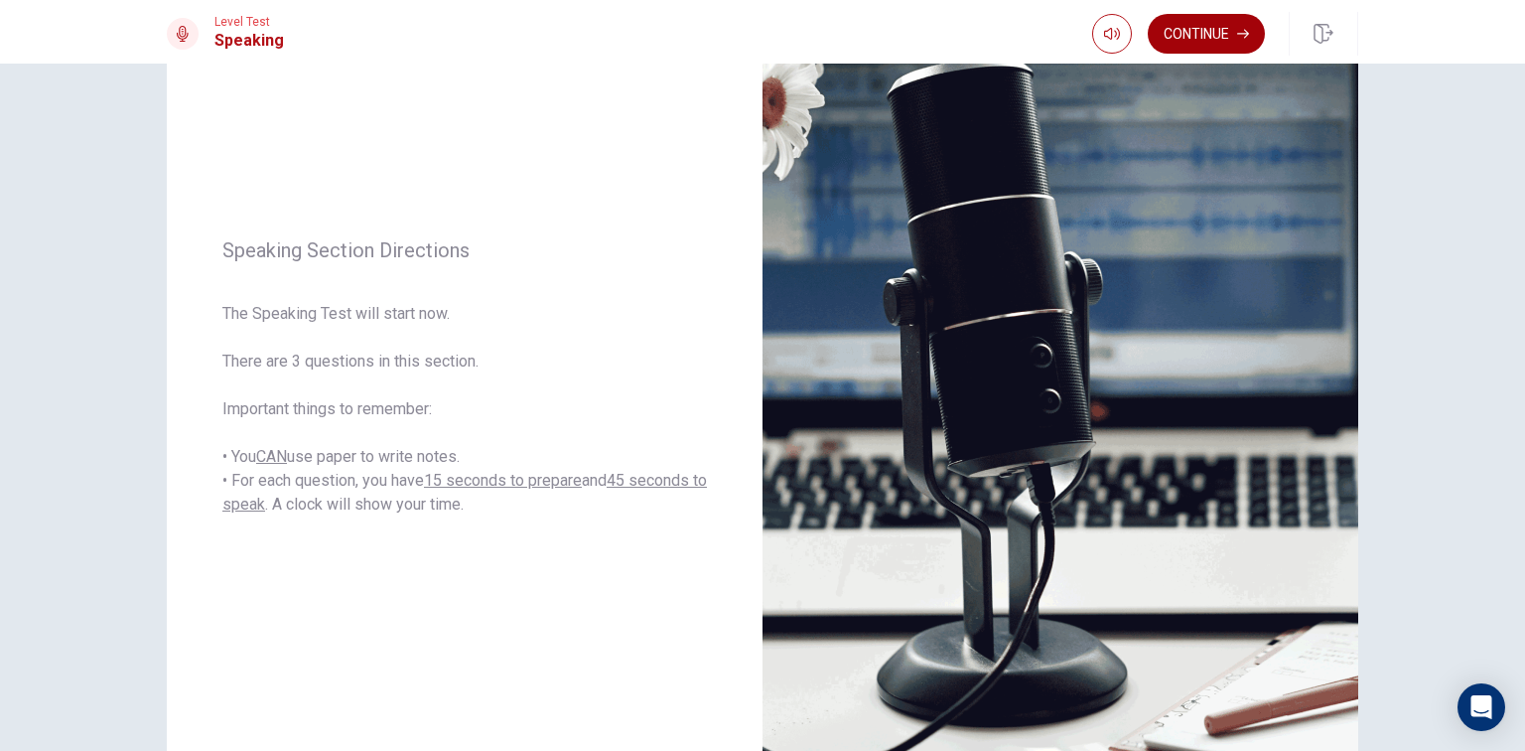
click at [1156, 40] on button "Continue" at bounding box center [1206, 34] width 117 height 40
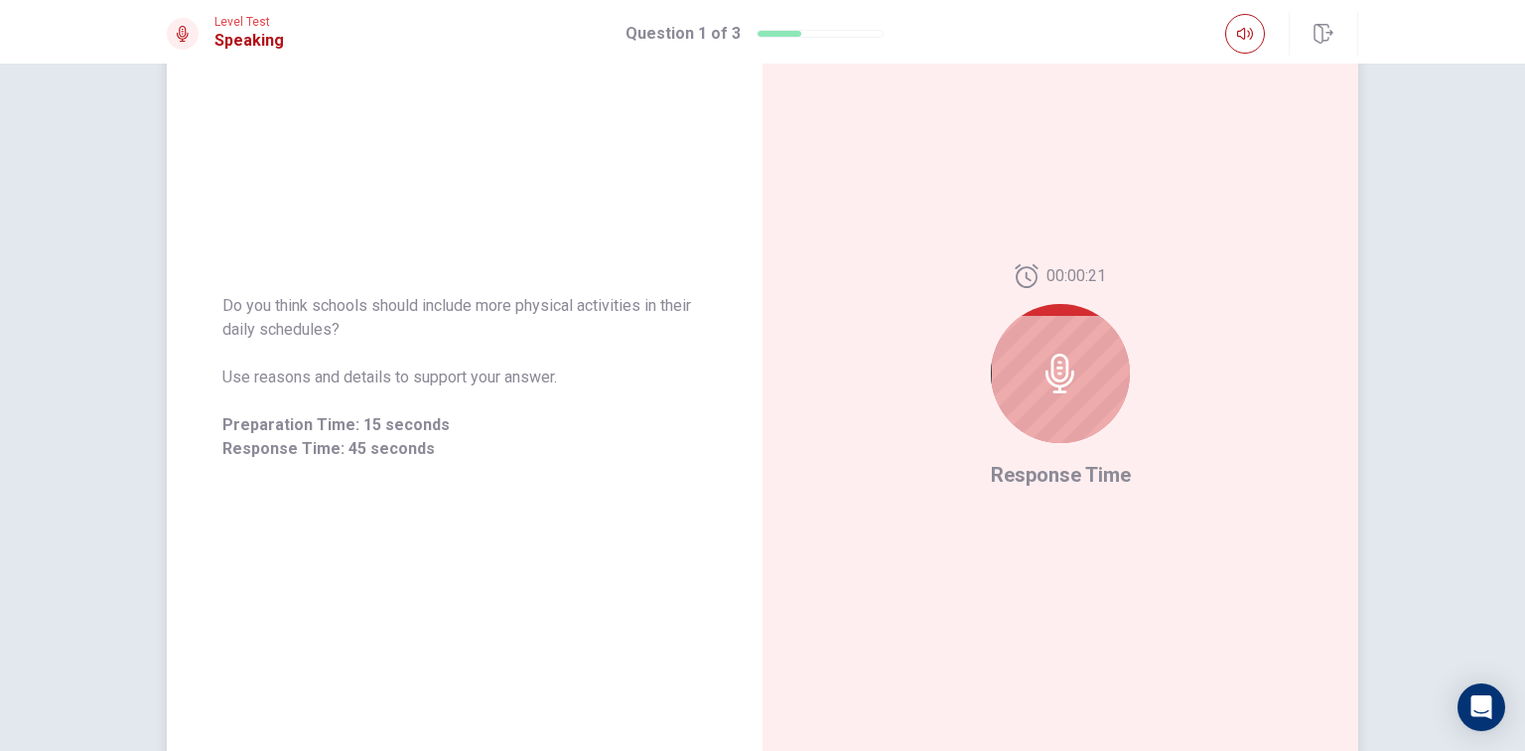
click at [1119, 402] on div at bounding box center [1060, 373] width 139 height 139
click at [1063, 353] on div at bounding box center [1060, 373] width 139 height 139
click at [1046, 378] on icon at bounding box center [1061, 373] width 40 height 40
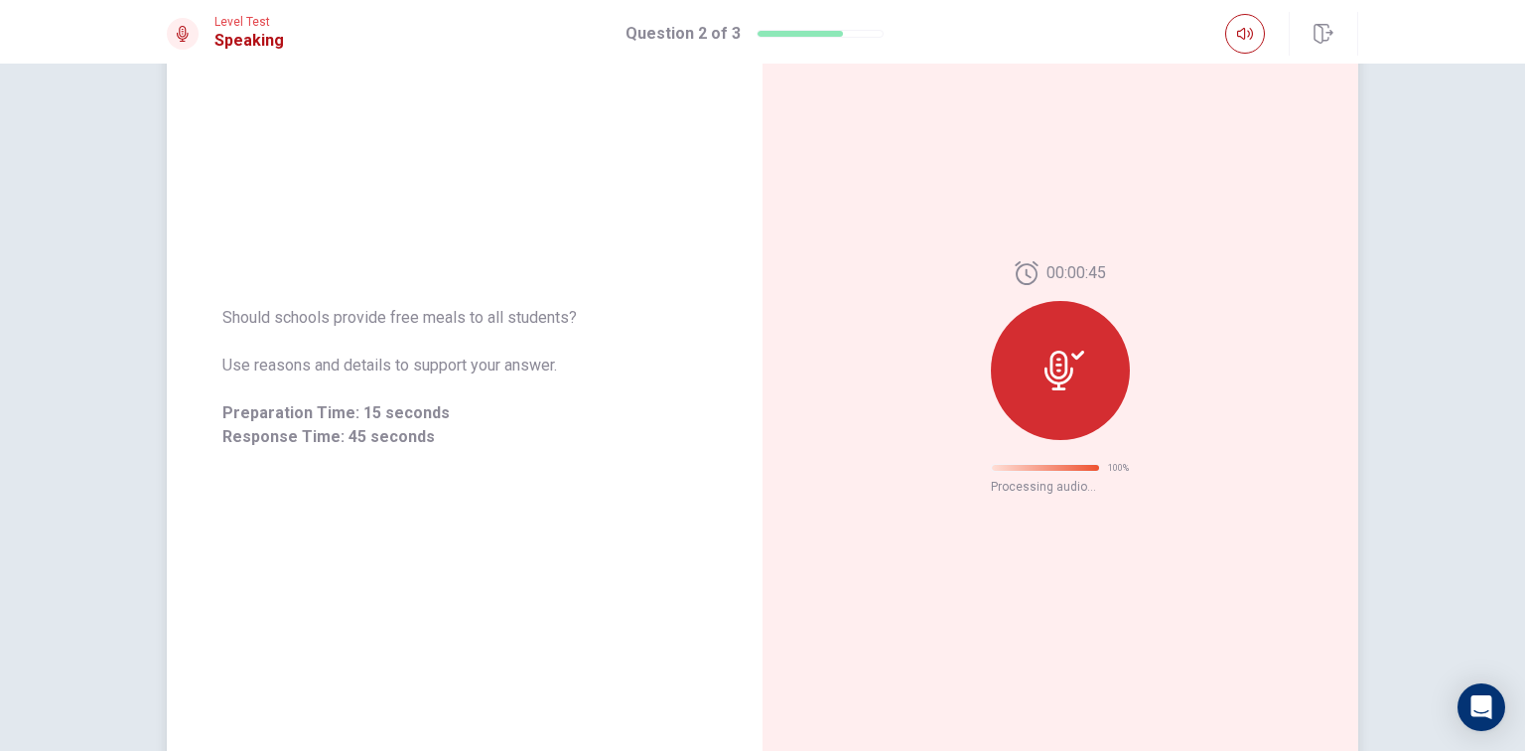
scroll to position [119, 0]
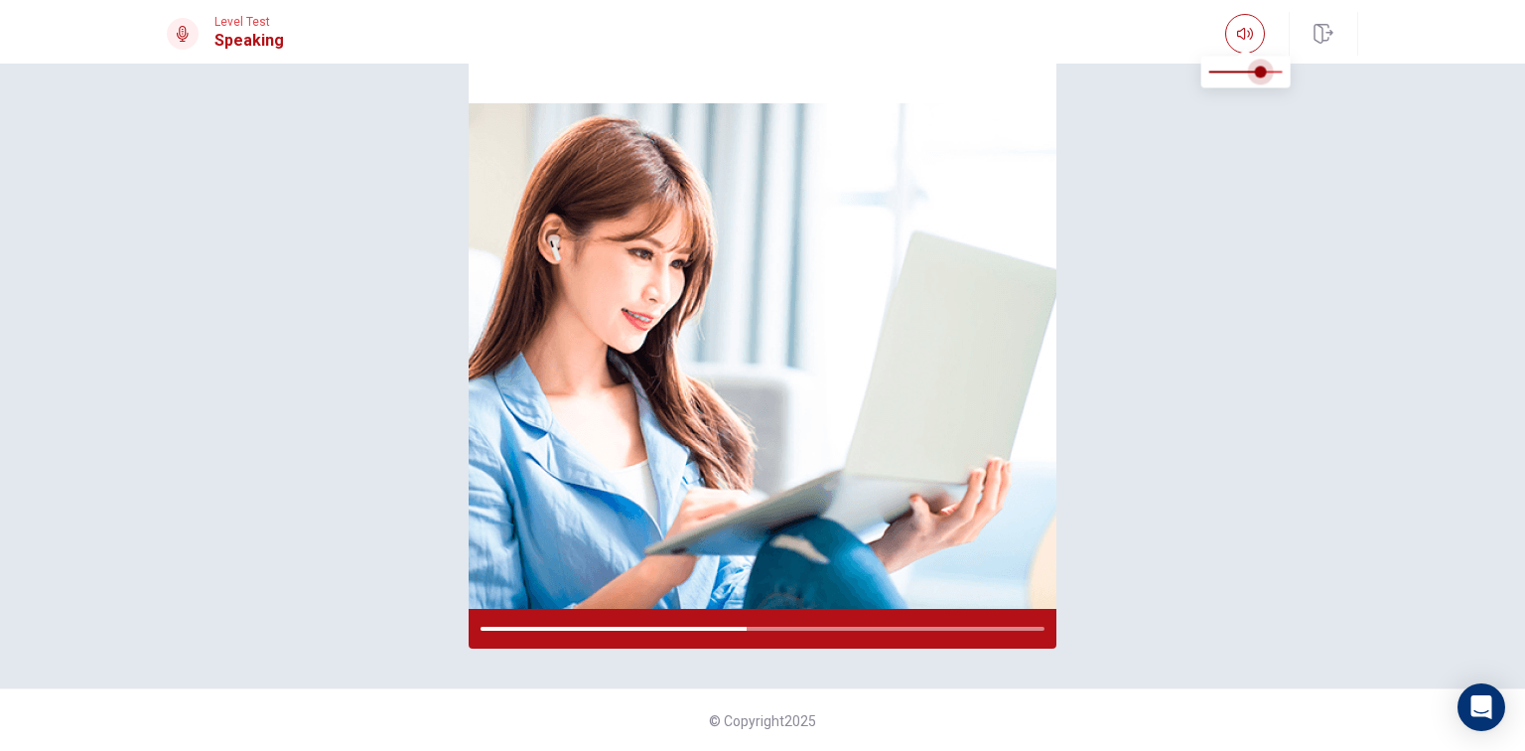
type input "0.6"
click at [1254, 73] on span at bounding box center [1253, 72] width 12 height 12
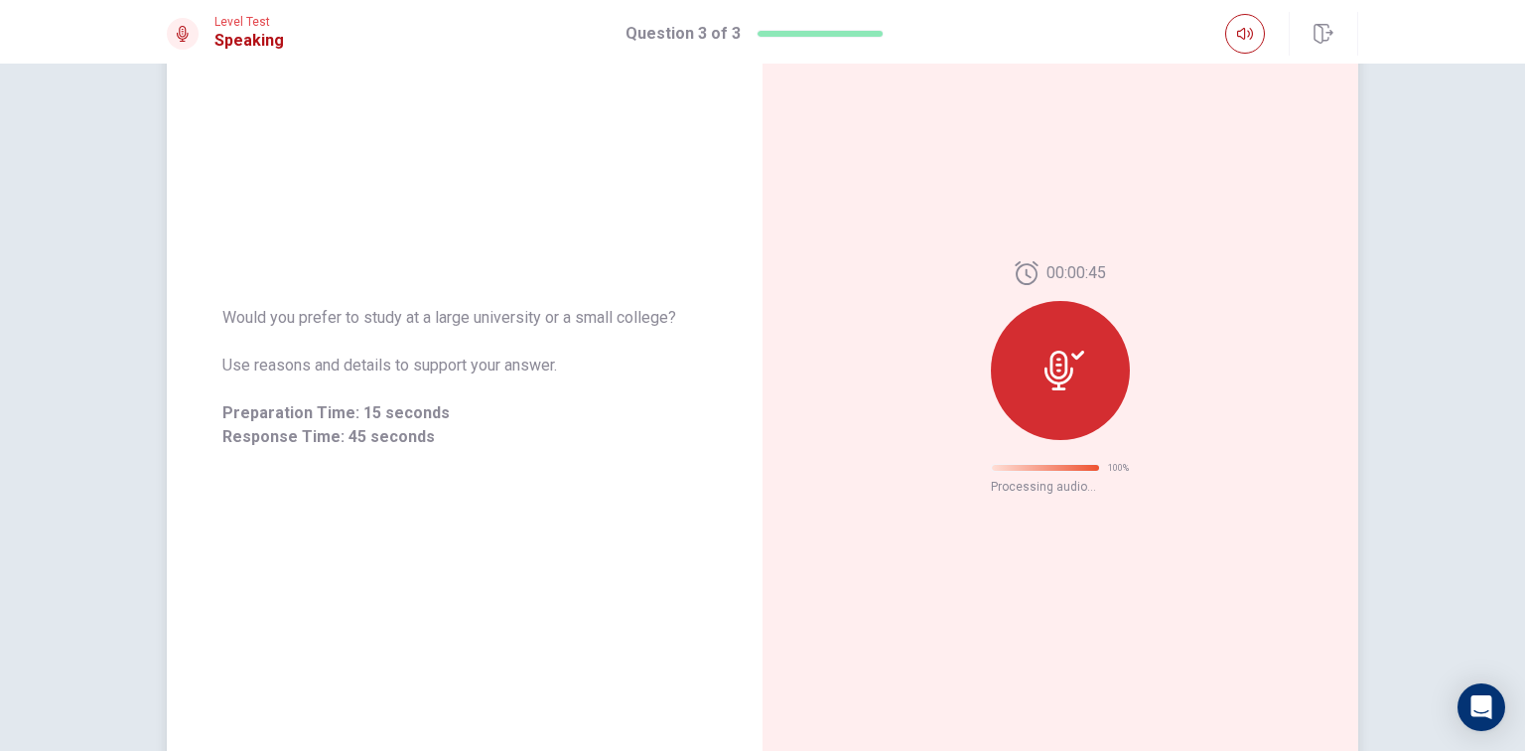
scroll to position [0, 0]
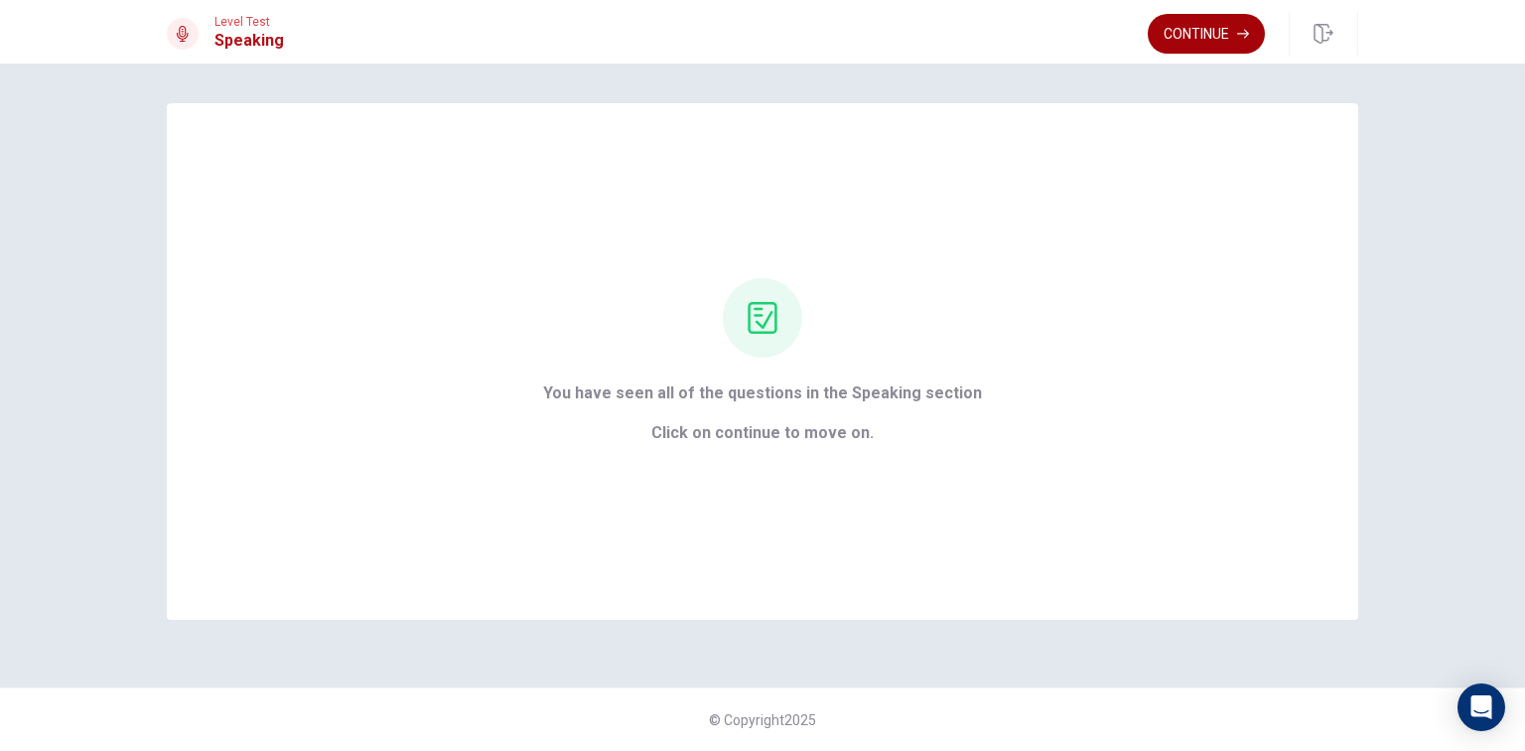
click at [1199, 20] on button "Continue" at bounding box center [1206, 34] width 117 height 40
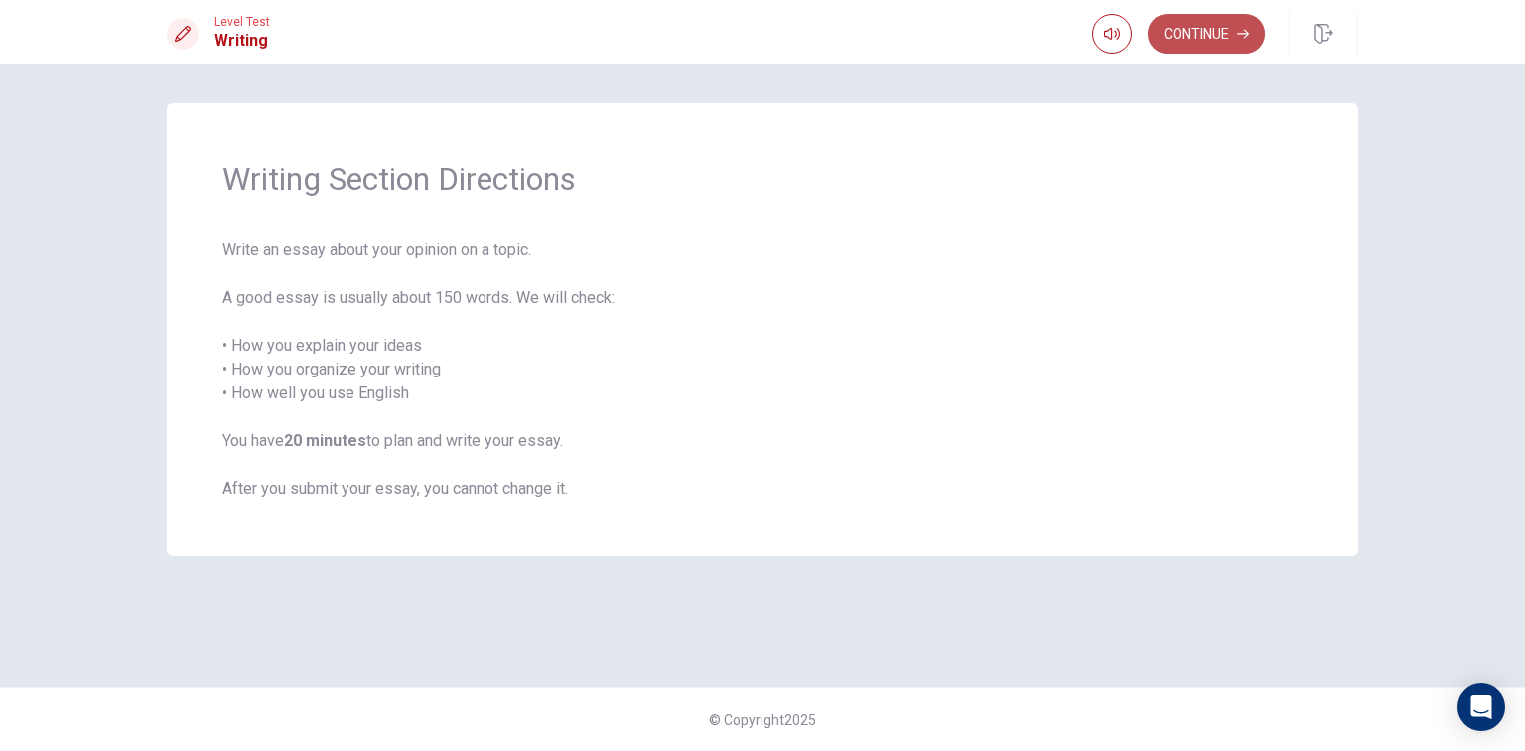
click at [1191, 24] on button "Continue" at bounding box center [1206, 34] width 117 height 40
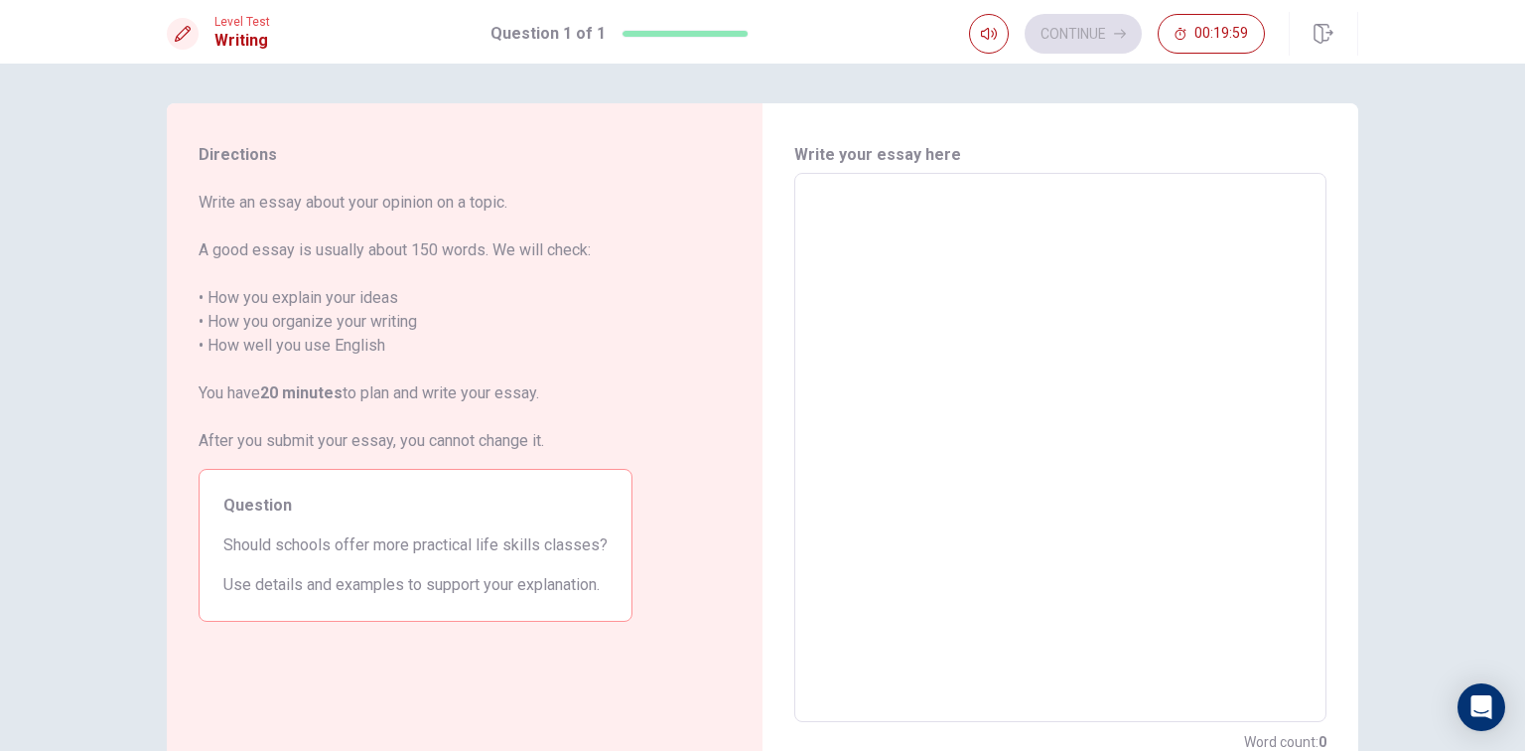
click at [973, 211] on textarea at bounding box center [1060, 448] width 504 height 516
type textarea "y"
type textarea "x"
type textarea "ye"
type textarea "x"
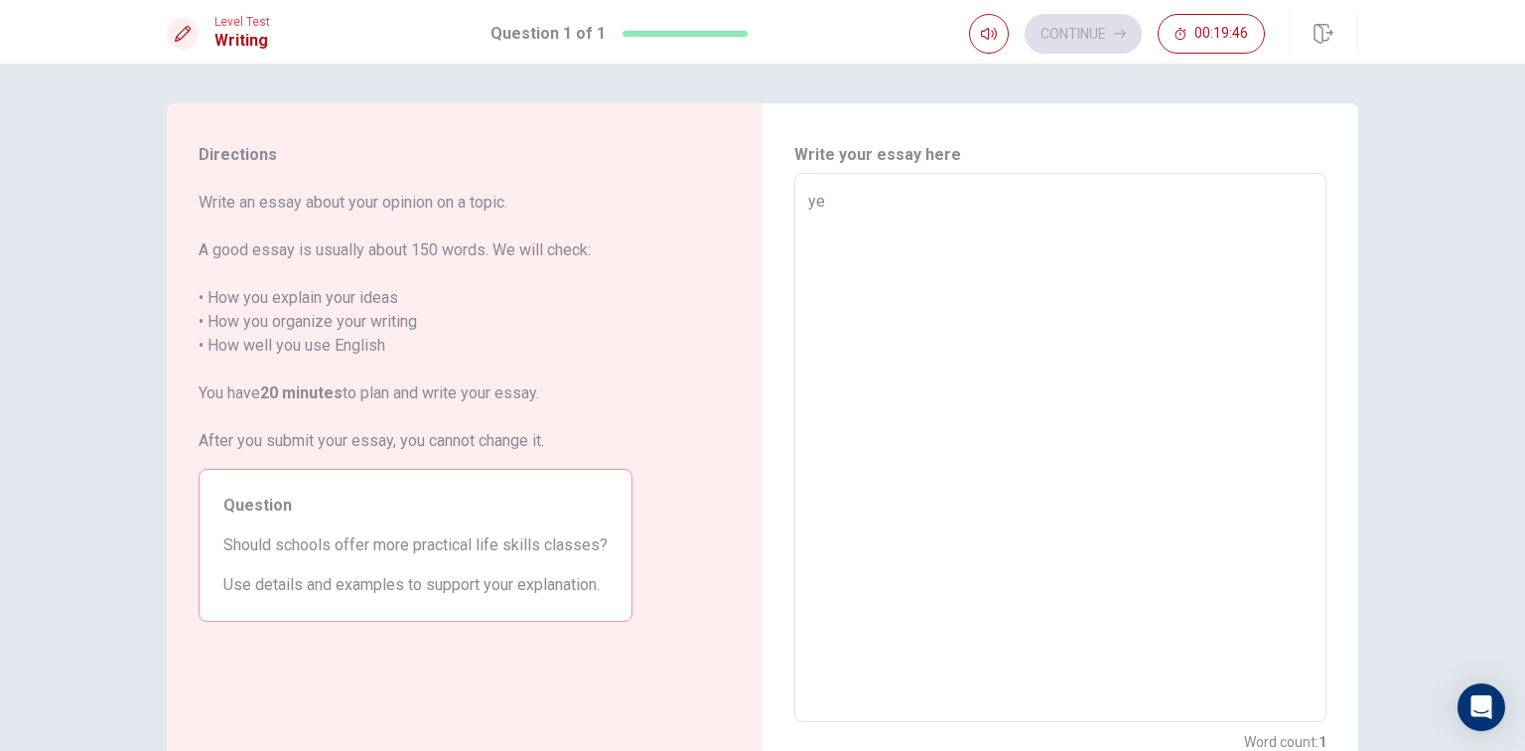
type textarea "yes"
type textarea "x"
type textarea "yes,"
type textarea "x"
type textarea "yes,"
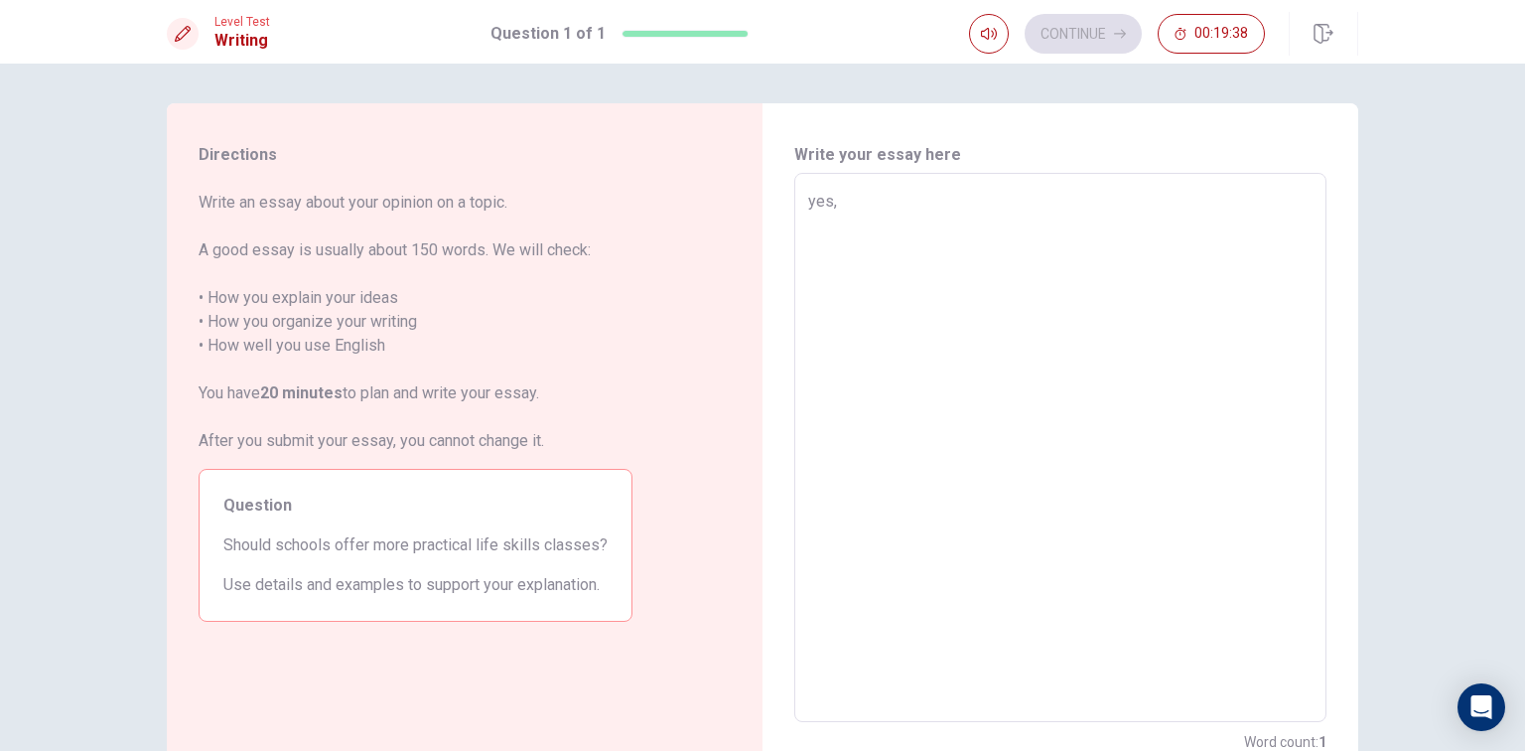
type textarea "x"
type textarea "yes, l"
type textarea "x"
type textarea "yes, li"
type textarea "x"
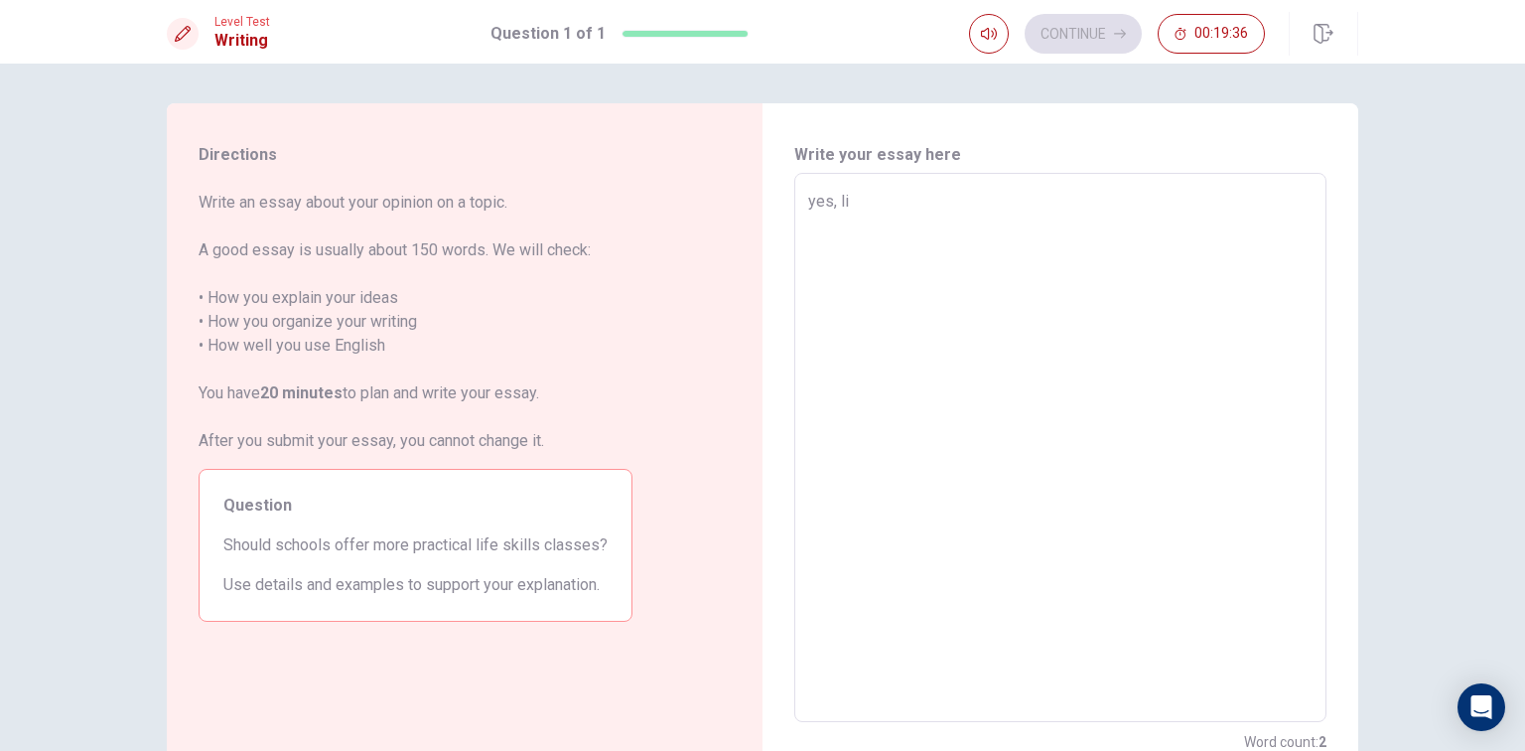
type textarea "yes, lif"
type textarea "x"
type textarea "yes, life"
type textarea "x"
type textarea "yes, lifes"
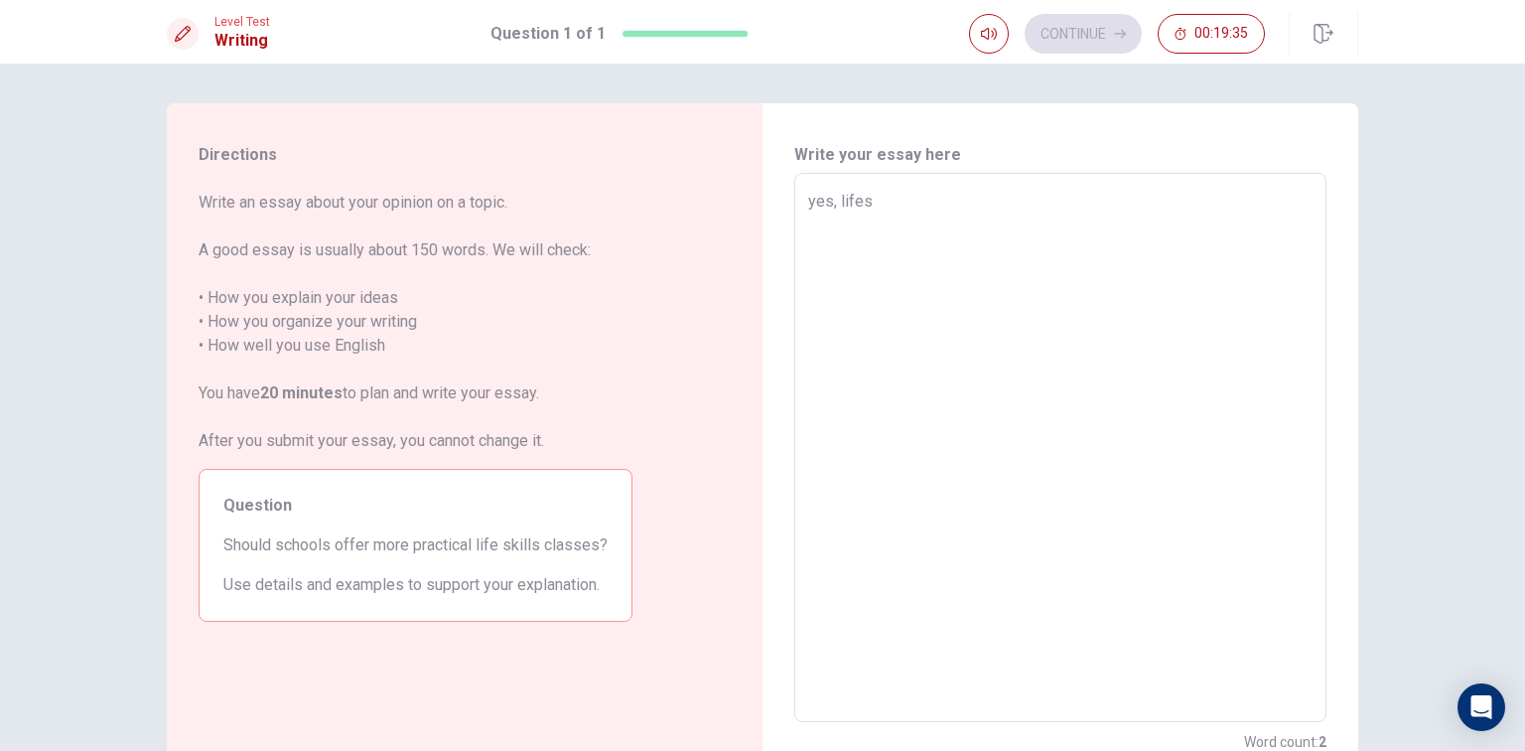
type textarea "x"
type textarea "yes, lifesk"
type textarea "x"
type textarea "yes, lifeski"
type textarea "x"
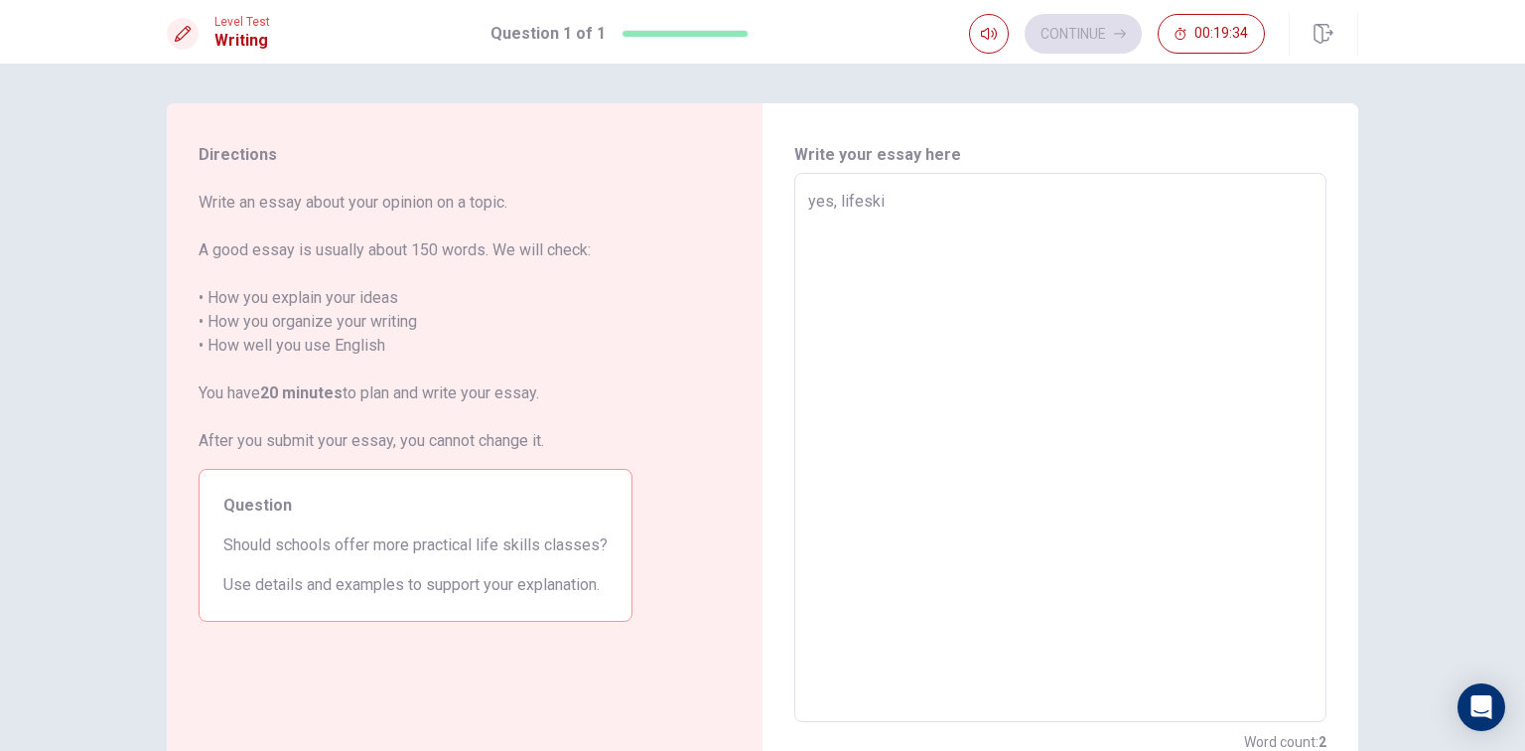
type textarea "yes, lifeskil"
type textarea "x"
type textarea "yes, lifeskill"
type textarea "x"
type textarea "yes, lifeskil"
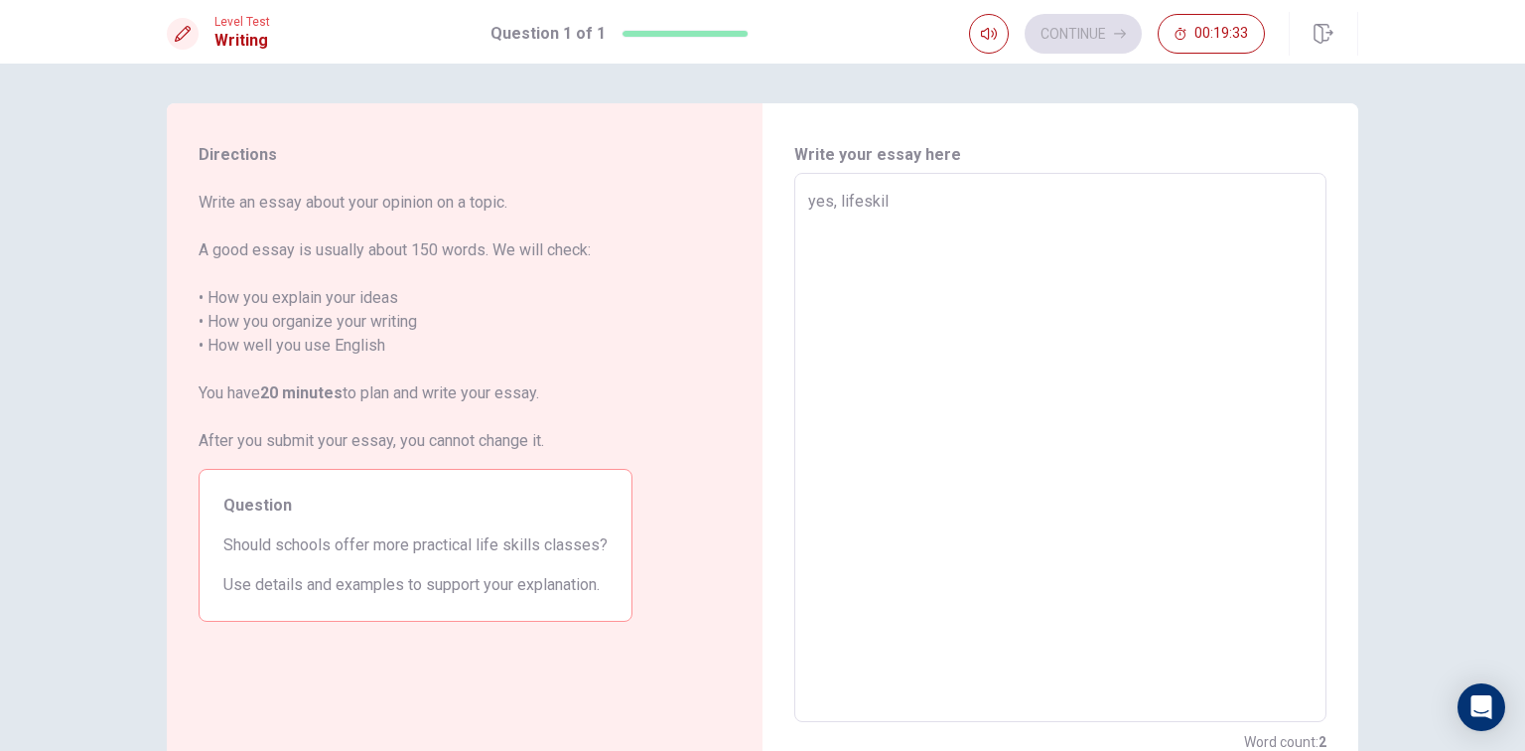
type textarea "x"
type textarea "yes, lifeski"
type textarea "x"
type textarea "yes, lifesk"
type textarea "x"
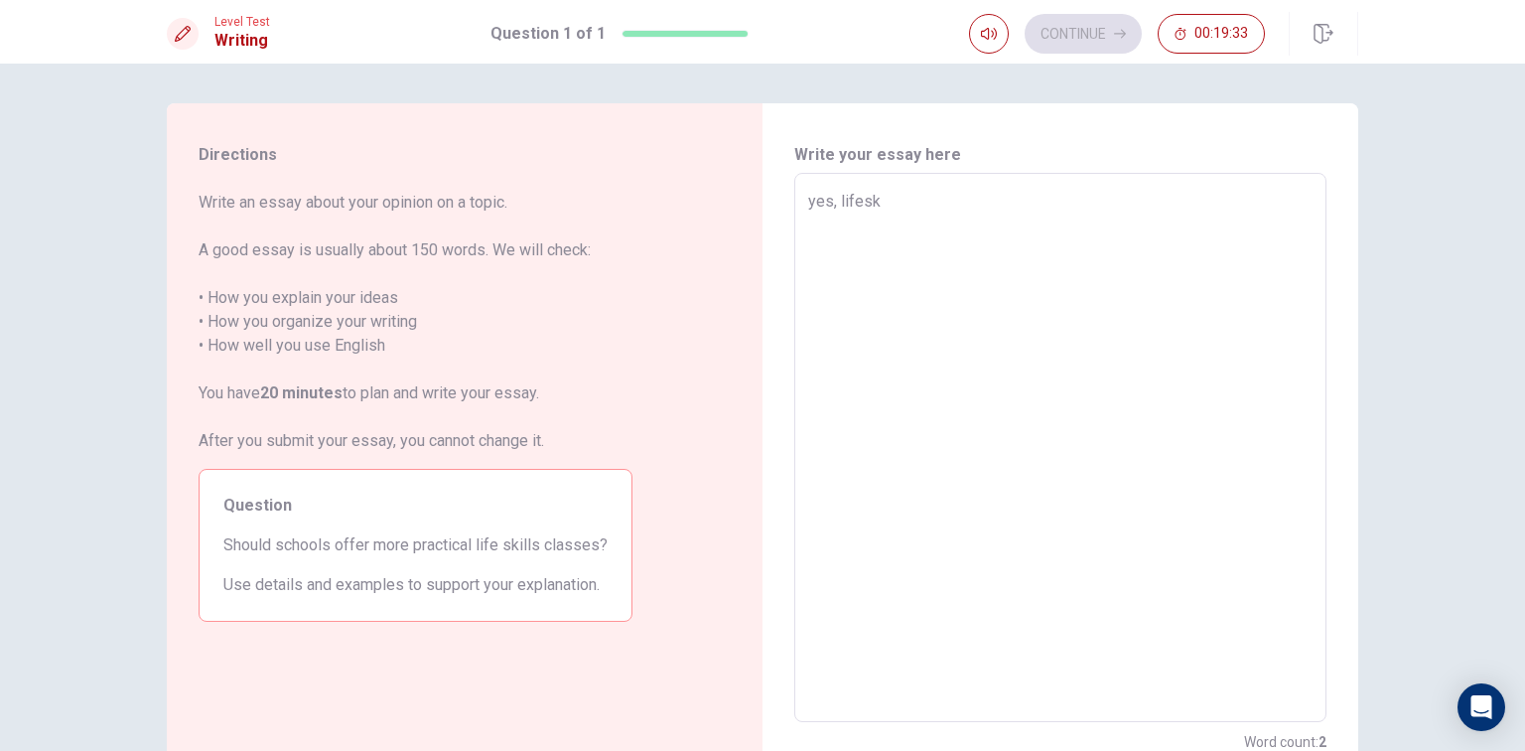
type textarea "yes, lifes"
type textarea "x"
type textarea "yes, life"
type textarea "x"
type textarea "yes, life"
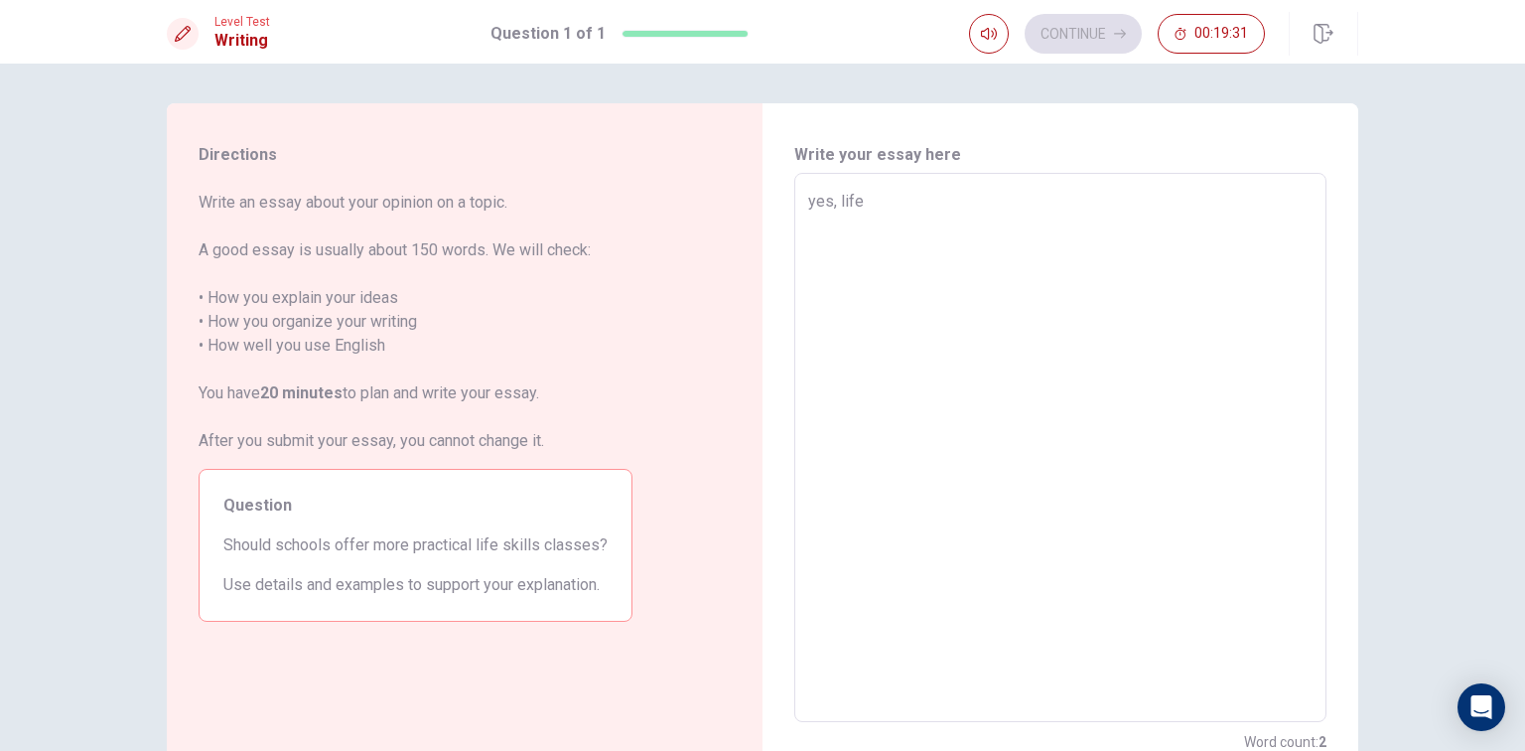
type textarea "x"
type textarea "yes, life s"
type textarea "x"
type textarea "yes, life sk"
type textarea "x"
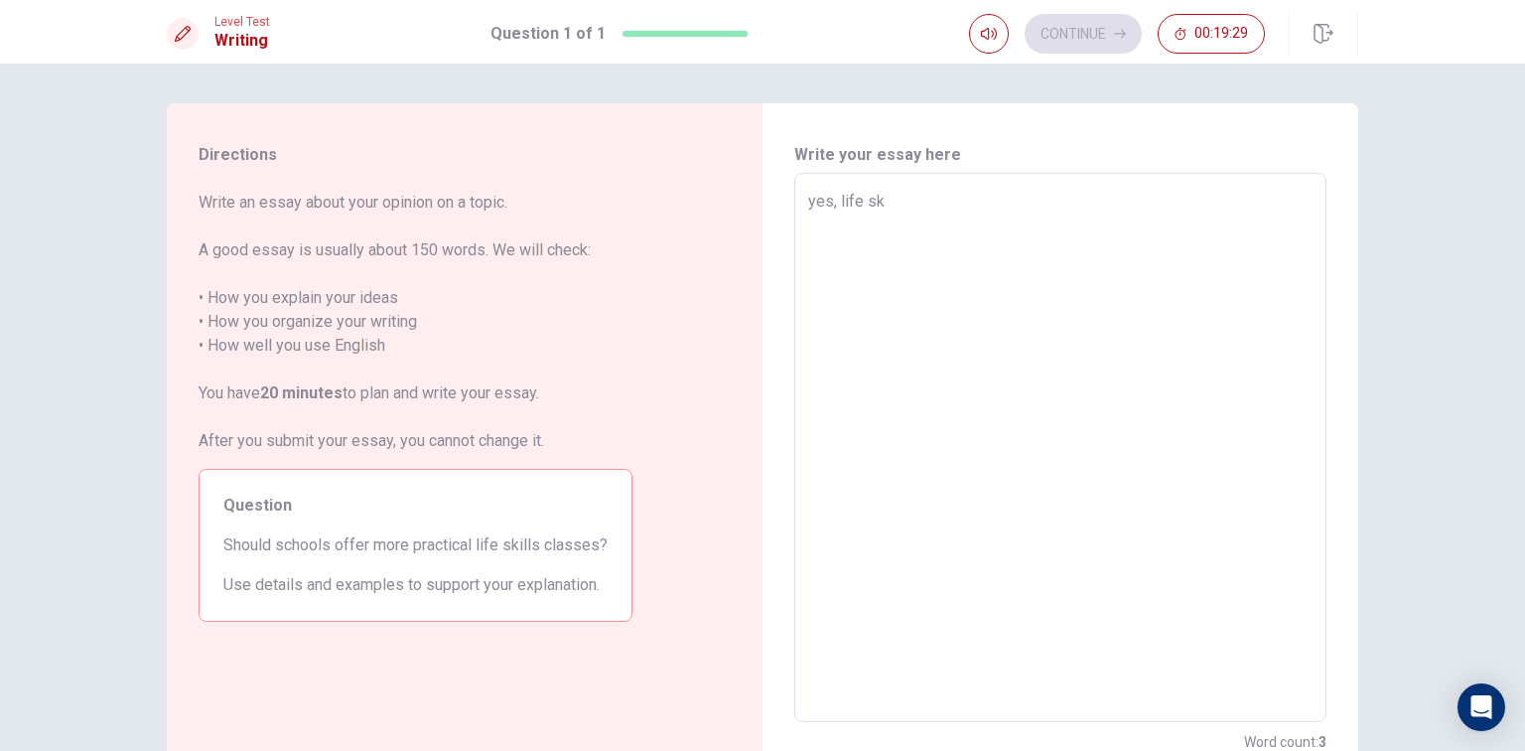
type textarea "yes, life ski"
type textarea "x"
type textarea "yes, life skil"
type textarea "x"
type textarea "yes, life skill"
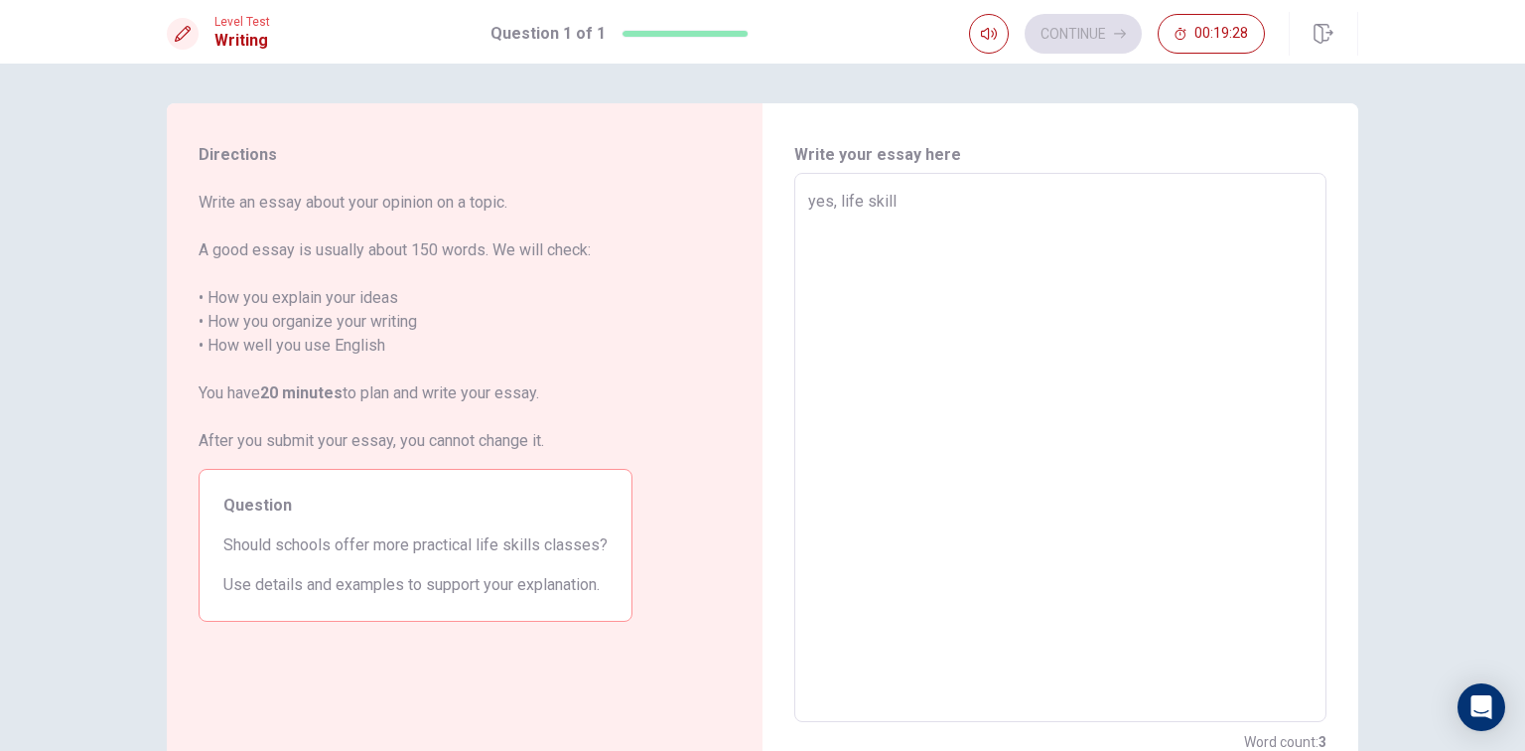
type textarea "x"
type textarea "yes, life skills"
type textarea "x"
type textarea "yes, life skills"
type textarea "x"
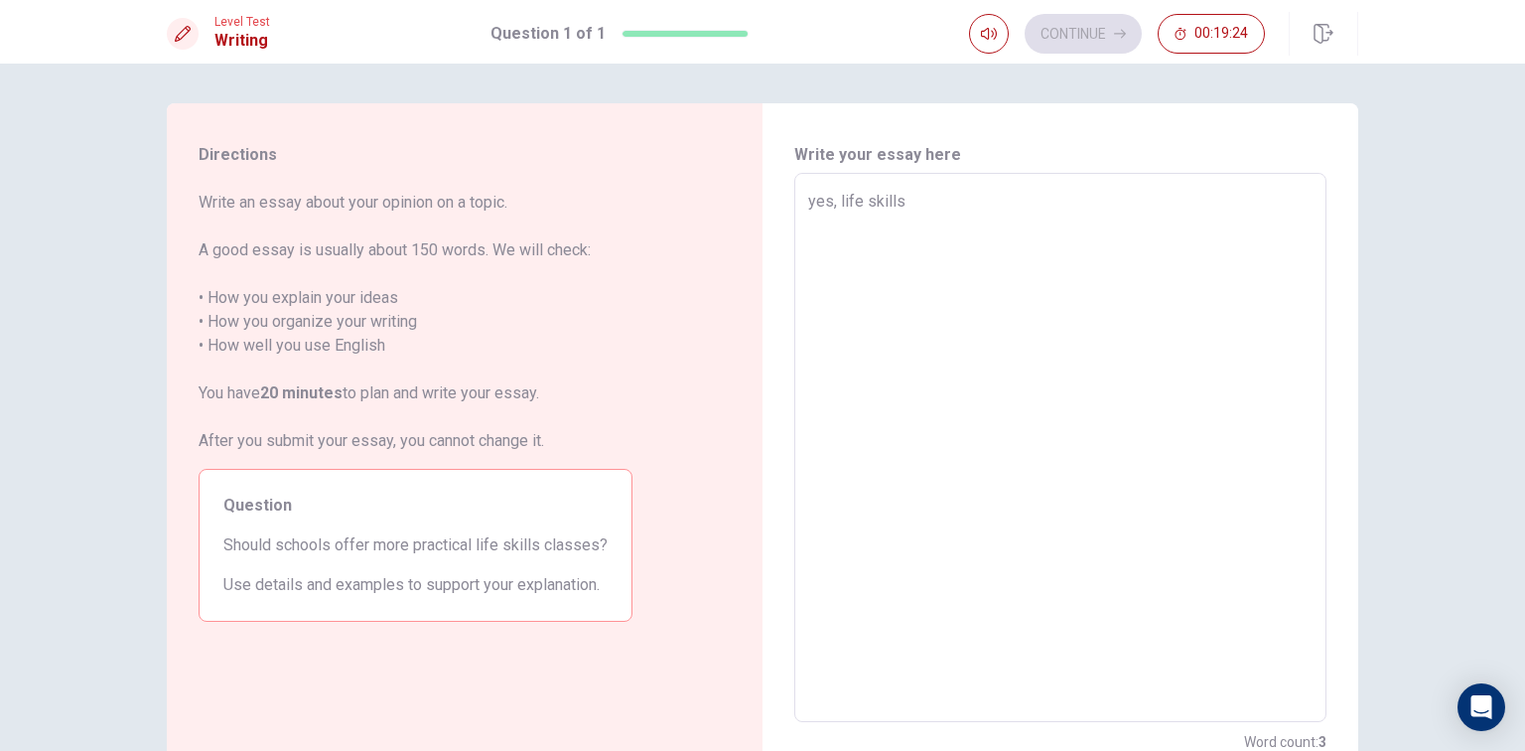
type textarea "yes, life skills m"
type textarea "x"
type textarea "yes, life skills ma"
type textarea "x"
type textarea "yes, life skills mak"
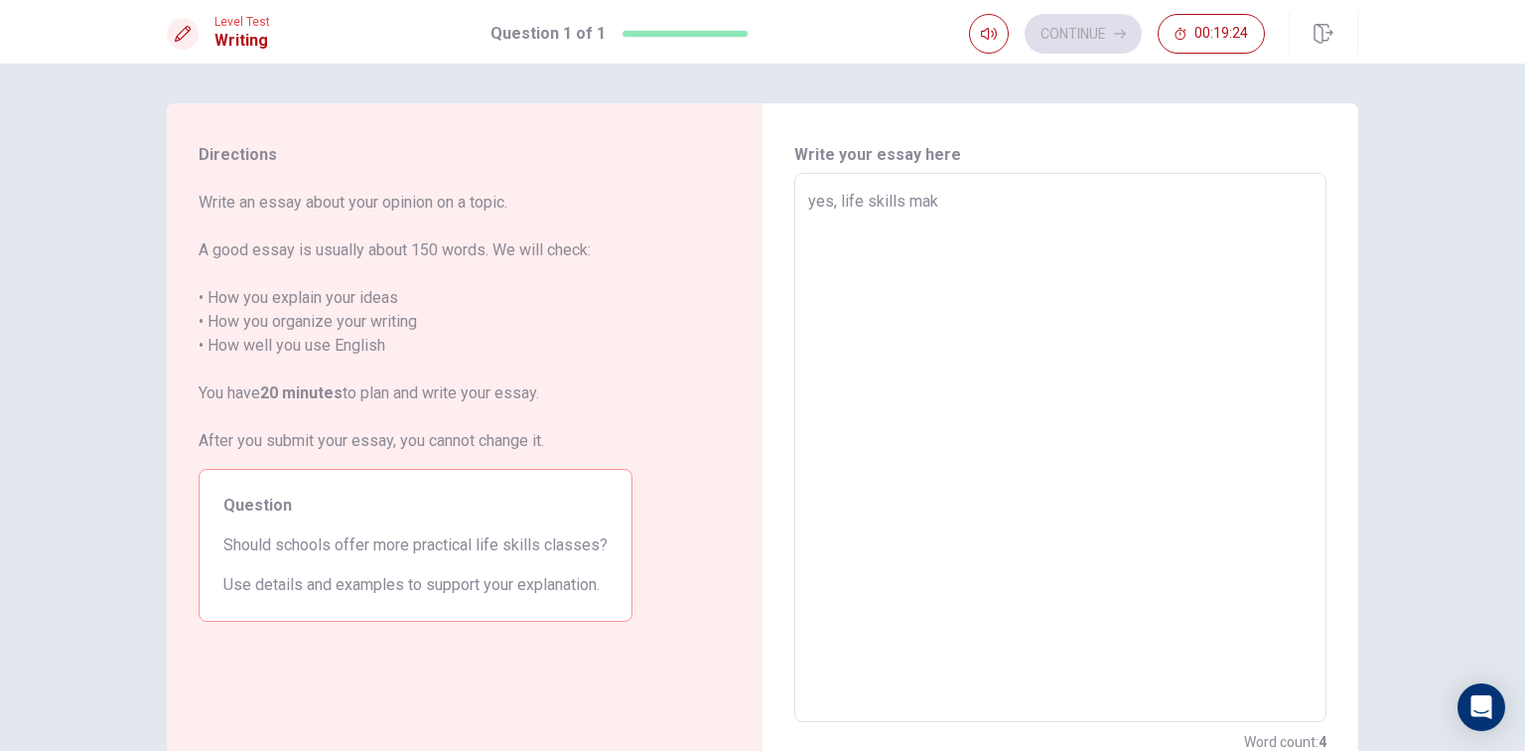
type textarea "x"
type textarea "yes, life skills ma"
type textarea "x"
type textarea "yes, life skills m"
type textarea "x"
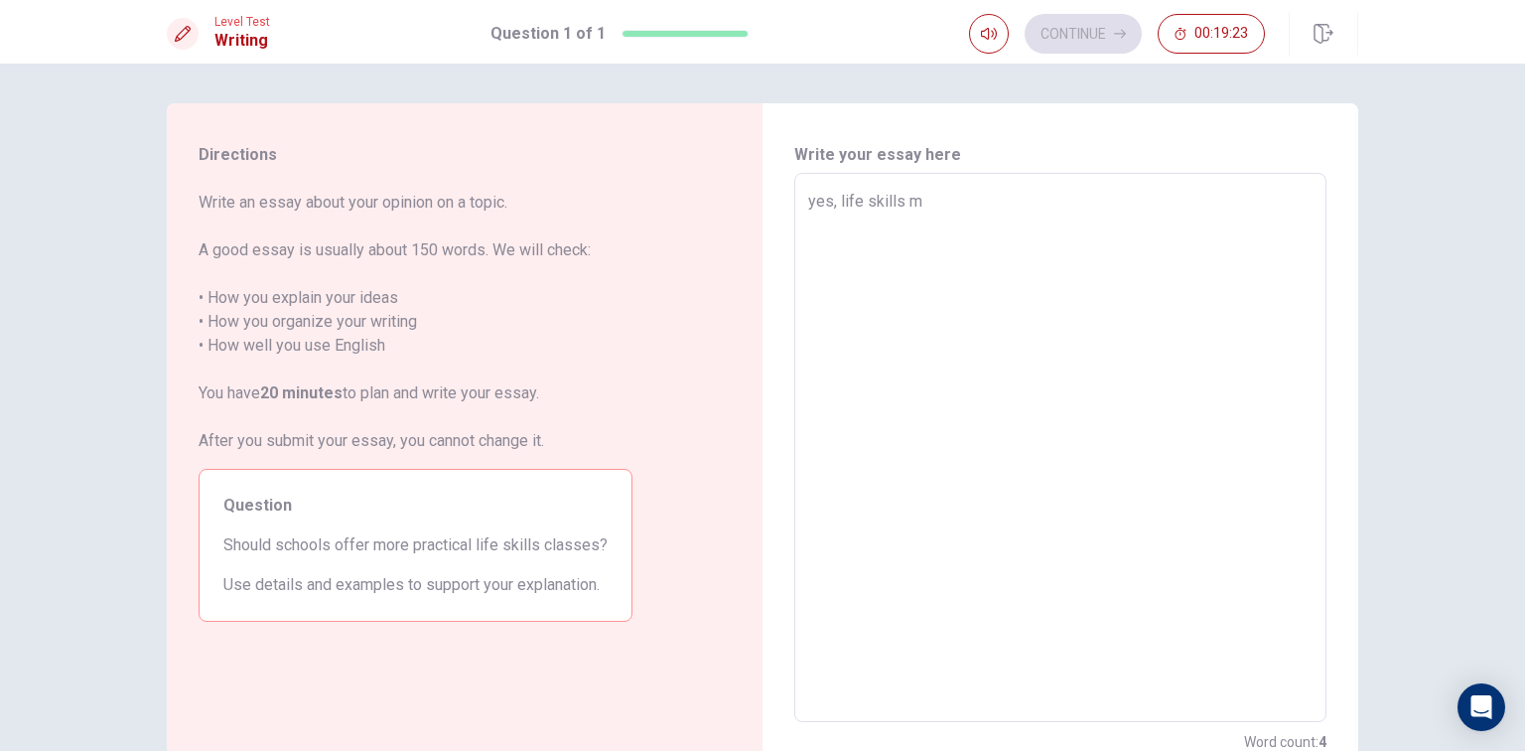
type textarea "yes, life skills"
type textarea "x"
type textarea "yes, life skills"
type textarea "x"
type textarea "yes, life skill"
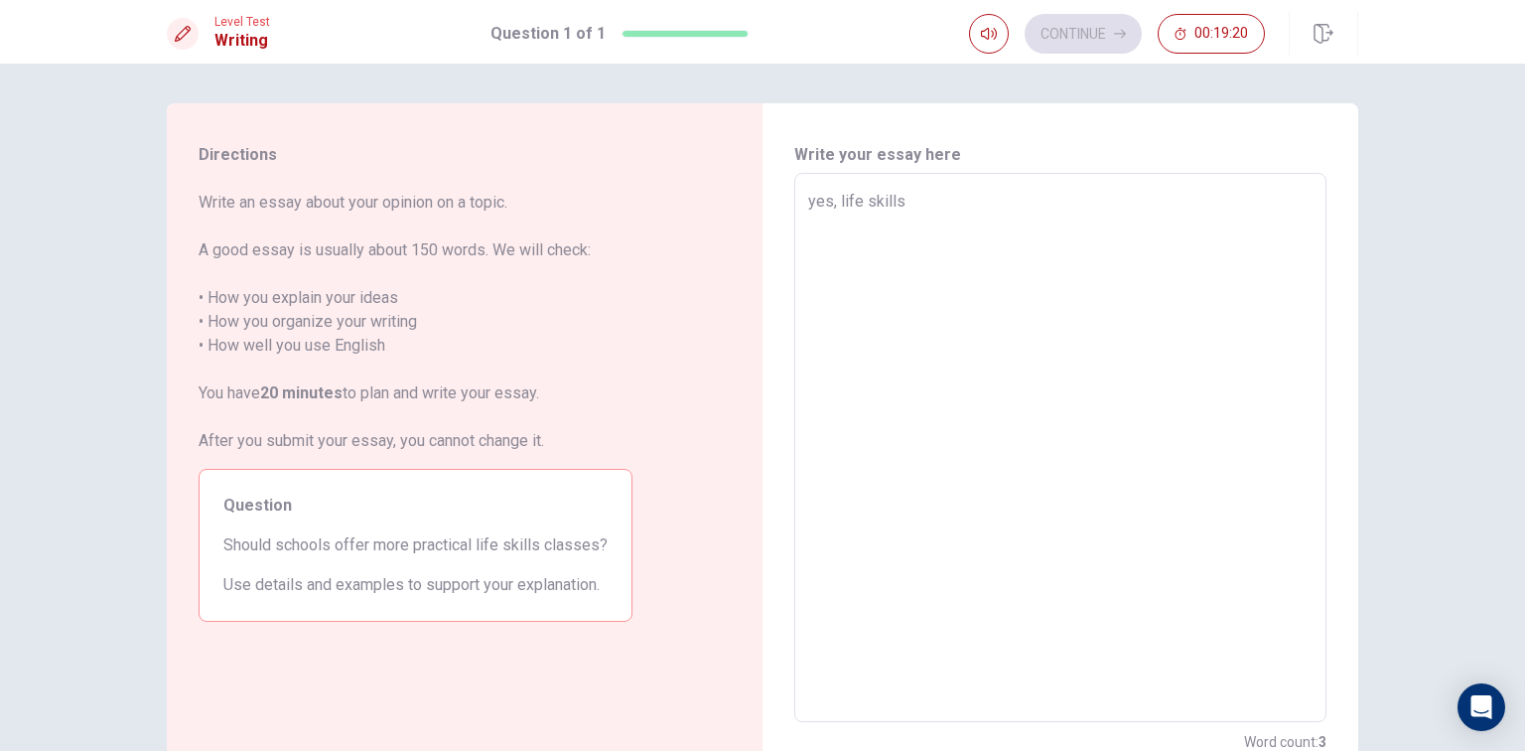
type textarea "x"
type textarea "yes, life skil"
type textarea "x"
type textarea "yes, life ski"
type textarea "x"
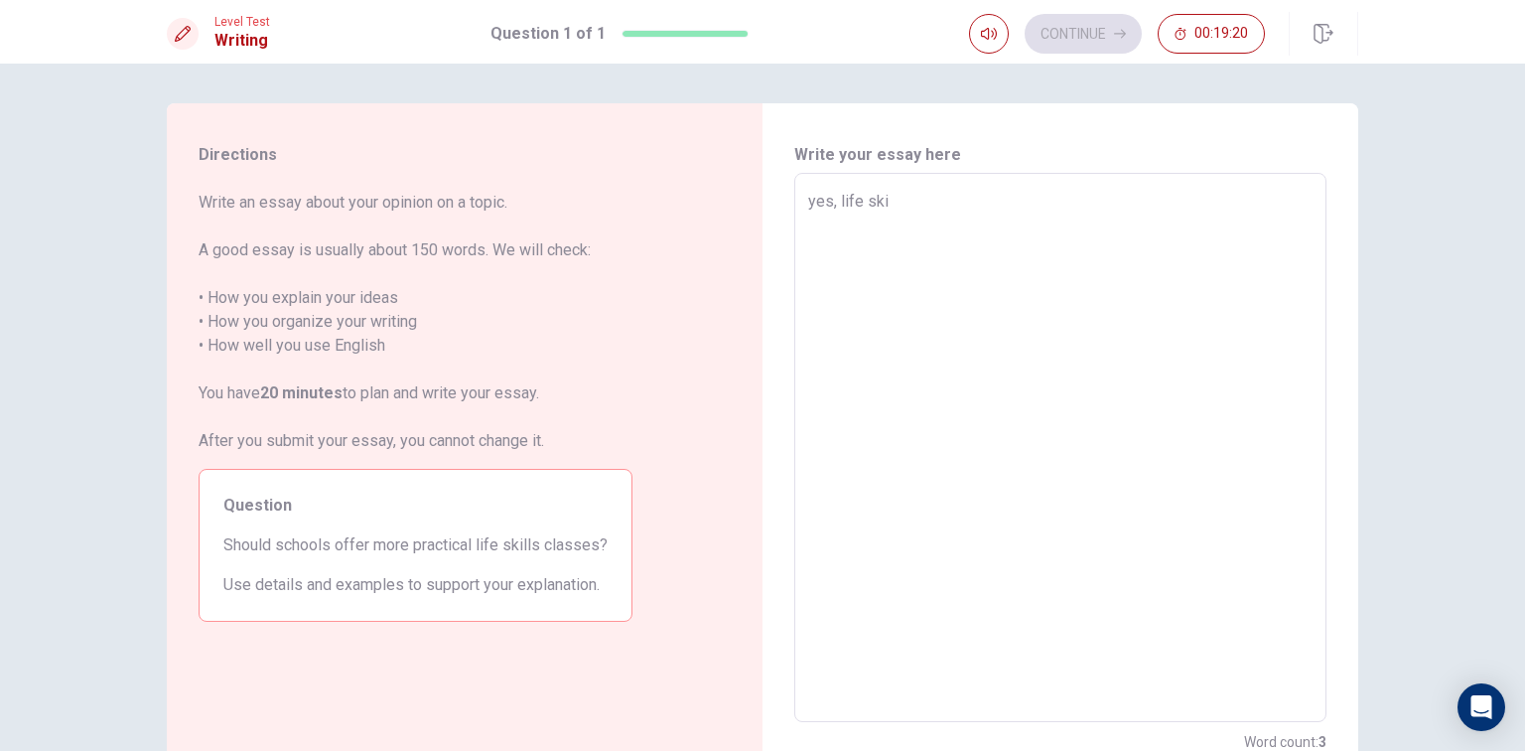
type textarea "yes, life sk"
type textarea "x"
type textarea "yes, life s"
type textarea "x"
type textarea "yes, life"
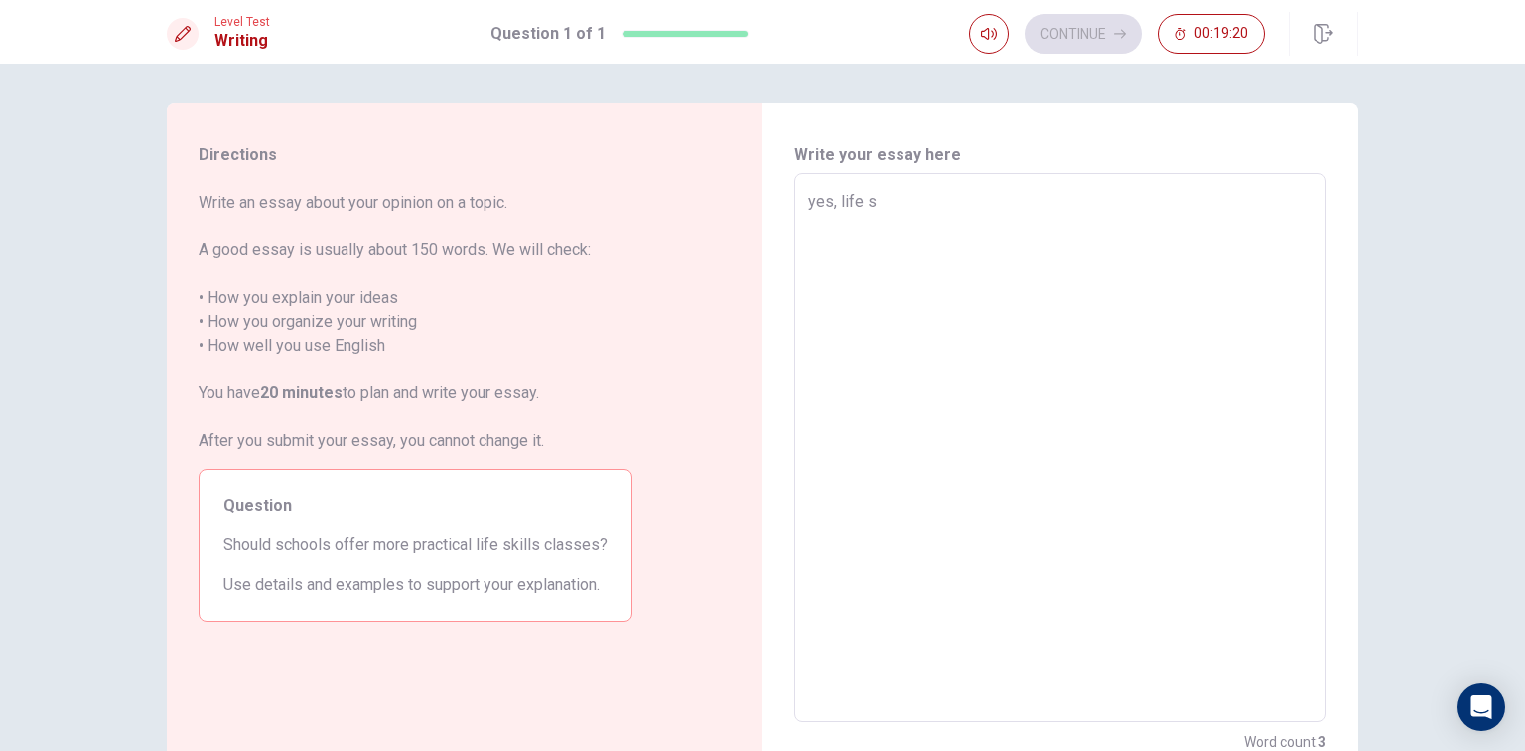
type textarea "x"
type textarea "yes, life"
type textarea "x"
type textarea "yes, lif"
type textarea "x"
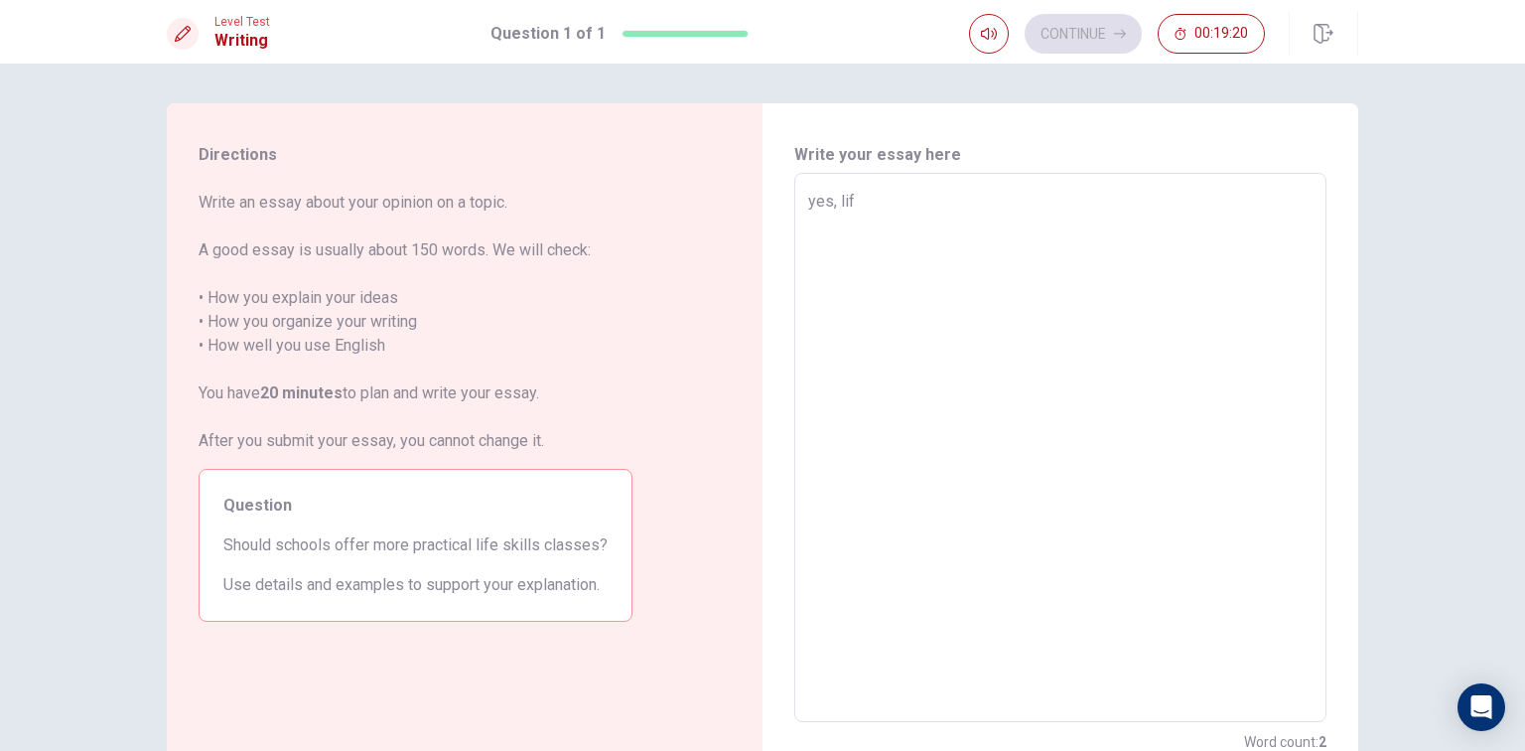
type textarea "yes, li"
type textarea "x"
type textarea "yes, l"
type textarea "x"
type textarea "yes,"
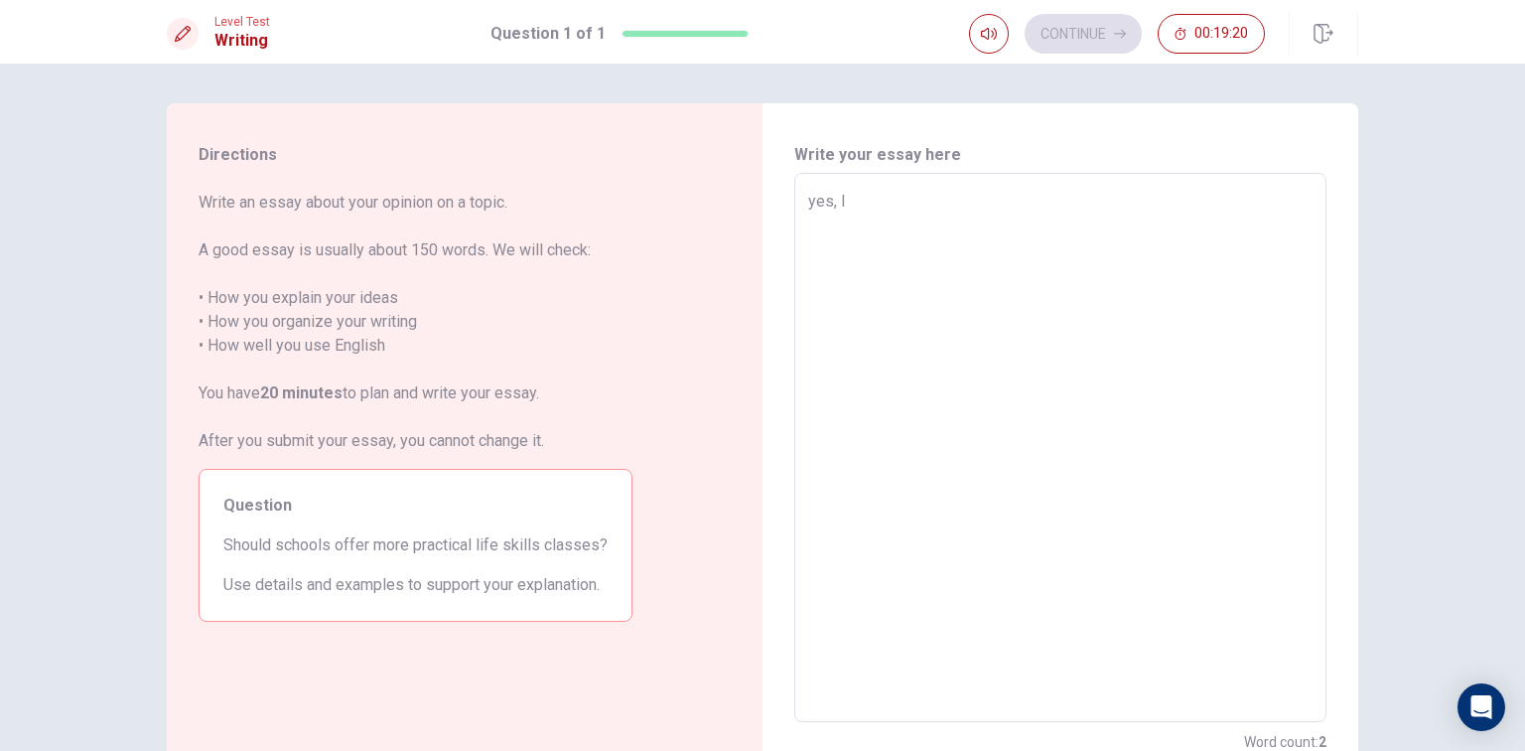
type textarea "x"
type textarea "yes,"
type textarea "x"
type textarea "yes"
type textarea "x"
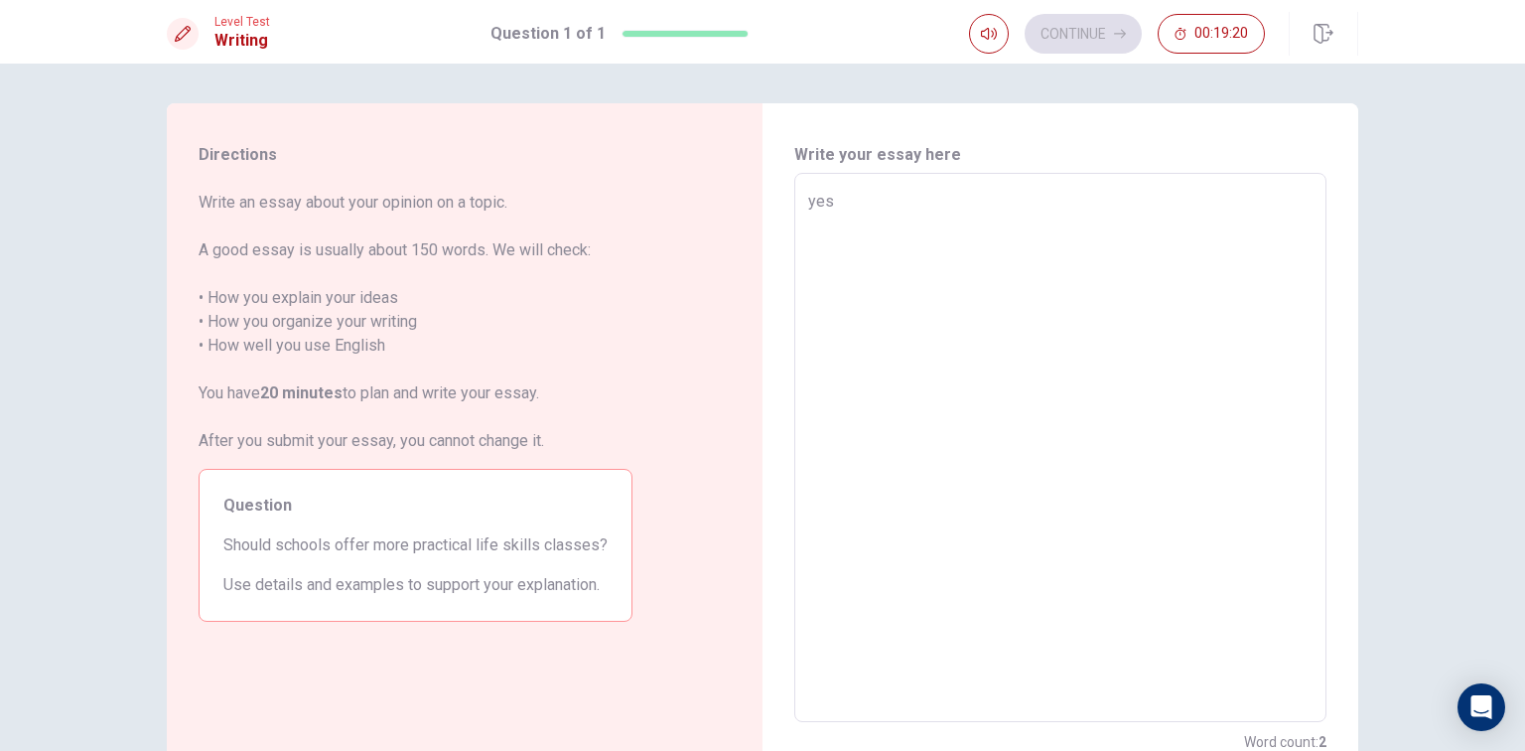
type textarea "ye"
type textarea "x"
type textarea "y"
type textarea "x"
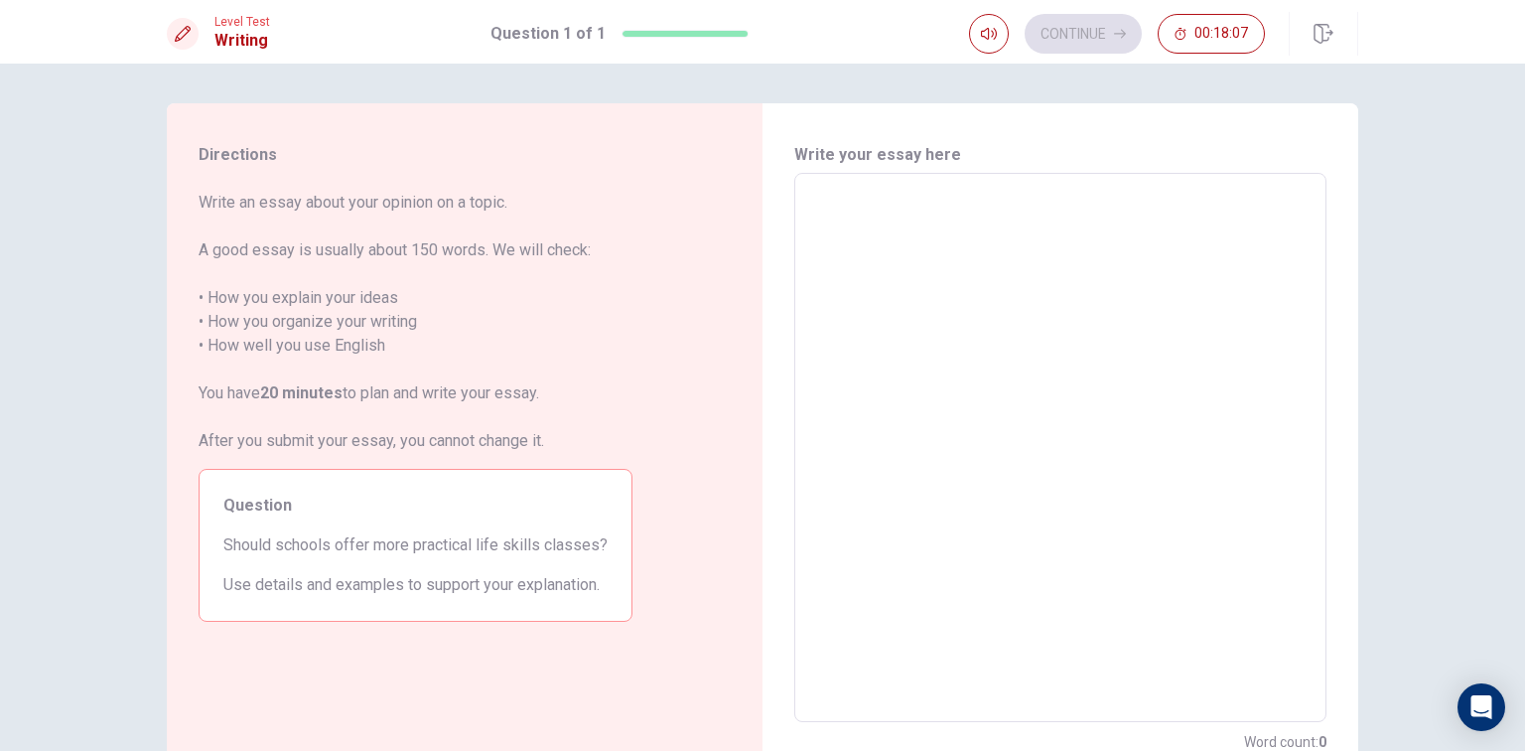
type textarea "y"
type textarea "x"
type textarea "ye"
type textarea "x"
type textarea "yes"
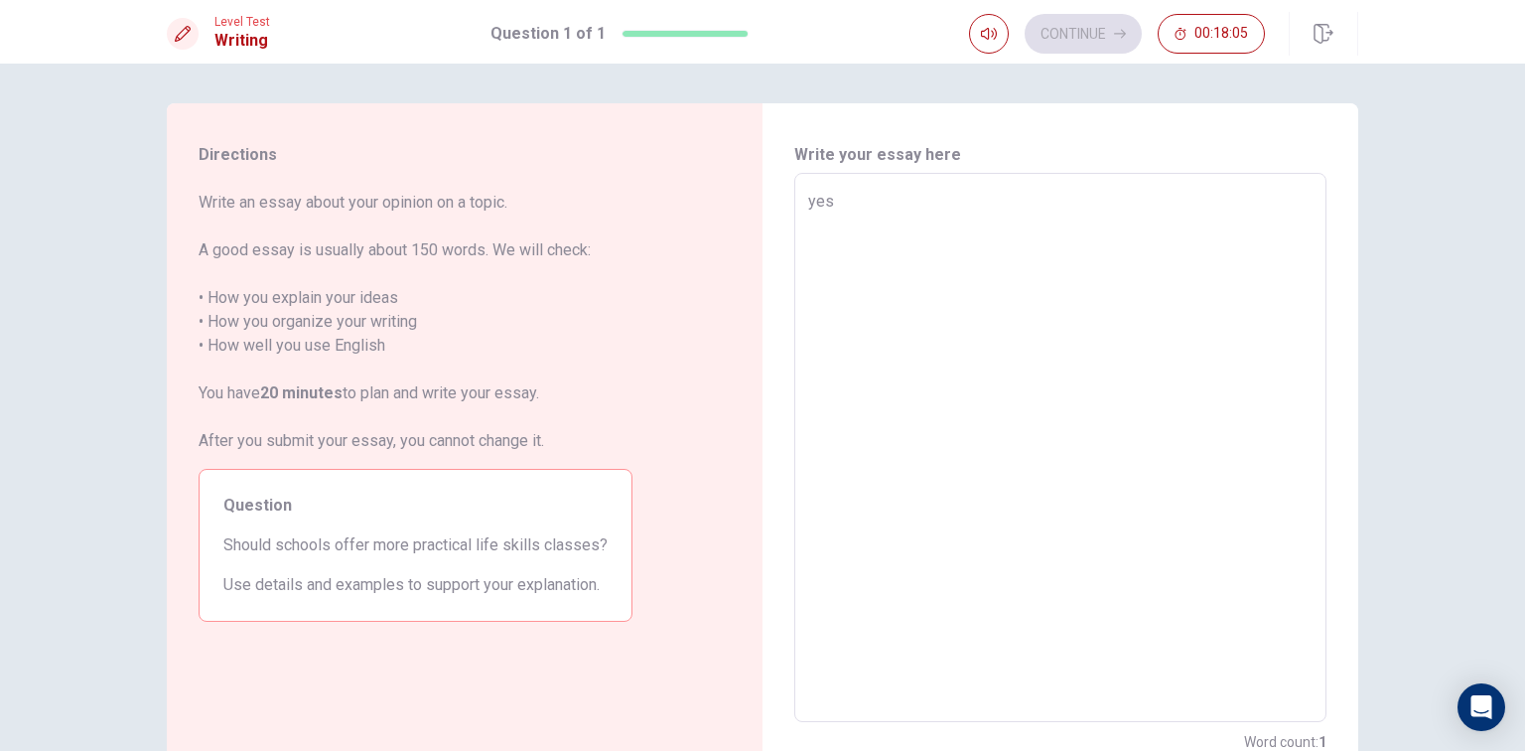
type textarea "x"
type textarea "yes,"
type textarea "x"
type textarea "yes,"
type textarea "x"
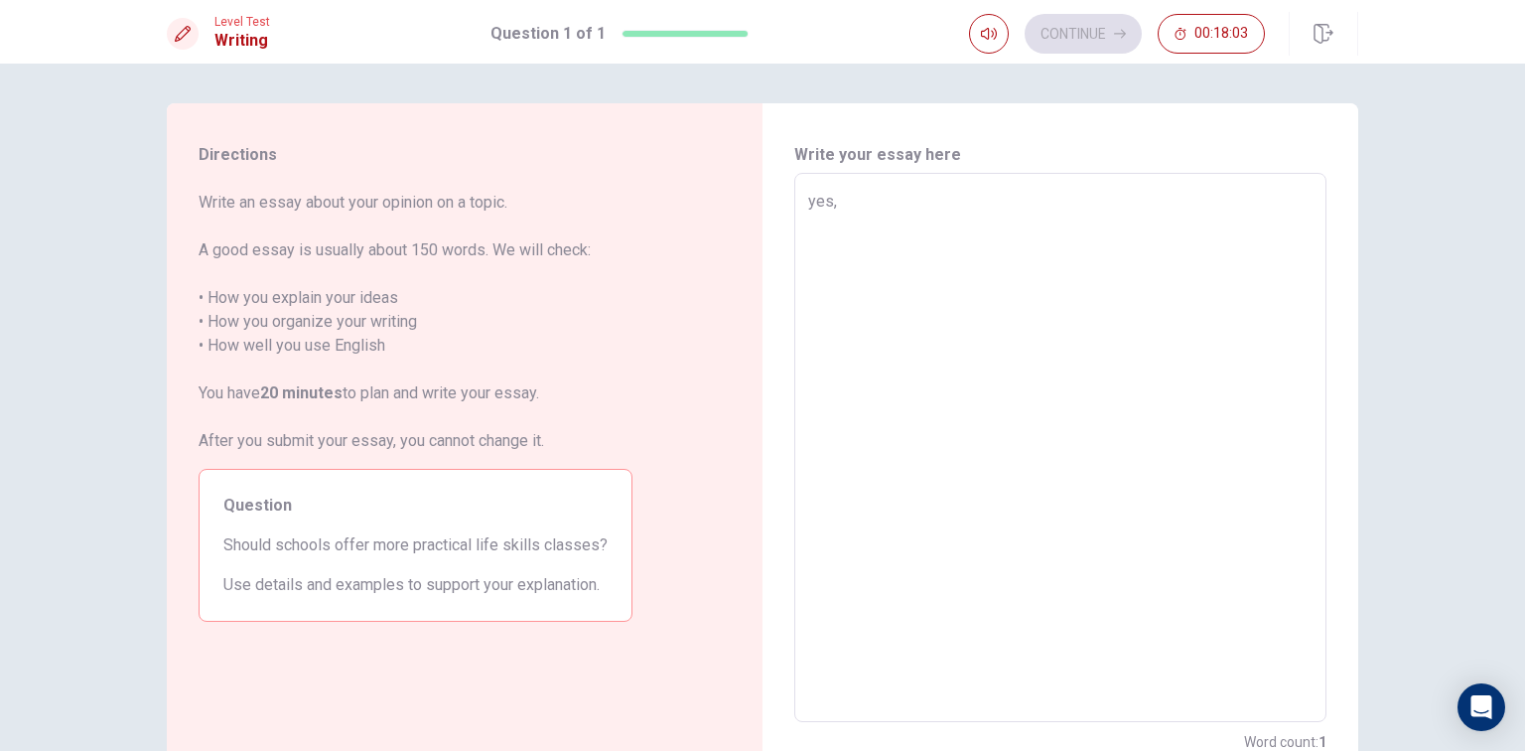
type textarea "yes, a"
type textarea "x"
type textarea "yes, ao"
type textarea "x"
type textarea "yes, aom"
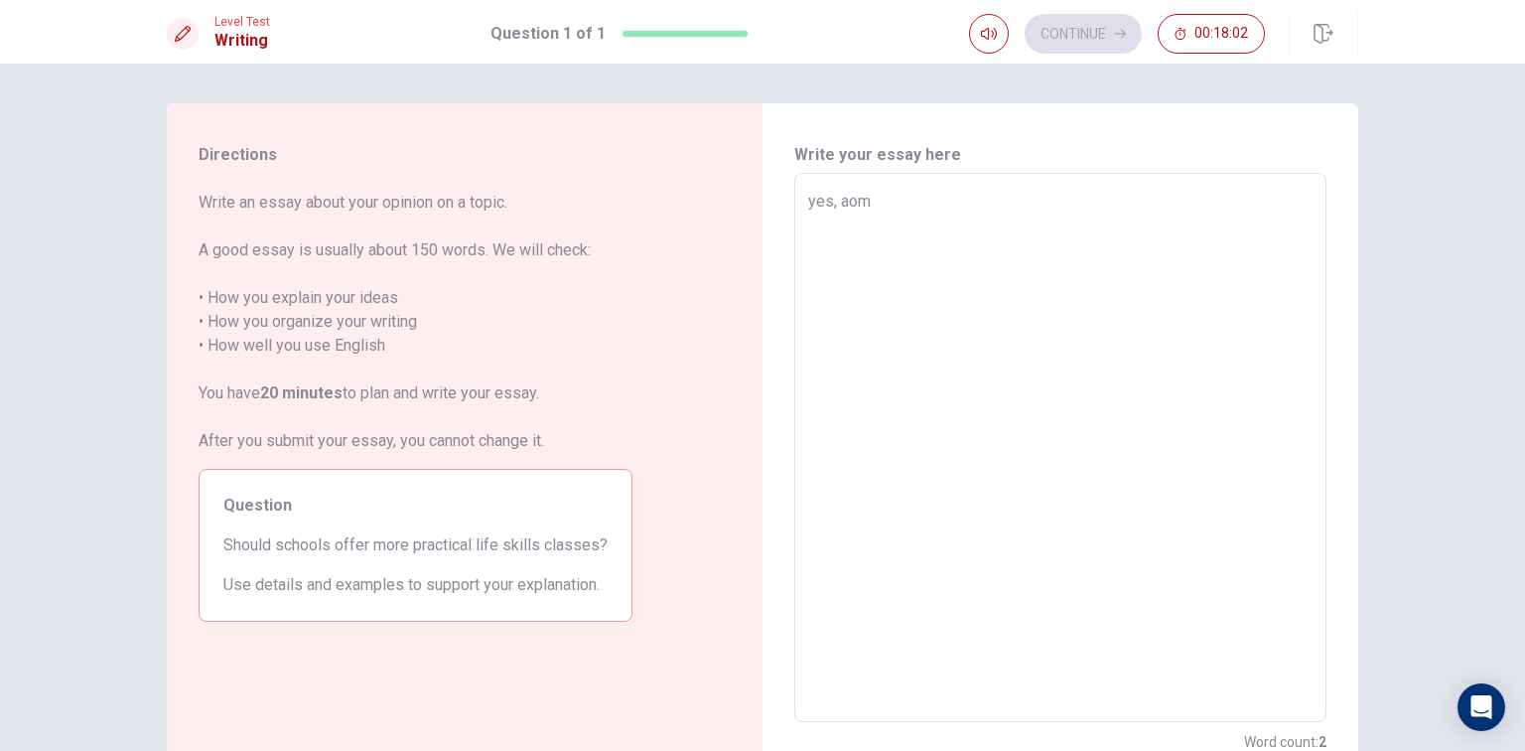
type textarea "x"
type textarea "yes, aome"
type textarea "x"
type textarea "yes, aomet"
type textarea "x"
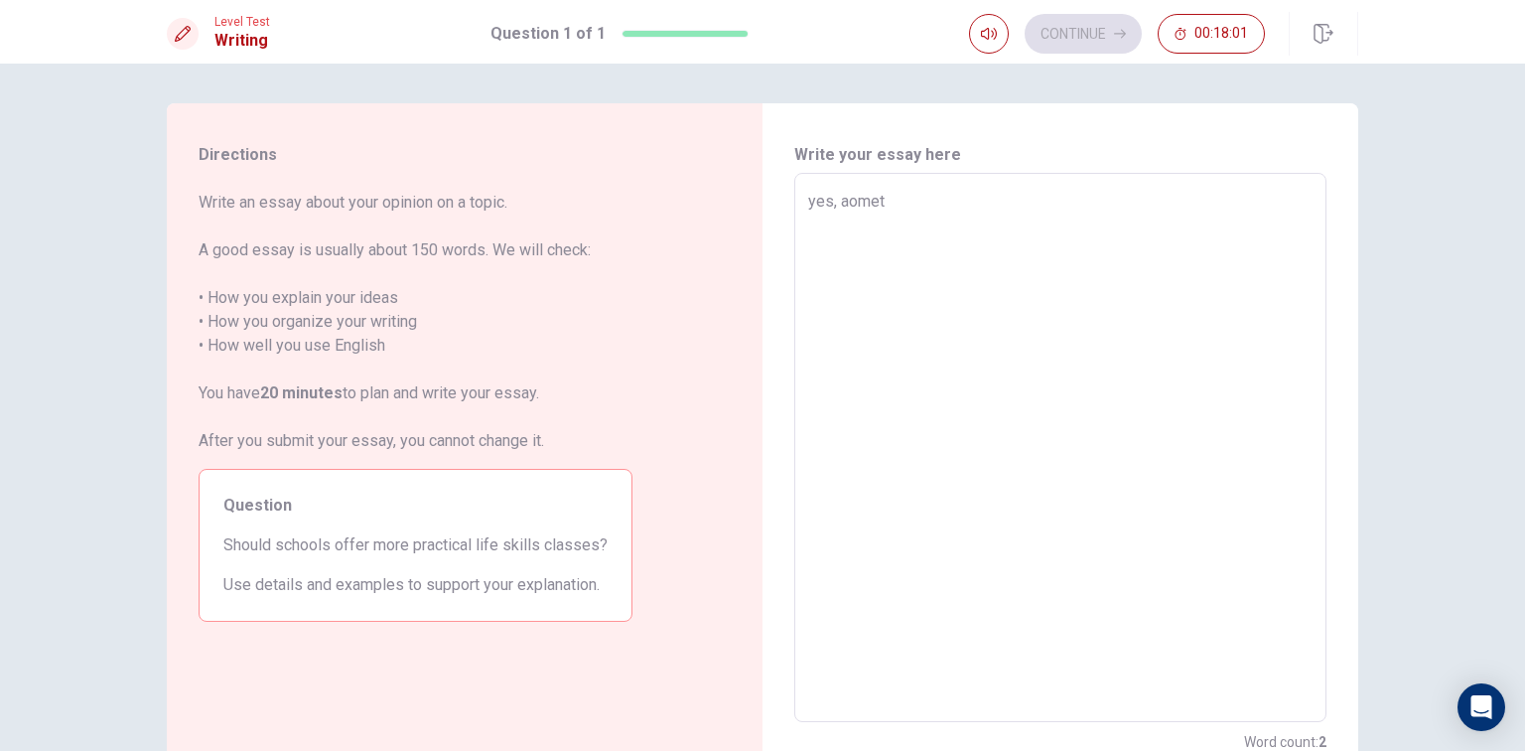
type textarea "yes, aometi"
type textarea "x"
type textarea "yes, aometim"
type textarea "x"
type textarea "yes, aometime"
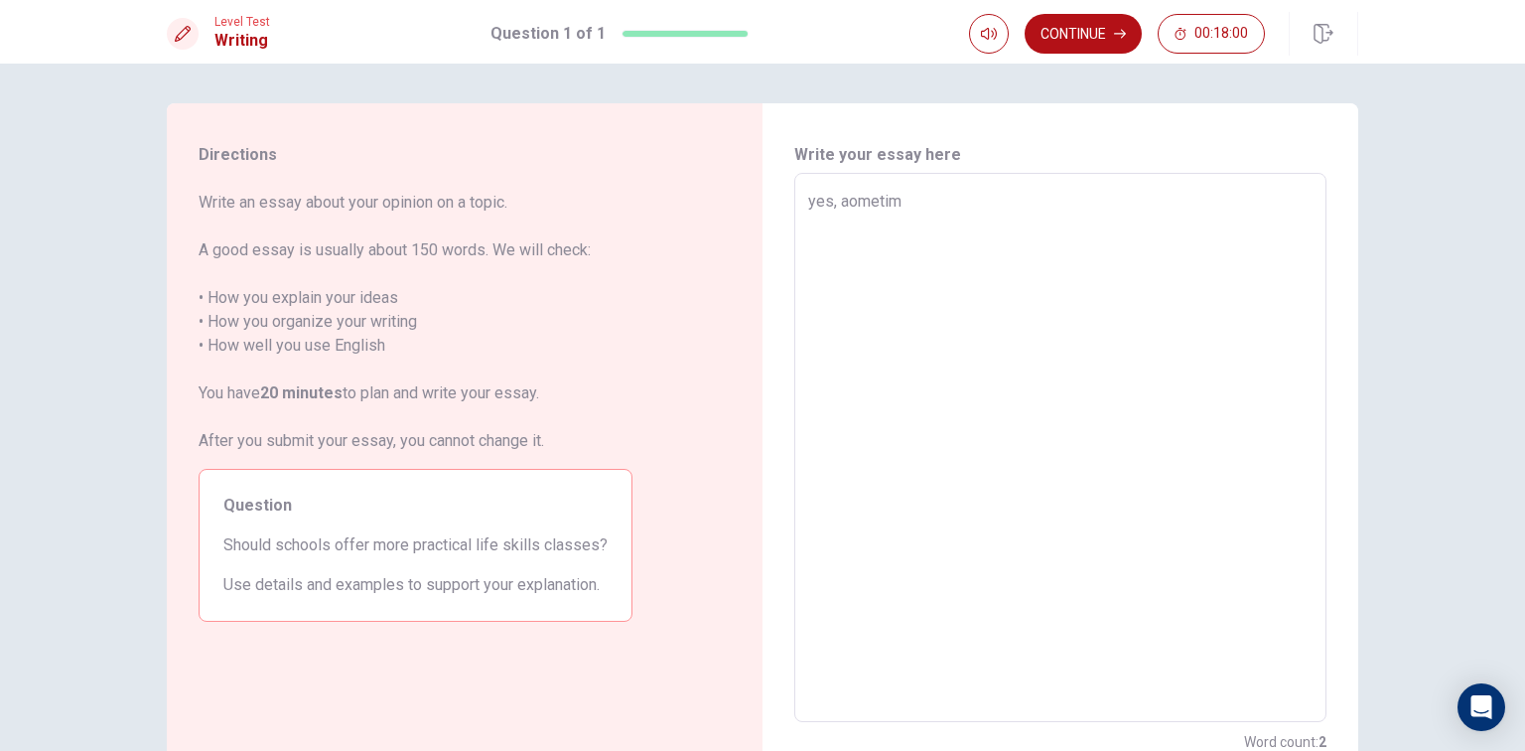
type textarea "x"
type textarea "yes, aometimes"
type textarea "x"
type textarea "yes, aometimes"
type textarea "x"
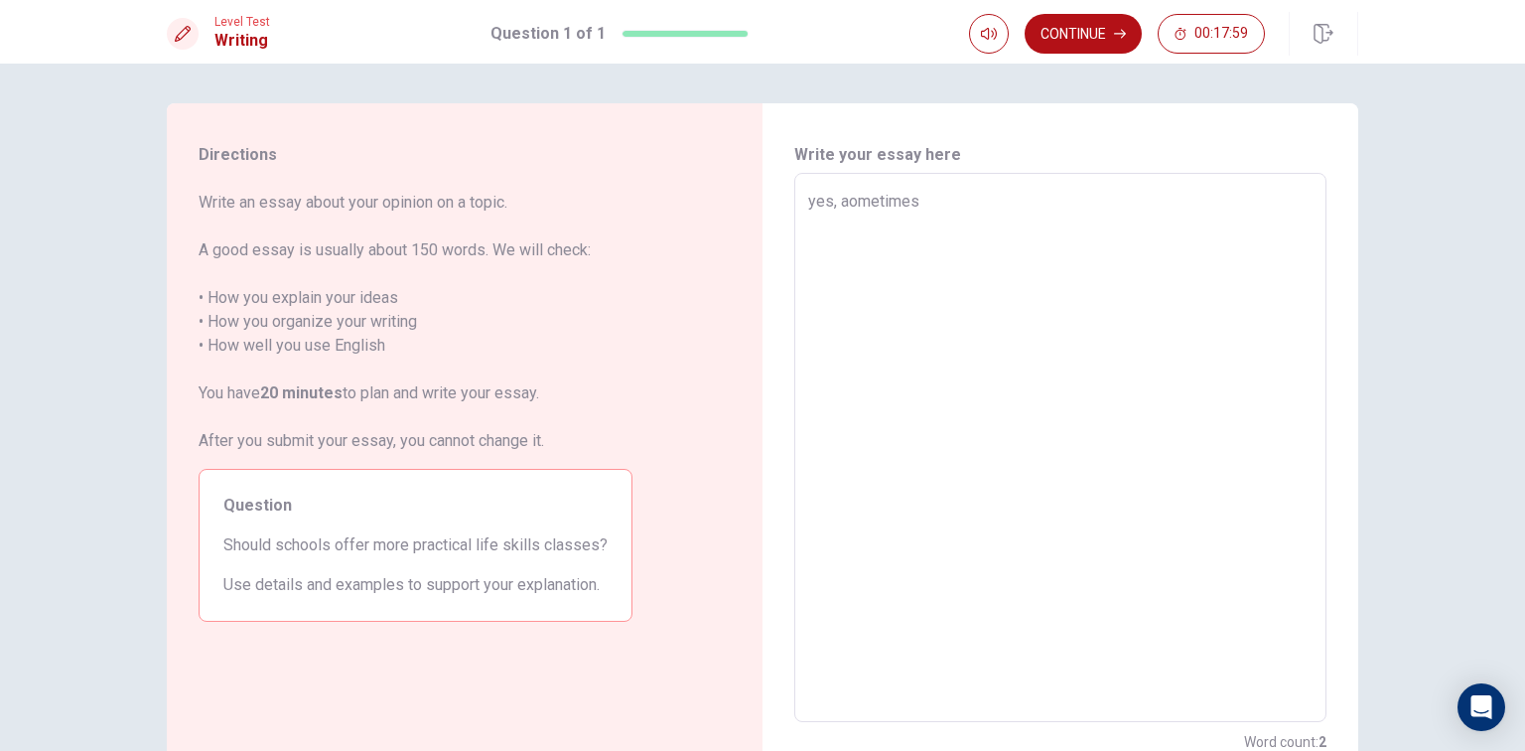
type textarea "yes, aometimes w"
type textarea "x"
type textarea "yes, aometimes we"
type textarea "x"
type textarea "yes, aometimes we"
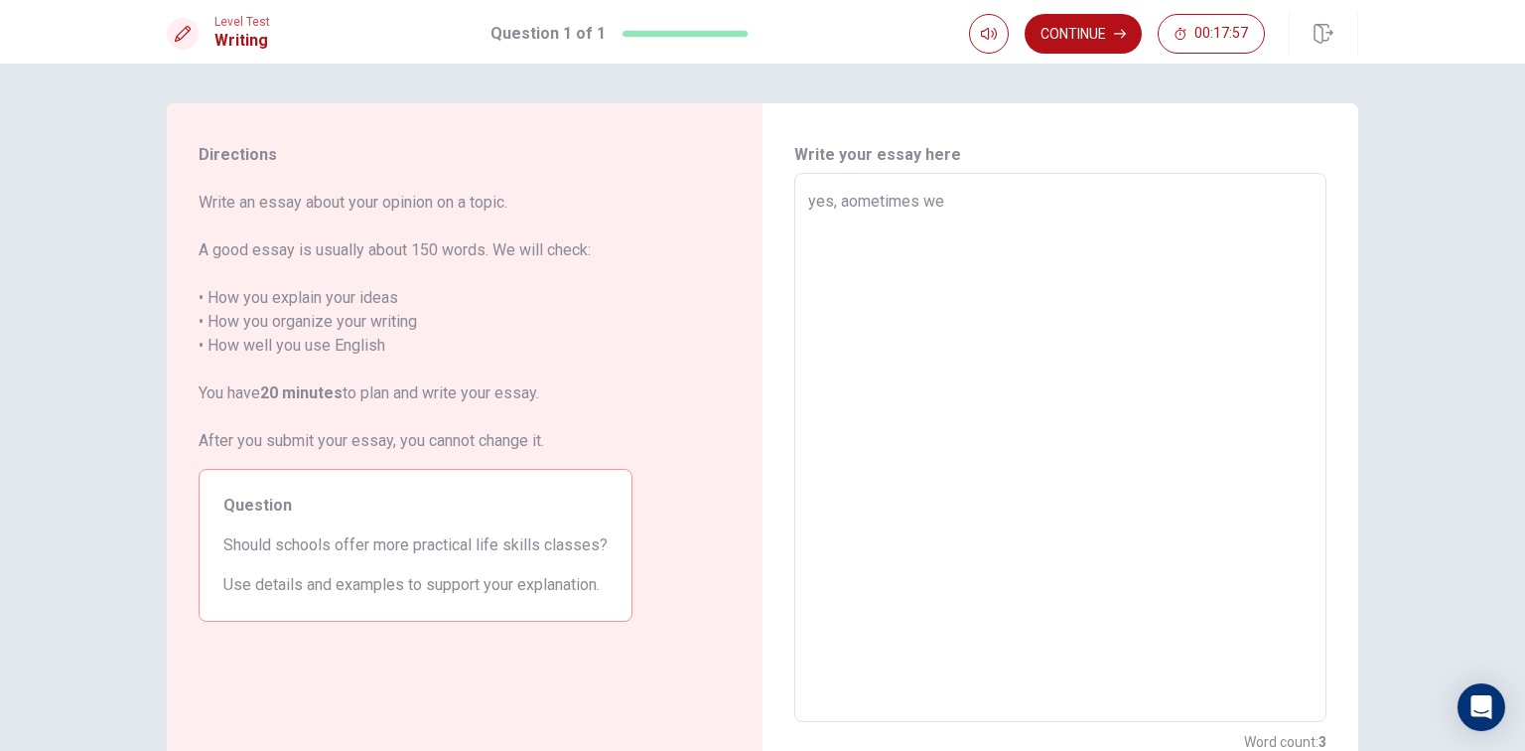
type textarea "x"
type textarea "yes, aometimes we d"
type textarea "x"
type textarea "yes, aometimes we do"
type textarea "x"
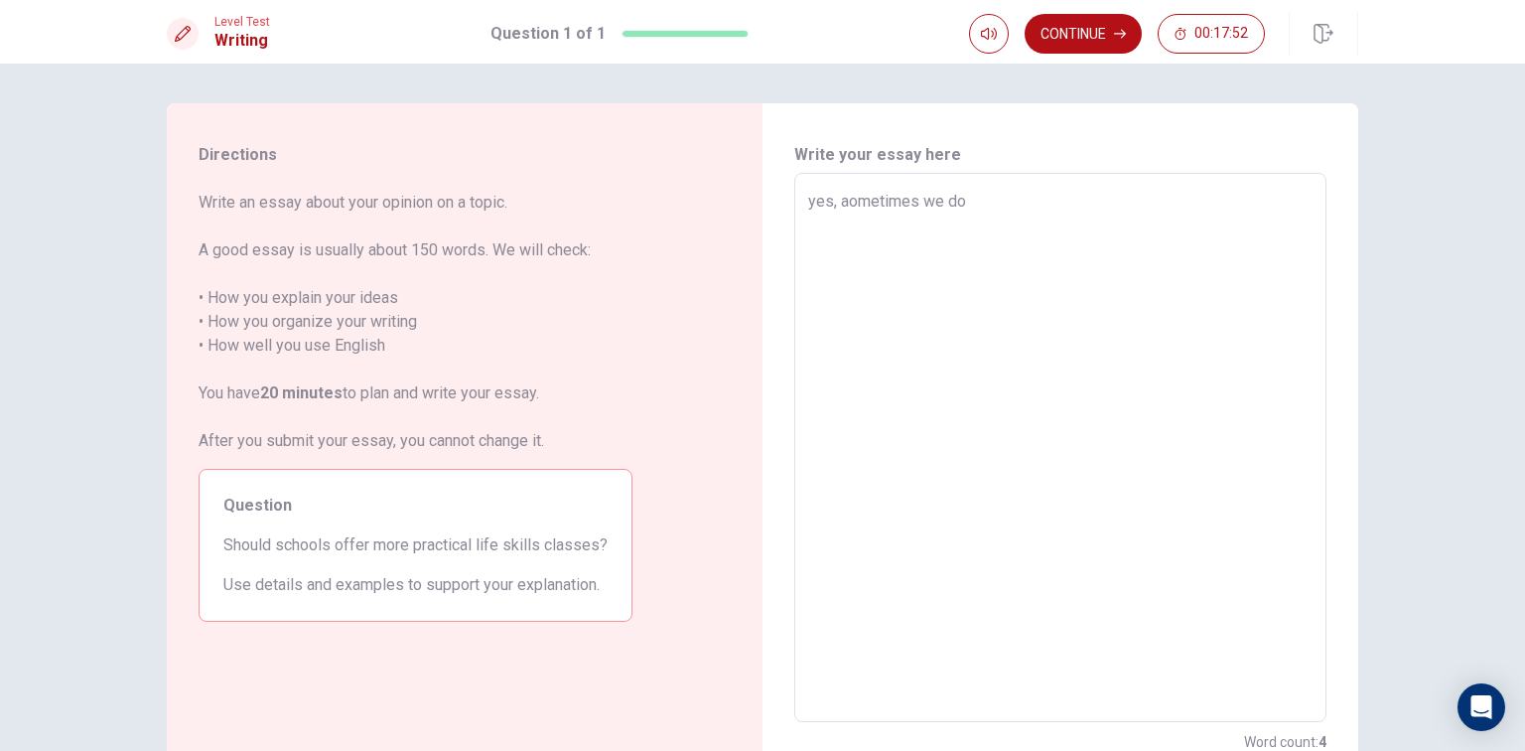
type textarea "yes, aometimes we don"
type textarea "x"
type textarea "yes, aometimes we do"
type textarea "x"
type textarea "yes, aometimes we doื"
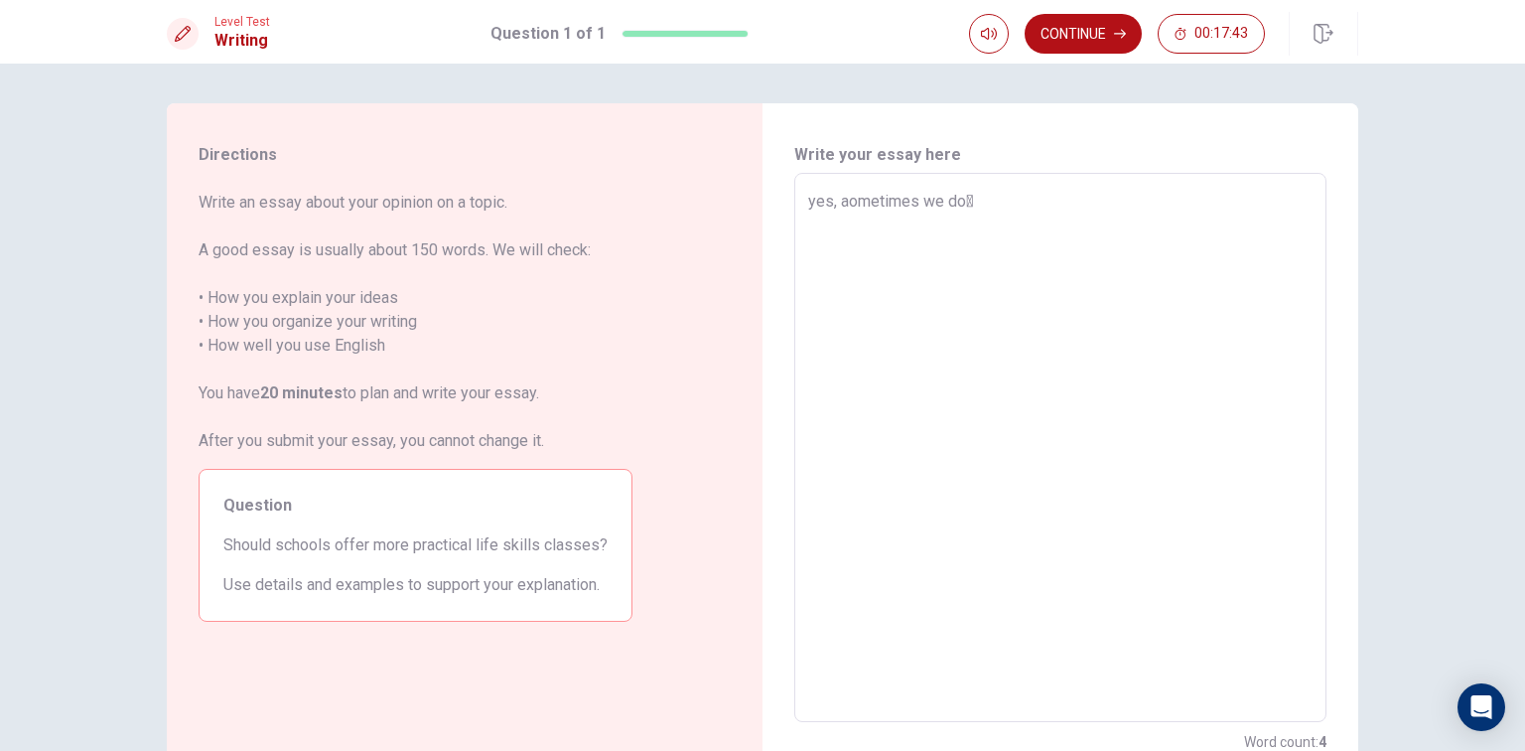
type textarea "x"
type textarea "yes, aometimes we doืล"
type textarea "x"
type textarea "yes, aometimes we doื"
type textarea "x"
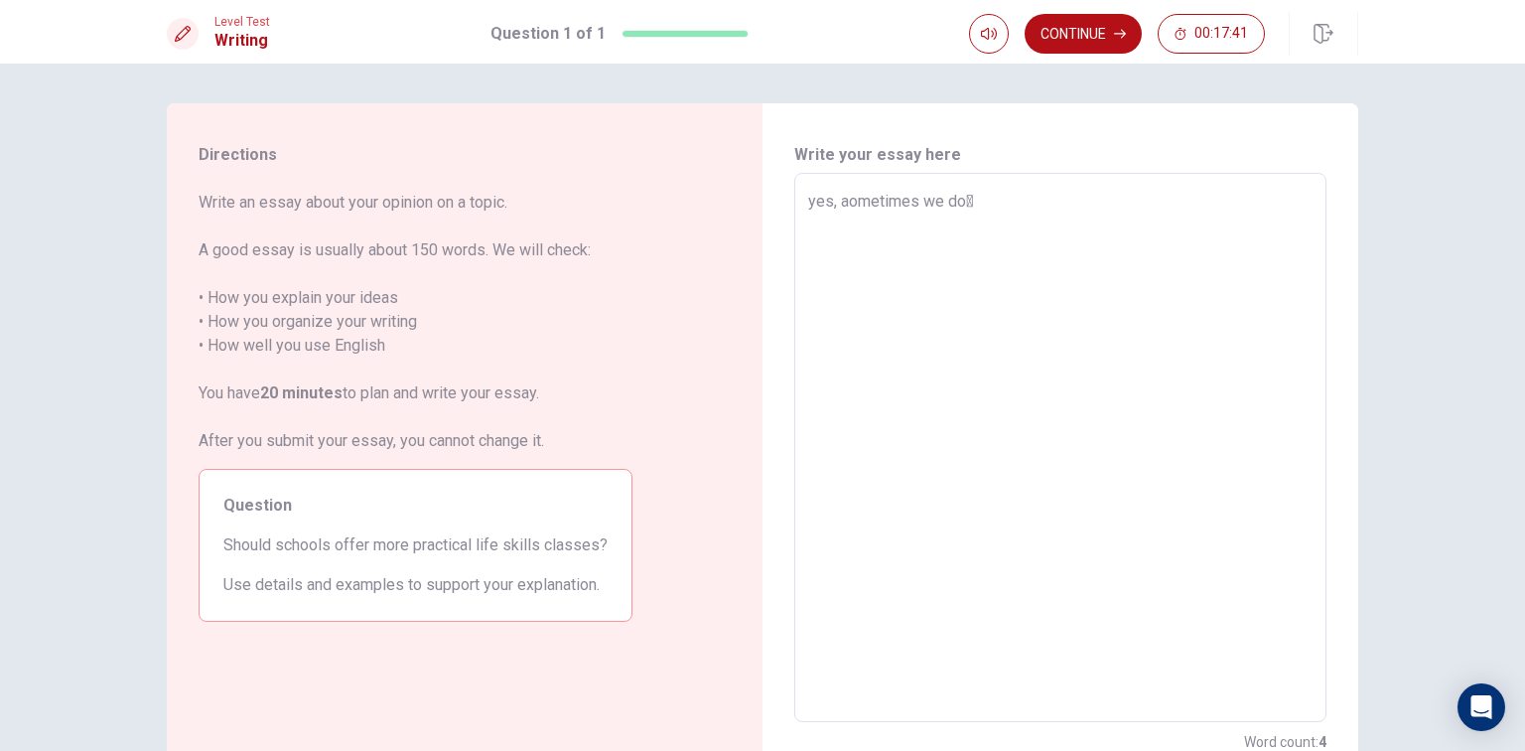
type textarea "yes, aometimes we do"
type textarea "x"
type textarea "yes, aometimes we do'"
type textarea "x"
type textarea "yes, aometimes we do"
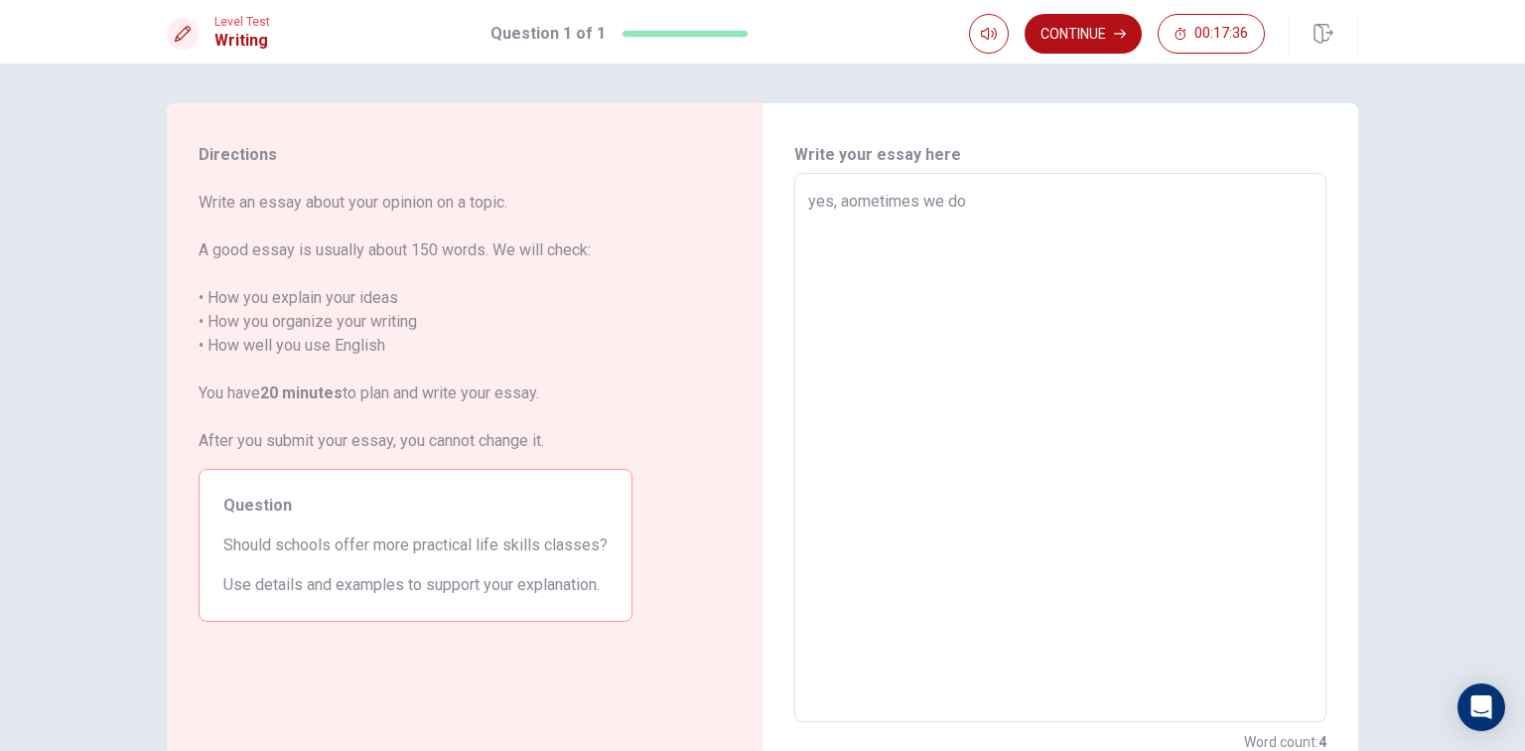
type textarea "x"
type textarea "yes, aometimes we don"
type textarea "x"
type textarea "yes, aometimes we don'"
type textarea "x"
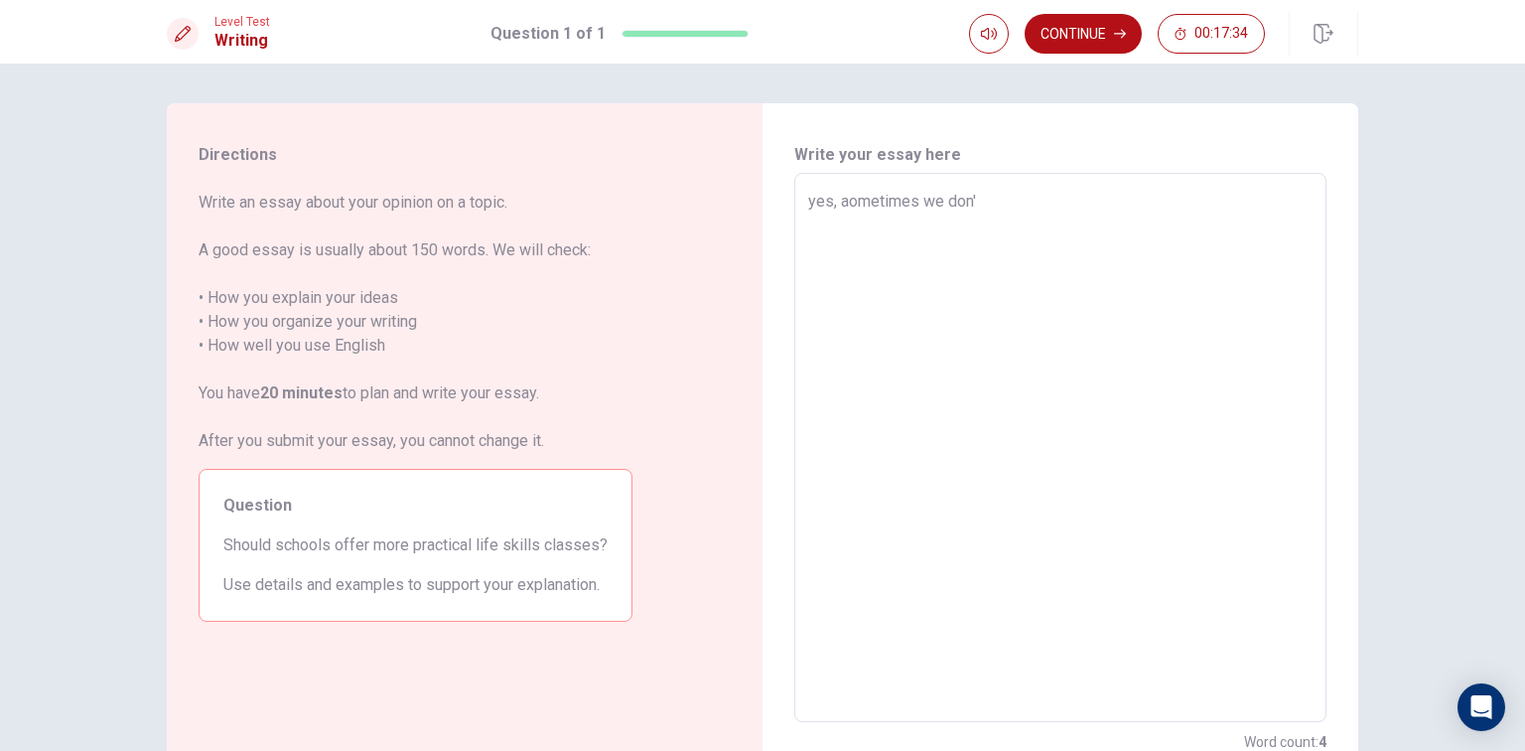
type textarea "yes, aometimes we don't"
type textarea "x"
type textarea "yes, aometimes we don't"
type textarea "x"
type textarea "yes, aometimes we don't"
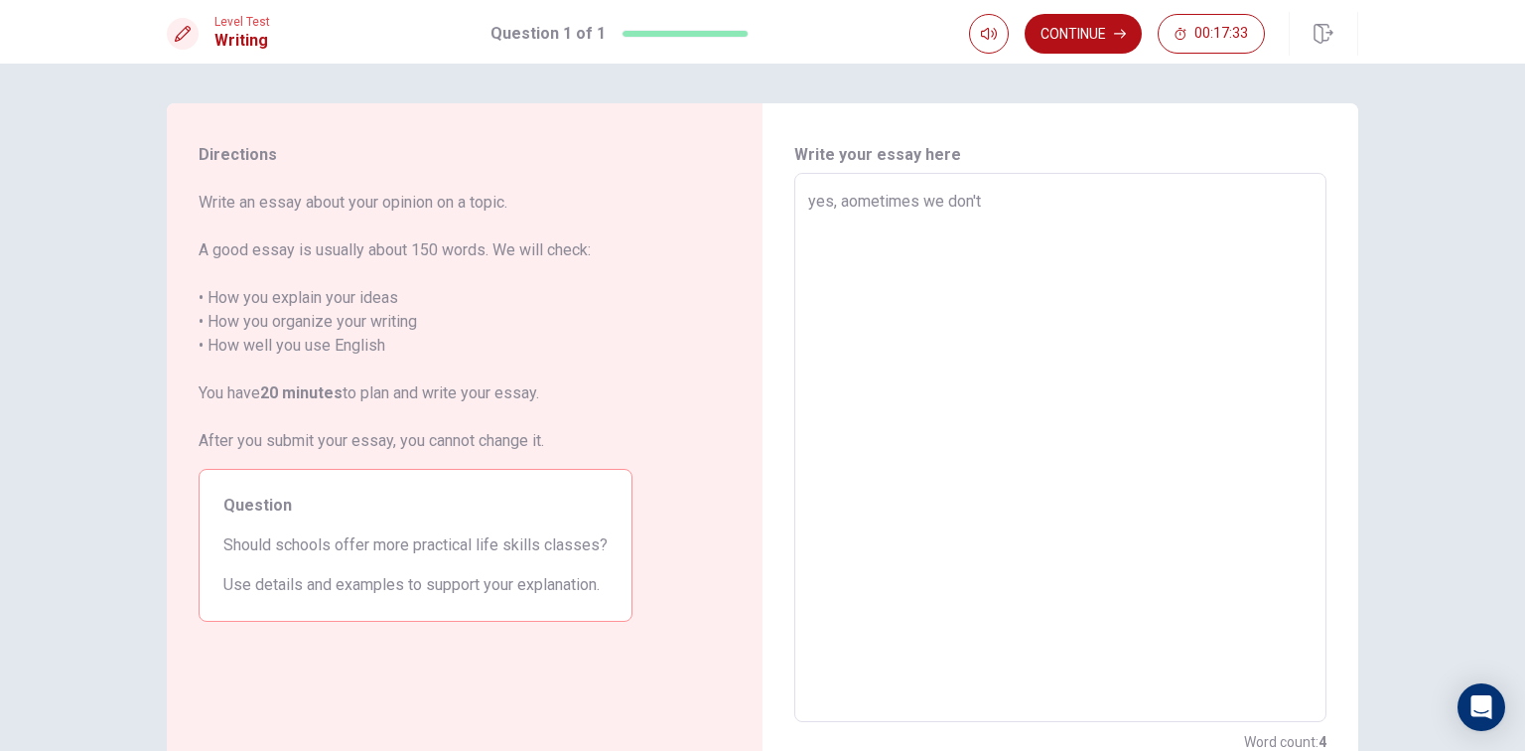
type textarea "x"
type textarea "yes, aometimes we don'"
type textarea "x"
type textarea "yes, aometimes we don"
type textarea "x"
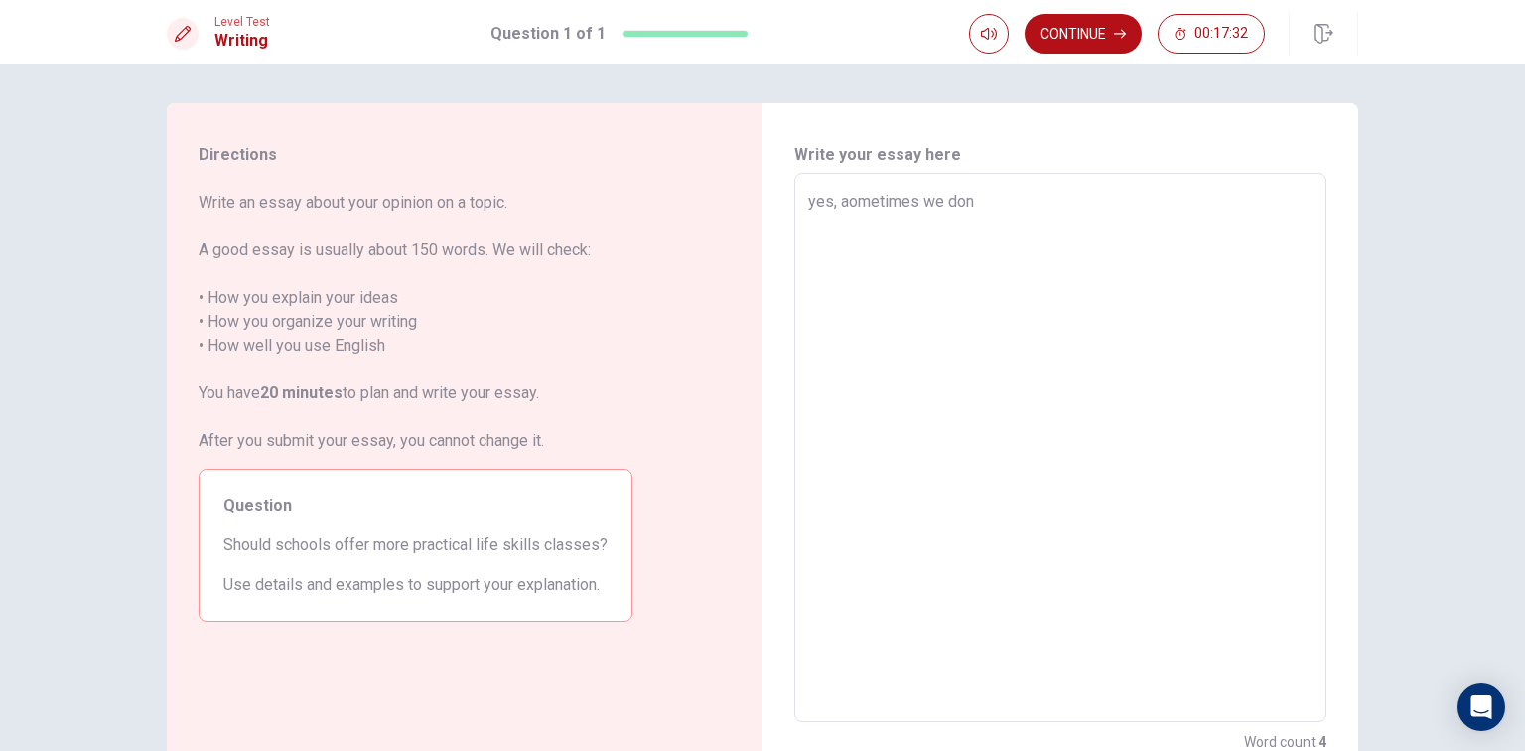
type textarea "yes, aometimes we do"
type textarea "x"
type textarea "yes, aometimes we d"
type textarea "x"
type textarea "yes, aometimes we"
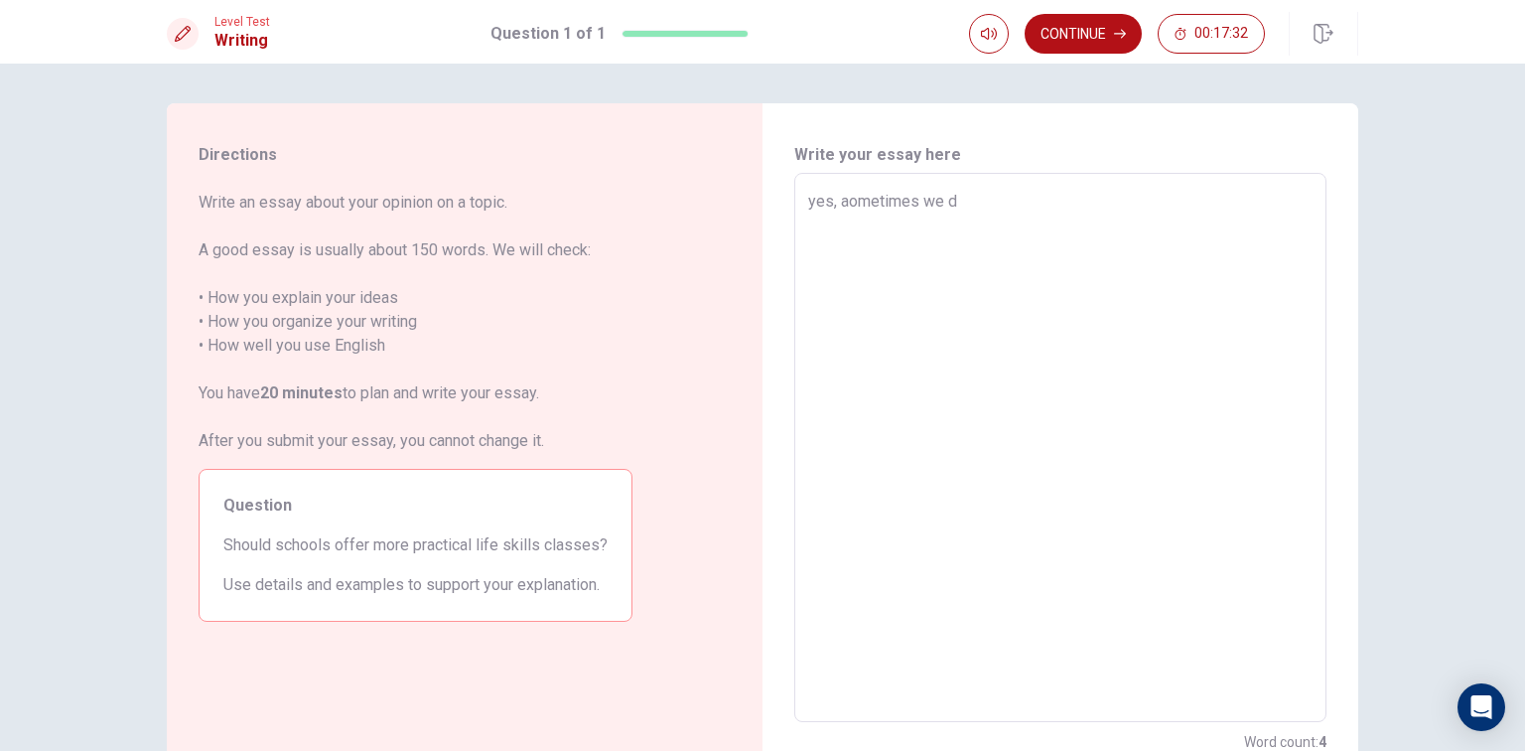
type textarea "x"
type textarea "yes, aometimes we"
type textarea "x"
type textarea "yes, aometimes w"
type textarea "x"
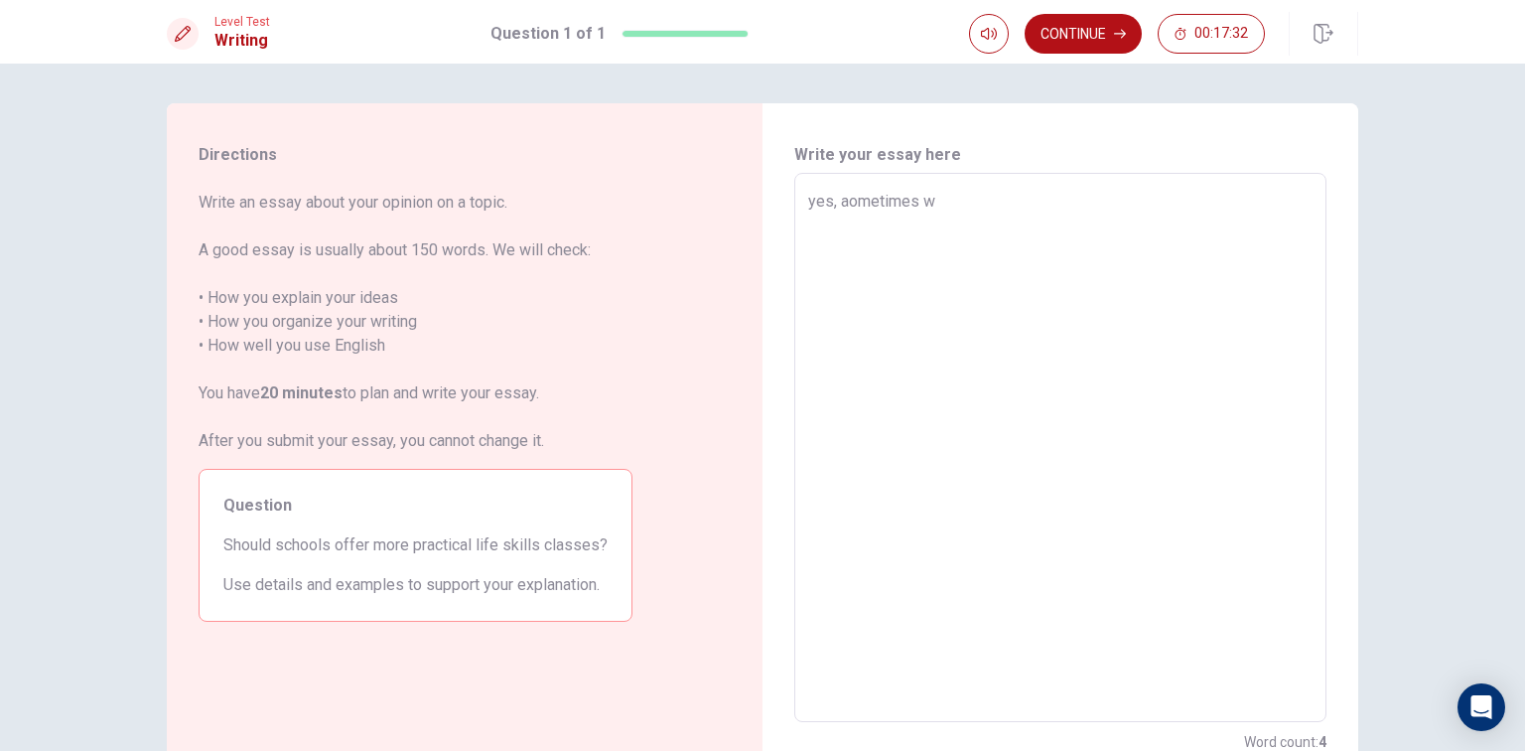
type textarea "yes, aometimes"
type textarea "x"
type textarea "yes, aometime"
type textarea "x"
type textarea "yes, aometim"
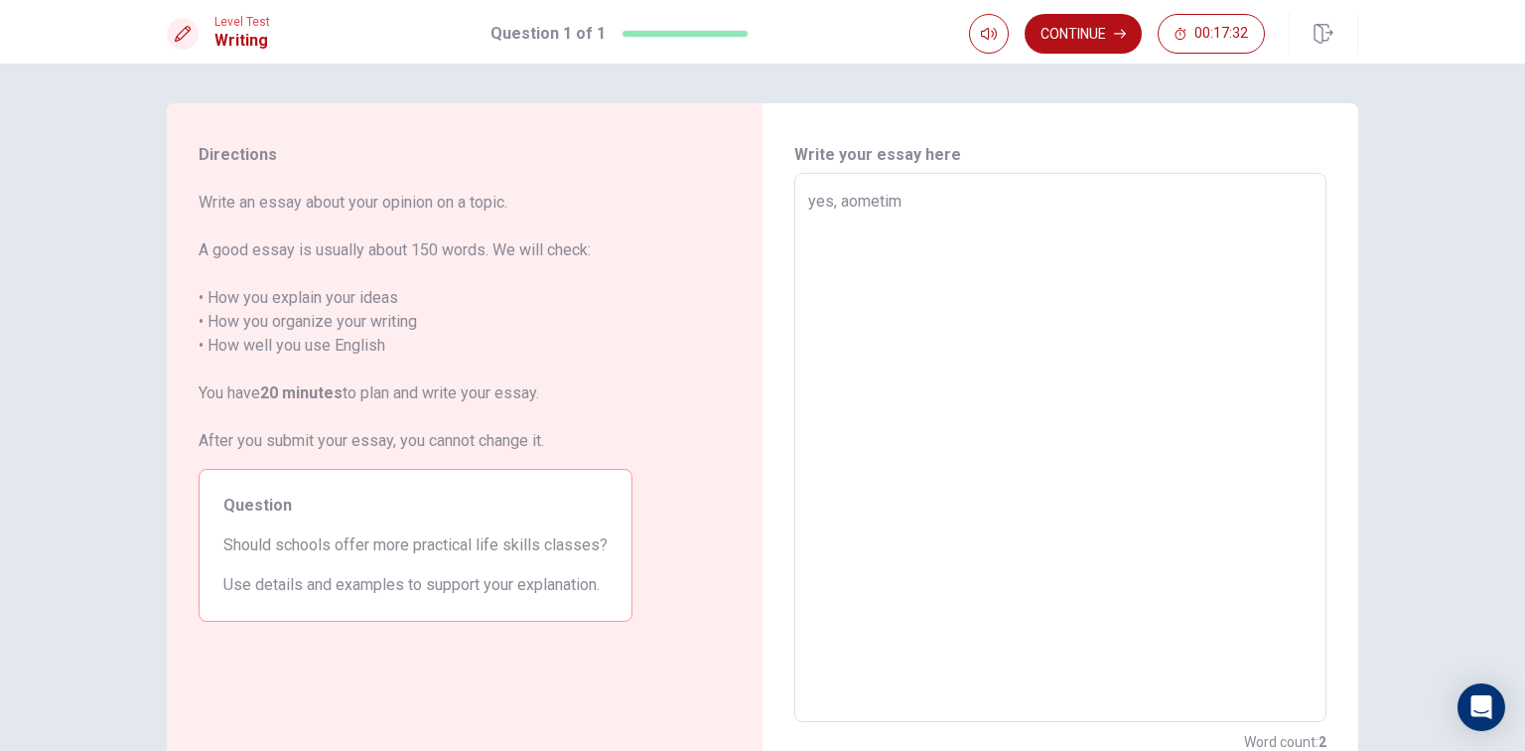
type textarea "x"
type textarea "yes, aomet"
type textarea "x"
type textarea "yes, aome"
type textarea "x"
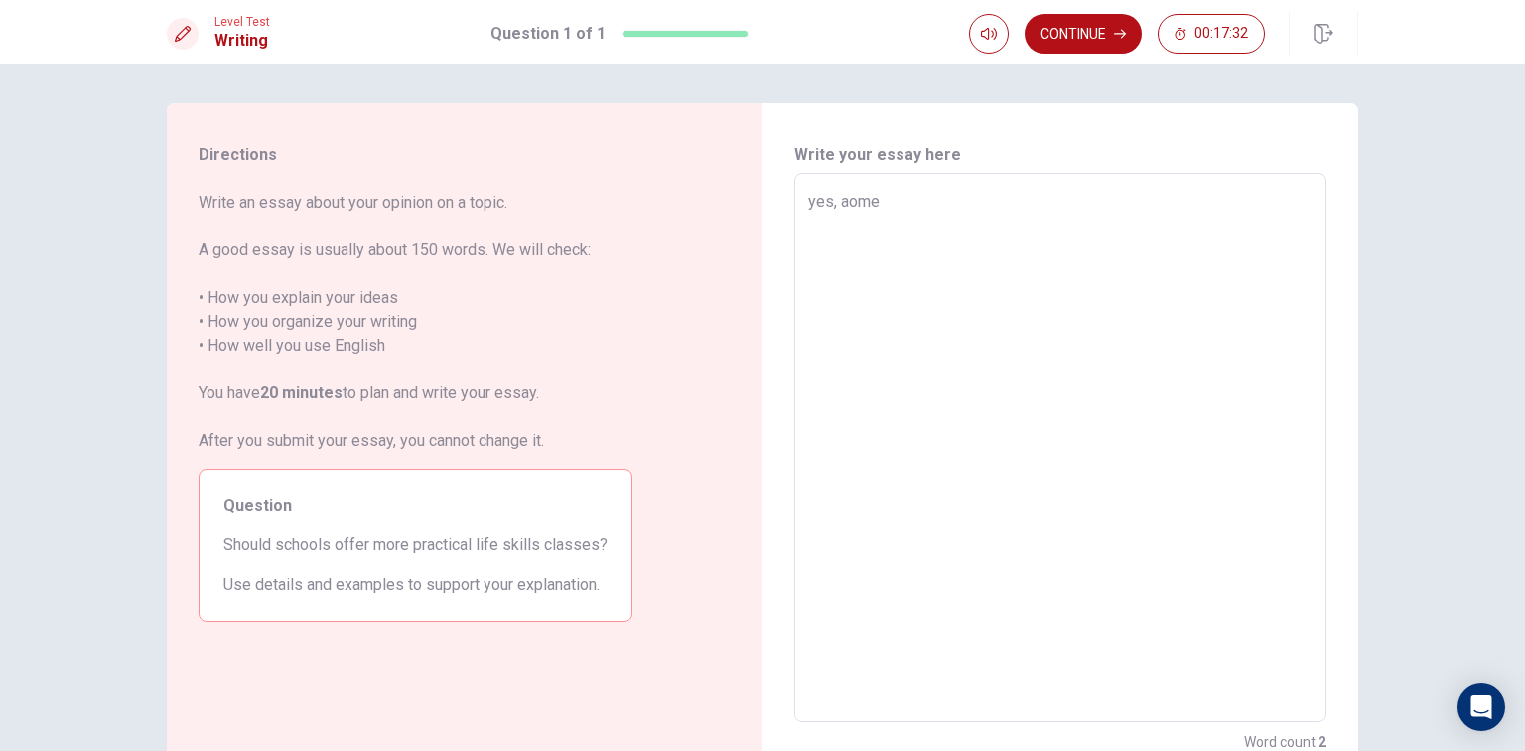
type textarea "yes, aom"
type textarea "x"
type textarea "yes, ao"
type textarea "x"
type textarea "yes,"
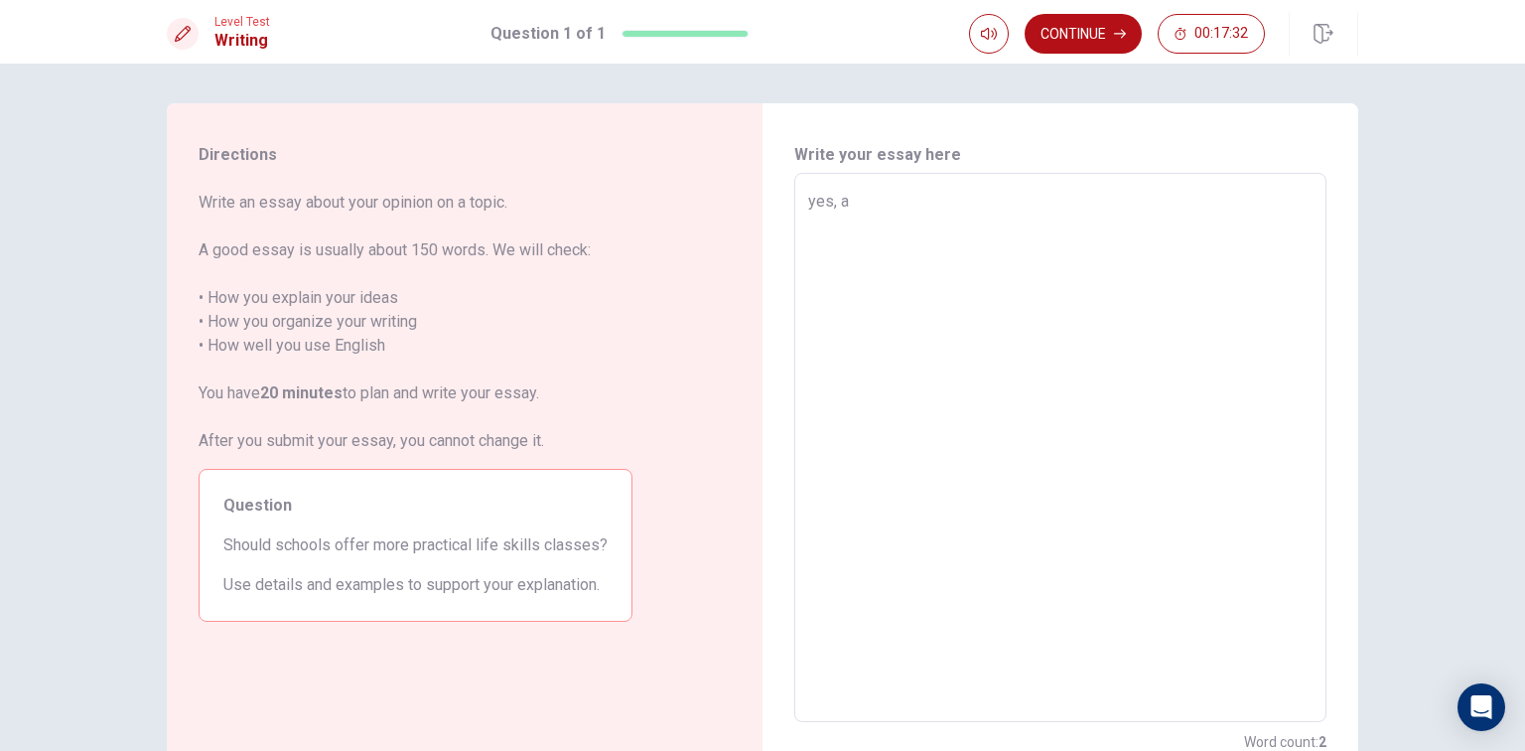
type textarea "x"
type textarea "yes,"
type textarea "x"
type textarea "ye"
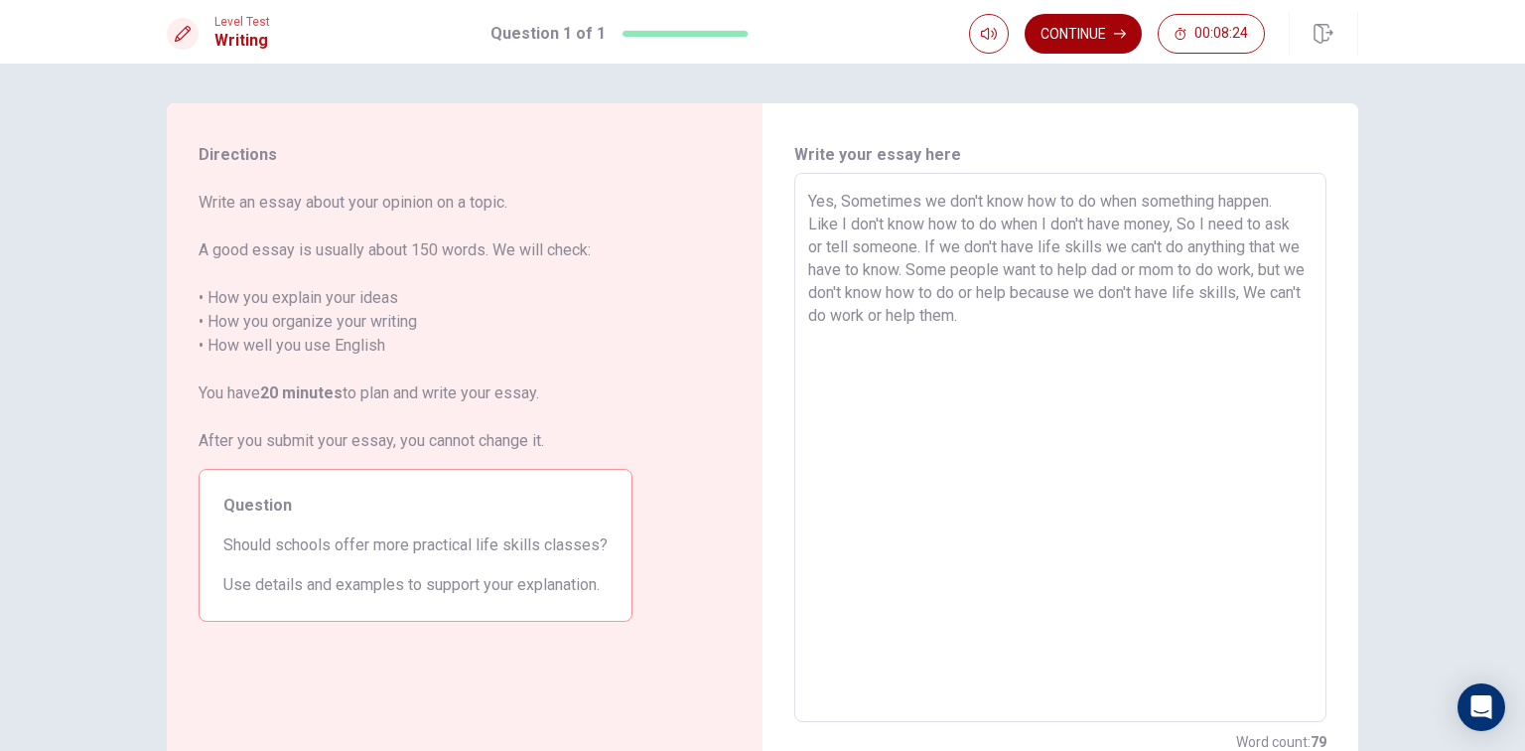
click at [1096, 39] on button "Continue" at bounding box center [1083, 34] width 117 height 40
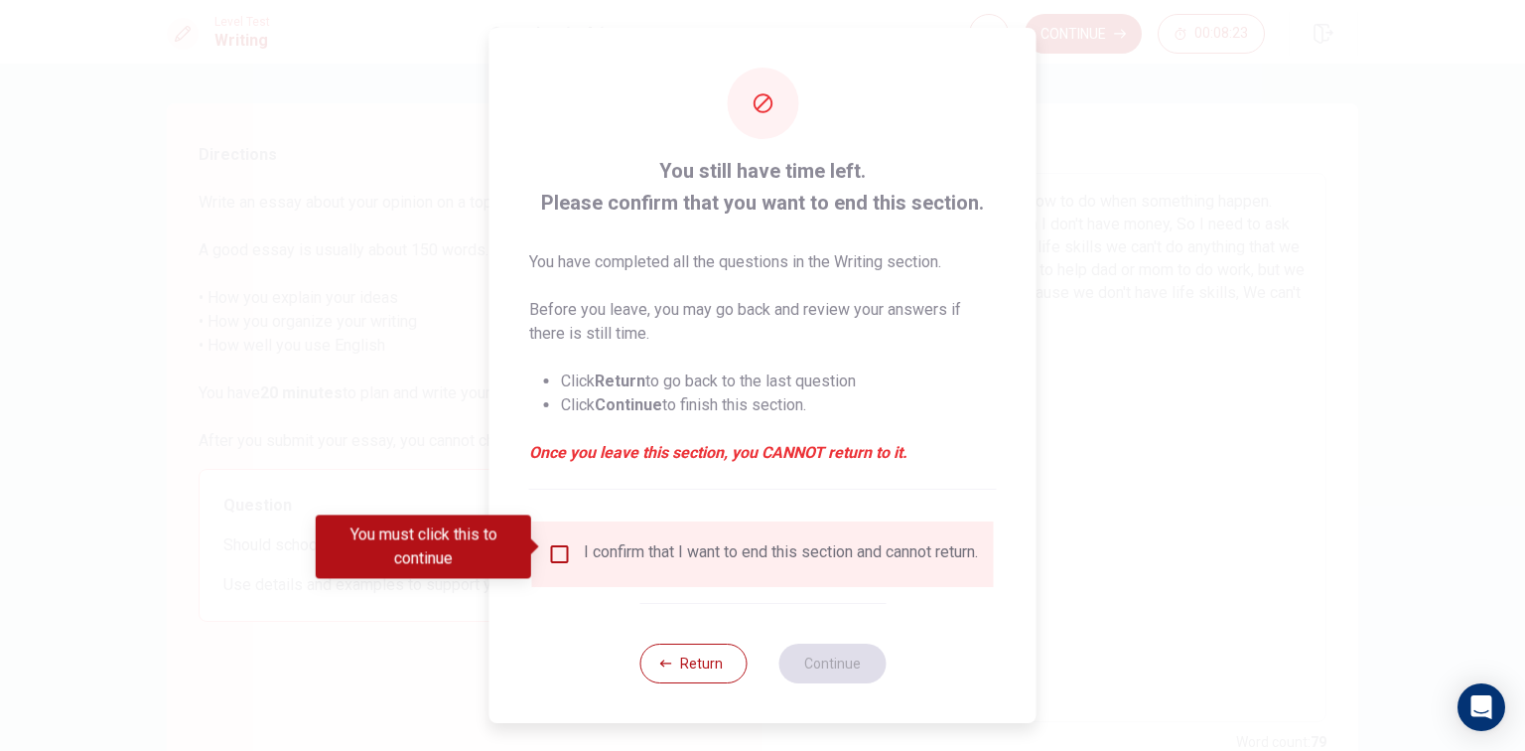
click at [555, 550] on input "You must click this to continue" at bounding box center [560, 554] width 24 height 24
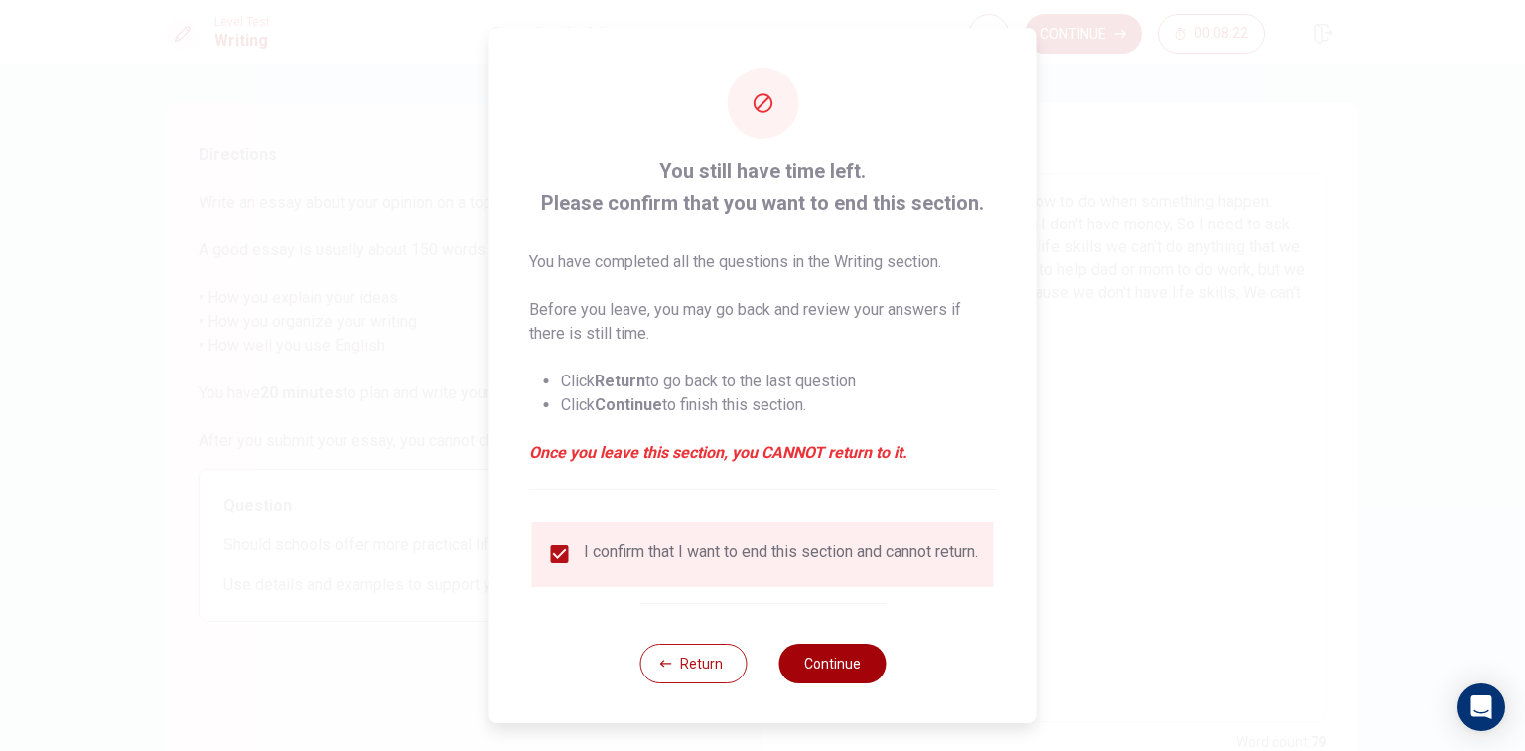
click at [856, 670] on button "Continue" at bounding box center [831, 663] width 107 height 40
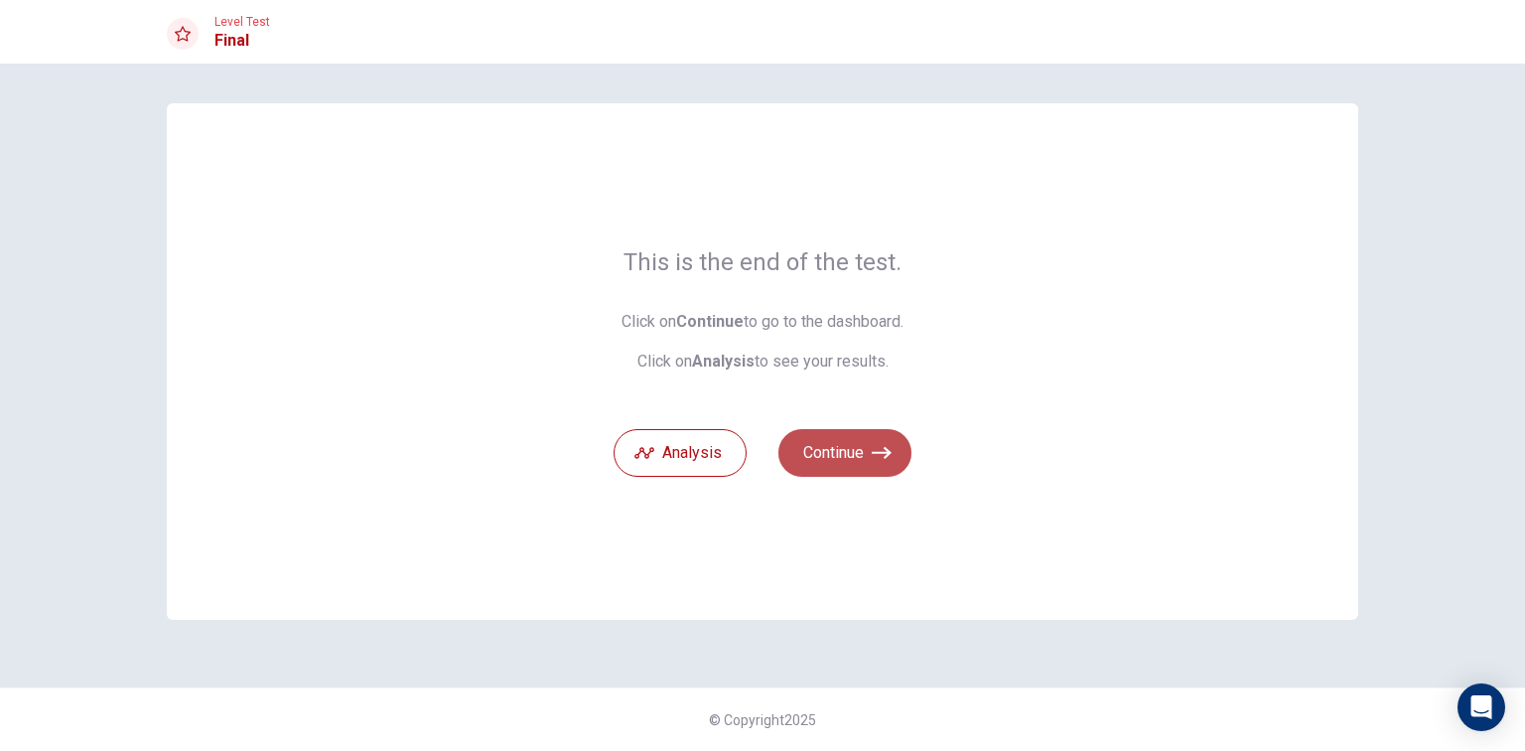
click at [826, 449] on button "Continue" at bounding box center [844, 453] width 133 height 48
